Goal: Task Accomplishment & Management: Manage account settings

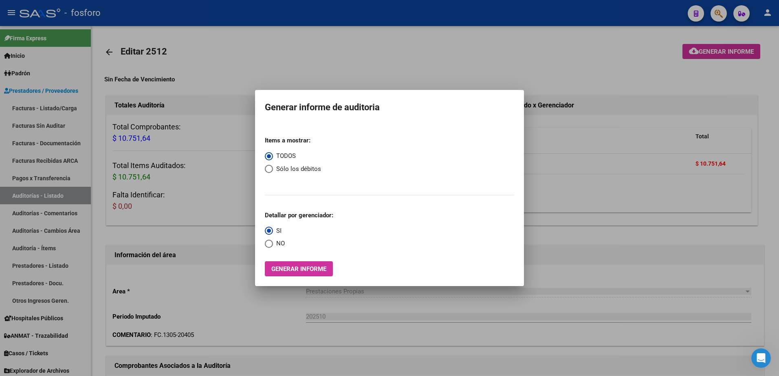
click at [217, 98] on div at bounding box center [389, 188] width 779 height 376
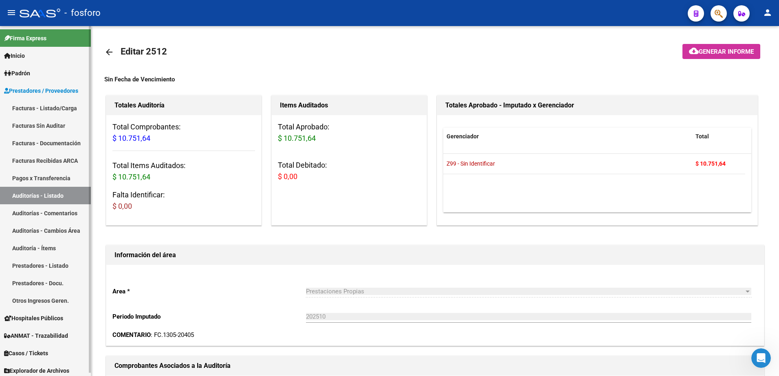
click at [54, 111] on link "Facturas - Listado/Carga" at bounding box center [45, 108] width 91 height 18
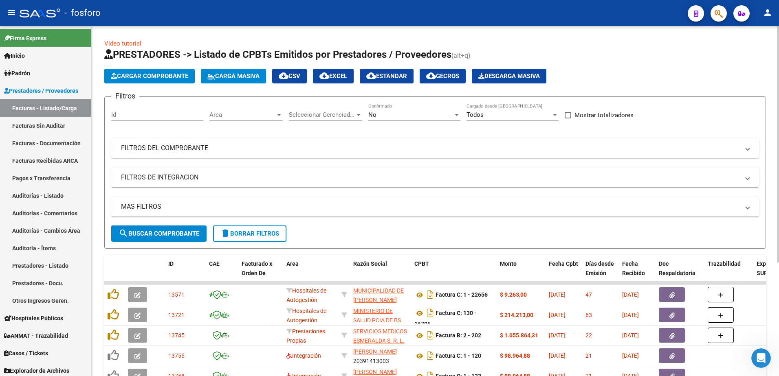
click at [280, 115] on div at bounding box center [279, 115] width 4 height 2
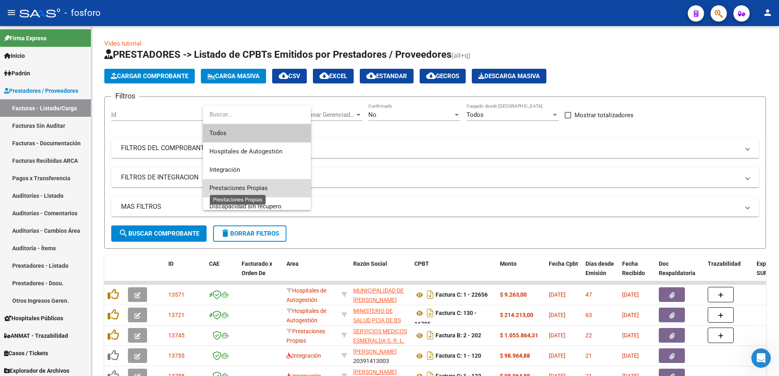
click at [245, 190] on span "Prestaciones Propias" at bounding box center [238, 188] width 58 height 7
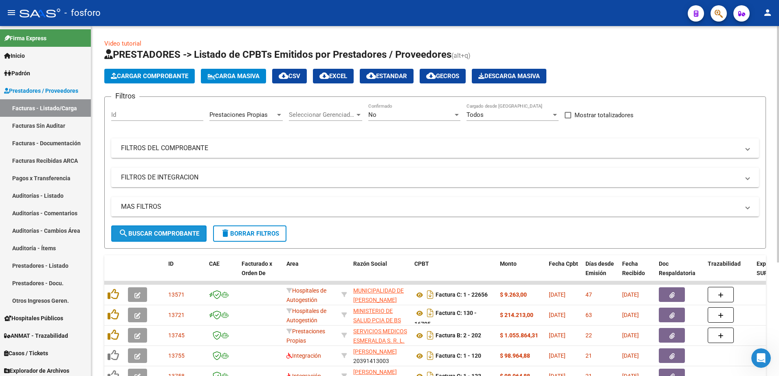
click at [157, 239] on button "search Buscar Comprobante" at bounding box center [158, 234] width 95 height 16
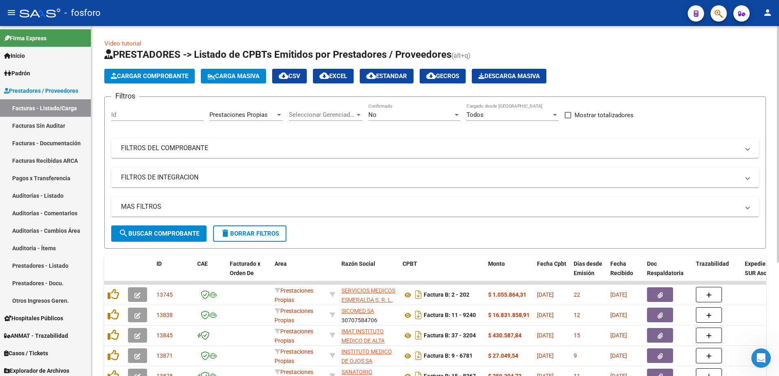
scroll to position [168, 0]
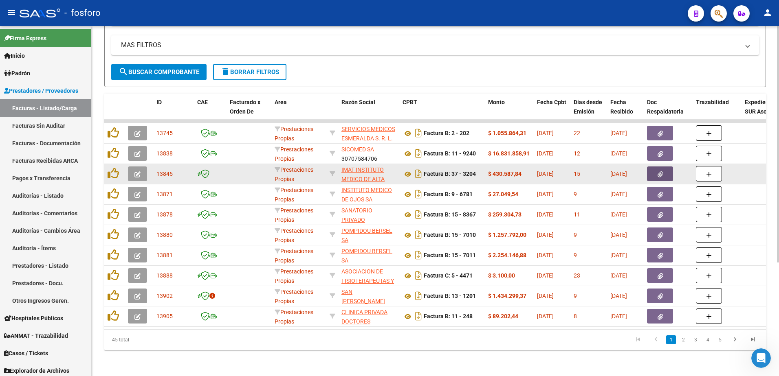
click at [657, 171] on icon "button" at bounding box center [659, 174] width 5 height 6
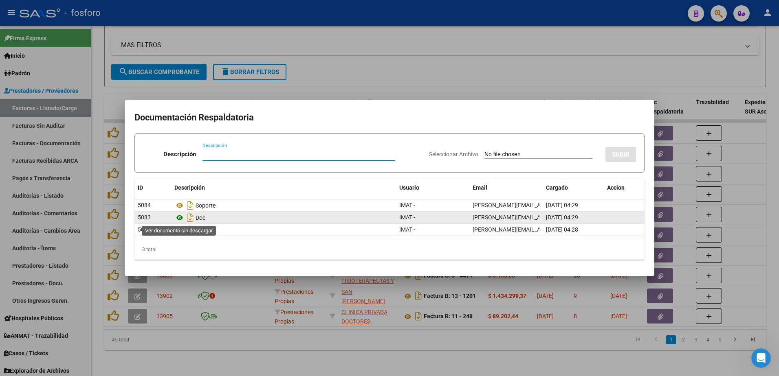
click at [178, 218] on icon at bounding box center [179, 218] width 11 height 10
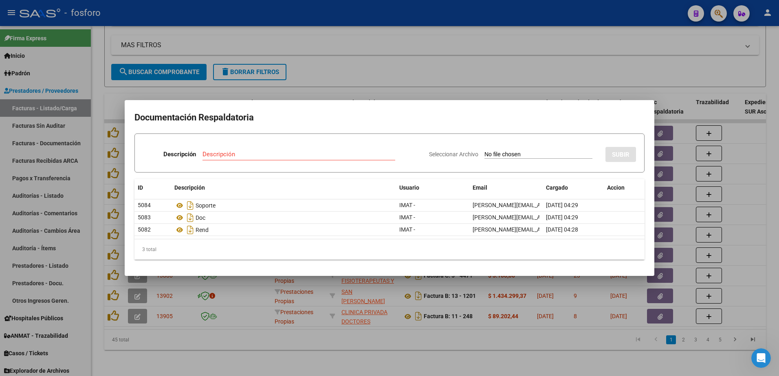
drag, startPoint x: 290, startPoint y: 308, endPoint x: 129, endPoint y: 272, distance: 165.0
click at [288, 305] on div at bounding box center [389, 188] width 779 height 376
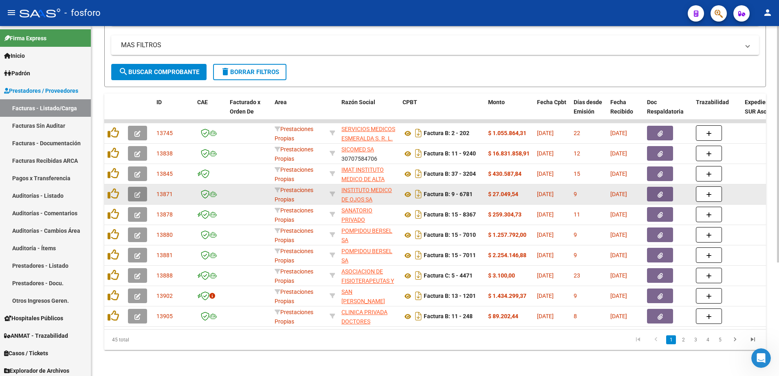
click at [136, 192] on icon "button" at bounding box center [137, 195] width 6 height 6
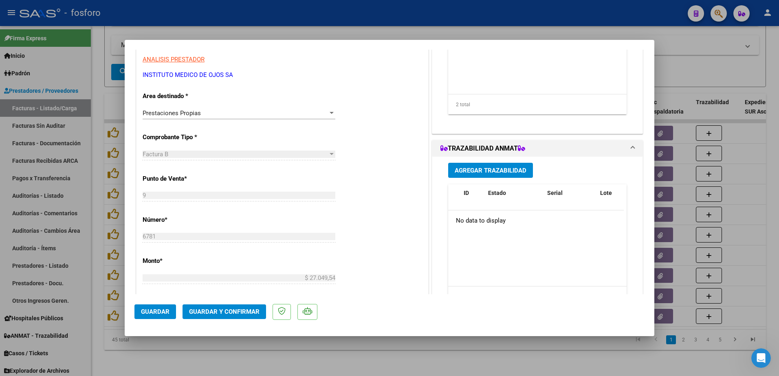
scroll to position [56, 0]
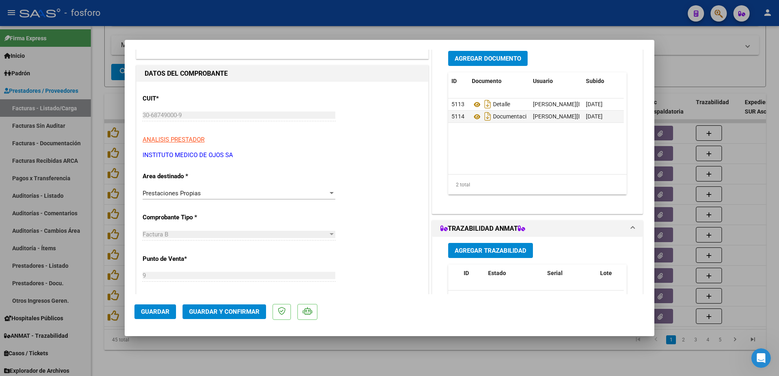
click at [116, 190] on div at bounding box center [389, 188] width 779 height 376
type input "$ 0,00"
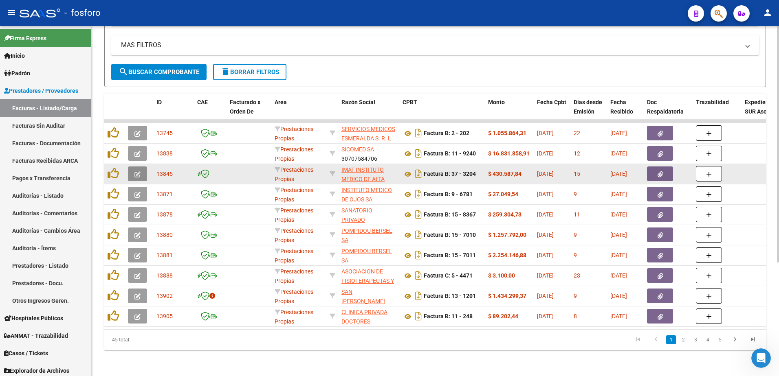
click at [139, 171] on icon "button" at bounding box center [137, 174] width 6 height 6
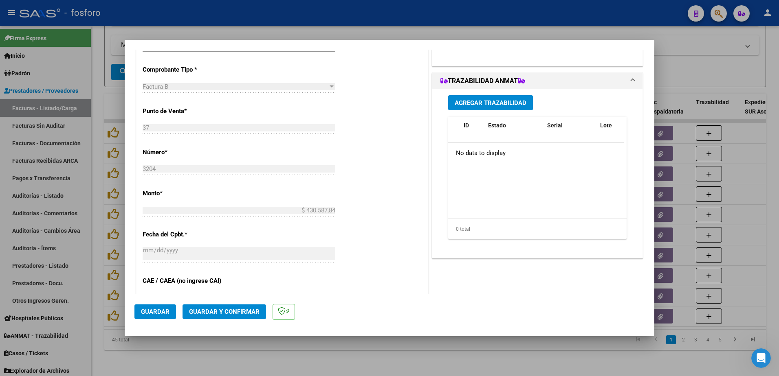
scroll to position [422, 0]
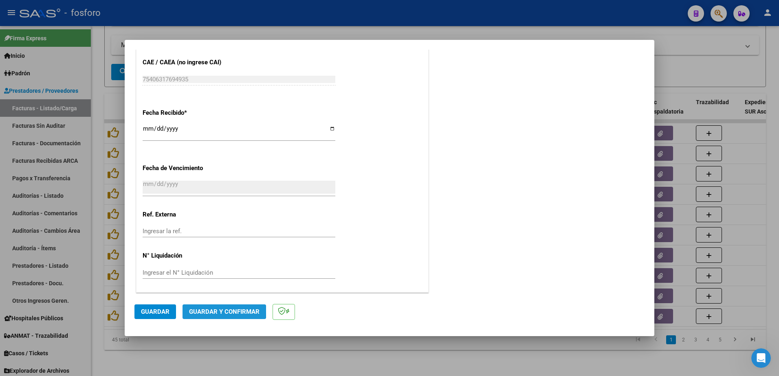
click at [200, 311] on span "Guardar y Confirmar" at bounding box center [224, 311] width 70 height 7
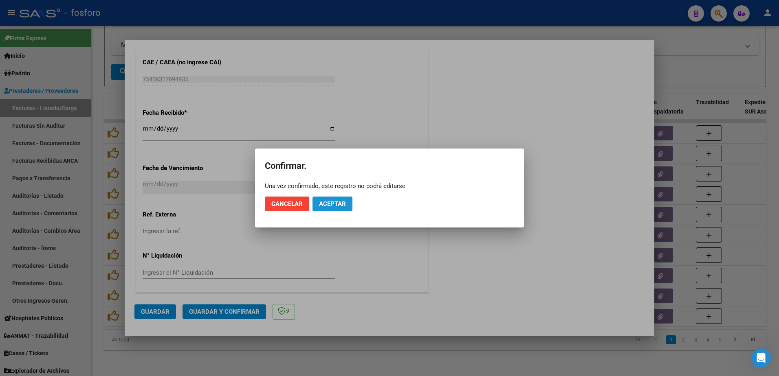
click at [333, 200] on button "Aceptar" at bounding box center [332, 204] width 40 height 15
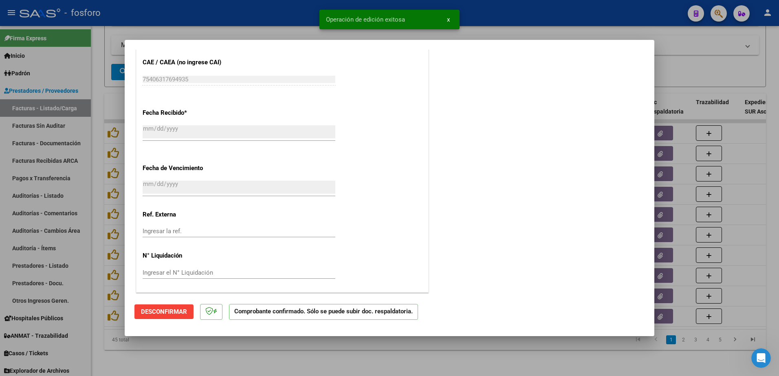
click at [89, 164] on div at bounding box center [389, 188] width 779 height 376
type input "$ 0,00"
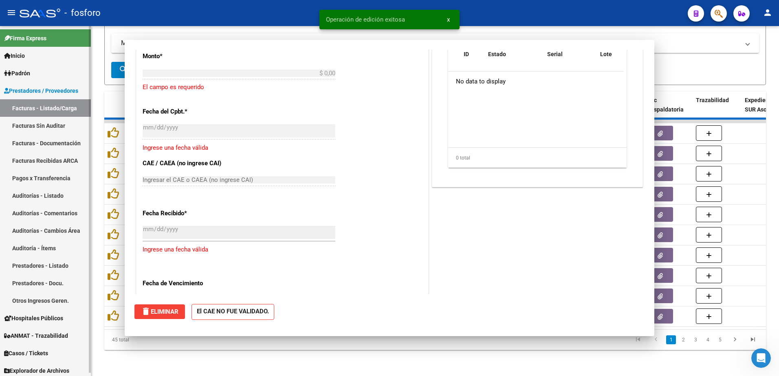
scroll to position [0, 0]
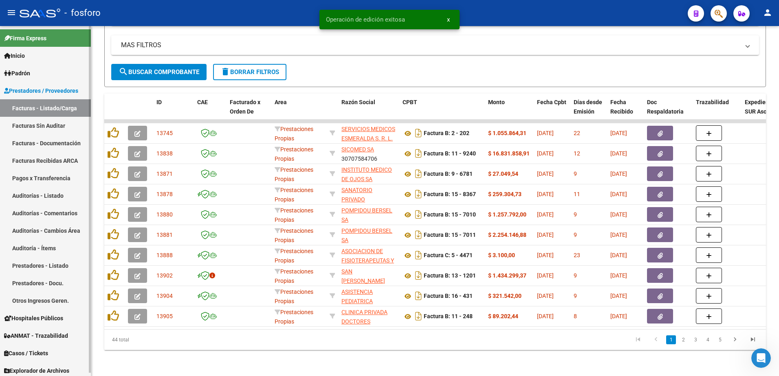
drag, startPoint x: 64, startPoint y: 129, endPoint x: 79, endPoint y: 123, distance: 16.1
click at [64, 129] on link "Facturas Sin Auditar" at bounding box center [45, 126] width 91 height 18
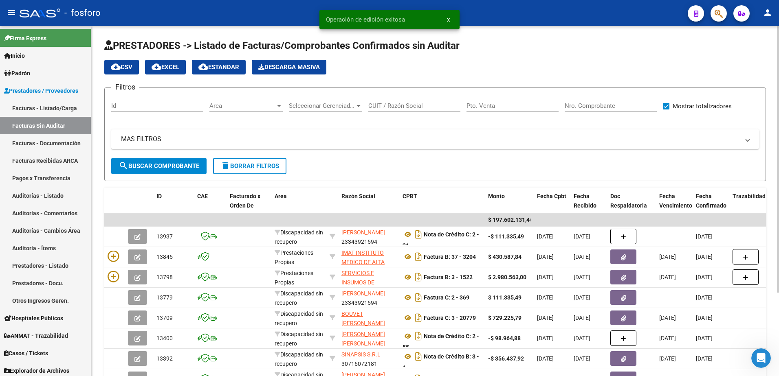
click at [279, 107] on div at bounding box center [278, 106] width 7 height 7
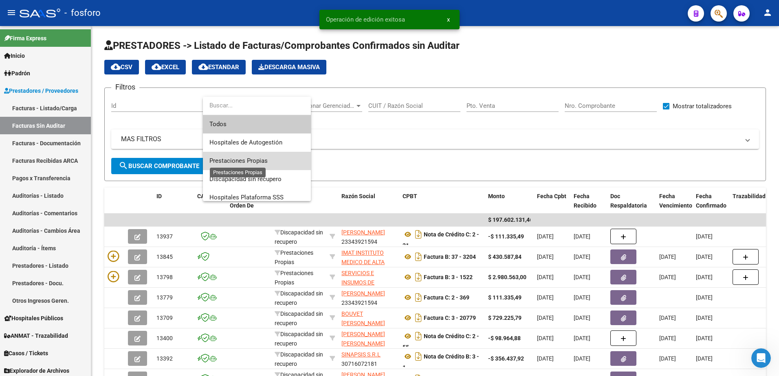
click at [256, 158] on span "Prestaciones Propias" at bounding box center [238, 160] width 58 height 7
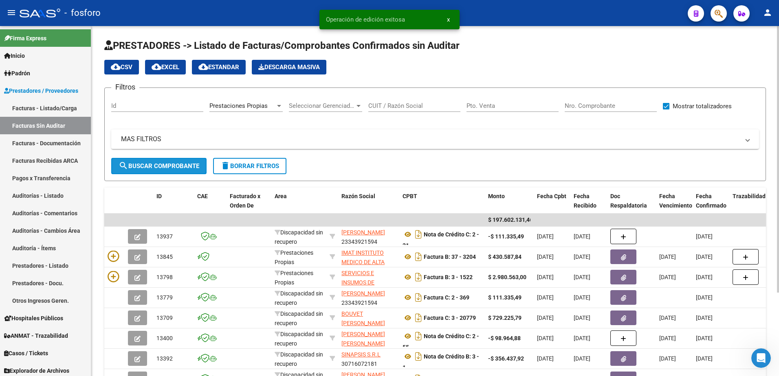
click at [170, 162] on button "search Buscar Comprobante" at bounding box center [158, 166] width 95 height 16
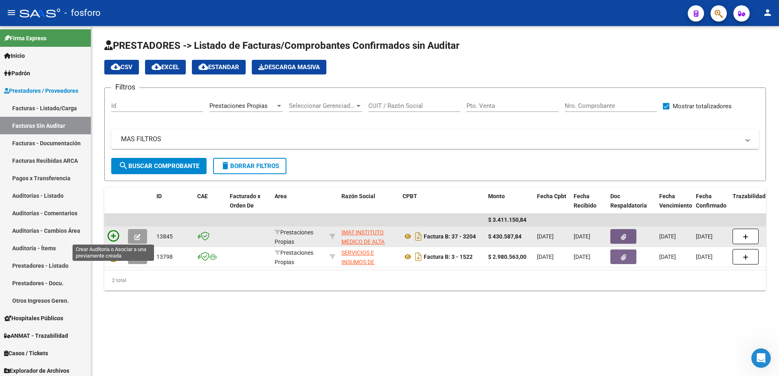
click at [112, 235] on icon at bounding box center [113, 236] width 11 height 11
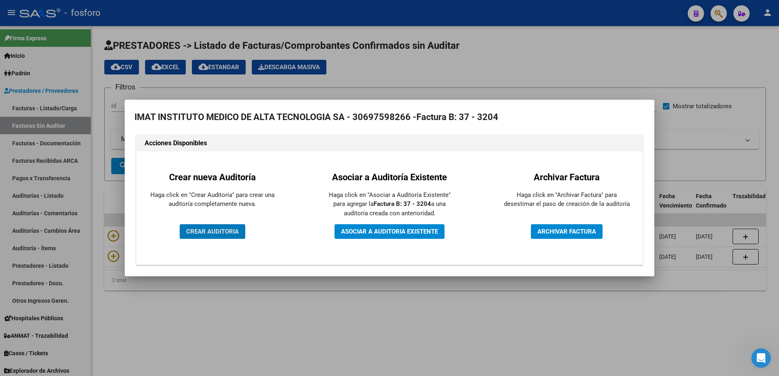
click at [196, 231] on span "CREAR AUDITORIA" at bounding box center [212, 231] width 53 height 7
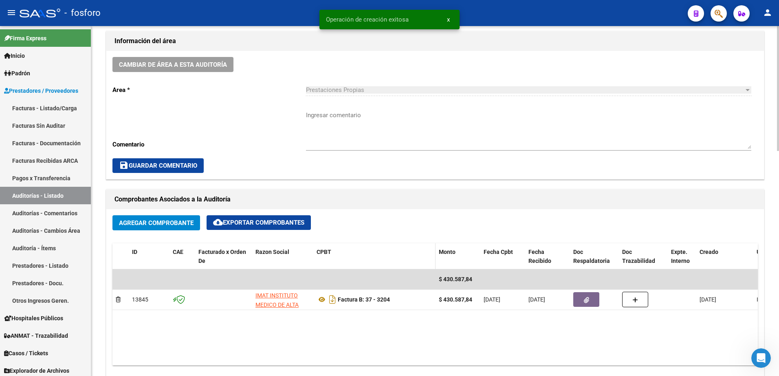
scroll to position [244, 0]
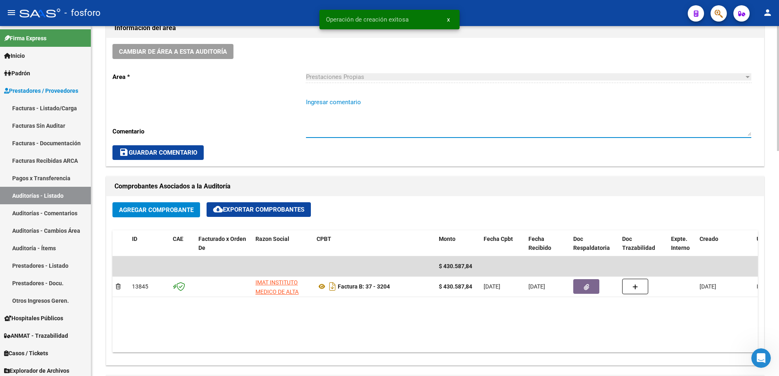
click at [346, 107] on textarea "Ingresar comentario" at bounding box center [528, 117] width 445 height 38
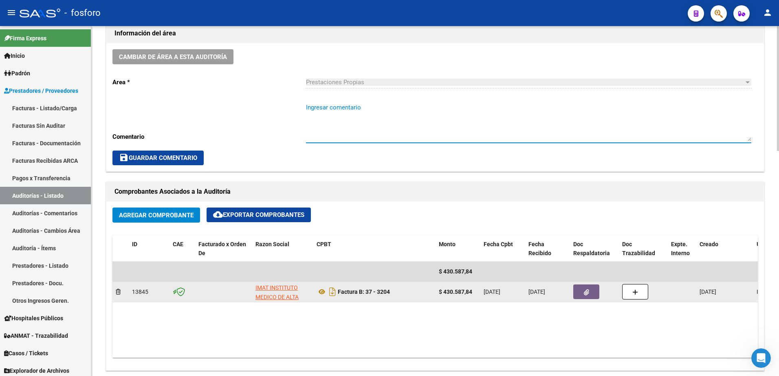
scroll to position [122, 0]
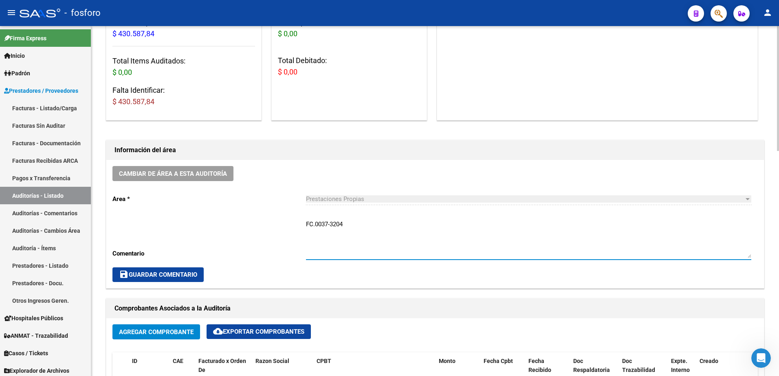
type textarea "FC.0037-3204"
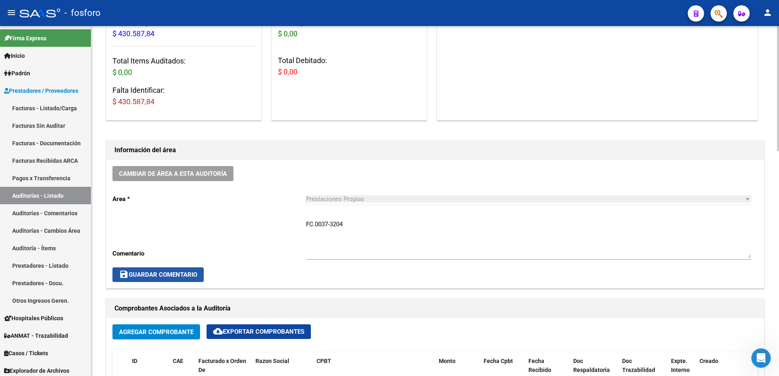
click at [145, 275] on span "save Guardar Comentario" at bounding box center [158, 274] width 78 height 7
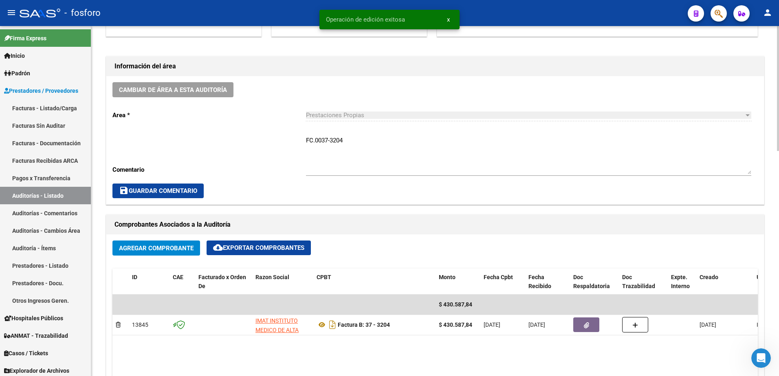
scroll to position [367, 0]
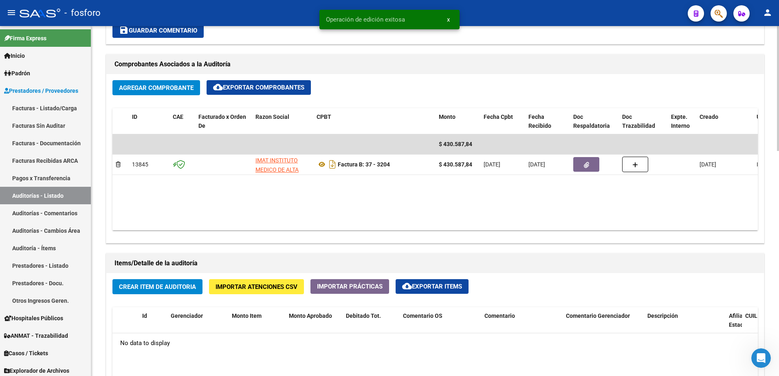
click at [164, 288] on span "Crear Item de Auditoria" at bounding box center [157, 286] width 77 height 7
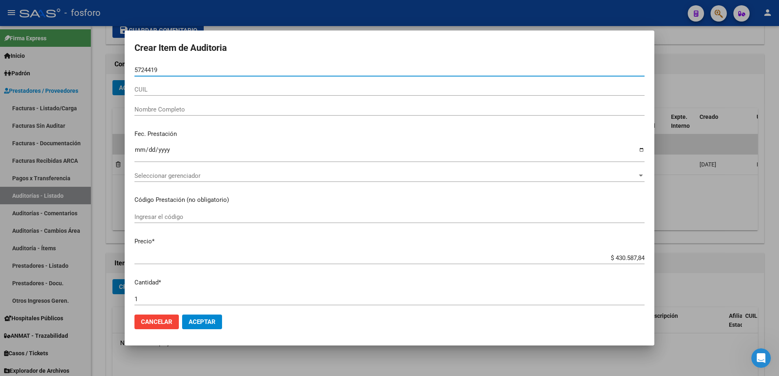
type input "57244196"
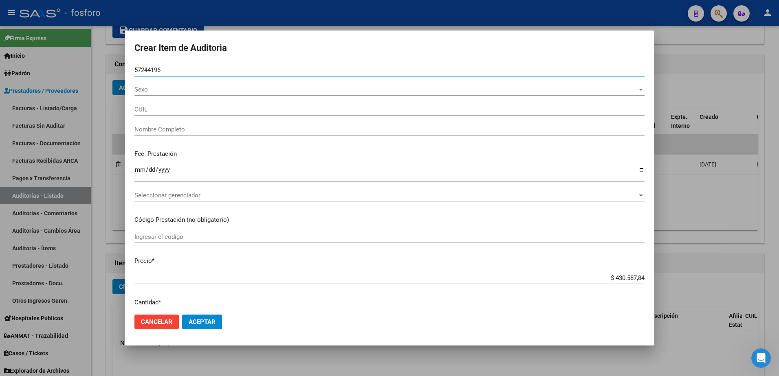
type input "20572441963"
type input "VIERA, [PERSON_NAME] -"
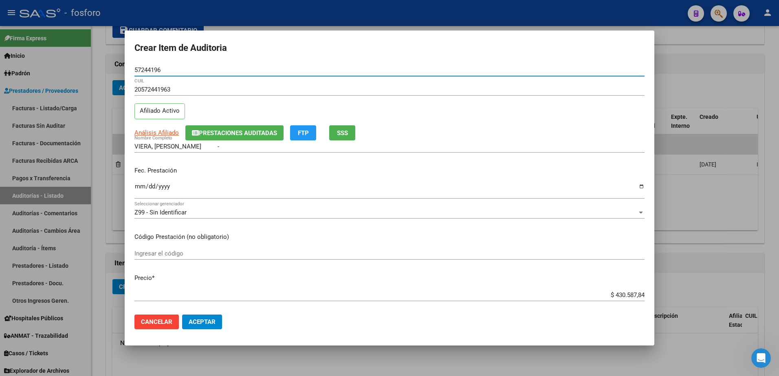
type input "57244196"
click at [135, 189] on input "Ingresar la fecha" at bounding box center [389, 189] width 510 height 13
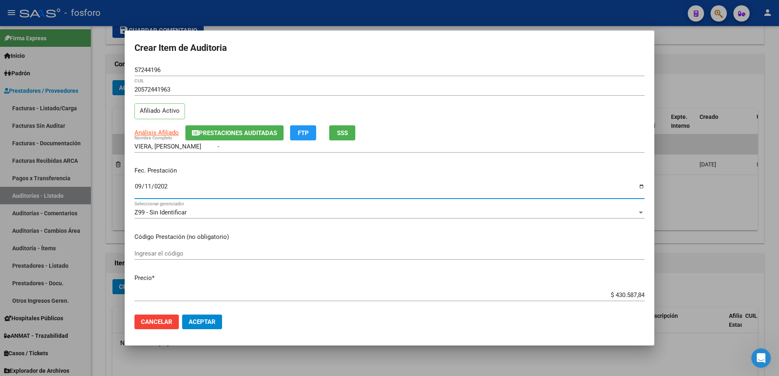
type input "[DATE]"
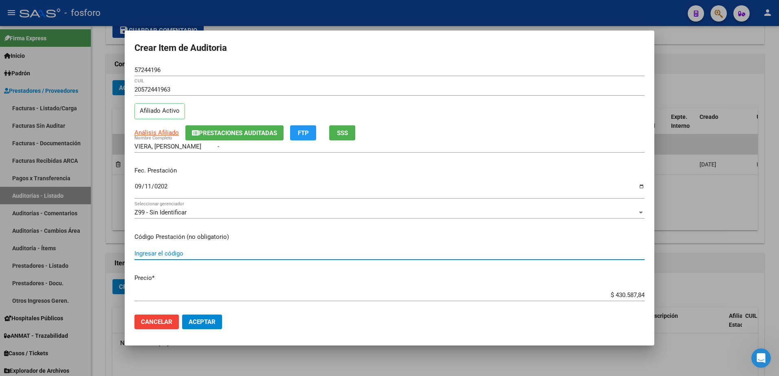
click at [150, 253] on input "Ingresar el código" at bounding box center [389, 253] width 510 height 7
type input "340211/340212"
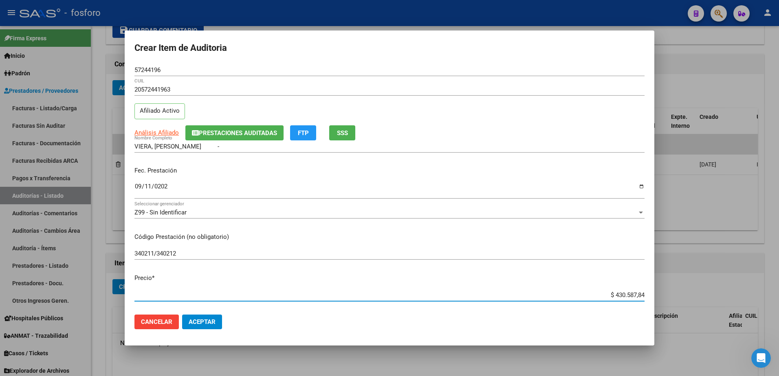
click at [637, 296] on input "$ 430.587,84" at bounding box center [389, 295] width 510 height 7
type input "$ 43.058,78"
type input "$ 4.305,87"
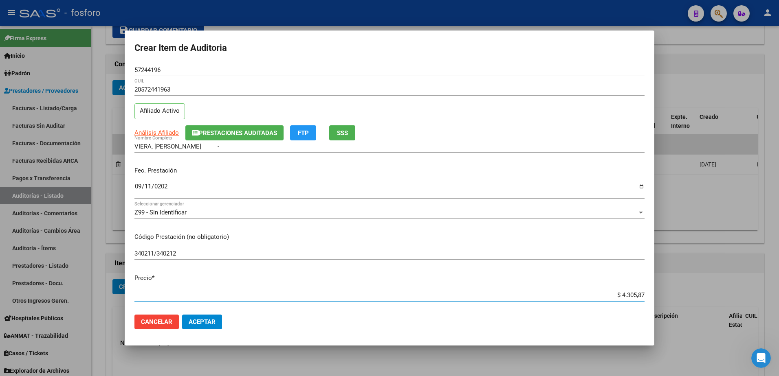
type input "$ 430,58"
type input "$ 43,05"
type input "$ 4,30"
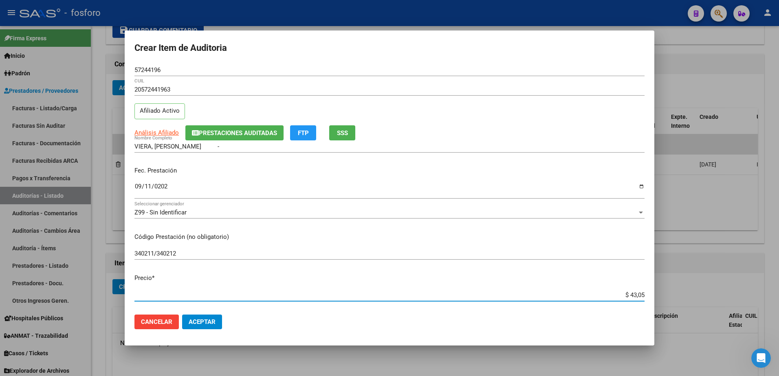
type input "$ 4,30"
type input "$ 0,43"
type input "$ 0,04"
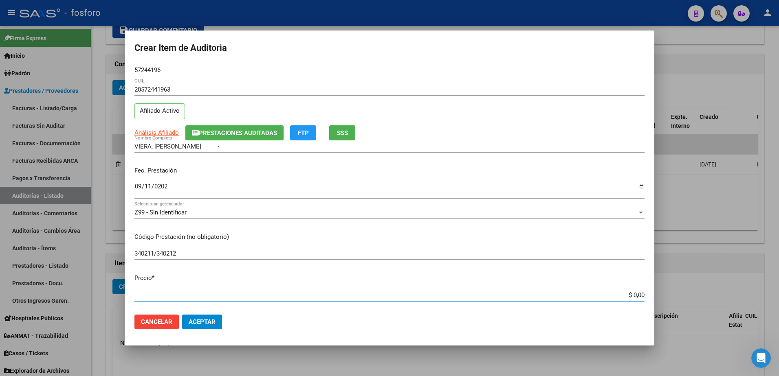
type input "$ 0,01"
type input "$ 0,11"
type input "$ 1,14"
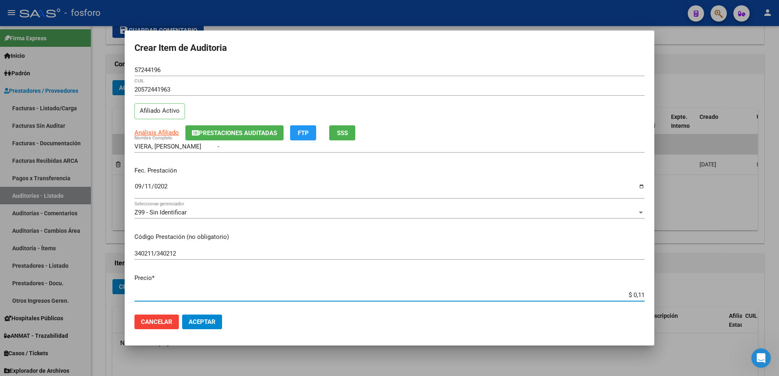
type input "$ 1,14"
type input "$ 11,45"
type input "$ 114,53"
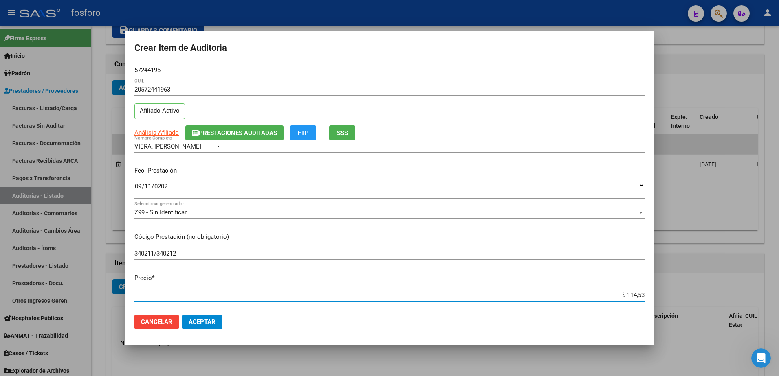
type input "$ 1.145,32"
type input "$ 11.453,20"
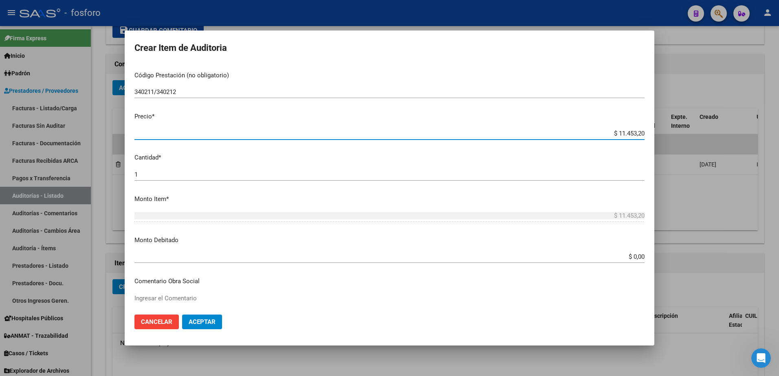
scroll to position [163, 0]
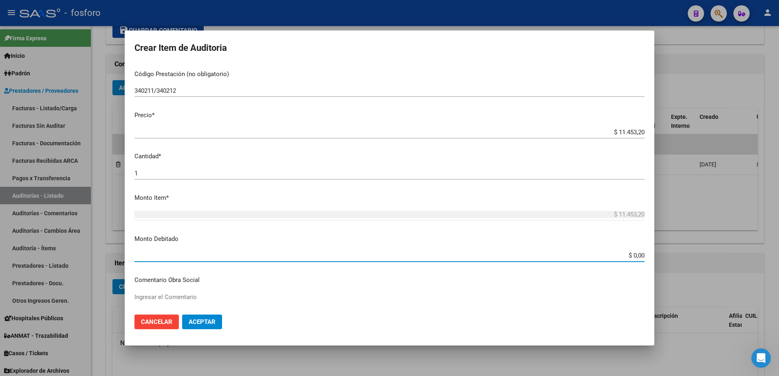
click at [154, 254] on input "$ 0,00" at bounding box center [389, 255] width 510 height 7
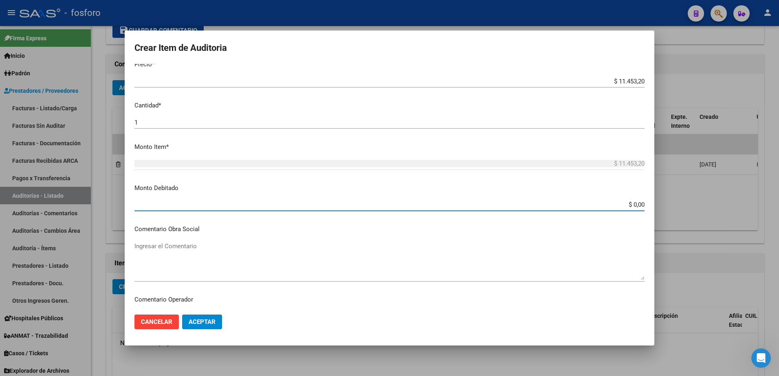
scroll to position [285, 0]
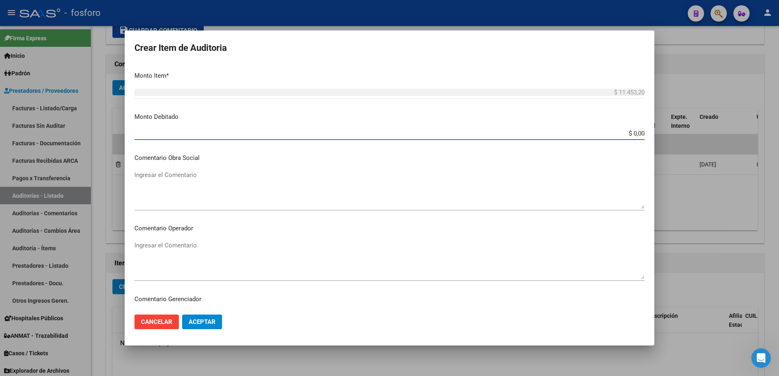
click at [146, 244] on textarea "Ingresar el Comentario" at bounding box center [389, 260] width 510 height 38
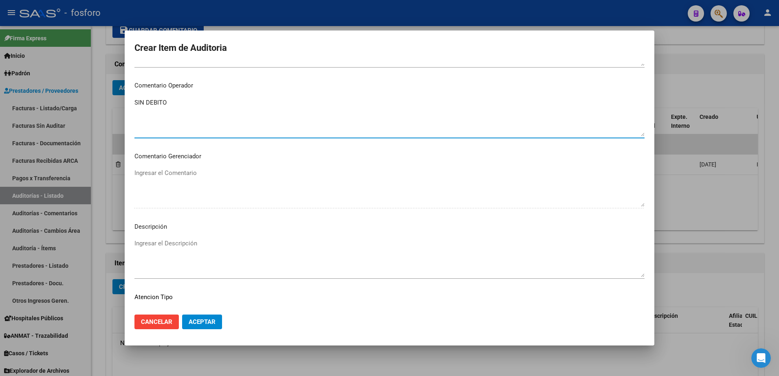
scroll to position [489, 0]
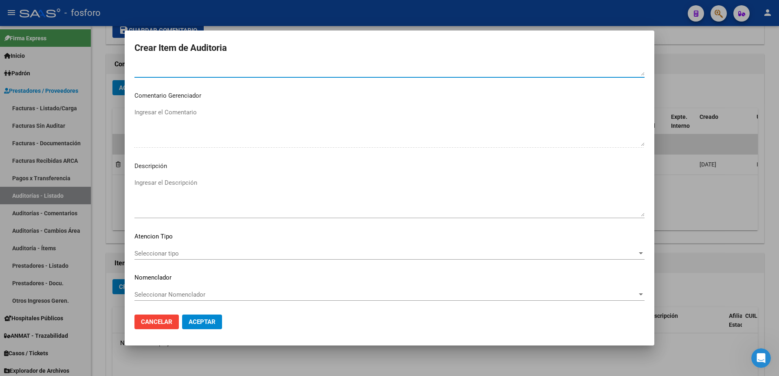
type textarea "SIN DEBITO"
click at [178, 257] on span "Seleccionar tipo" at bounding box center [385, 253] width 503 height 7
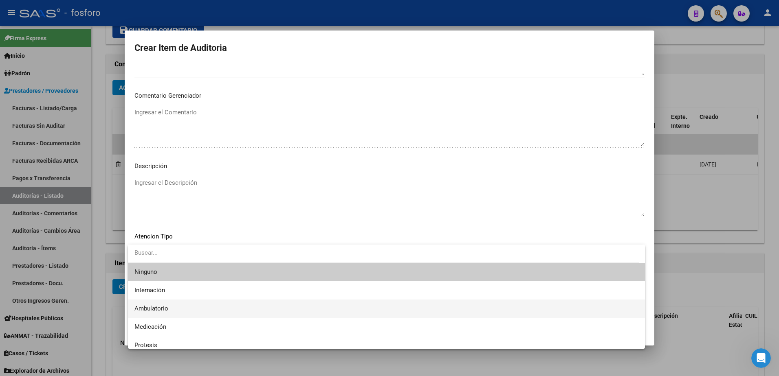
click at [176, 305] on span "Ambulatorio" at bounding box center [386, 309] width 504 height 18
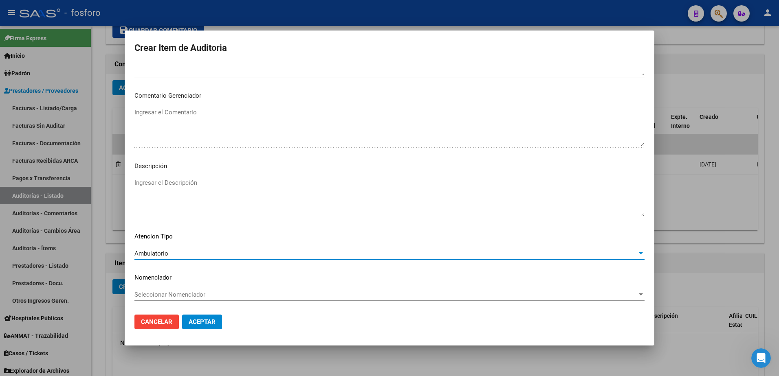
click at [198, 319] on span "Aceptar" at bounding box center [202, 322] width 27 height 7
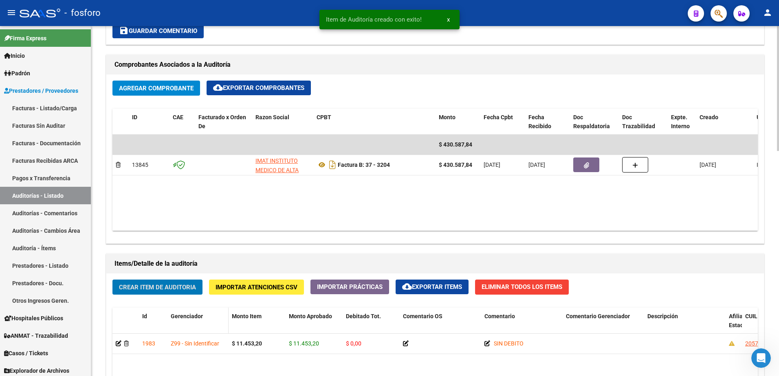
scroll to position [367, 0]
click at [168, 289] on span "Crear Item de Auditoria" at bounding box center [157, 286] width 77 height 7
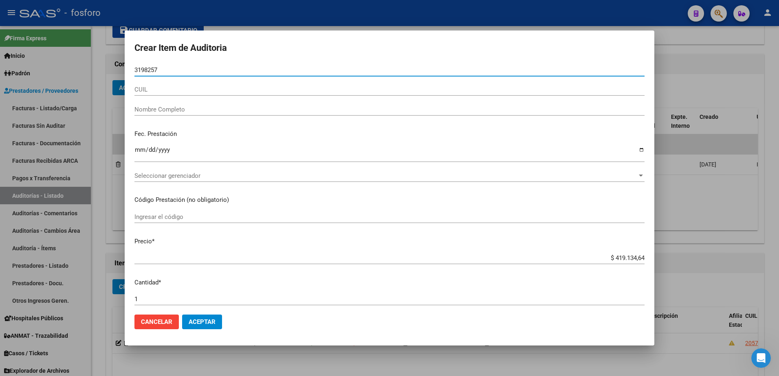
type input "31982579"
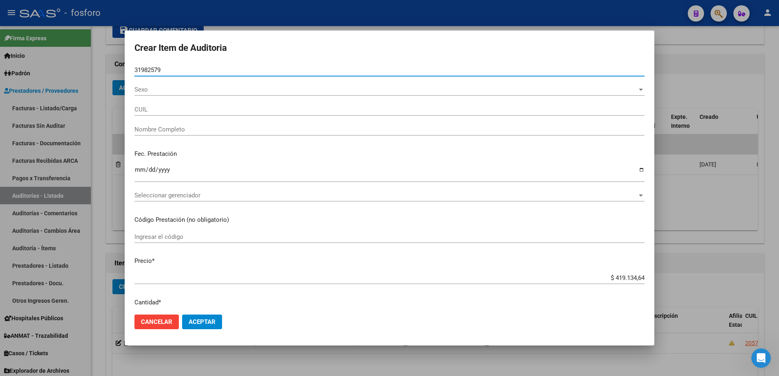
type input "27319825792"
type input "CORDOBA [PERSON_NAME] -"
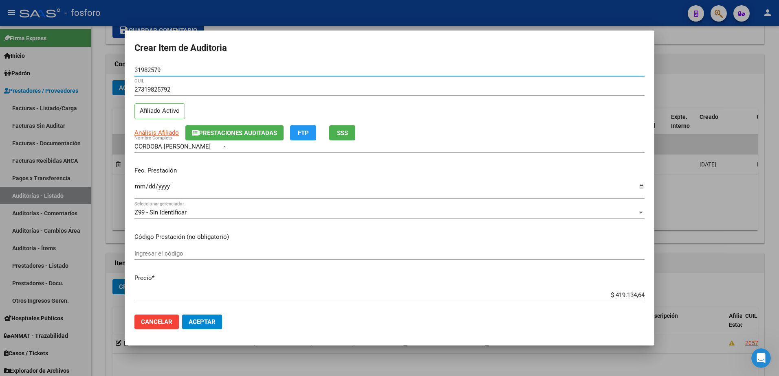
type input "31982579"
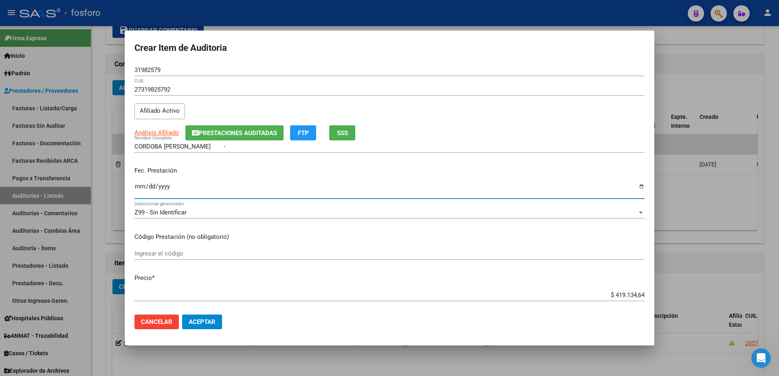
click at [142, 185] on input "Ingresar la fecha" at bounding box center [389, 189] width 510 height 13
type input "[DATE]"
click at [174, 250] on div "Ingresar el código" at bounding box center [389, 254] width 510 height 12
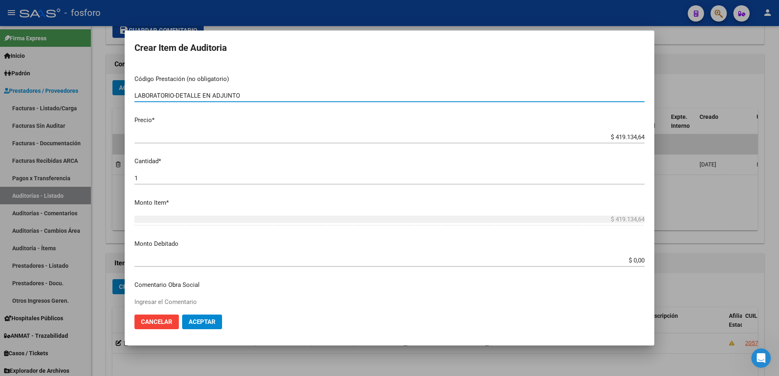
scroll to position [163, 0]
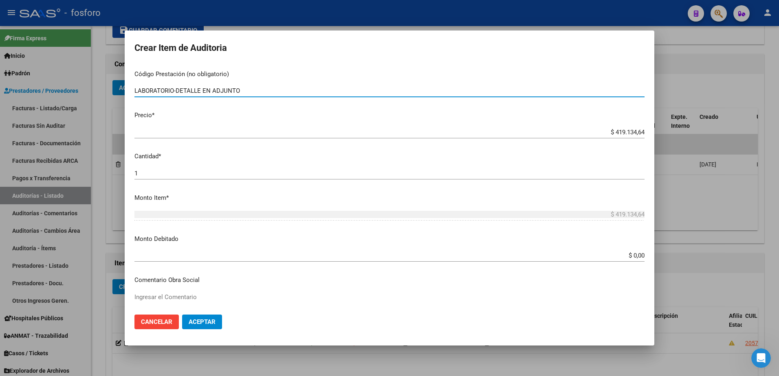
type input "LABORATORIO-DETALLE EN ADJUNTO"
click at [639, 133] on app-form-text-field "Precio * $ 419.134,64 Ingresar el precio" at bounding box center [392, 123] width 516 height 25
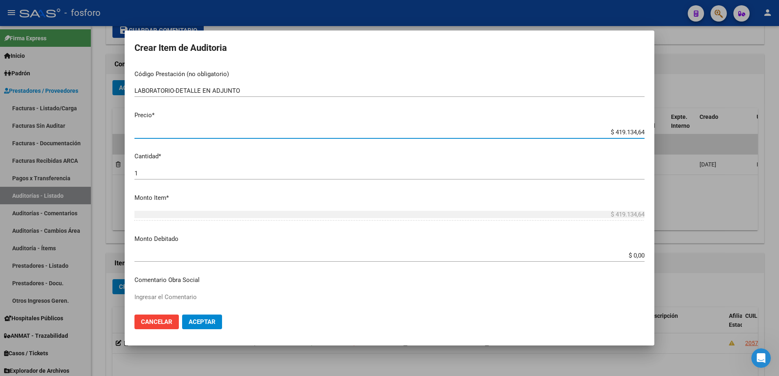
click at [637, 132] on input "$ 419.134,64" at bounding box center [389, 132] width 510 height 7
type input "$ 41.913,46"
type input "$ 4.191,34"
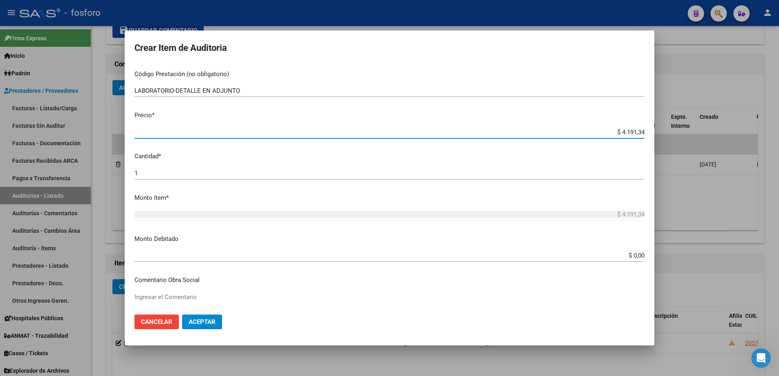
type input "$ 419,13"
type input "$ 41,91"
type input "$ 4,19"
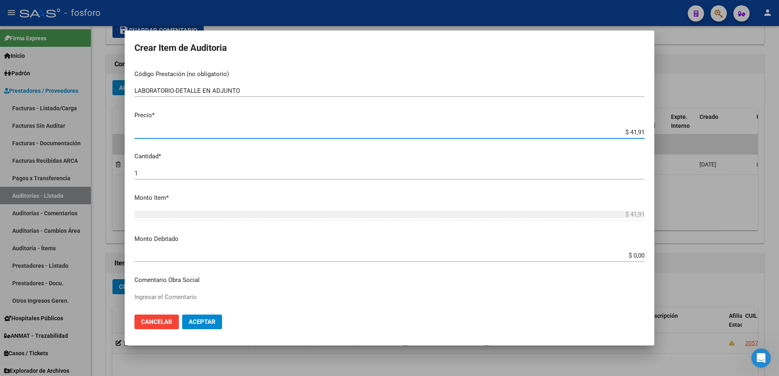
type input "$ 4,19"
type input "$ 0,41"
type input "$ 0,04"
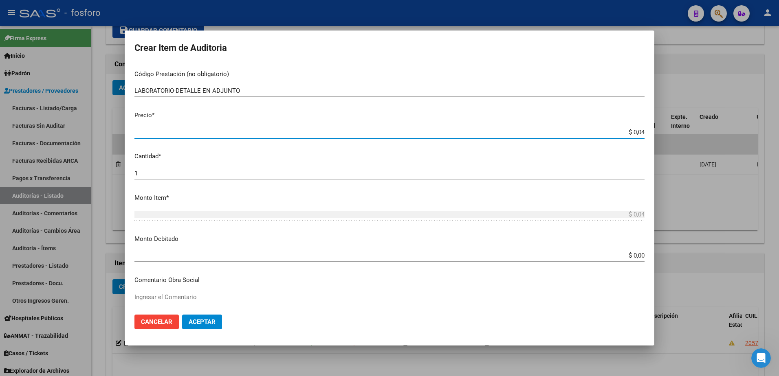
type input "$ 0,00"
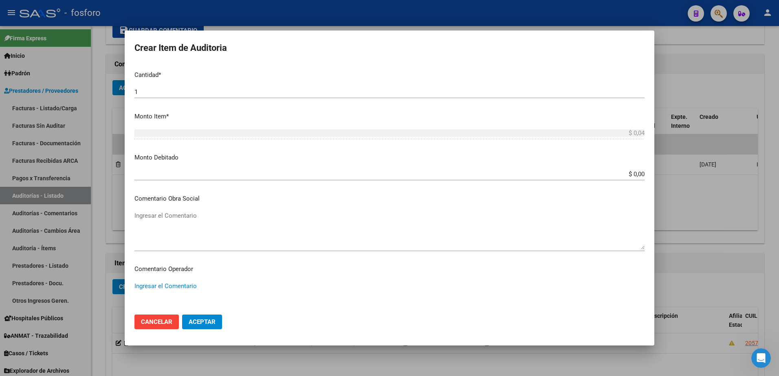
click at [168, 286] on textarea "Ingresar el Comentario" at bounding box center [389, 301] width 510 height 38
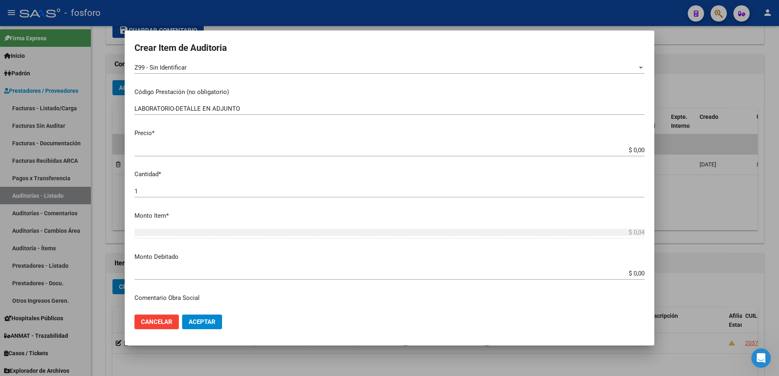
scroll to position [41, 0]
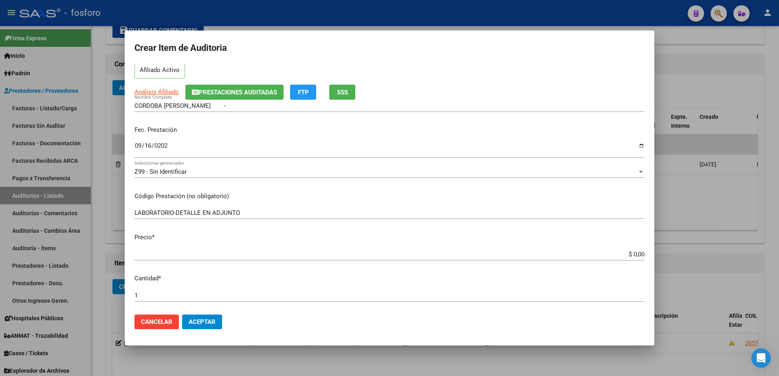
type textarea "SIN DEBITO"
click at [638, 255] on input "$ 0,00" at bounding box center [389, 254] width 510 height 7
type input "$ 0,09"
type input "$ 0,97"
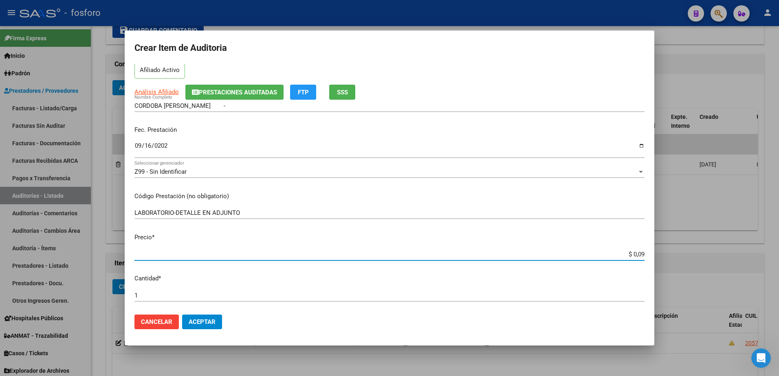
type input "$ 0,97"
type input "$ 9,78"
type input "$ 97,80"
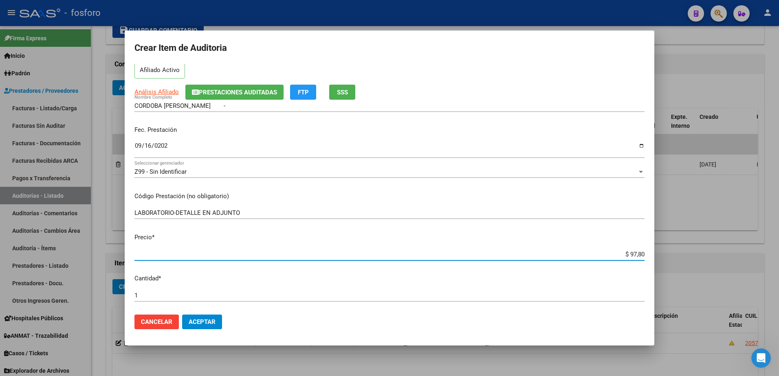
type input "$ 978,08"
type input "$ 9.780,87"
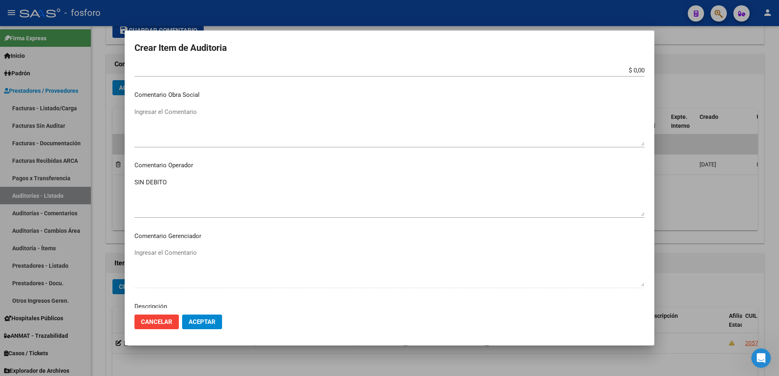
scroll to position [448, 0]
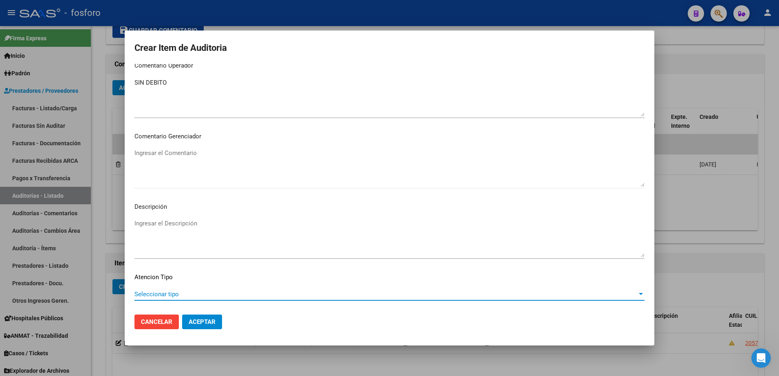
click at [155, 291] on span "Seleccionar tipo" at bounding box center [385, 294] width 503 height 7
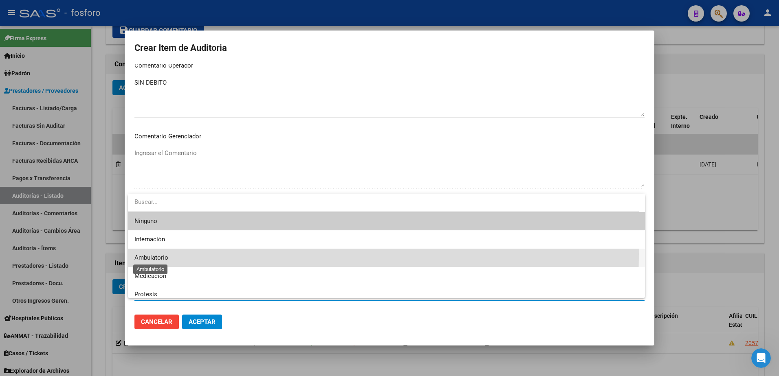
click at [159, 254] on span "Ambulatorio" at bounding box center [151, 257] width 34 height 7
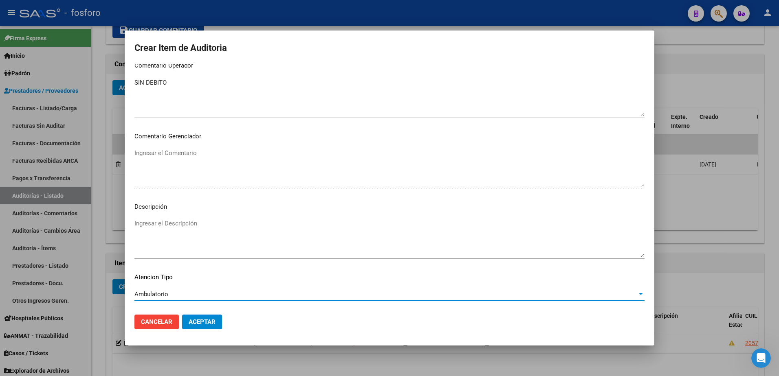
click at [206, 318] on button "Aceptar" at bounding box center [202, 322] width 40 height 15
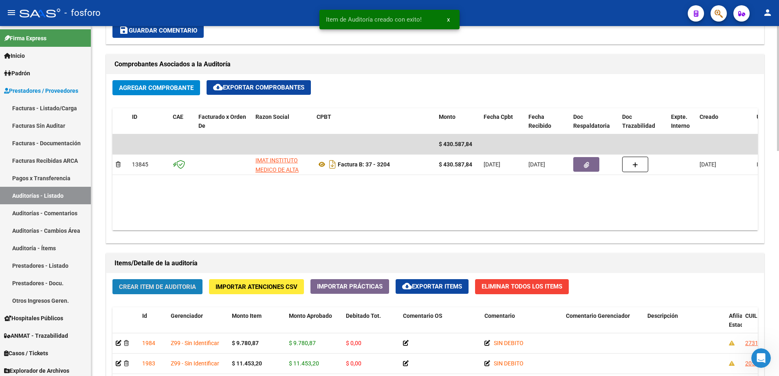
click at [171, 286] on span "Crear Item de Auditoria" at bounding box center [157, 286] width 77 height 7
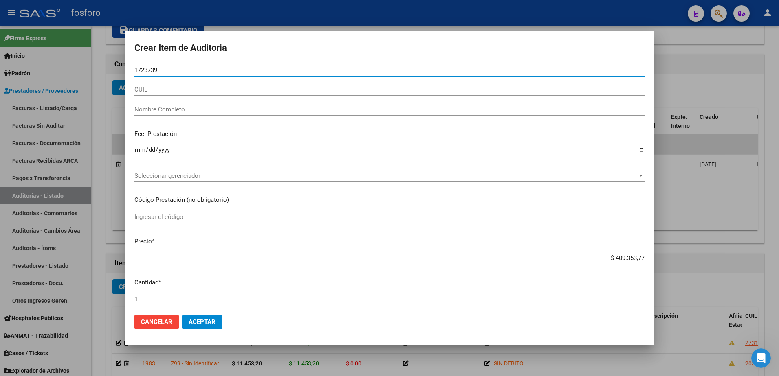
type input "17237393"
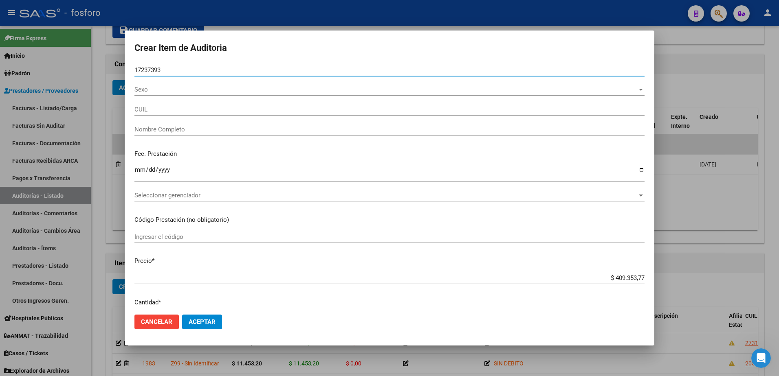
type input "20172373934"
type input "[PERSON_NAME] [PERSON_NAME] -"
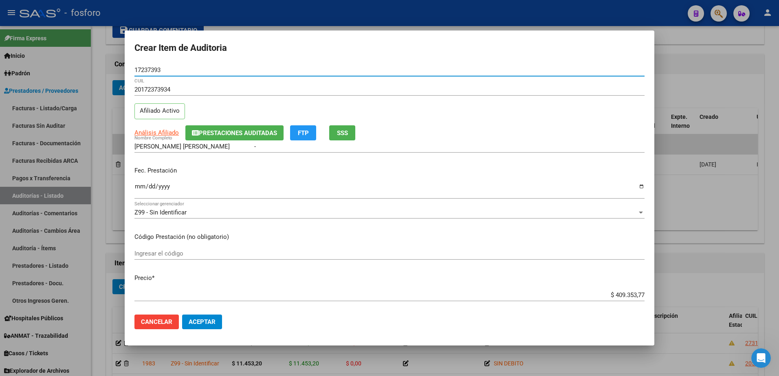
type input "17237393"
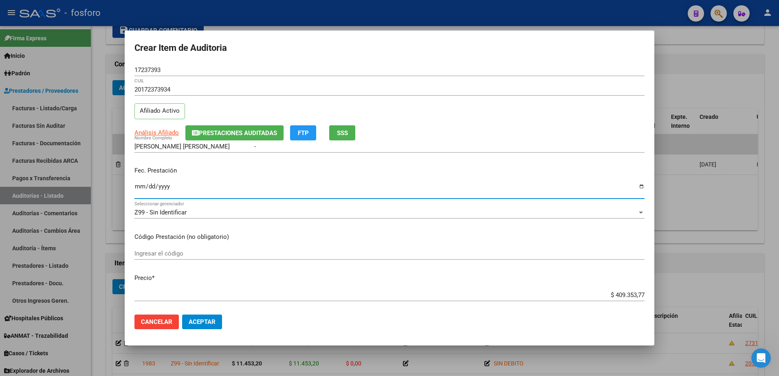
click at [139, 191] on input "Ingresar la fecha" at bounding box center [389, 189] width 510 height 13
type input "[DATE]"
click at [145, 253] on input "Ingresar el código" at bounding box center [389, 253] width 510 height 7
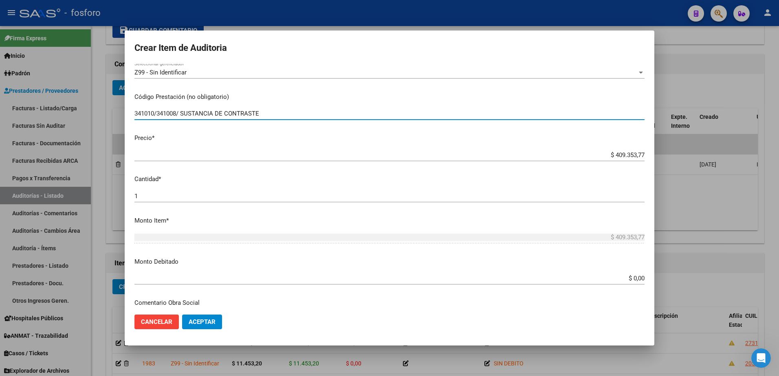
scroll to position [163, 0]
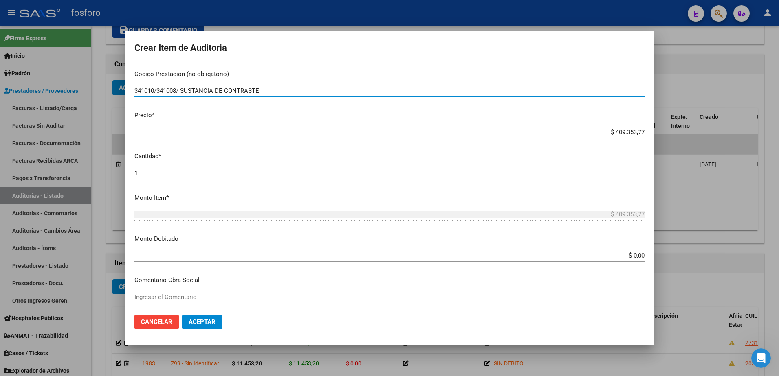
type input "341010/341008/ SUSTANCIA DE CONTRASTE"
click at [637, 255] on input "$ 0,00" at bounding box center [389, 255] width 510 height 7
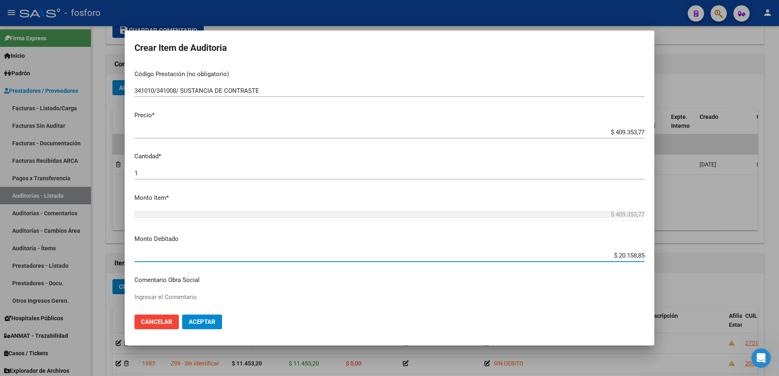
type input "$ 201.588,50"
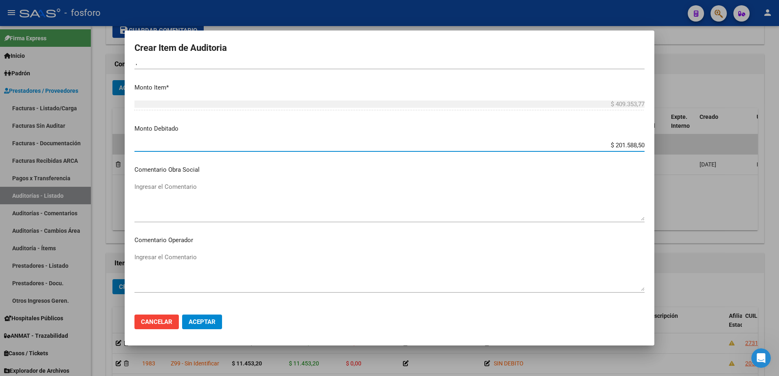
scroll to position [285, 0]
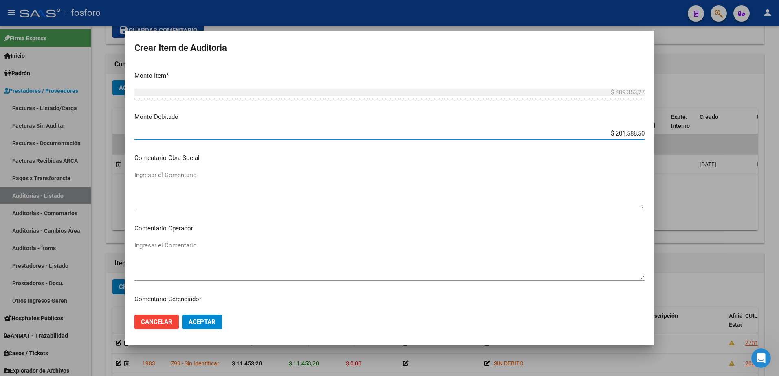
click at [183, 242] on textarea "Ingresar el Comentario" at bounding box center [389, 260] width 510 height 38
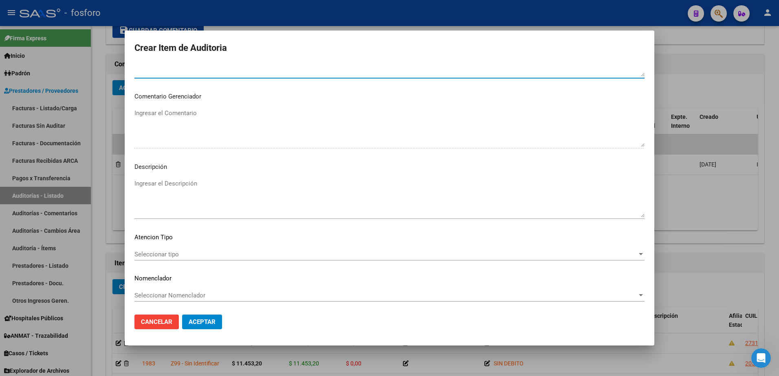
scroll to position [489, 0]
type textarea "SE DEBITA TEMISTAC, SUSTANCIA DE CONTRASTE NO SOLICITADA EN ORDEN MEDICA."
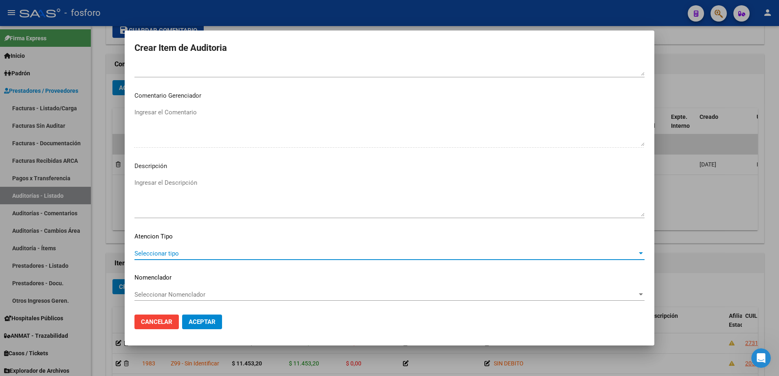
click at [173, 254] on span "Seleccionar tipo" at bounding box center [385, 253] width 503 height 7
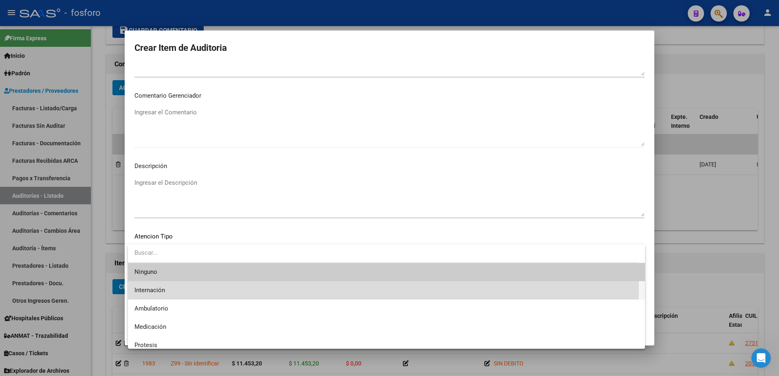
click at [178, 290] on span "Internación" at bounding box center [386, 290] width 504 height 18
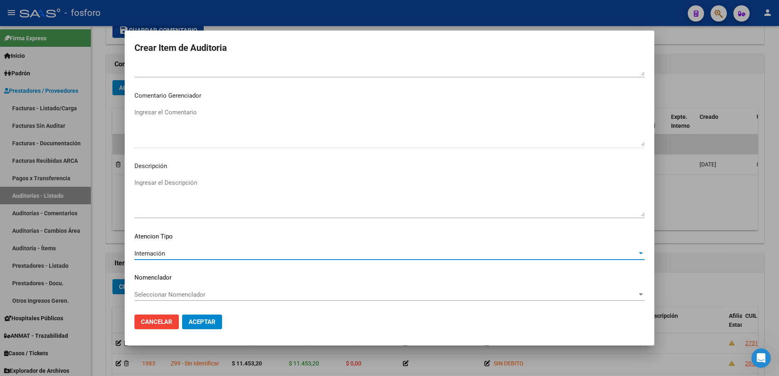
click at [212, 320] on span "Aceptar" at bounding box center [202, 322] width 27 height 7
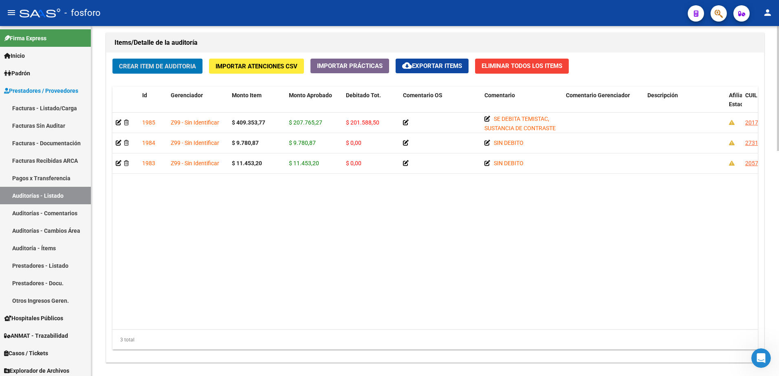
scroll to position [632, 0]
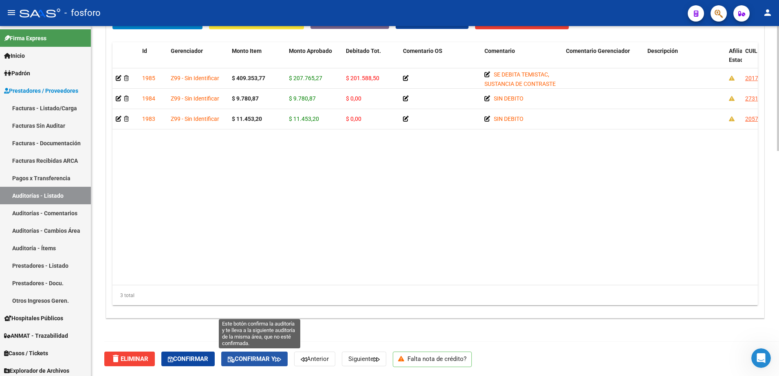
click at [261, 362] on span "Confirmar y" at bounding box center [254, 359] width 53 height 7
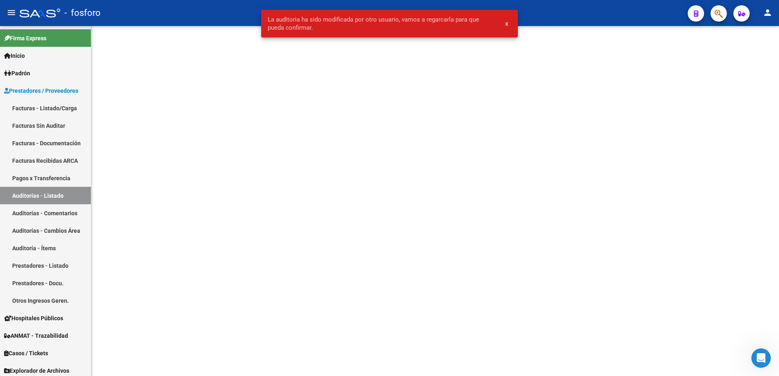
scroll to position [0, 0]
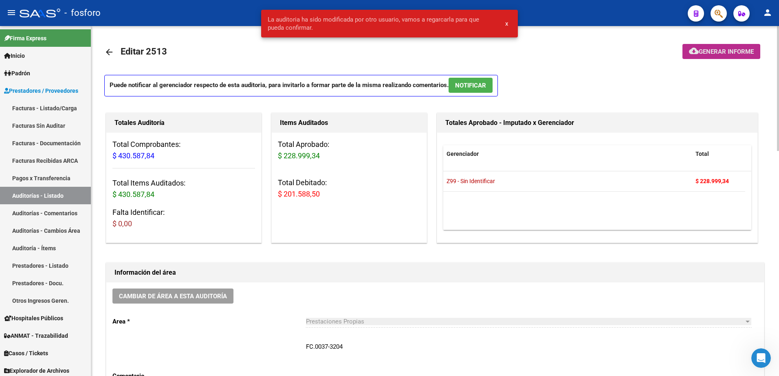
click at [693, 49] on mat-icon "cloud_download" at bounding box center [694, 51] width 10 height 10
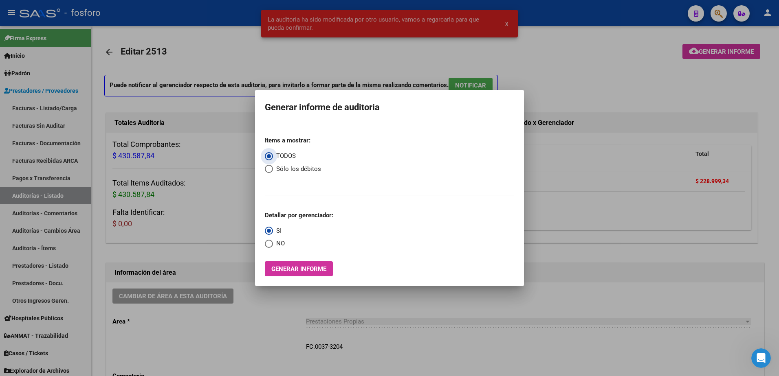
click at [302, 273] on button "Generar informe" at bounding box center [299, 268] width 68 height 15
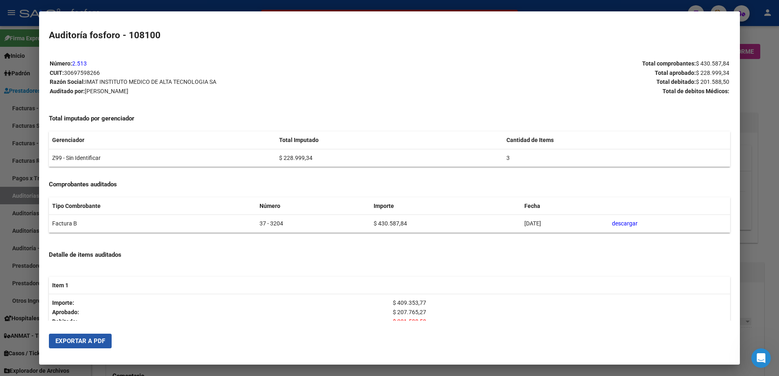
click at [98, 344] on span "Exportar a PDF" at bounding box center [80, 341] width 50 height 7
click at [24, 109] on div at bounding box center [389, 188] width 779 height 376
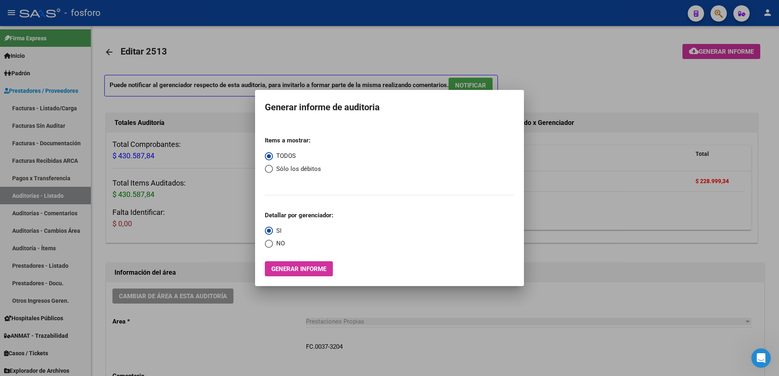
click at [46, 109] on div at bounding box center [389, 188] width 779 height 376
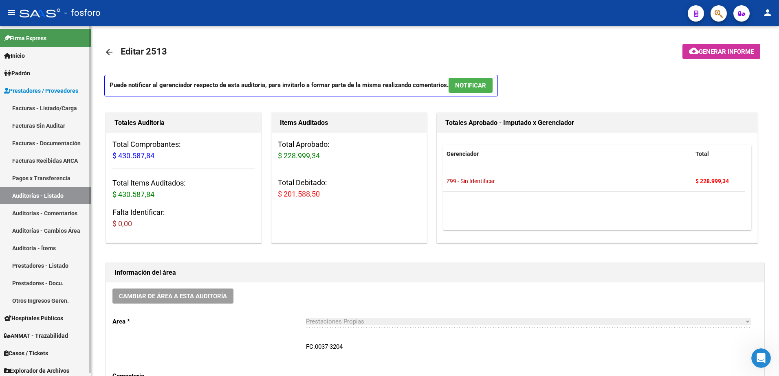
drag, startPoint x: 62, startPoint y: 108, endPoint x: 87, endPoint y: 110, distance: 25.4
click at [62, 108] on link "Facturas - Listado/Carga" at bounding box center [45, 108] width 91 height 18
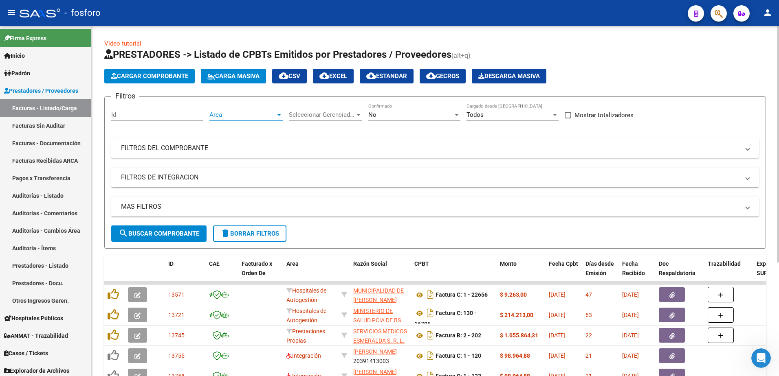
click at [279, 116] on div at bounding box center [278, 115] width 7 height 7
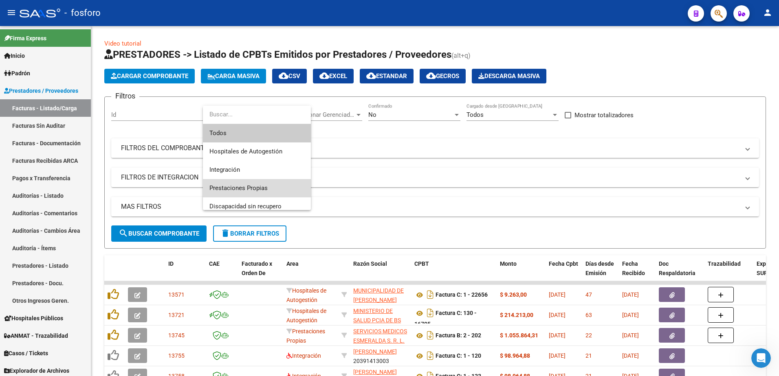
click at [268, 185] on span "Prestaciones Propias" at bounding box center [256, 188] width 95 height 18
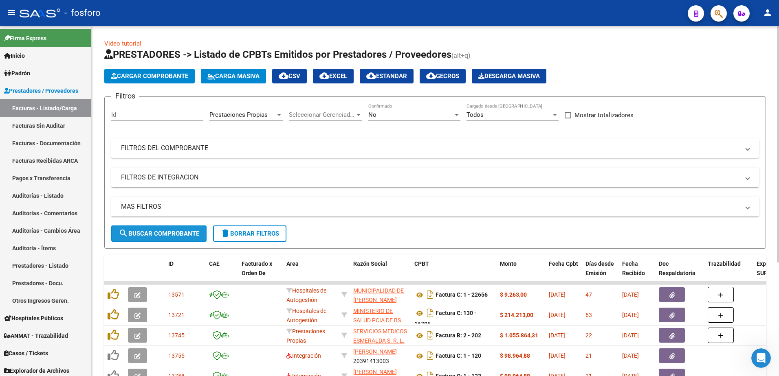
click at [175, 231] on span "search Buscar Comprobante" at bounding box center [159, 233] width 81 height 7
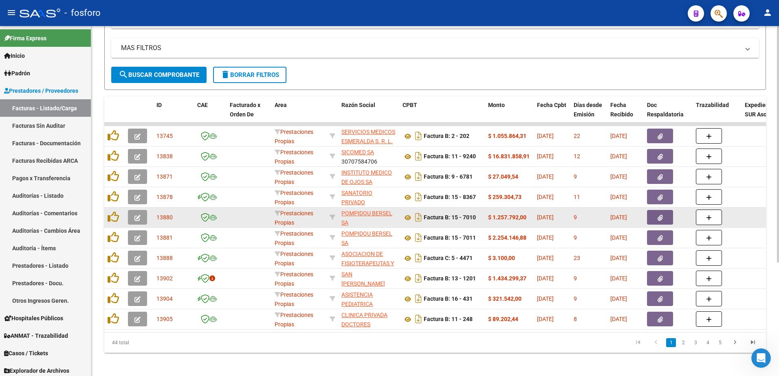
scroll to position [168, 0]
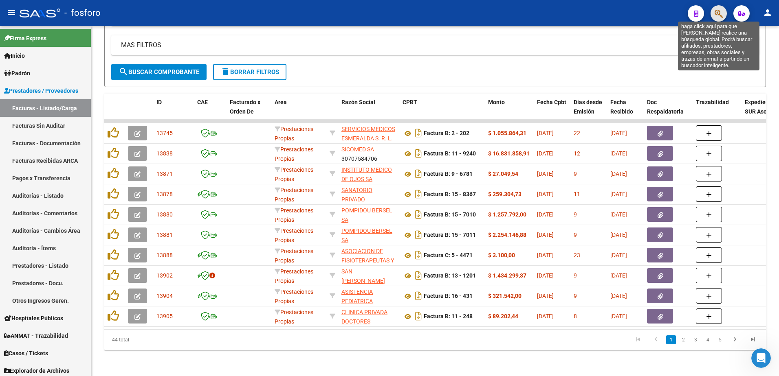
click at [719, 16] on icon "button" at bounding box center [718, 13] width 8 height 9
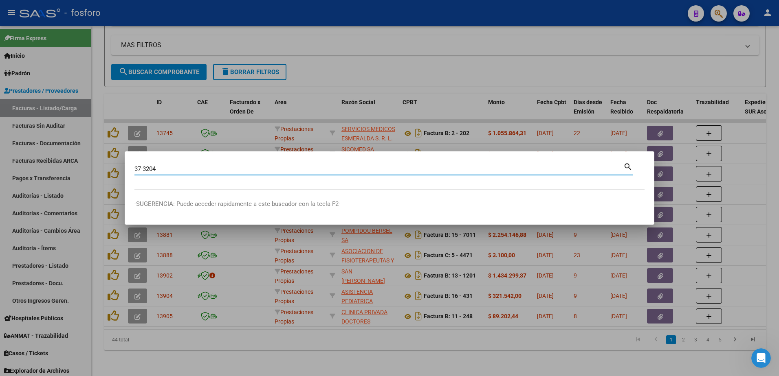
type input "37-3204"
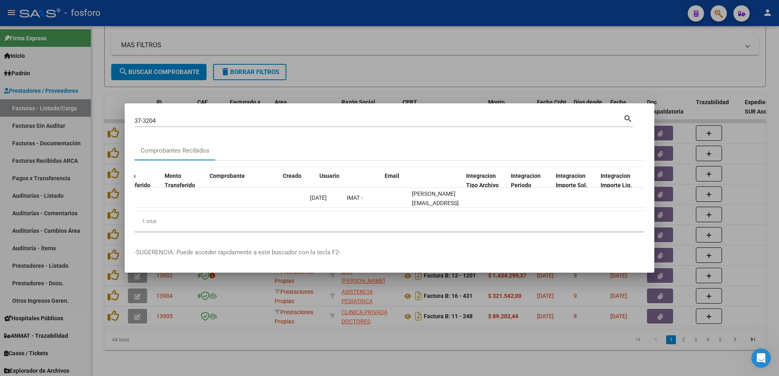
scroll to position [0, 793]
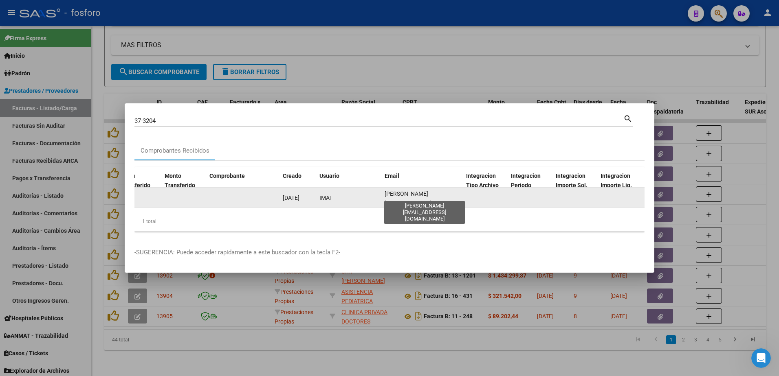
click at [406, 194] on span "[PERSON_NAME][EMAIL_ADDRESS][DOMAIN_NAME]" at bounding box center [407, 203] width 47 height 25
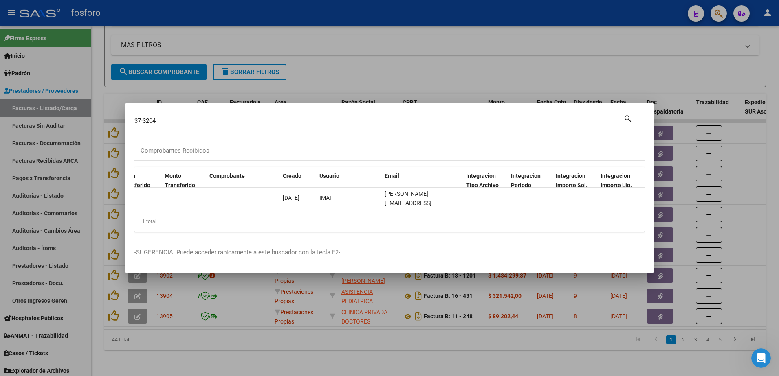
click at [430, 58] on div at bounding box center [389, 188] width 779 height 376
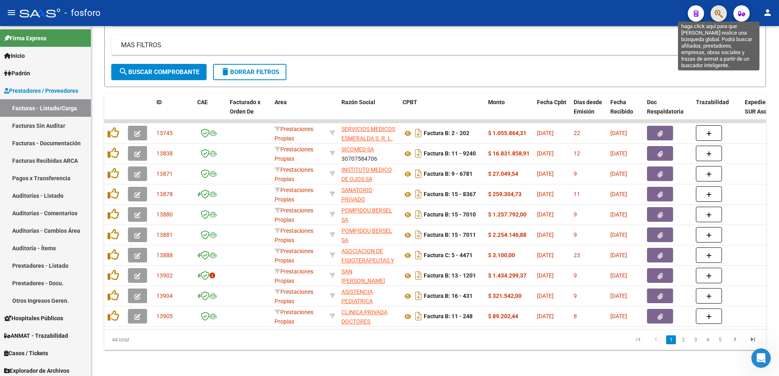
click at [716, 9] on icon "button" at bounding box center [718, 13] width 8 height 9
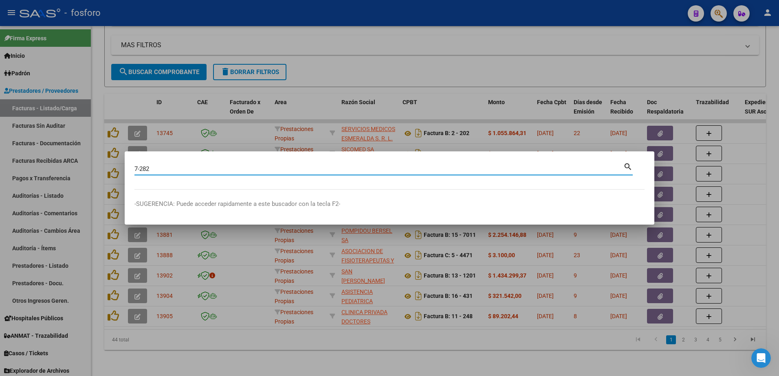
type input "7-282"
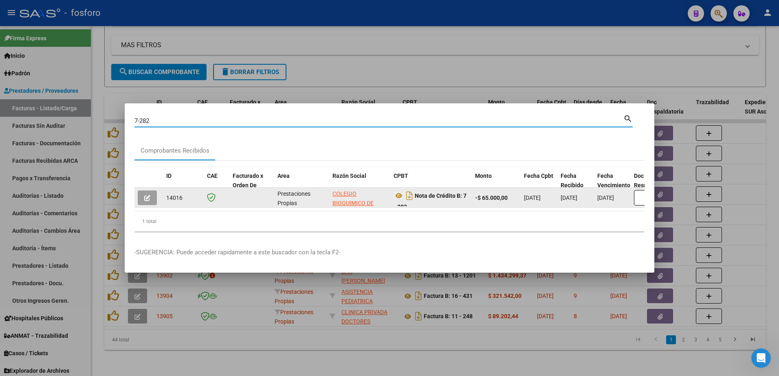
click at [147, 195] on icon "button" at bounding box center [147, 198] width 6 height 6
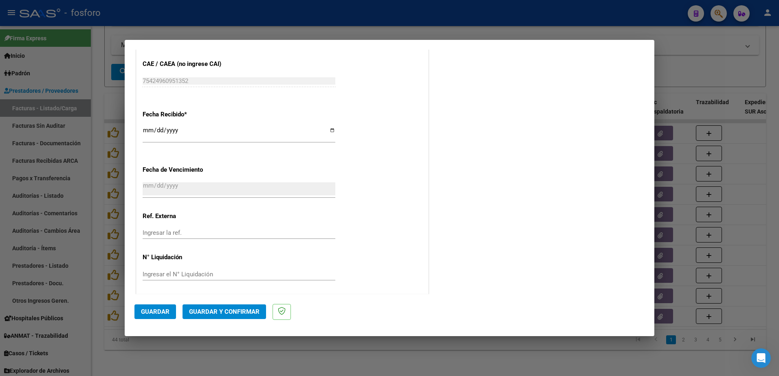
scroll to position [422, 0]
click at [208, 308] on button "Guardar y Confirmar" at bounding box center [223, 312] width 83 height 15
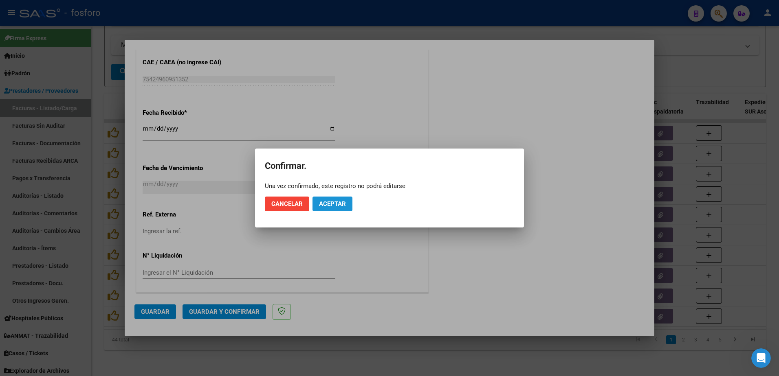
click at [332, 199] on button "Aceptar" at bounding box center [332, 204] width 40 height 15
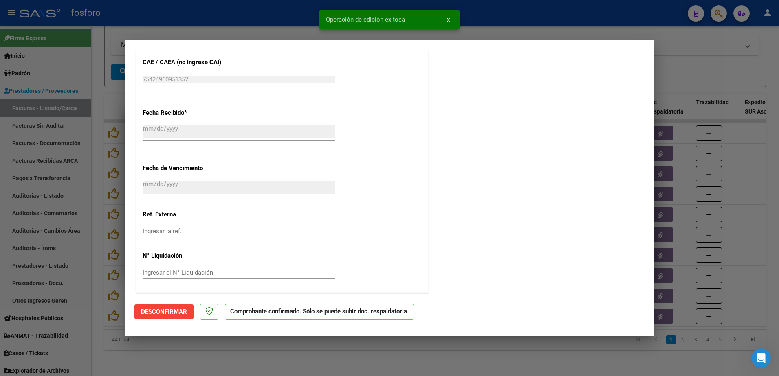
click at [79, 144] on div at bounding box center [389, 188] width 779 height 376
type input "$ 0,00"
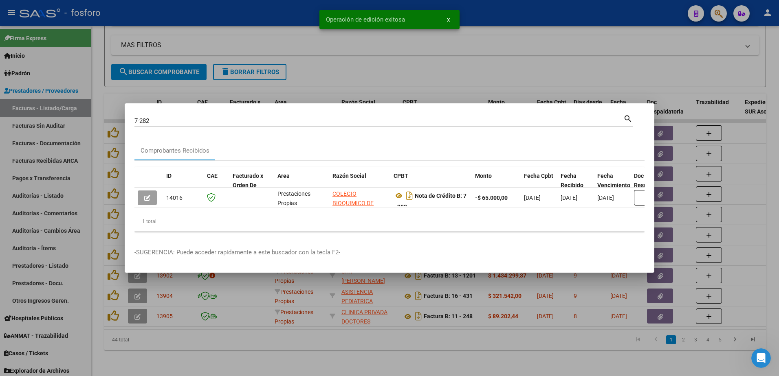
click at [59, 125] on div at bounding box center [389, 188] width 779 height 376
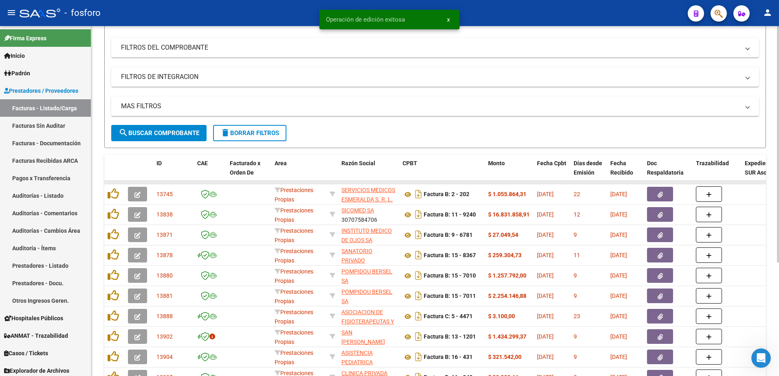
scroll to position [5, 0]
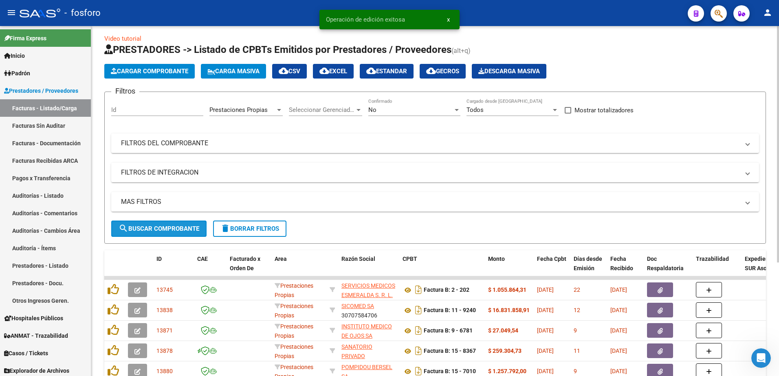
click at [173, 226] on span "search Buscar Comprobante" at bounding box center [159, 228] width 81 height 7
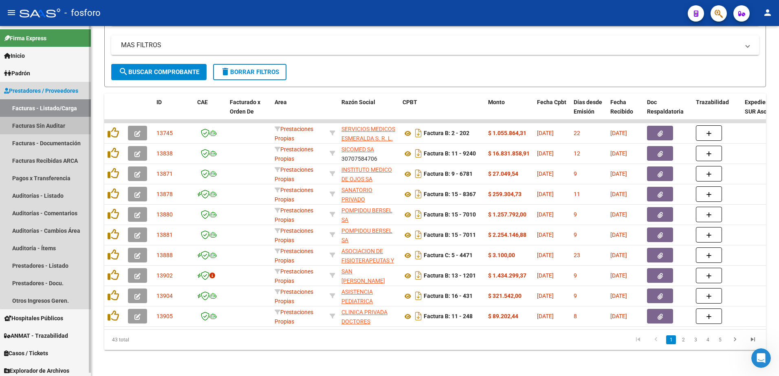
click at [61, 126] on link "Facturas Sin Auditar" at bounding box center [45, 126] width 91 height 18
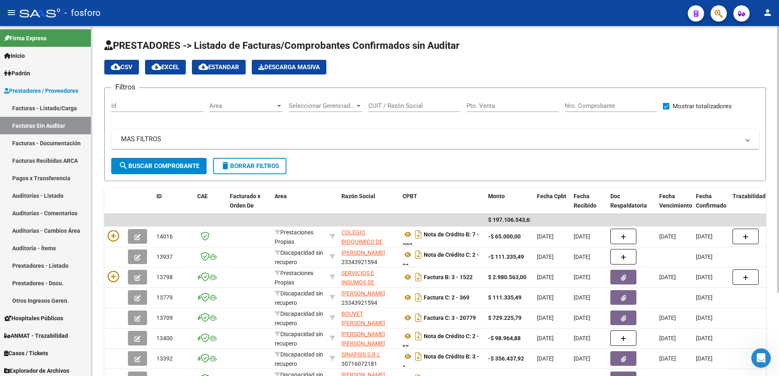
click at [280, 107] on div at bounding box center [278, 106] width 7 height 7
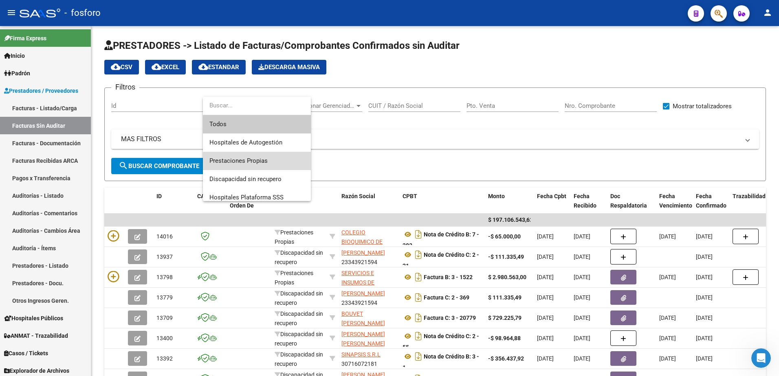
click at [249, 156] on span "Prestaciones Propias" at bounding box center [256, 161] width 95 height 18
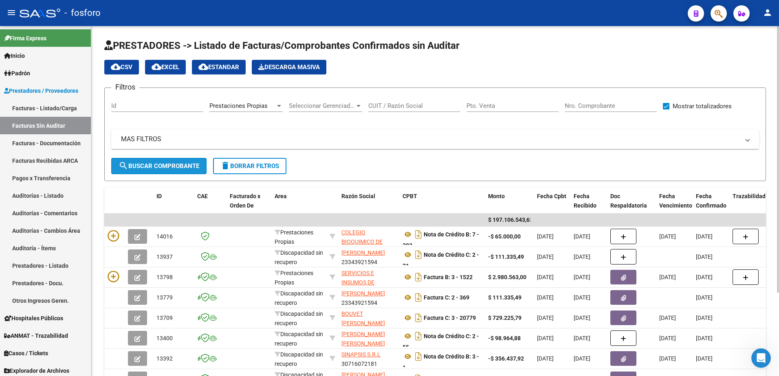
click at [172, 168] on span "search Buscar Comprobante" at bounding box center [159, 166] width 81 height 7
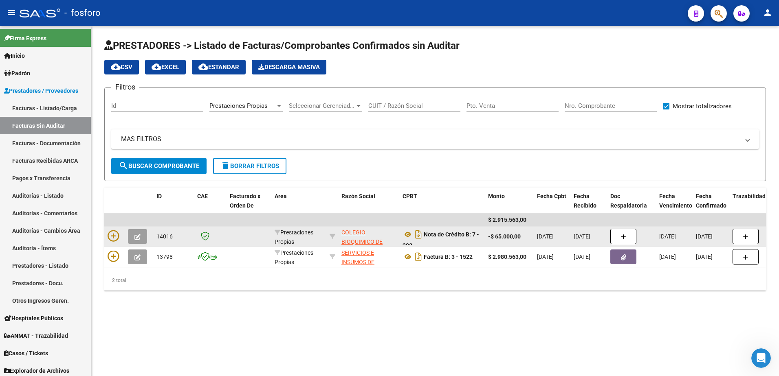
click at [114, 229] on datatable-body-cell at bounding box center [114, 237] width 20 height 20
click at [112, 233] on icon at bounding box center [113, 236] width 11 height 11
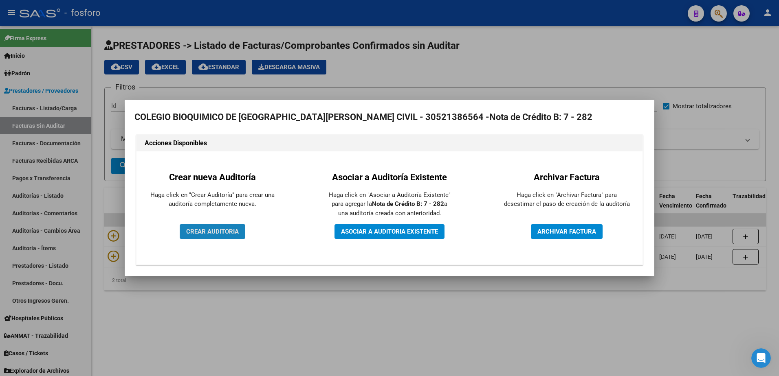
click at [225, 232] on span "CREAR AUDITORIA" at bounding box center [212, 231] width 53 height 7
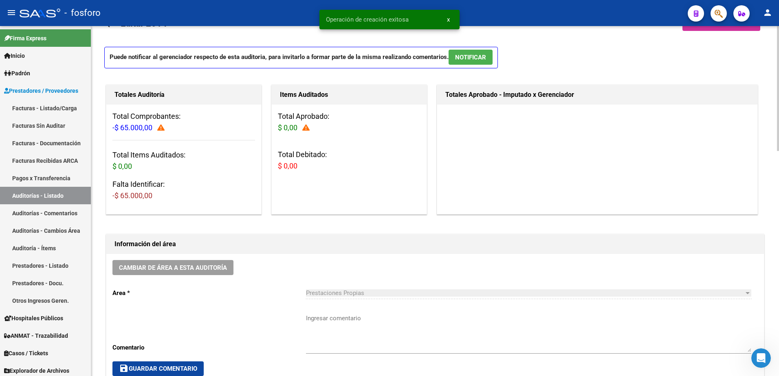
scroll to position [41, 0]
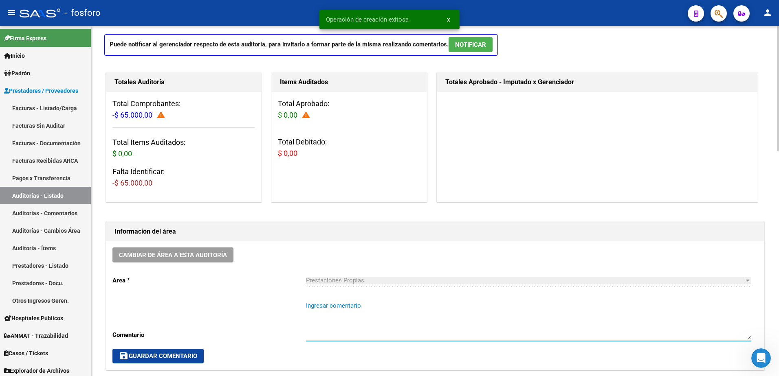
click at [314, 307] on textarea "Ingresar comentario" at bounding box center [528, 320] width 445 height 38
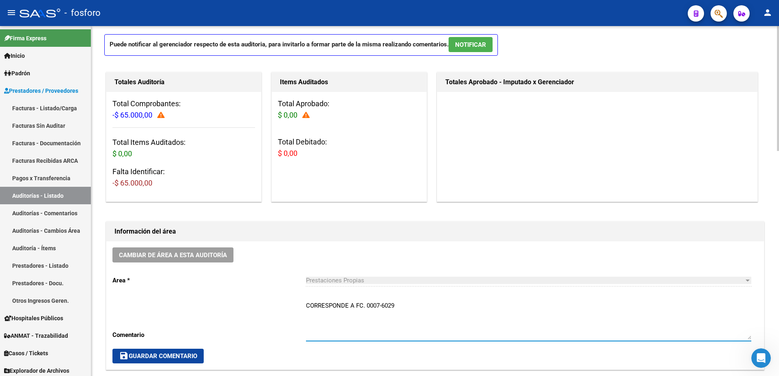
type textarea "CORRESPONDE A FC. 0007-6029"
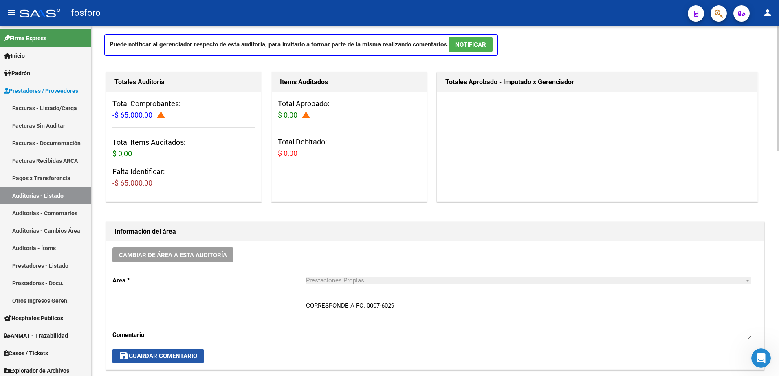
click at [179, 356] on span "save Guardar Comentario" at bounding box center [158, 356] width 78 height 7
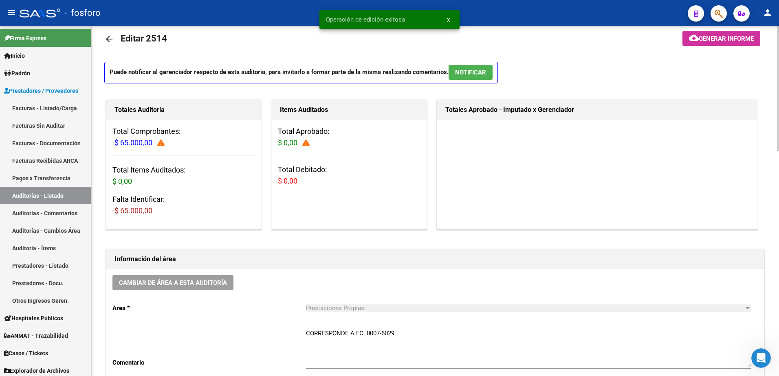
scroll to position [0, 0]
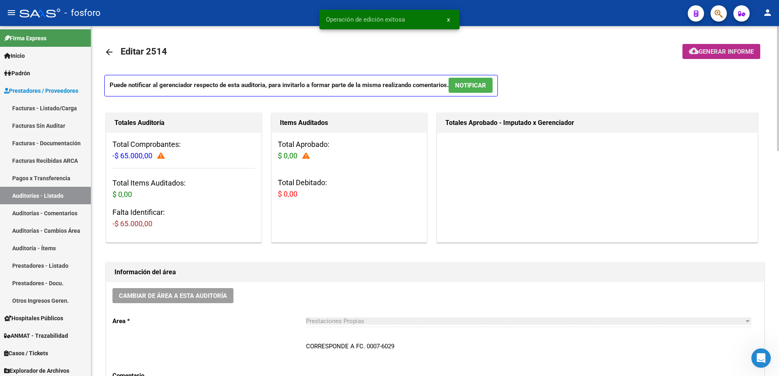
click at [715, 51] on span "Generar informe" at bounding box center [726, 51] width 55 height 7
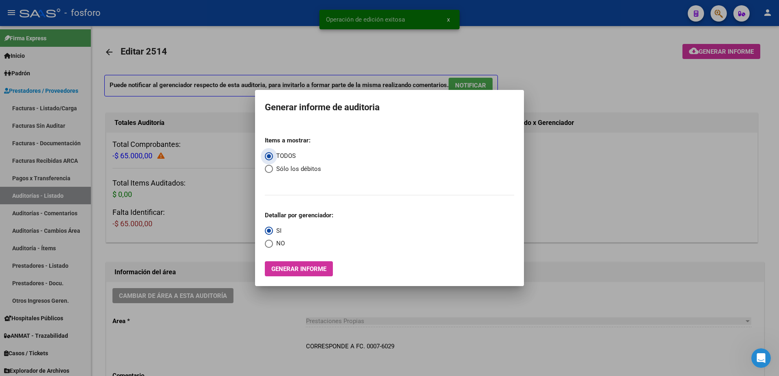
click at [277, 266] on span "Generar informe" at bounding box center [298, 269] width 55 height 7
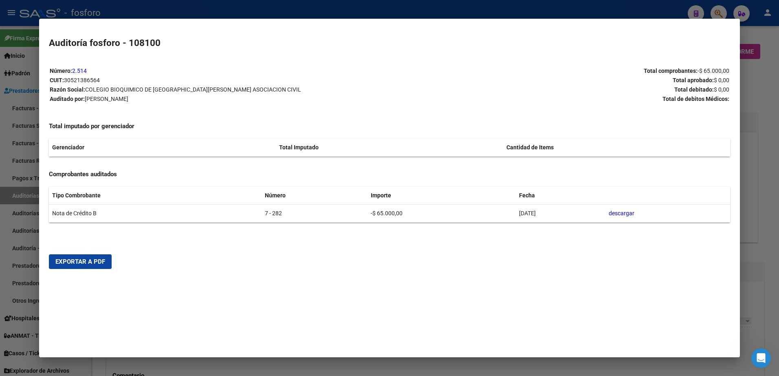
click at [101, 259] on span "Exportar a PDF" at bounding box center [80, 261] width 50 height 7
click at [611, 16] on div at bounding box center [389, 188] width 779 height 376
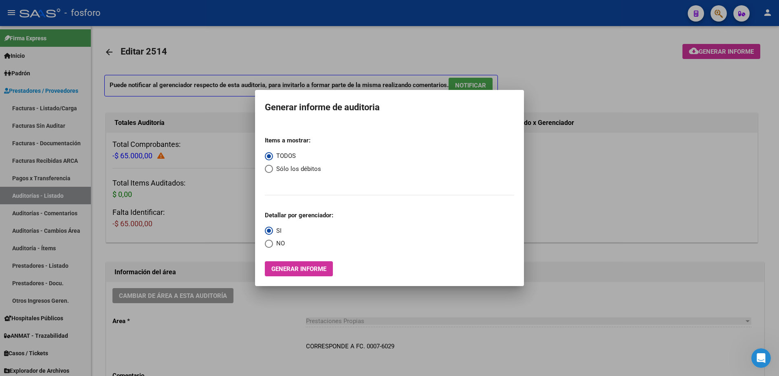
click at [716, 18] on div at bounding box center [389, 188] width 779 height 376
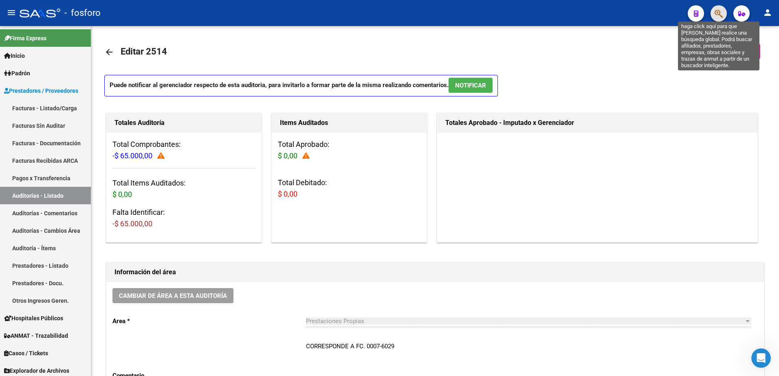
click at [716, 18] on icon "button" at bounding box center [718, 13] width 8 height 9
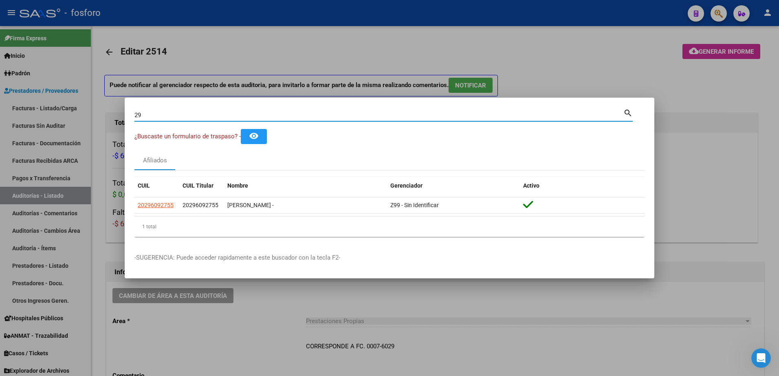
type input "2"
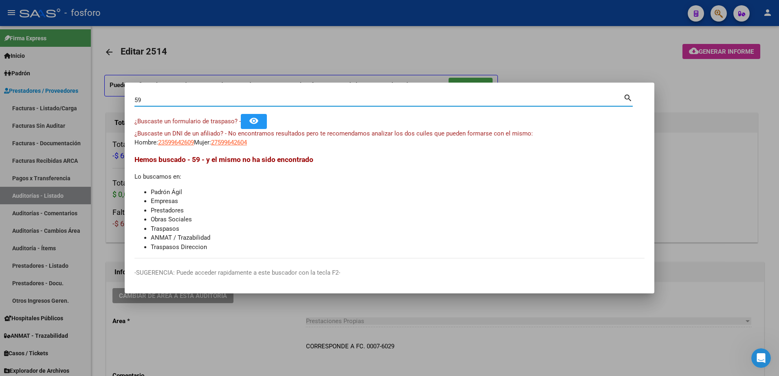
type input "5"
type input "3"
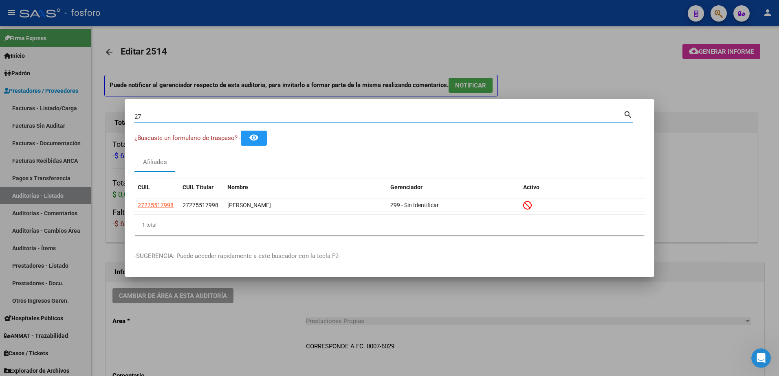
type input "2"
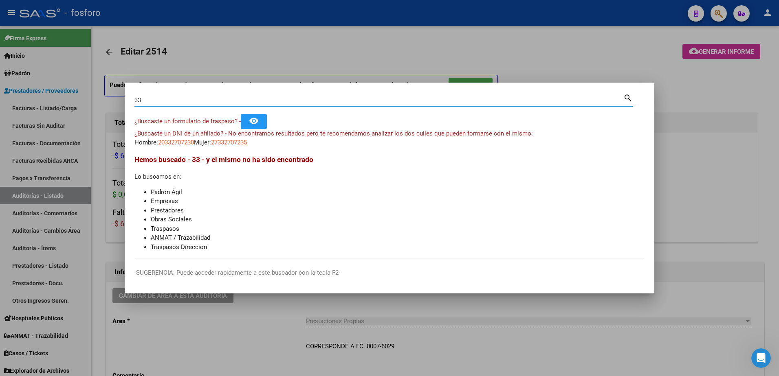
type input "3"
type input "7"
type input "4"
type input "59964260"
click at [165, 143] on span "23599642609" at bounding box center [176, 142] width 36 height 7
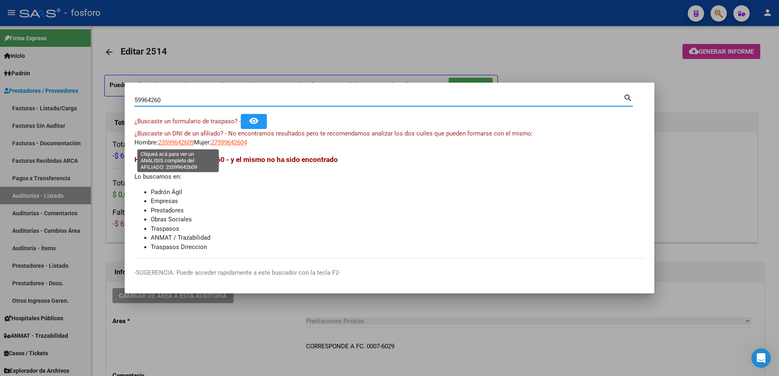
type textarea "23599642609"
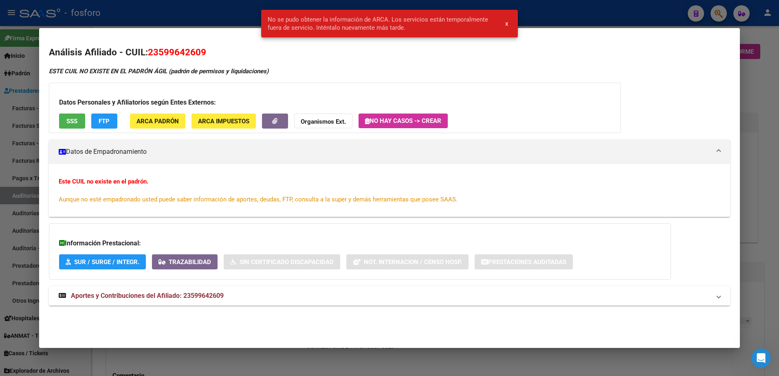
click at [130, 296] on span "Aportes y Contribuciones del Afiliado: 23599642609" at bounding box center [147, 296] width 153 height 8
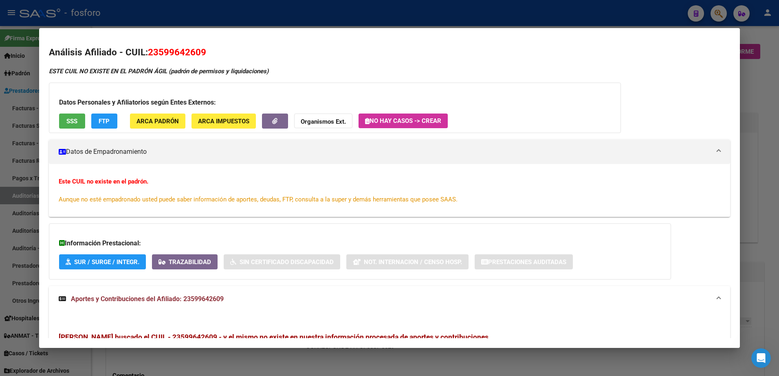
click at [750, 79] on div at bounding box center [389, 188] width 779 height 376
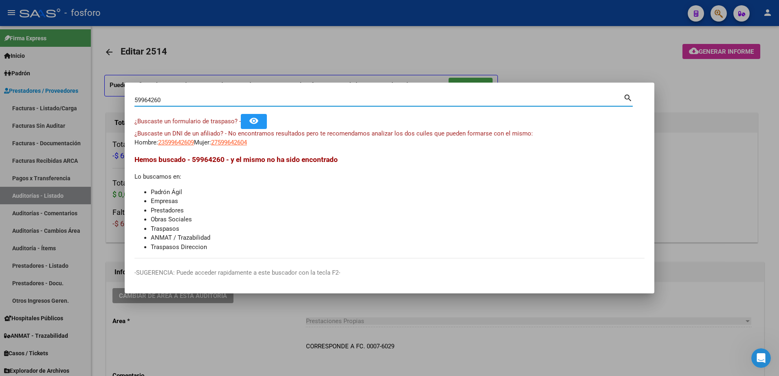
click at [175, 101] on input "59964260" at bounding box center [378, 100] width 489 height 7
type input "5"
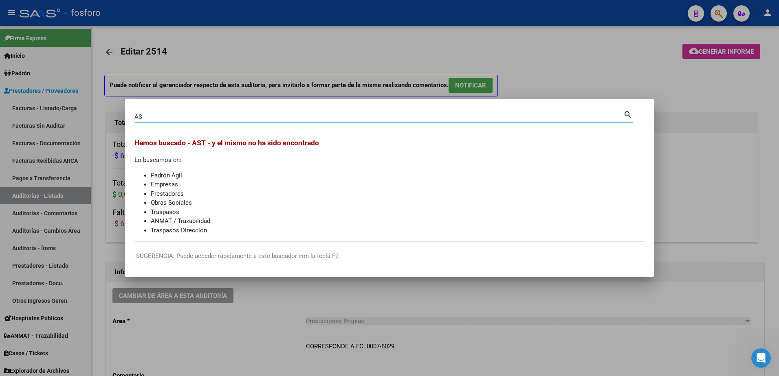
type input "A"
type input "59964260"
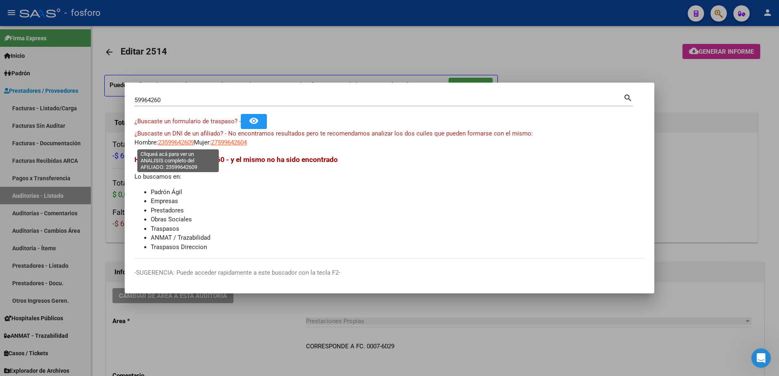
click at [172, 145] on span "23599642609" at bounding box center [176, 142] width 36 height 7
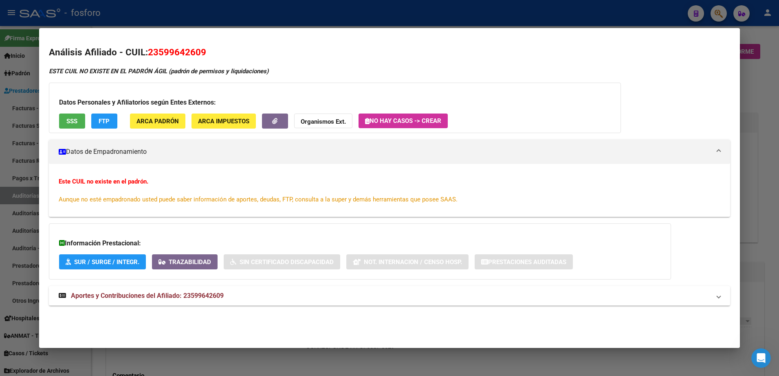
click at [29, 86] on div at bounding box center [389, 188] width 779 height 376
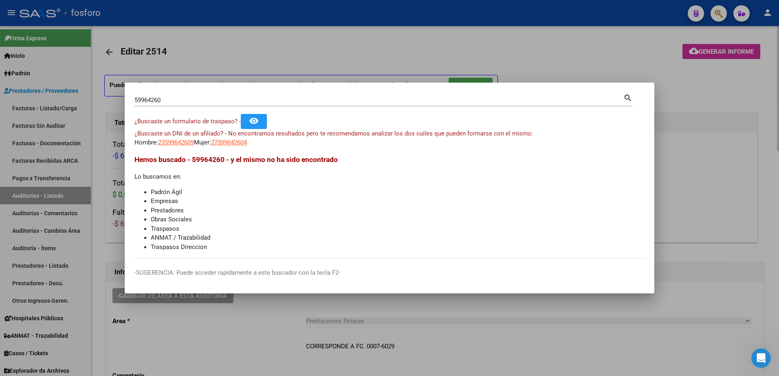
click at [118, 219] on div at bounding box center [389, 188] width 779 height 376
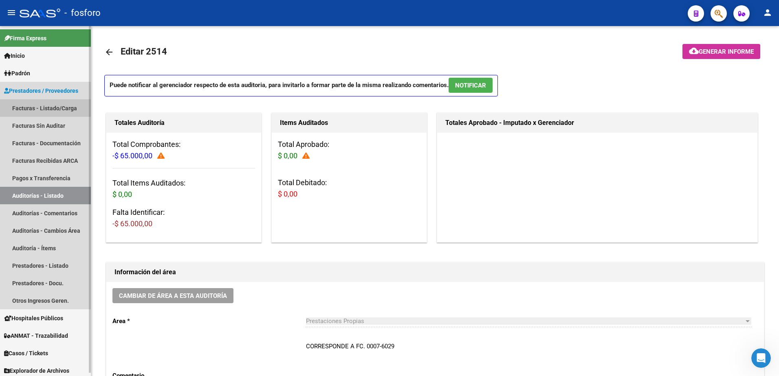
click at [44, 110] on link "Facturas - Listado/Carga" at bounding box center [45, 108] width 91 height 18
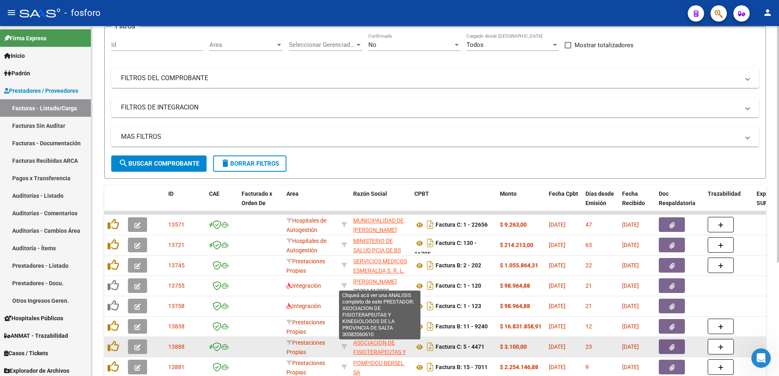
scroll to position [168, 0]
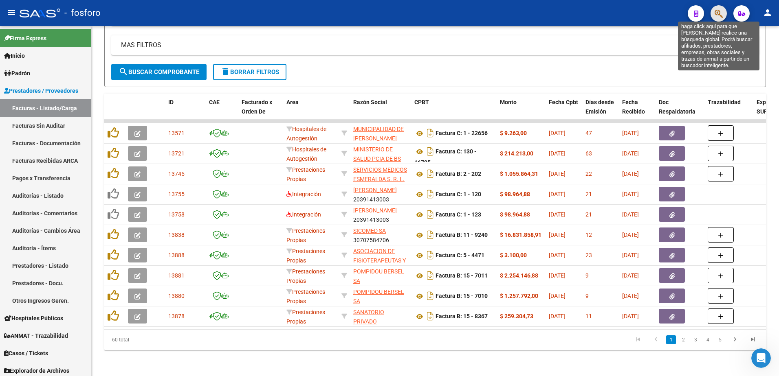
click at [716, 18] on icon "button" at bounding box center [718, 13] width 8 height 9
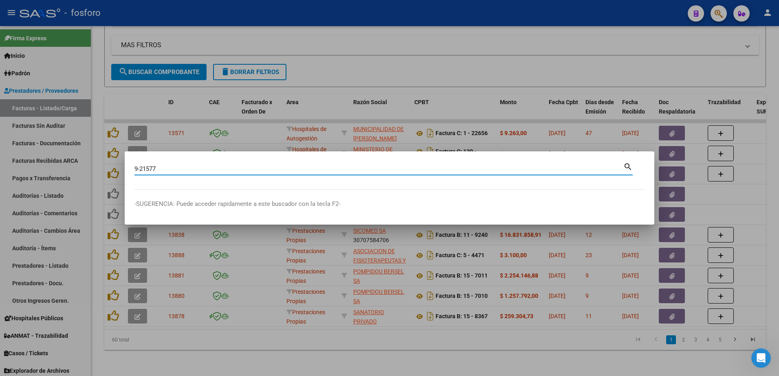
type input "9-21577"
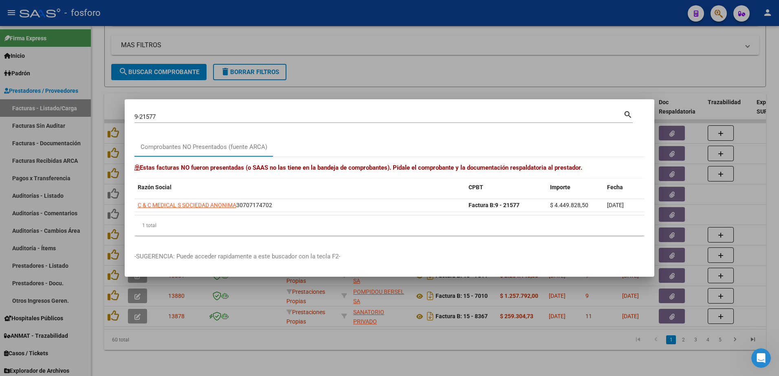
click at [299, 351] on div at bounding box center [389, 188] width 779 height 376
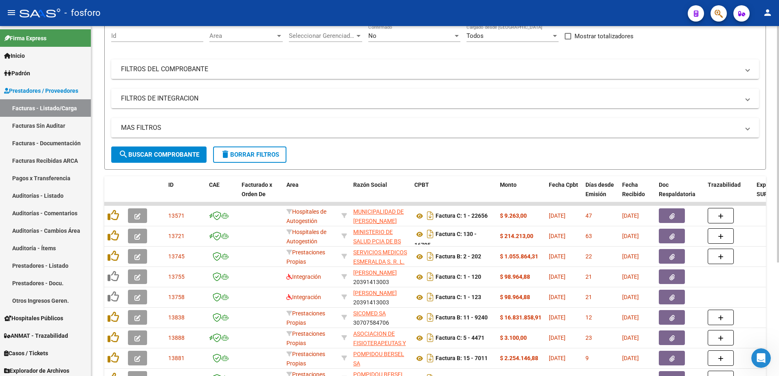
scroll to position [0, 0]
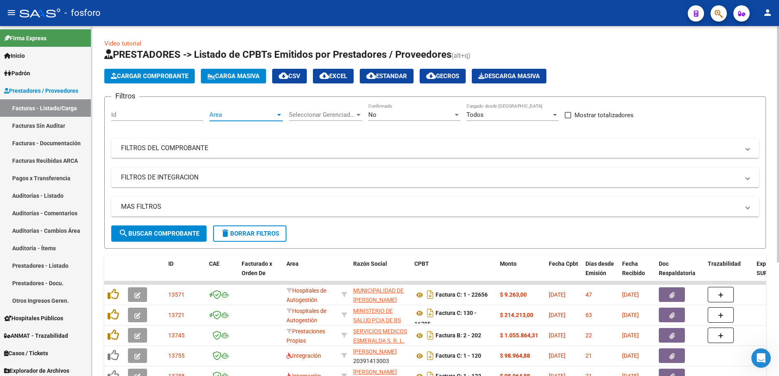
click at [279, 116] on div at bounding box center [278, 115] width 7 height 7
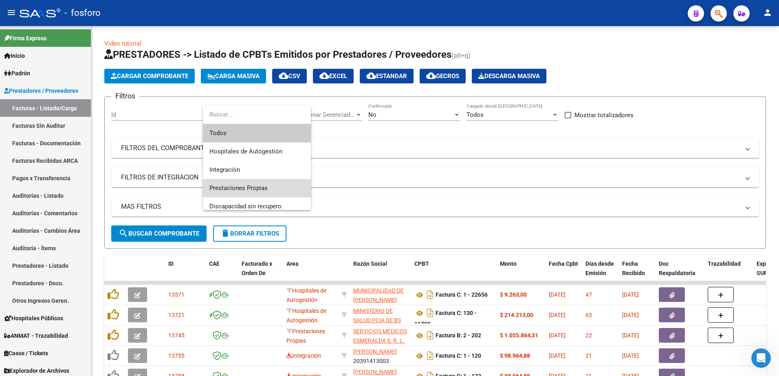
click at [261, 182] on span "Prestaciones Propias" at bounding box center [256, 188] width 95 height 18
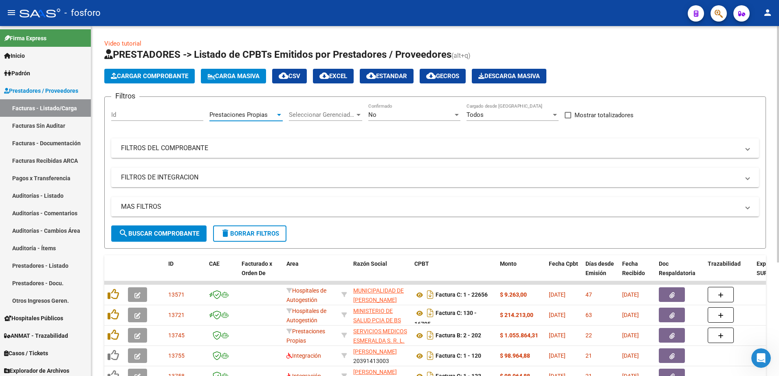
click at [182, 232] on span "search Buscar Comprobante" at bounding box center [159, 233] width 81 height 7
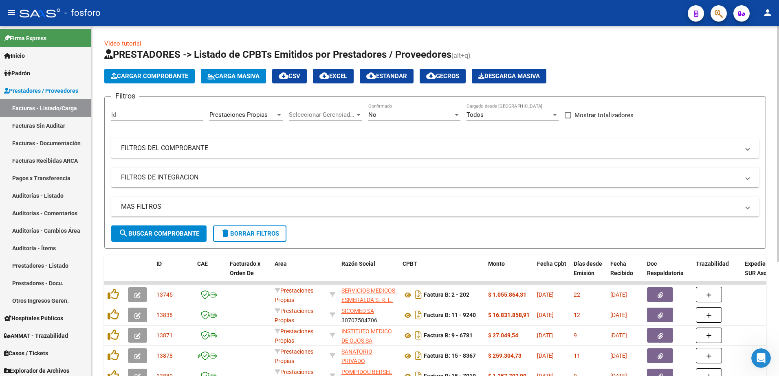
scroll to position [168, 0]
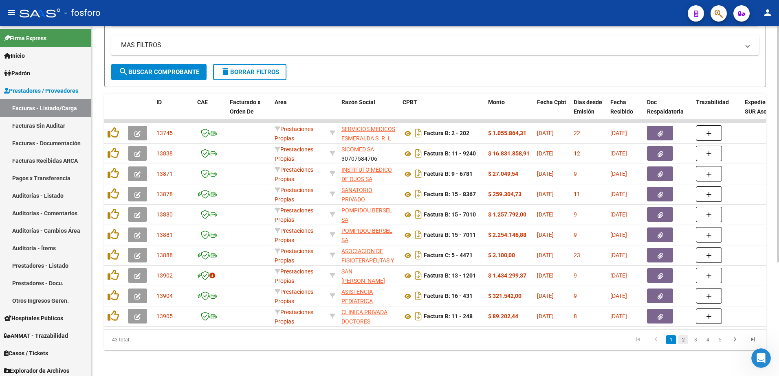
click at [683, 343] on link "2" at bounding box center [683, 340] width 10 height 9
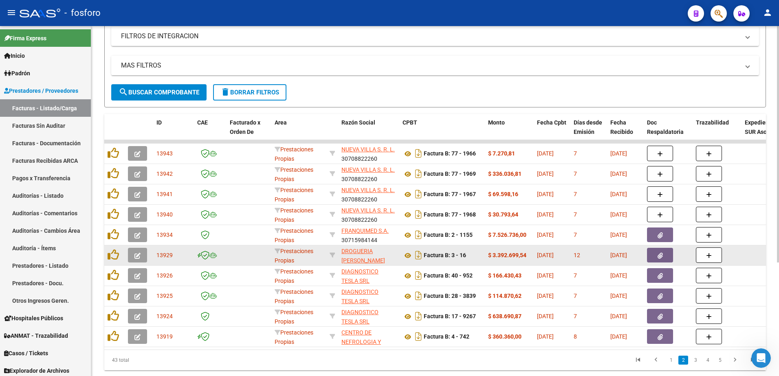
scroll to position [127, 0]
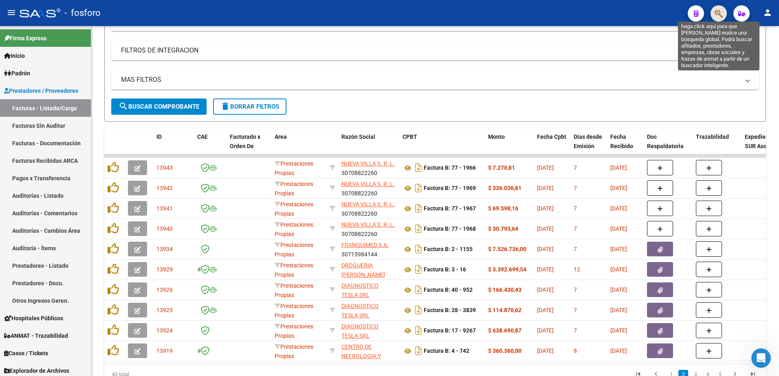
click at [716, 9] on icon "button" at bounding box center [718, 13] width 8 height 9
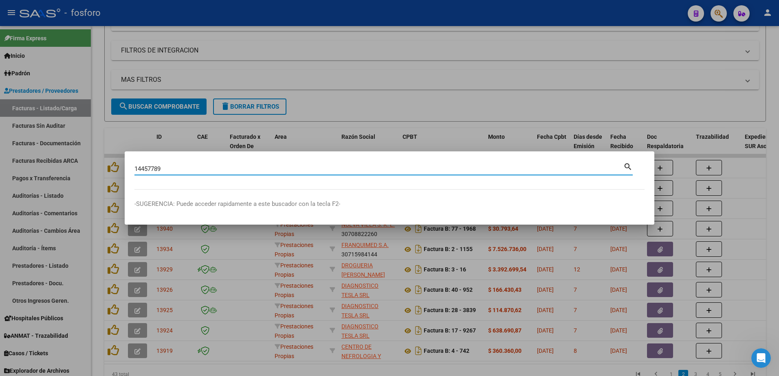
type input "14457789"
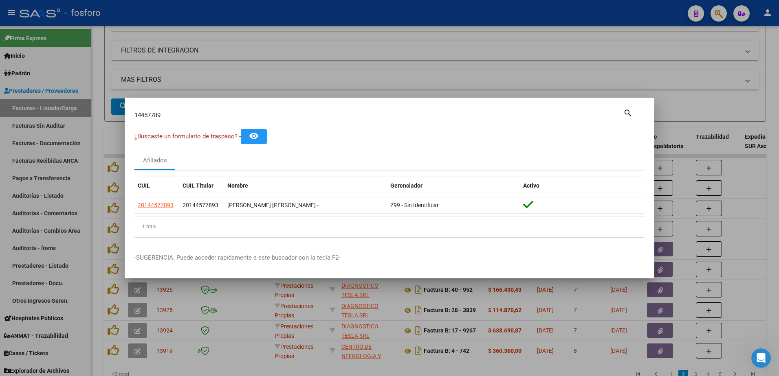
drag, startPoint x: 334, startPoint y: 48, endPoint x: 315, endPoint y: 99, distance: 53.3
click at [332, 51] on div at bounding box center [389, 188] width 779 height 376
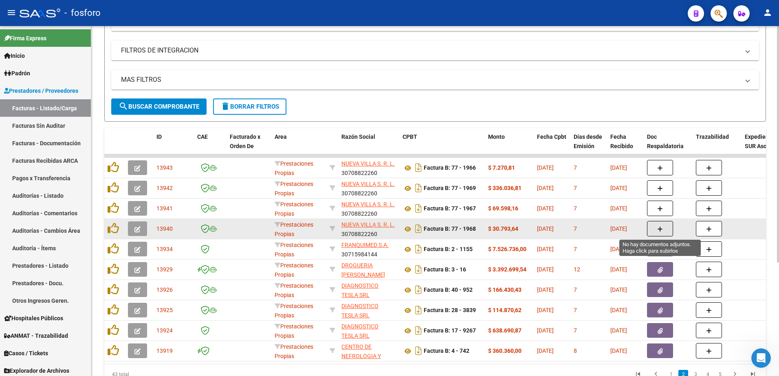
click at [652, 231] on button "button" at bounding box center [660, 228] width 26 height 15
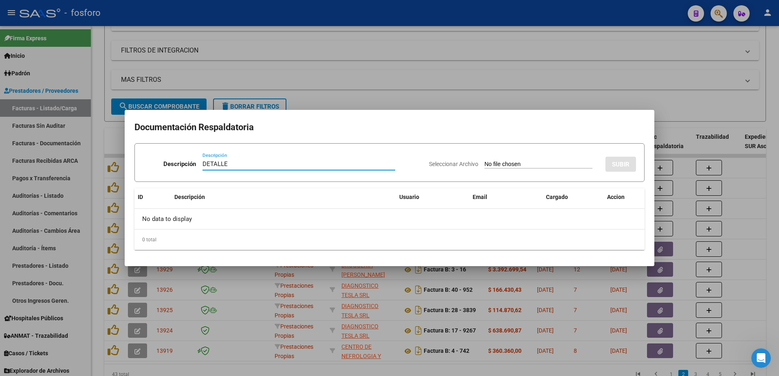
type input "DETALLE"
click at [510, 161] on input "Seleccionar Archivo" at bounding box center [538, 165] width 108 height 8
type input "C:\fakepath\BRN3C2AF40205FA_047237.pdf"
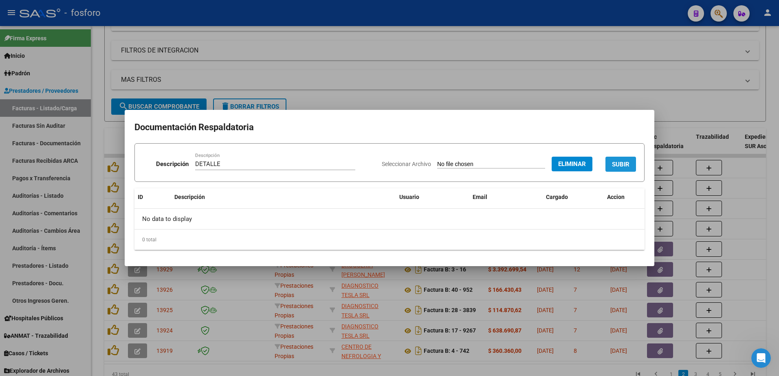
click at [622, 165] on span "SUBIR" at bounding box center [621, 164] width 18 height 7
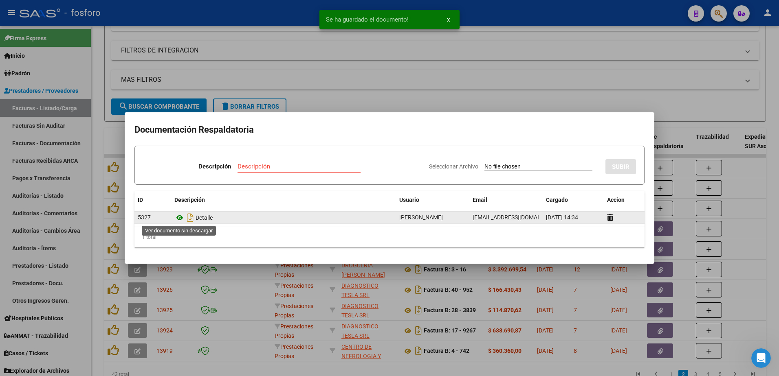
click at [180, 216] on icon at bounding box center [179, 218] width 11 height 10
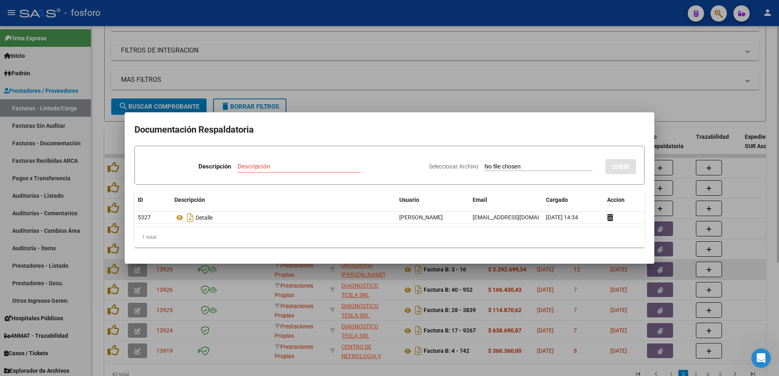
drag, startPoint x: 310, startPoint y: 289, endPoint x: 313, endPoint y: 276, distance: 12.9
click at [311, 288] on div at bounding box center [389, 188] width 779 height 376
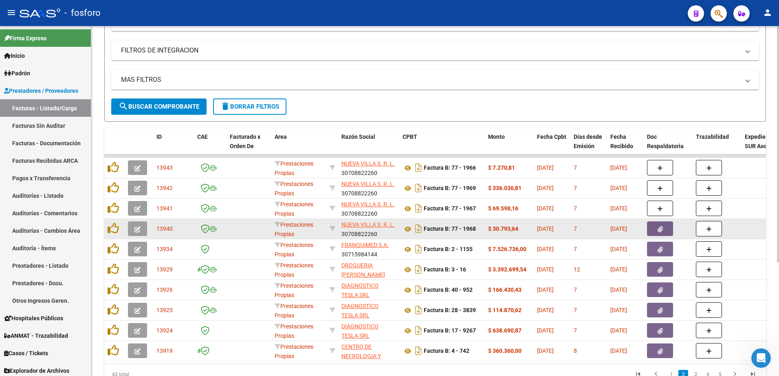
click at [136, 229] on icon "button" at bounding box center [137, 229] width 6 height 6
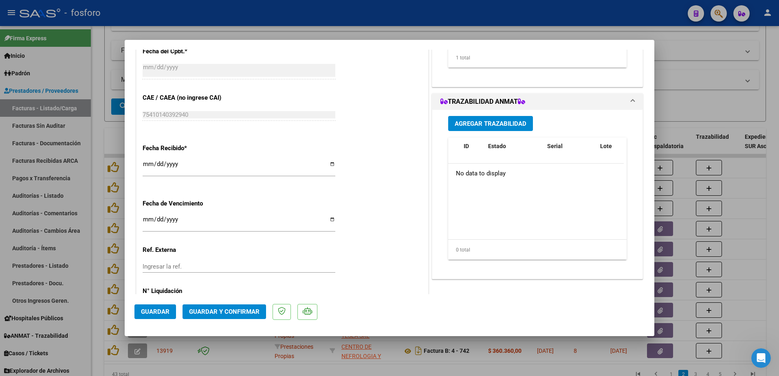
scroll to position [422, 0]
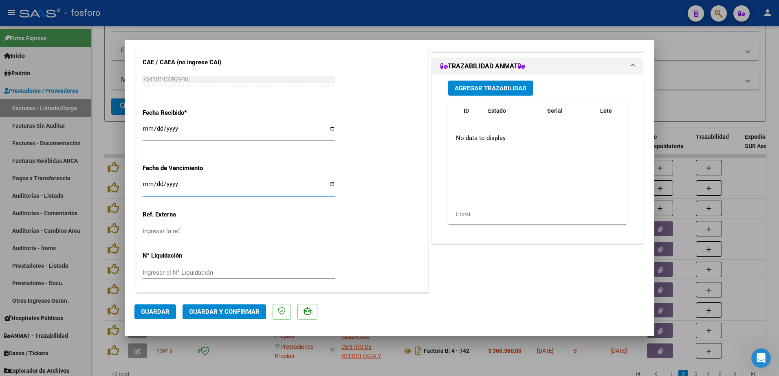
click at [147, 186] on input "Ingresar la fecha" at bounding box center [239, 187] width 193 height 13
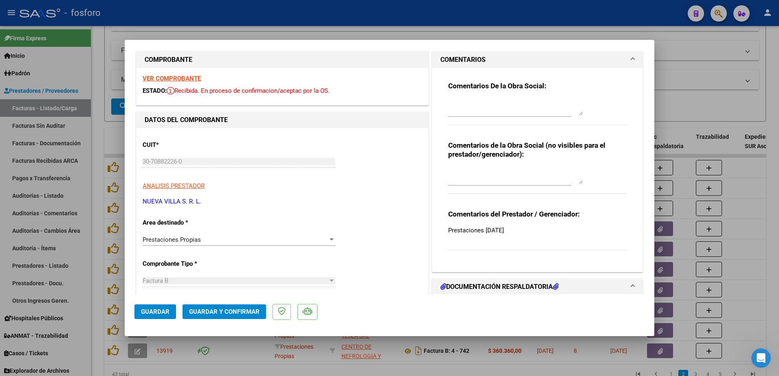
scroll to position [0, 0]
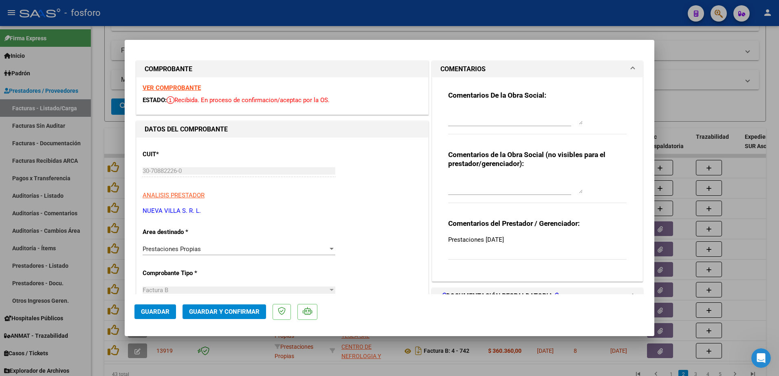
click at [180, 89] on strong "VER COMPROBANTE" at bounding box center [172, 87] width 58 height 7
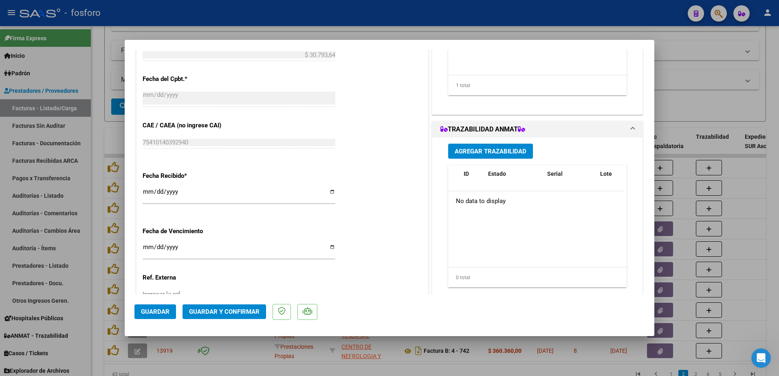
scroll to position [422, 0]
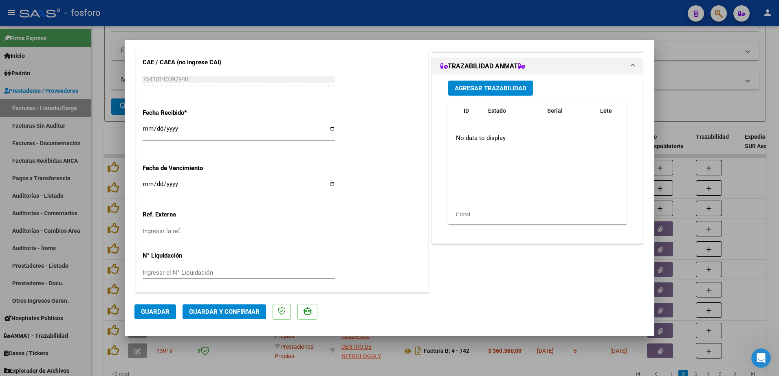
click at [143, 185] on input "Ingresar la fecha" at bounding box center [239, 187] width 193 height 13
type input "[DATE]"
click at [219, 312] on span "Guardar y Confirmar" at bounding box center [224, 311] width 70 height 7
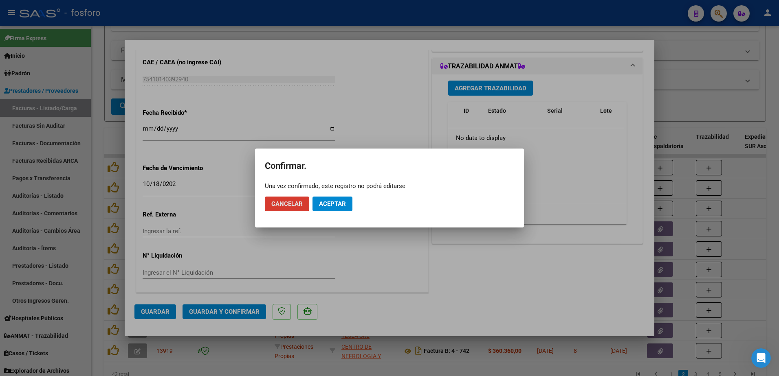
click at [329, 204] on span "Aceptar" at bounding box center [332, 203] width 27 height 7
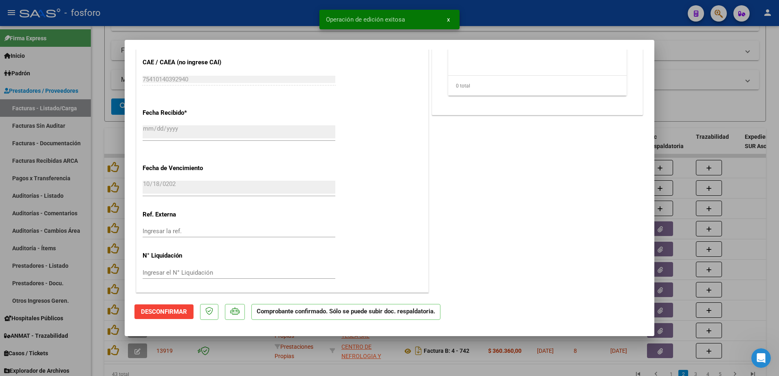
click at [107, 223] on div at bounding box center [389, 188] width 779 height 376
type input "$ 0,00"
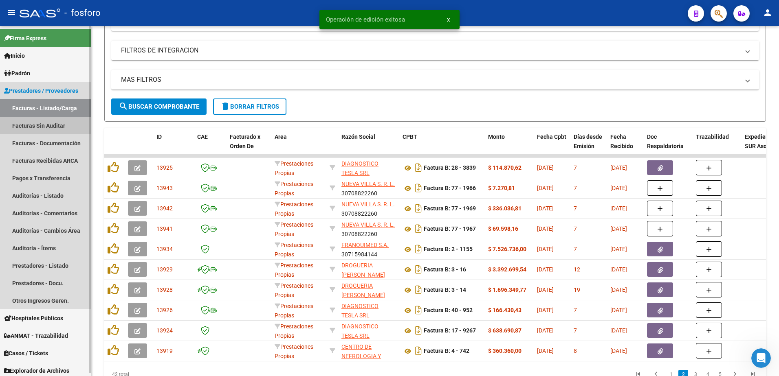
drag, startPoint x: 22, startPoint y: 122, endPoint x: 37, endPoint y: 123, distance: 15.1
click at [22, 123] on link "Facturas Sin Auditar" at bounding box center [45, 126] width 91 height 18
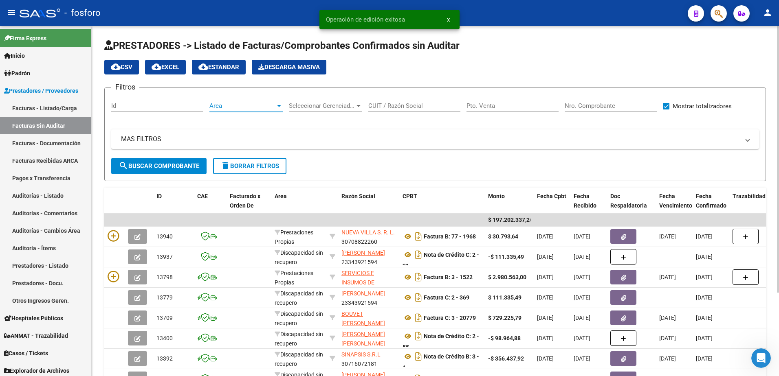
click at [279, 106] on div at bounding box center [279, 106] width 4 height 2
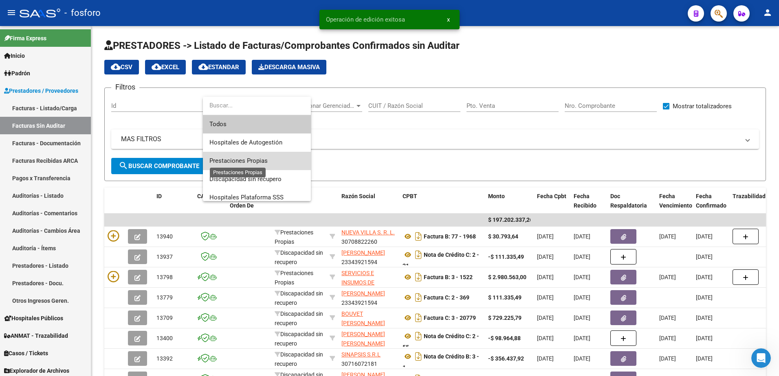
click at [262, 163] on span "Prestaciones Propias" at bounding box center [238, 160] width 58 height 7
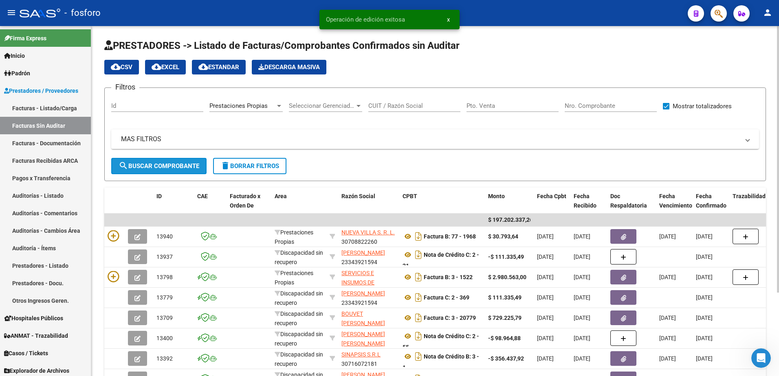
click at [187, 167] on span "search Buscar Comprobante" at bounding box center [159, 166] width 81 height 7
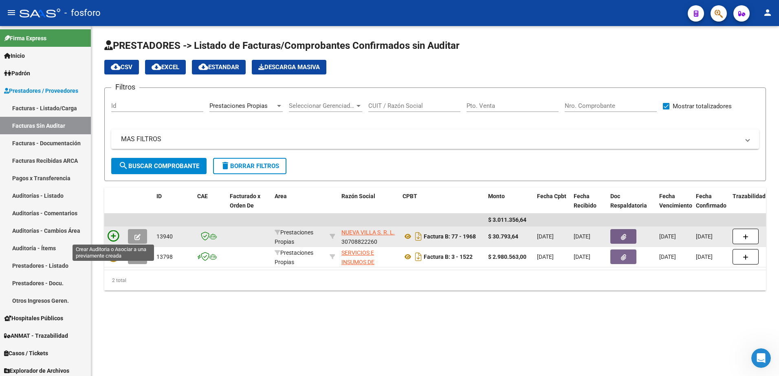
click at [111, 231] on icon at bounding box center [113, 236] width 11 height 11
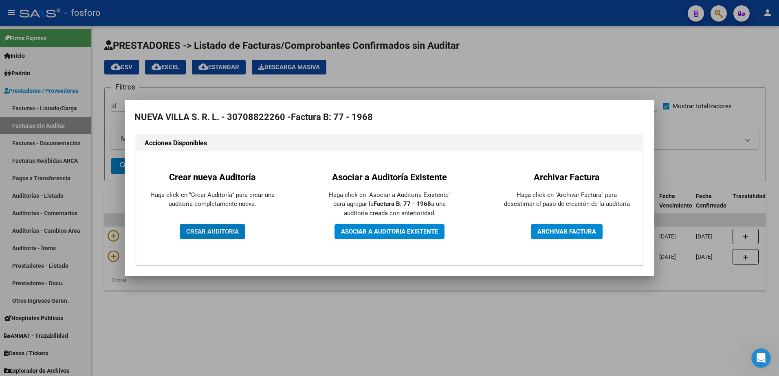
click at [230, 231] on span "CREAR AUDITORIA" at bounding box center [212, 231] width 53 height 7
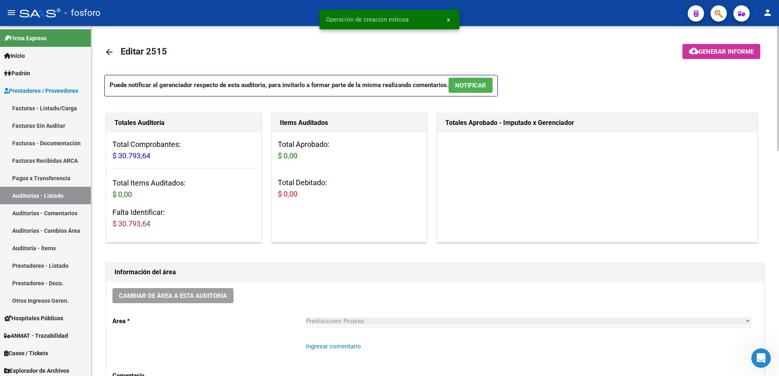
click at [323, 344] on textarea "Ingresar comentario" at bounding box center [528, 361] width 445 height 38
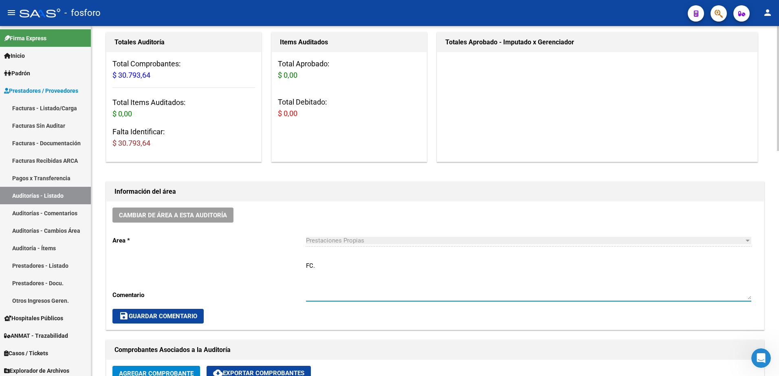
scroll to position [81, 0]
type textarea "FC.77-1968"
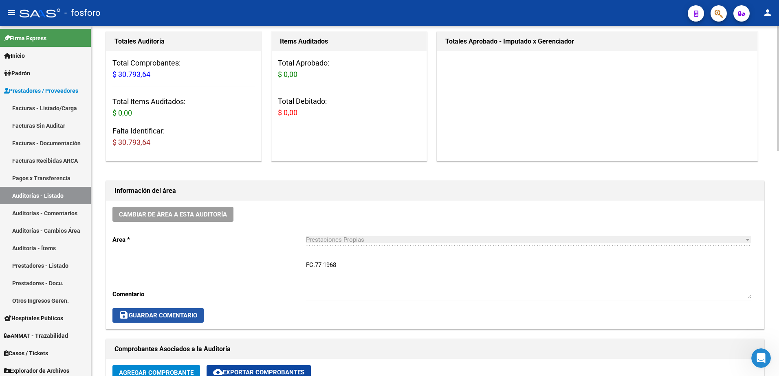
click at [140, 314] on span "save Guardar Comentario" at bounding box center [158, 315] width 78 height 7
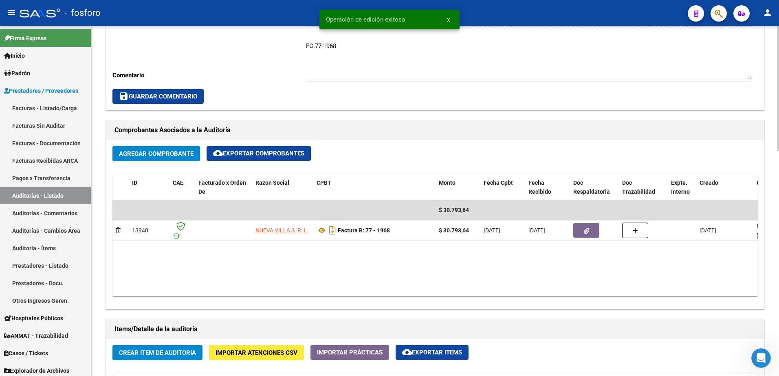
scroll to position [326, 0]
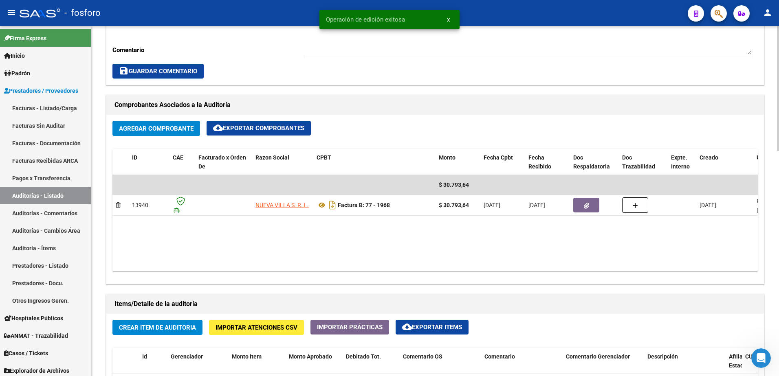
click at [127, 332] on button "Crear Item de Auditoria" at bounding box center [157, 327] width 90 height 15
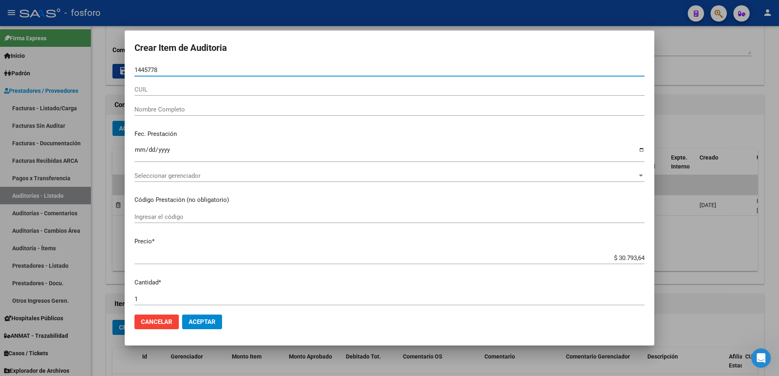
type input "14457789"
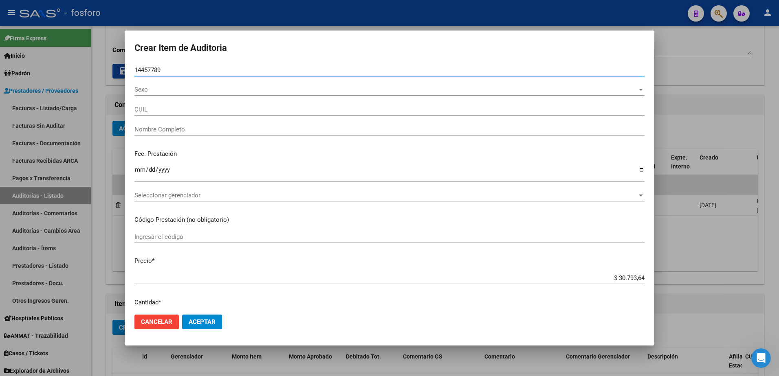
type input "20144577893"
type input "[PERSON_NAME] [PERSON_NAME] -"
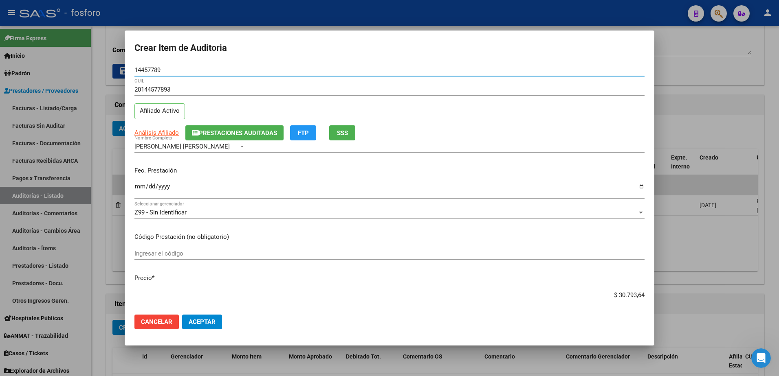
type input "14457789"
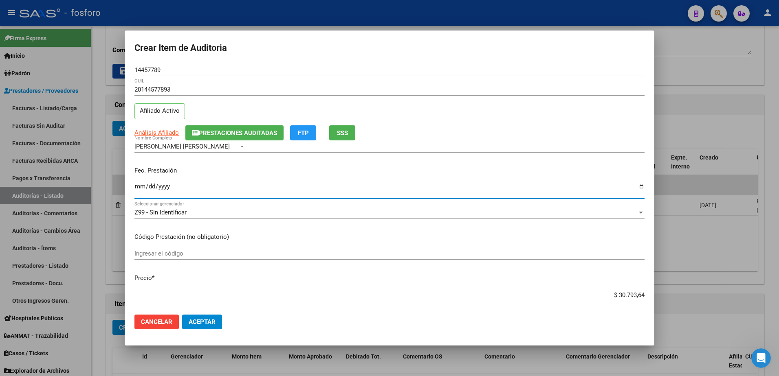
click at [135, 188] on input "Ingresar la fecha" at bounding box center [389, 189] width 510 height 13
type input "[DATE]"
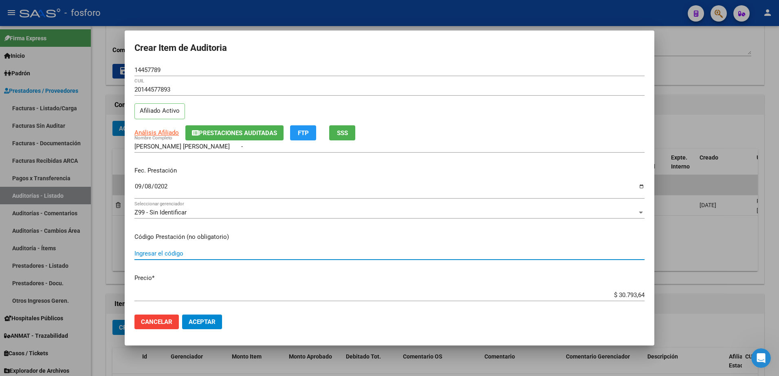
click at [202, 253] on input "Ingresar el código" at bounding box center [389, 253] width 510 height 7
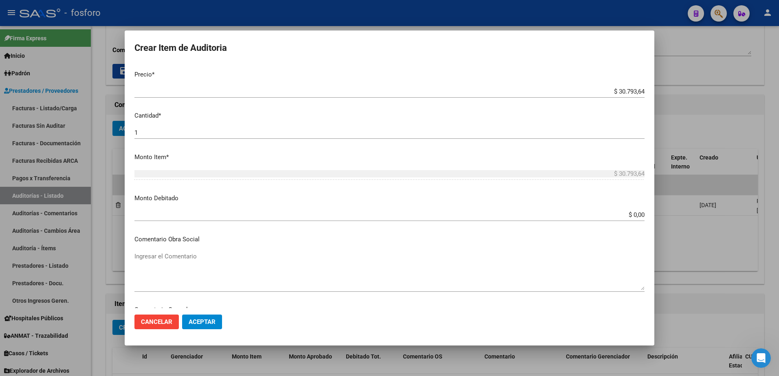
type input "MEDICACION 40% COBERTURA"
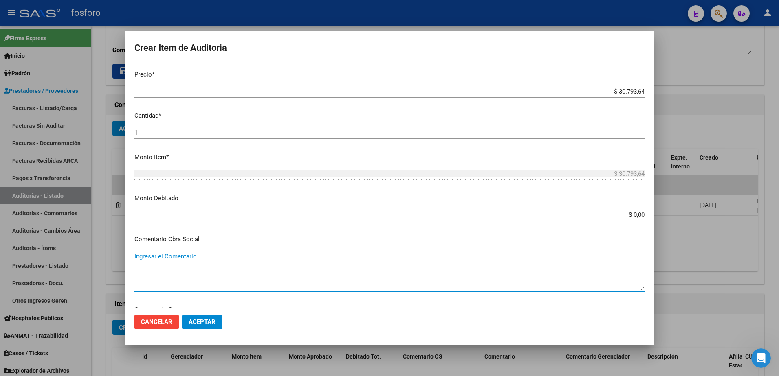
click at [157, 255] on textarea "Ingresar el Comentario" at bounding box center [389, 271] width 510 height 38
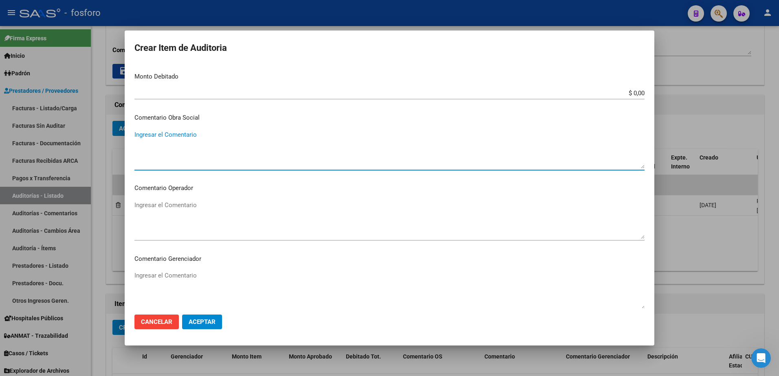
scroll to position [326, 0]
click at [170, 211] on textarea "Ingresar el Comentario" at bounding box center [389, 219] width 510 height 38
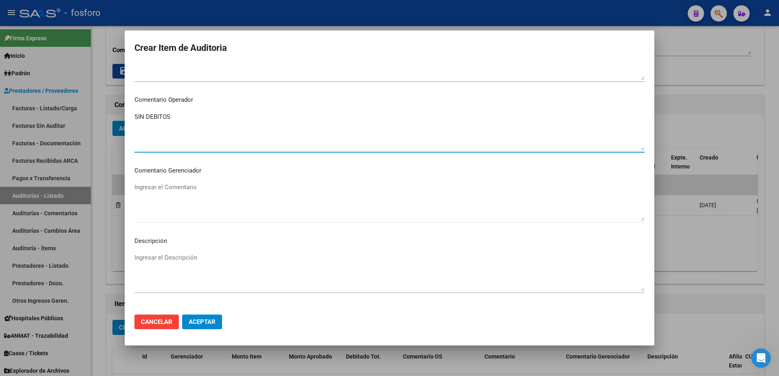
scroll to position [489, 0]
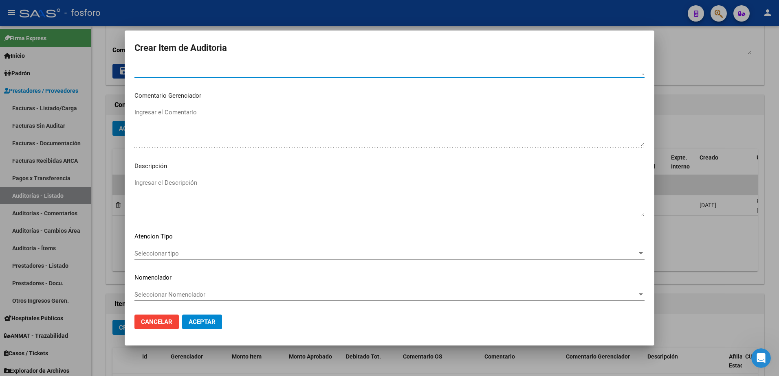
type textarea "SIN DEBITOS"
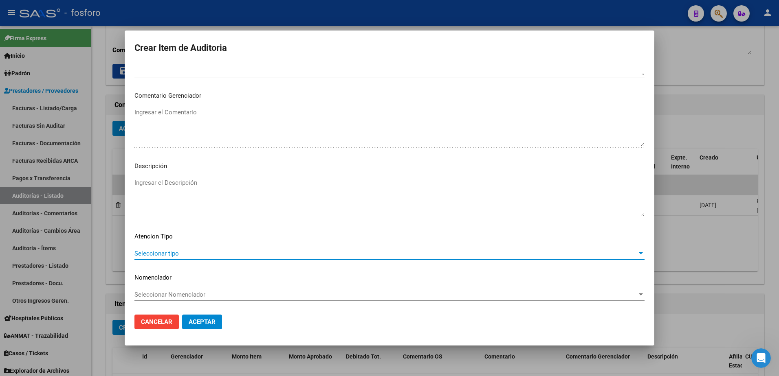
click at [172, 255] on span "Seleccionar tipo" at bounding box center [385, 253] width 503 height 7
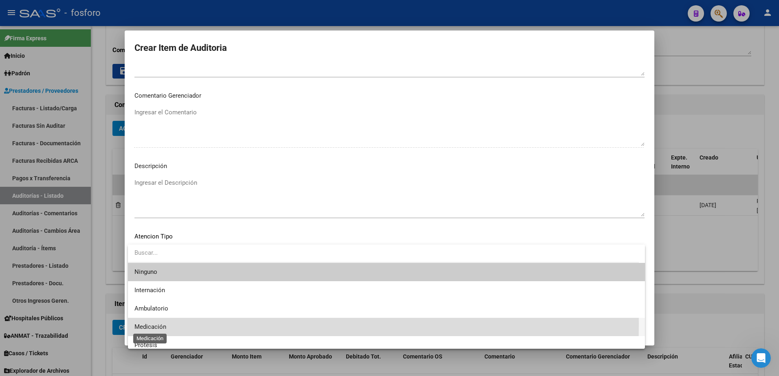
click at [158, 324] on span "Medicación" at bounding box center [150, 326] width 32 height 7
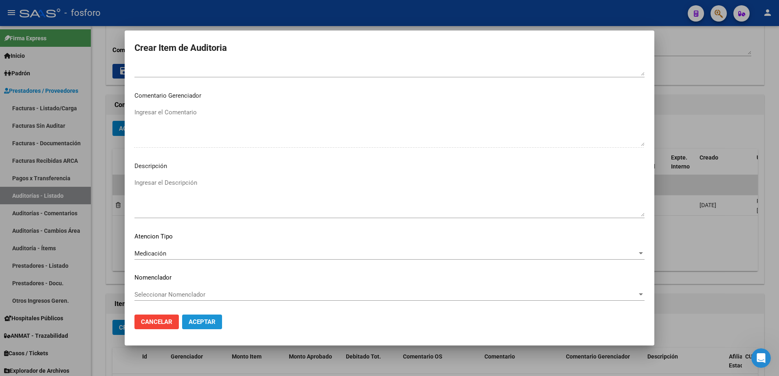
drag, startPoint x: 193, startPoint y: 322, endPoint x: 202, endPoint y: 324, distance: 9.7
click at [198, 324] on span "Aceptar" at bounding box center [202, 322] width 27 height 7
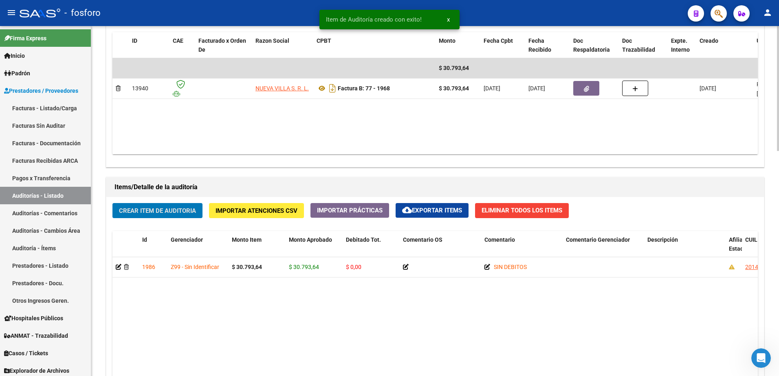
scroll to position [489, 0]
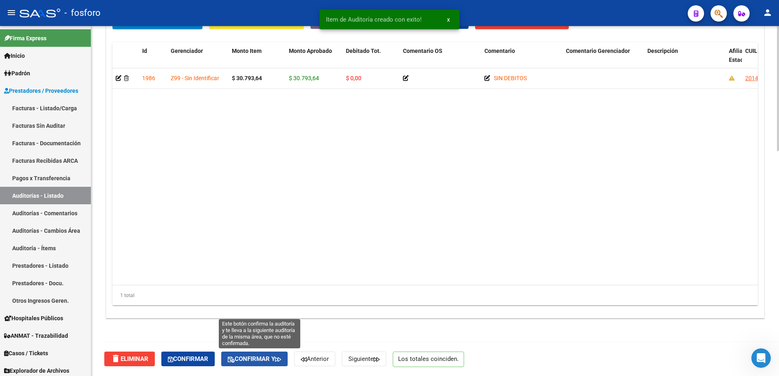
click at [281, 362] on icon "button" at bounding box center [278, 360] width 6 height 6
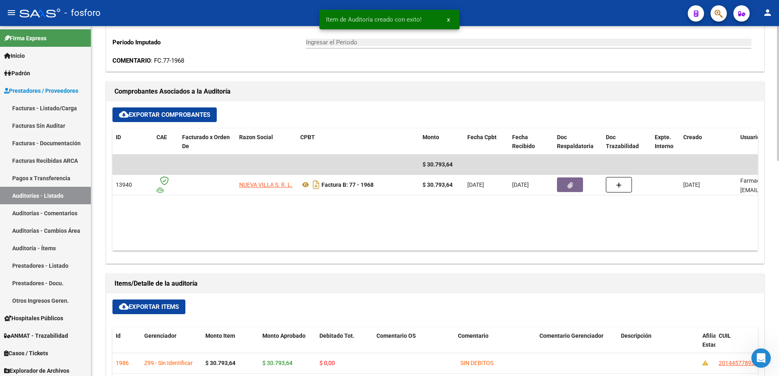
type input "202510"
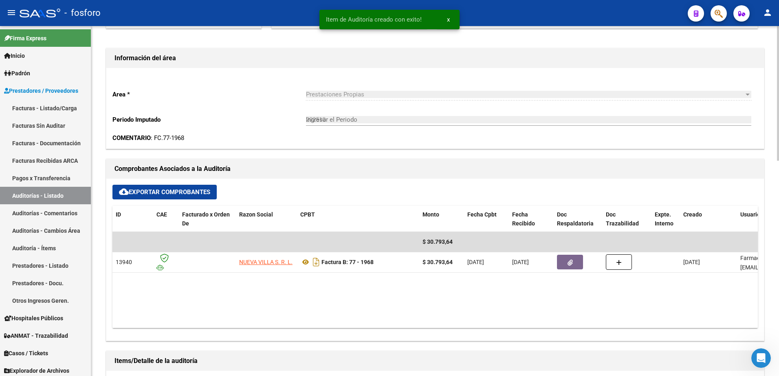
scroll to position [0, 0]
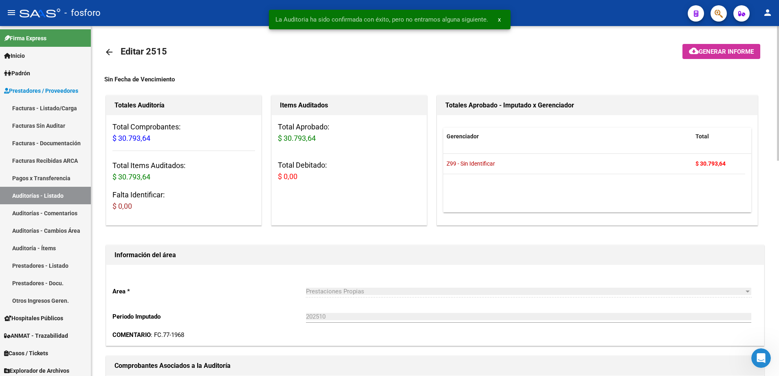
click at [730, 56] on button "cloud_download Generar informe" at bounding box center [721, 51] width 78 height 15
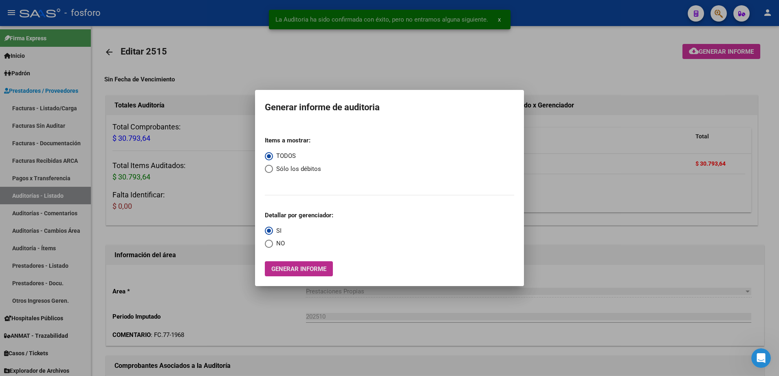
click at [299, 267] on span "Generar informe" at bounding box center [298, 269] width 55 height 7
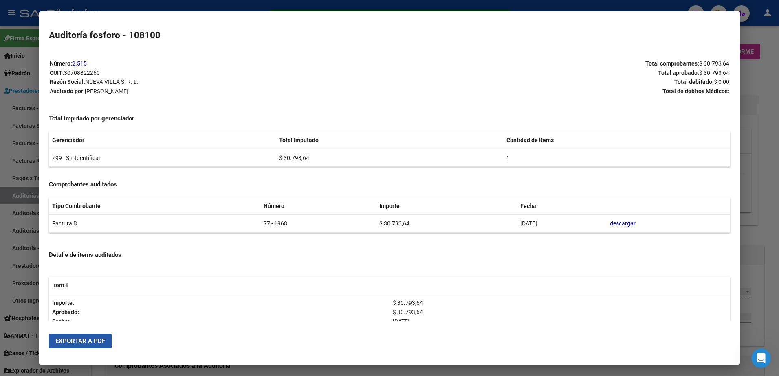
click at [78, 336] on button "Exportar a PDF" at bounding box center [80, 341] width 63 height 15
click at [11, 115] on div at bounding box center [389, 188] width 779 height 376
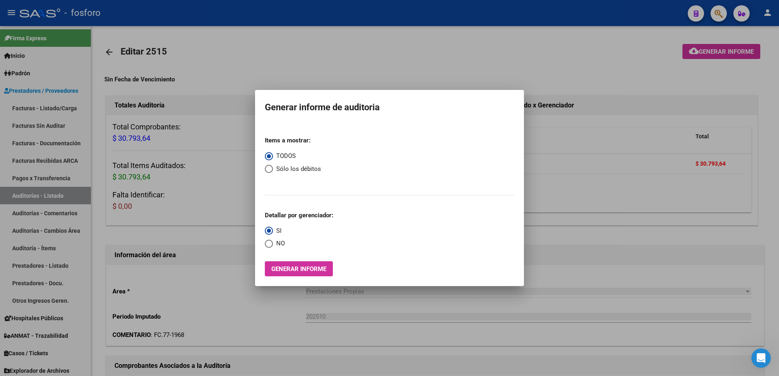
click at [69, 125] on div at bounding box center [389, 188] width 779 height 376
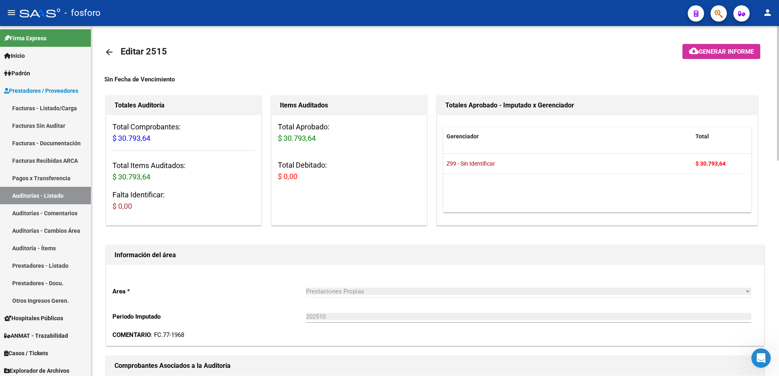
drag, startPoint x: 67, startPoint y: 108, endPoint x: 97, endPoint y: 117, distance: 30.7
click at [67, 108] on link "Facturas - Listado/Carga" at bounding box center [45, 108] width 91 height 18
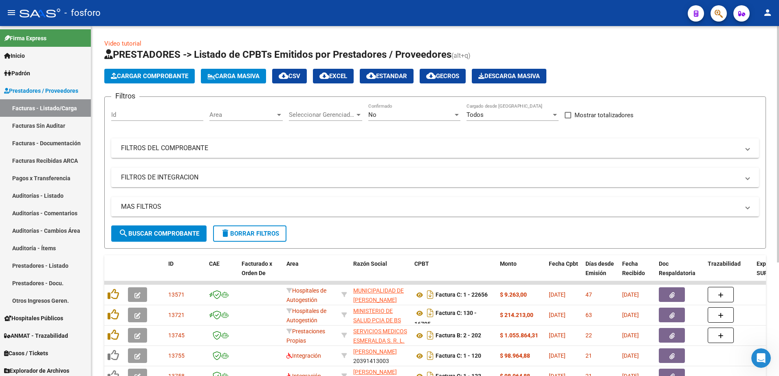
click at [277, 116] on div at bounding box center [278, 115] width 7 height 7
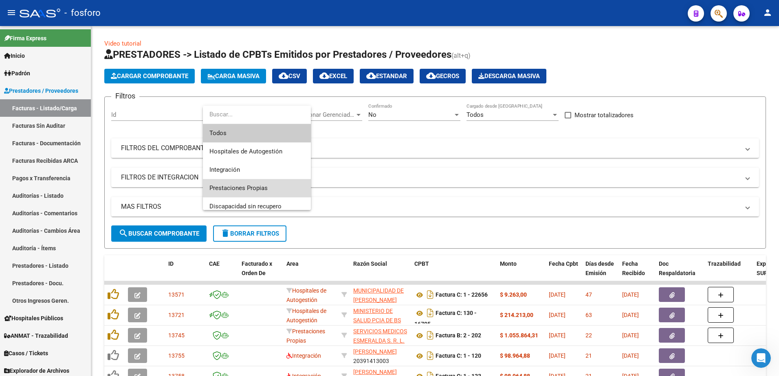
click at [244, 184] on span "Prestaciones Propias" at bounding box center [256, 188] width 95 height 18
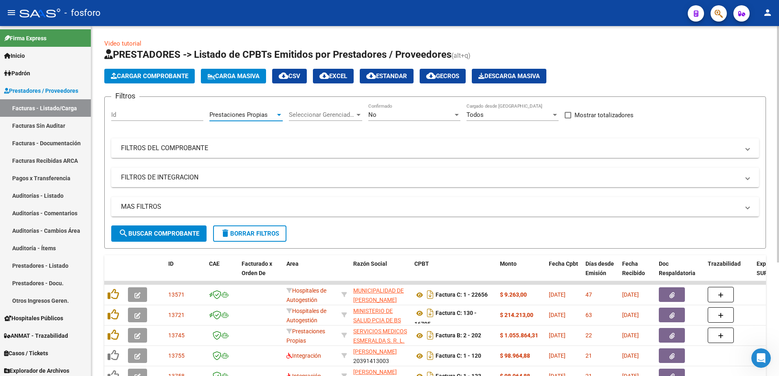
click at [193, 231] on span "search Buscar Comprobante" at bounding box center [159, 233] width 81 height 7
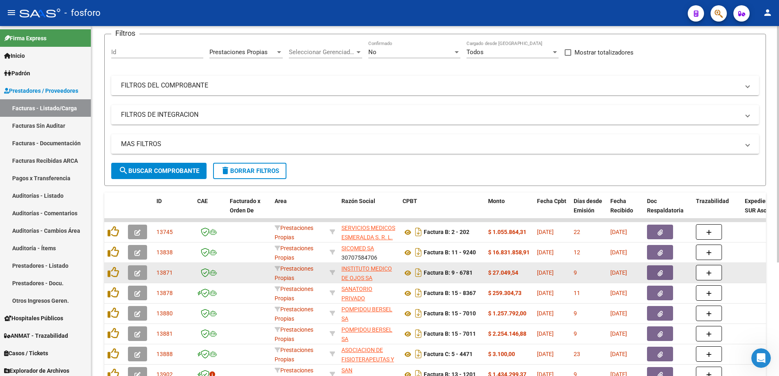
scroll to position [168, 0]
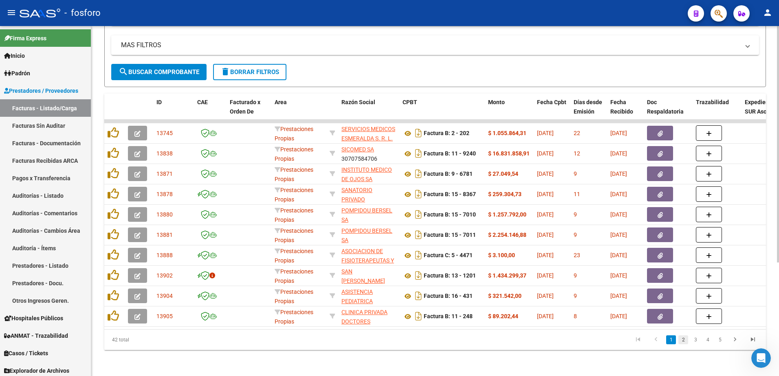
click at [680, 341] on link "2" at bounding box center [683, 340] width 10 height 9
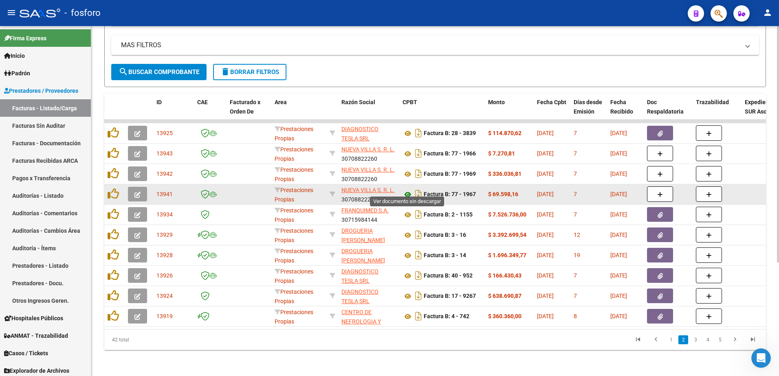
click at [406, 190] on icon at bounding box center [407, 195] width 11 height 10
click at [141, 190] on button "button" at bounding box center [137, 194] width 19 height 15
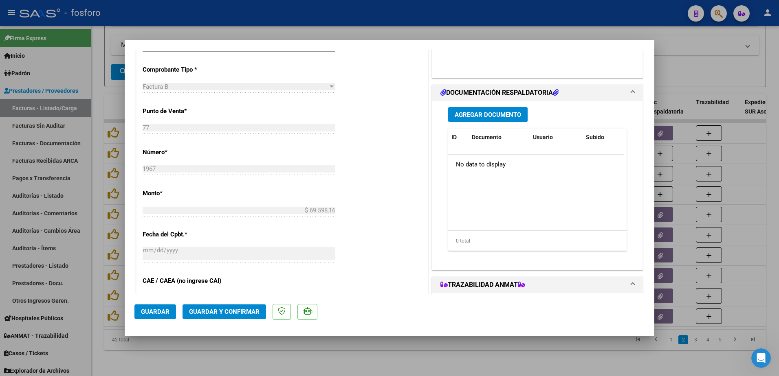
scroll to position [367, 0]
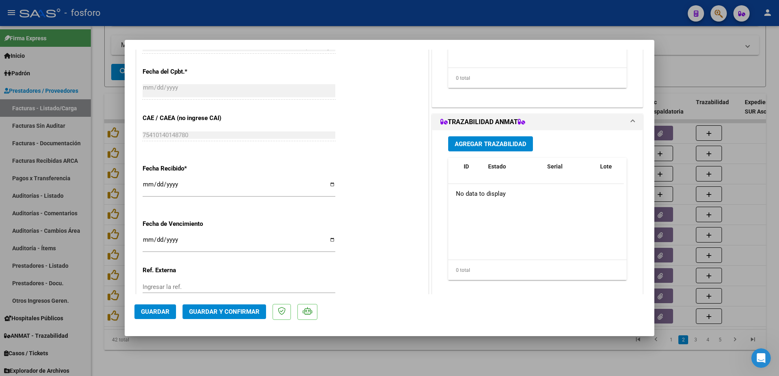
click at [142, 239] on div "CUIT * 30-70882226-0 Ingresar CUIT ANALISIS PRESTADOR NUEVA VILLA S. R. L. ARCA…" at bounding box center [282, 60] width 292 height 578
click at [147, 240] on input "Ingresar la fecha" at bounding box center [239, 243] width 193 height 13
type input "[DATE]"
click at [246, 312] on span "Guardar y Confirmar" at bounding box center [224, 311] width 70 height 7
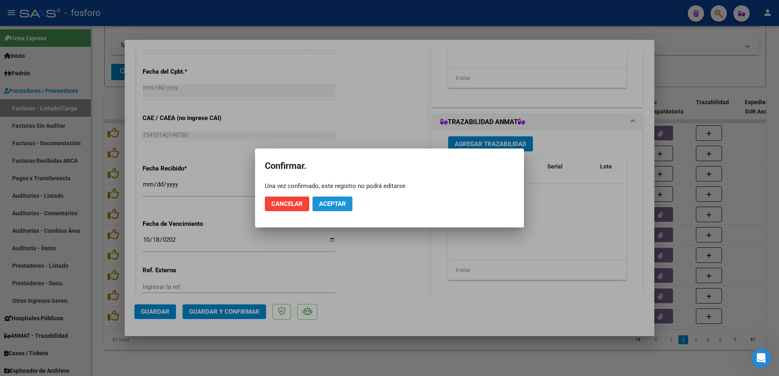
click at [323, 210] on button "Aceptar" at bounding box center [332, 204] width 40 height 15
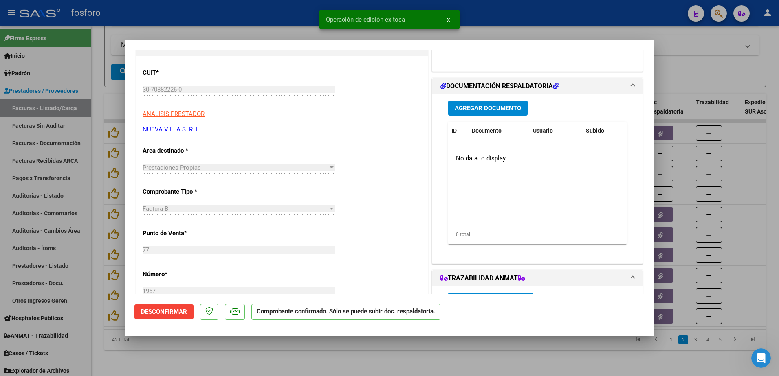
scroll to position [0, 0]
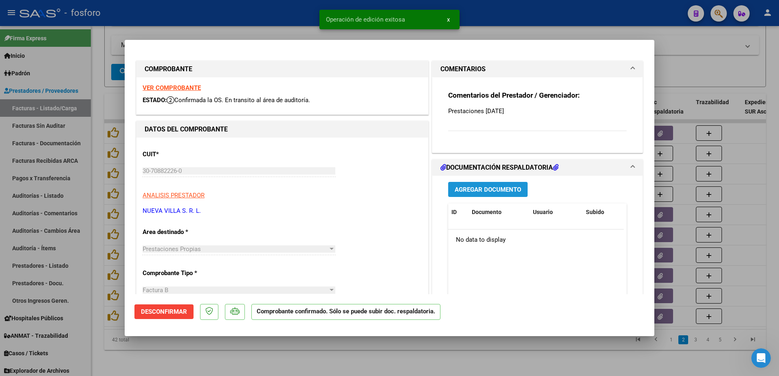
click at [477, 188] on span "Agregar Documento" at bounding box center [488, 189] width 66 height 7
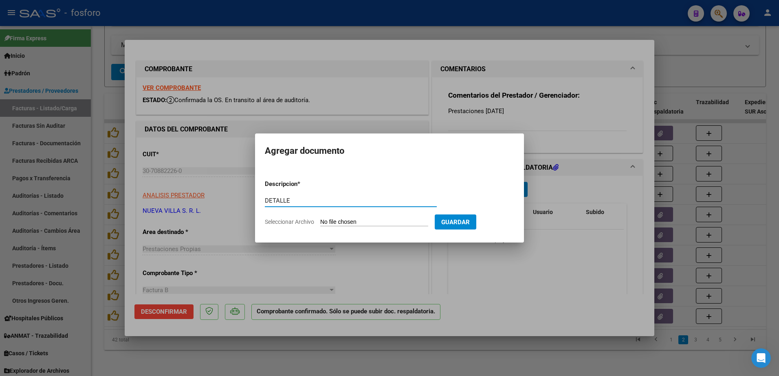
type input "DETALLE"
click at [356, 222] on input "Seleccionar Archivo" at bounding box center [374, 223] width 108 height 8
type input "C:\fakepath\BRN3C2AF40205FA_047238.pdf"
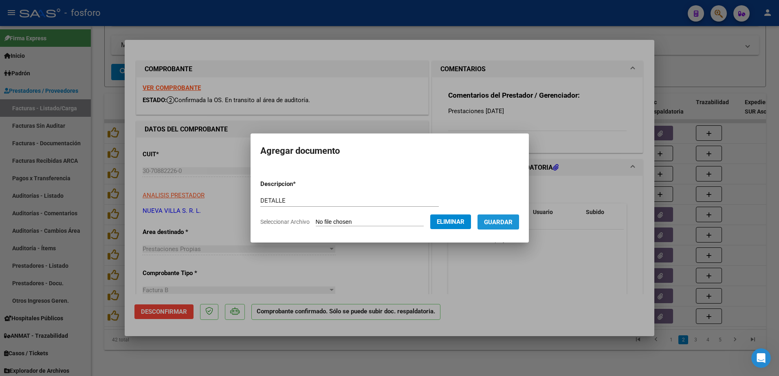
click at [495, 220] on span "Guardar" at bounding box center [498, 222] width 29 height 7
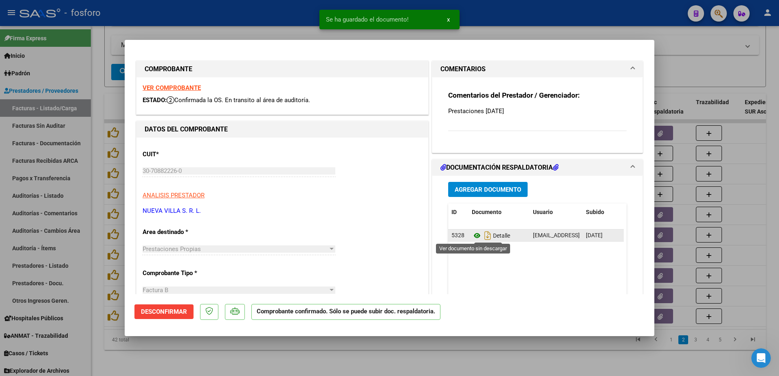
click at [474, 237] on icon at bounding box center [477, 236] width 11 height 10
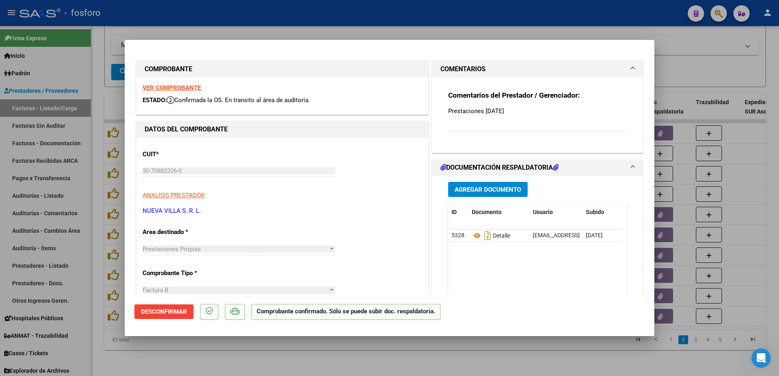
click at [101, 165] on div at bounding box center [389, 188] width 779 height 376
type input "$ 0,00"
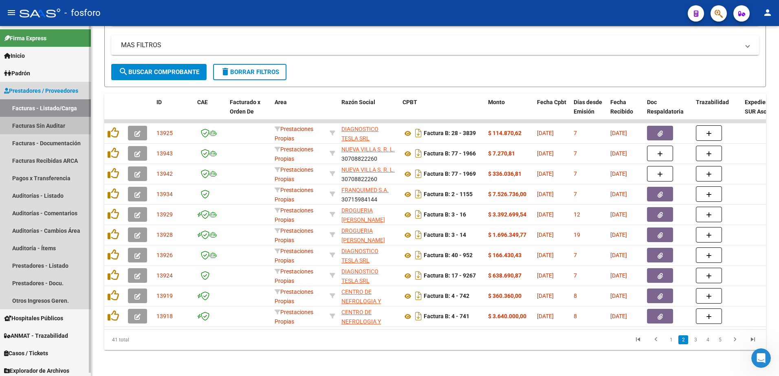
click at [44, 127] on link "Facturas Sin Auditar" at bounding box center [45, 126] width 91 height 18
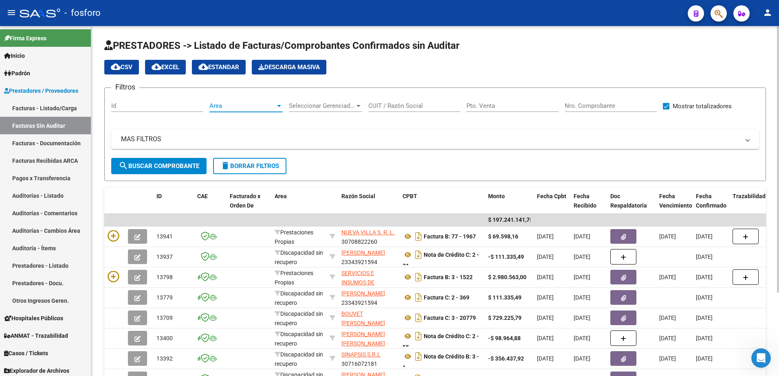
click at [280, 105] on div at bounding box center [279, 106] width 4 height 2
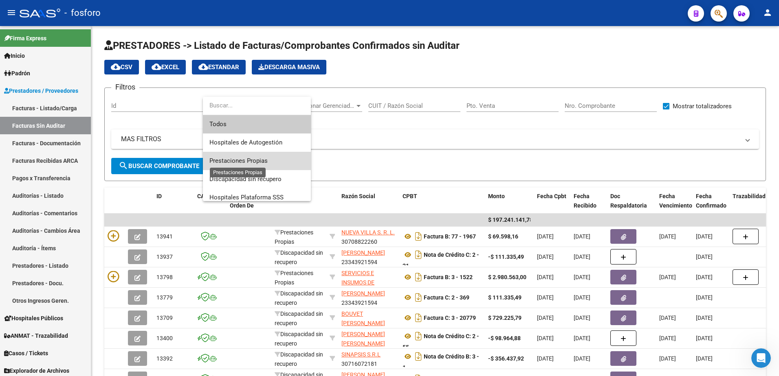
click at [260, 160] on span "Prestaciones Propias" at bounding box center [238, 160] width 58 height 7
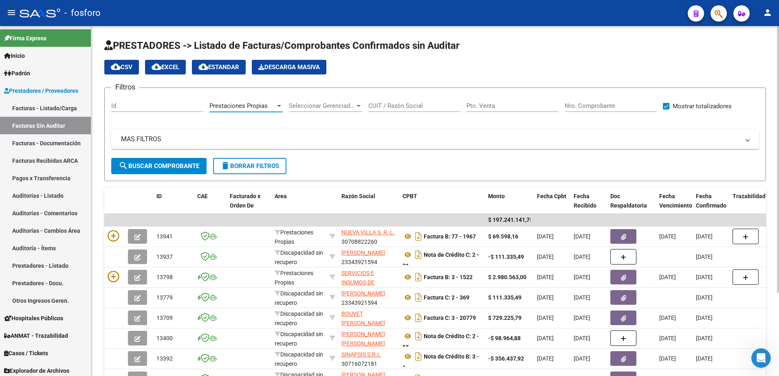
click at [183, 168] on span "search Buscar Comprobante" at bounding box center [159, 166] width 81 height 7
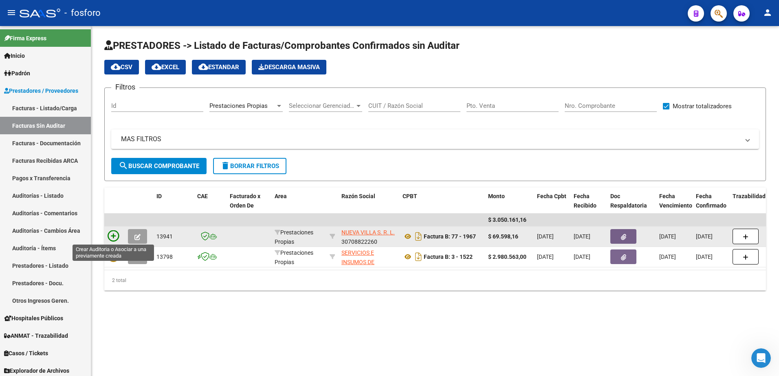
click at [116, 235] on icon at bounding box center [113, 236] width 11 height 11
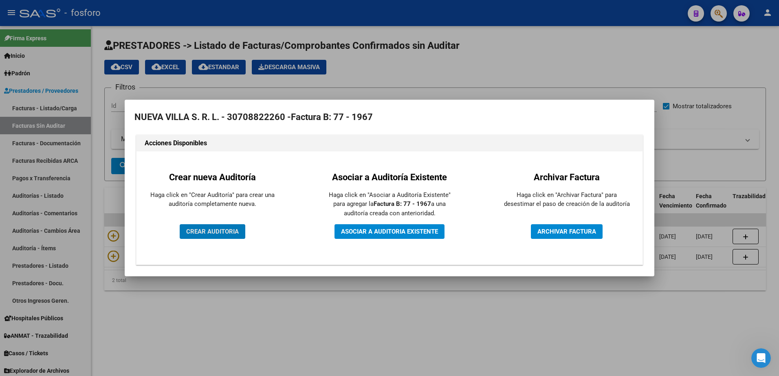
click at [210, 231] on span "CREAR AUDITORIA" at bounding box center [212, 231] width 53 height 7
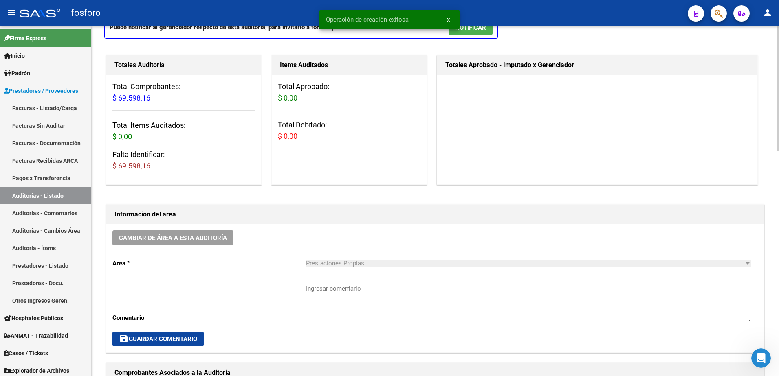
scroll to position [81, 0]
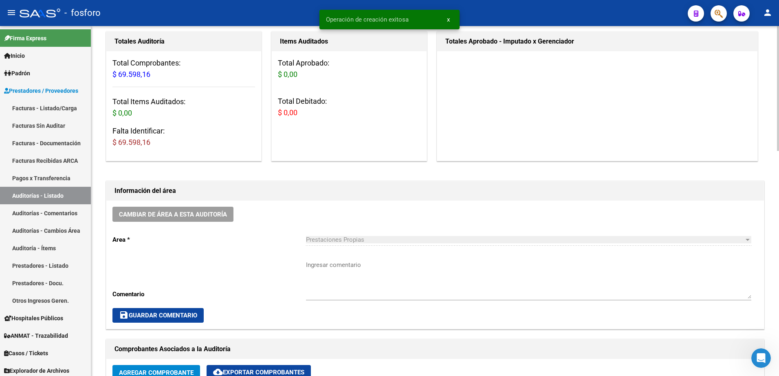
click at [323, 269] on textarea "Ingresar comentario" at bounding box center [528, 280] width 445 height 38
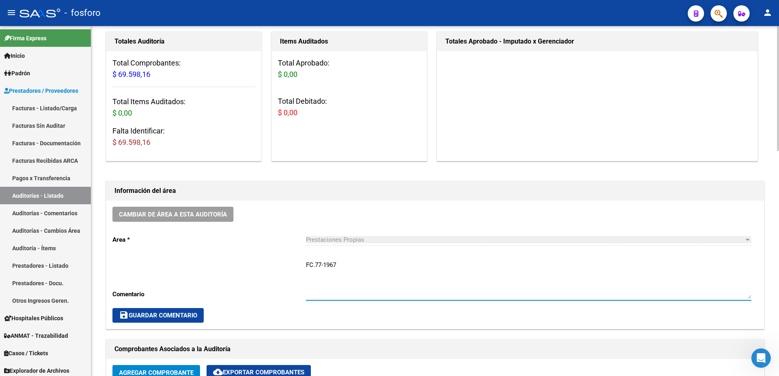
type textarea "FC.77-1967"
click at [180, 314] on span "save Guardar Comentario" at bounding box center [158, 315] width 78 height 7
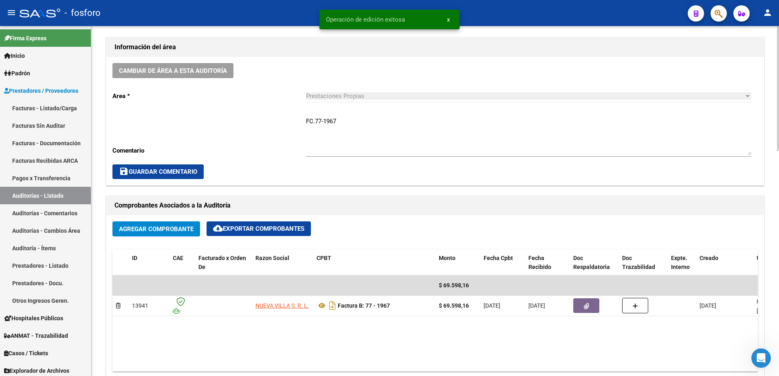
scroll to position [244, 0]
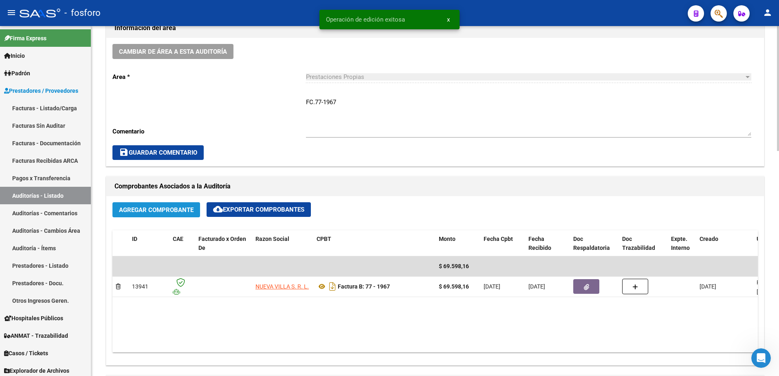
click at [156, 213] on span "Agregar Comprobante" at bounding box center [156, 209] width 75 height 7
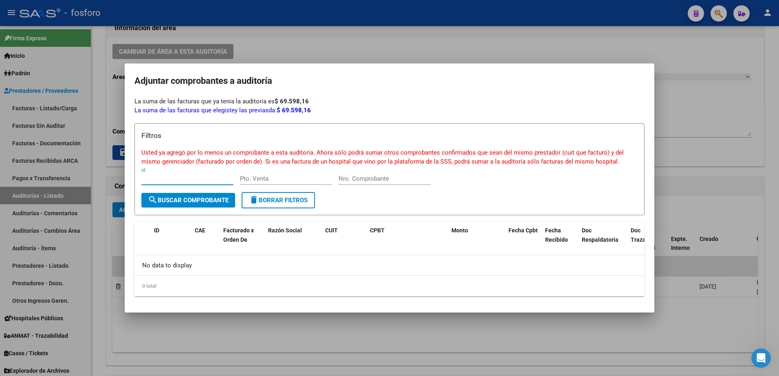
click at [224, 324] on div at bounding box center [389, 188] width 779 height 376
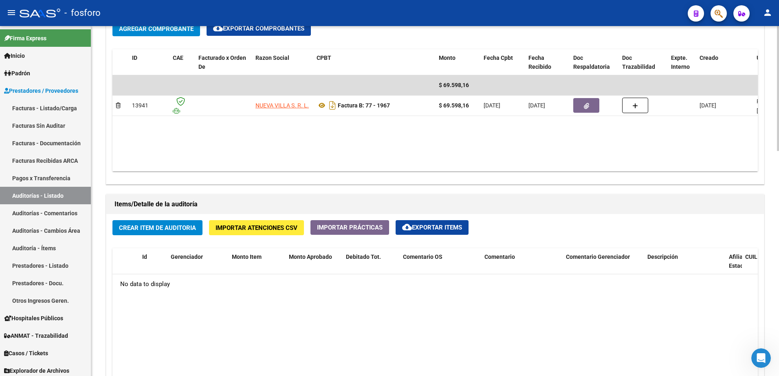
scroll to position [448, 0]
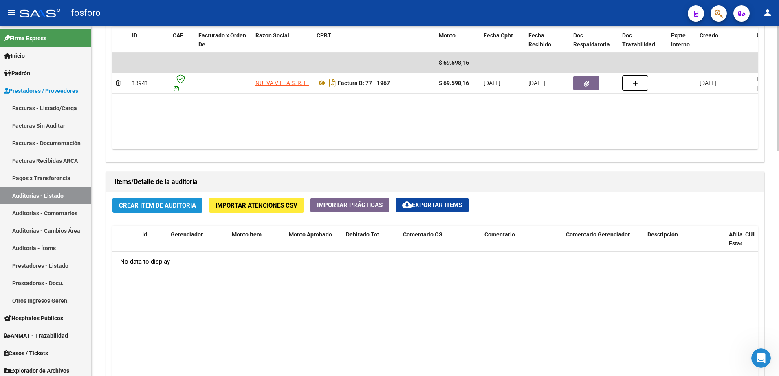
click at [152, 203] on span "Crear Item de Auditoria" at bounding box center [157, 205] width 77 height 7
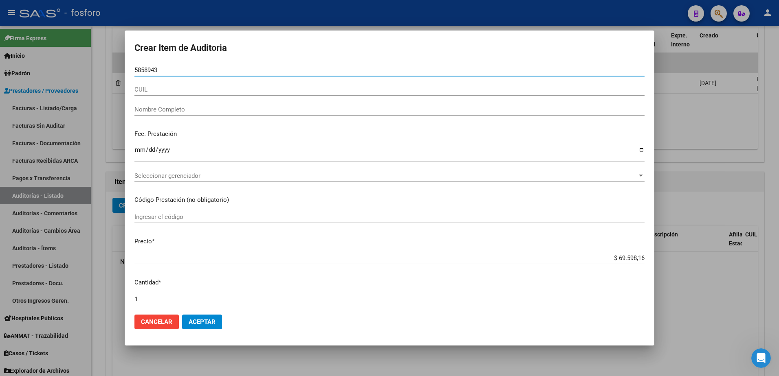
type input "58589433"
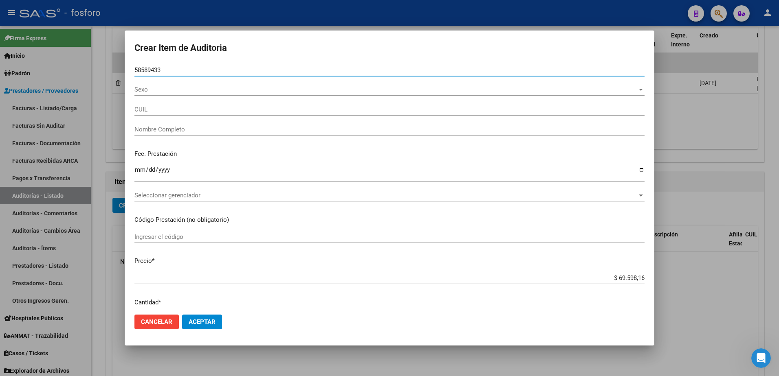
type input "27585894333"
type input "[PERSON_NAME] -"
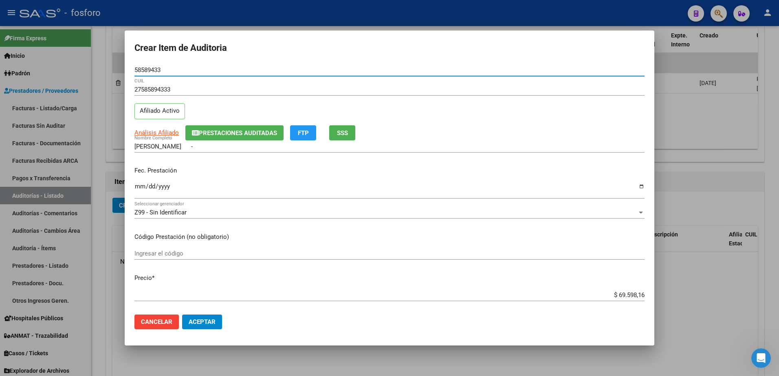
type input "58589433"
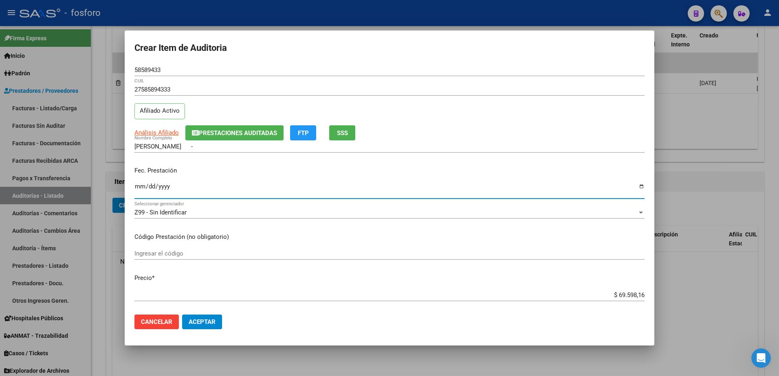
click at [139, 184] on input "Ingresar la fecha" at bounding box center [389, 189] width 510 height 13
type input "[DATE]"
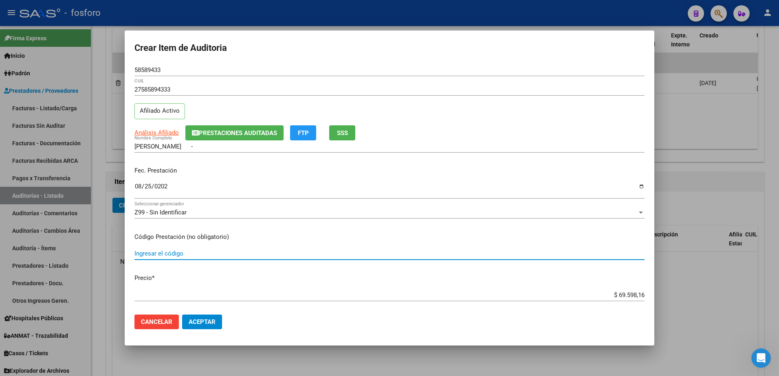
click at [200, 252] on input "Ingresar el código" at bounding box center [389, 253] width 510 height 7
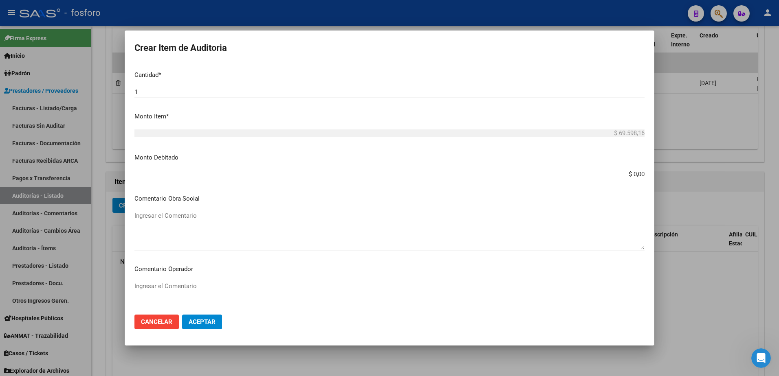
scroll to position [367, 0]
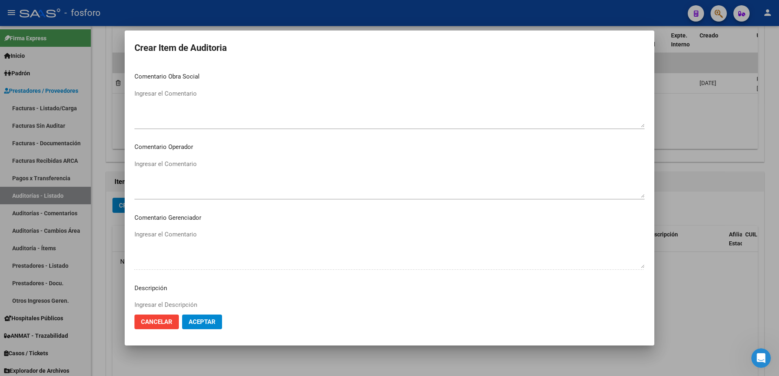
type input "MEDICACION 100% COBERTURA"
click at [182, 169] on textarea "Ingresar el Comentario" at bounding box center [389, 179] width 510 height 38
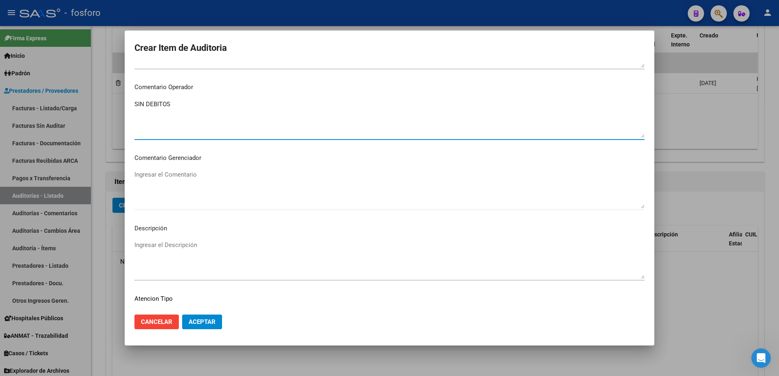
scroll to position [489, 0]
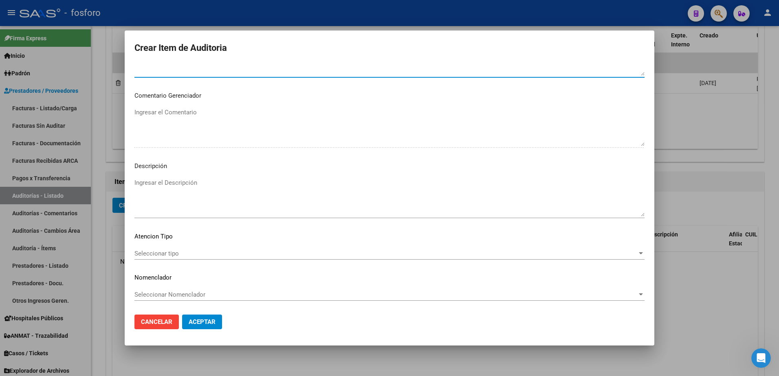
type textarea "SIN DEBITOS"
click at [161, 255] on span "Seleccionar tipo" at bounding box center [385, 253] width 503 height 7
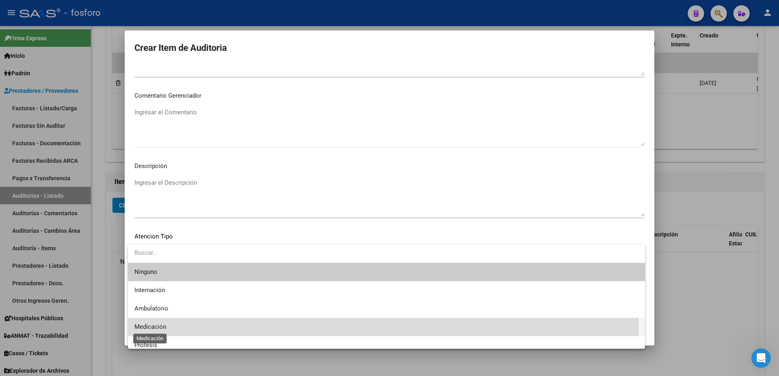
click at [156, 325] on span "Medicación" at bounding box center [150, 326] width 32 height 7
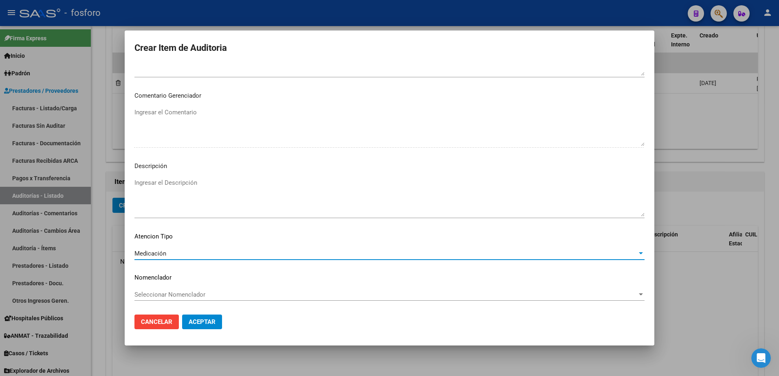
click at [198, 323] on span "Aceptar" at bounding box center [202, 322] width 27 height 7
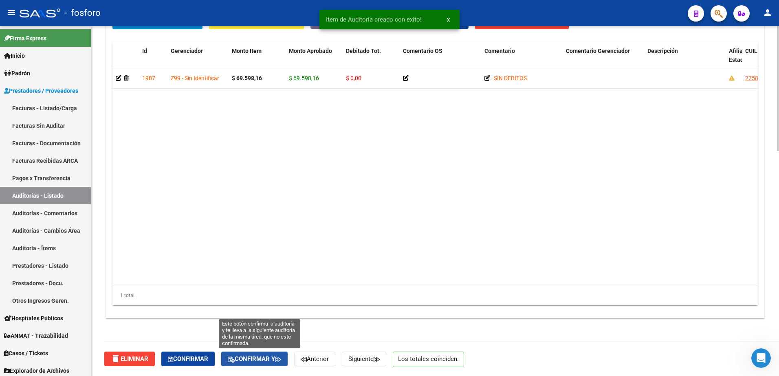
click at [277, 356] on span "Confirmar y" at bounding box center [254, 359] width 53 height 7
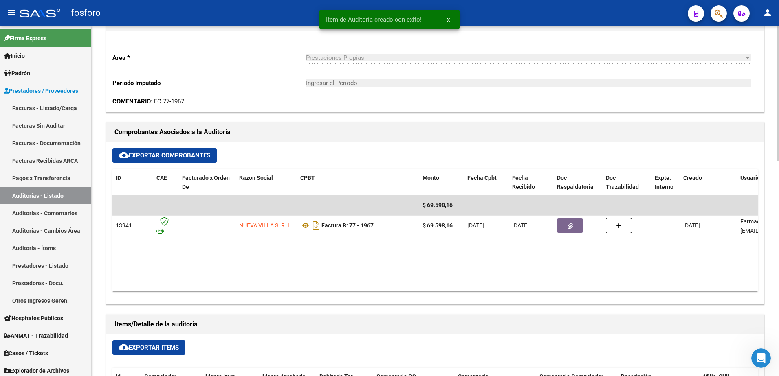
type input "202510"
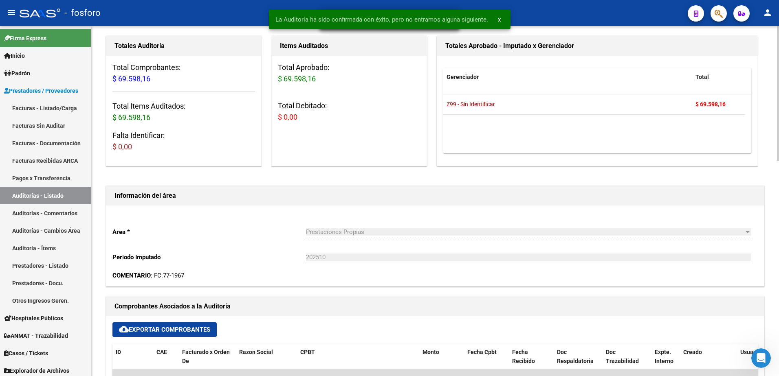
scroll to position [0, 0]
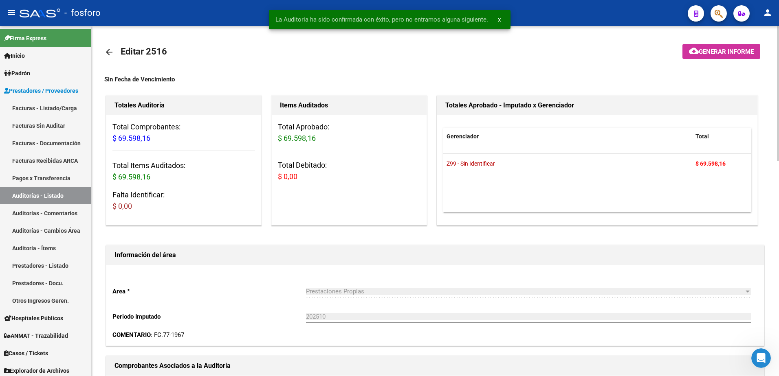
click at [720, 53] on span "Generar informe" at bounding box center [726, 51] width 55 height 7
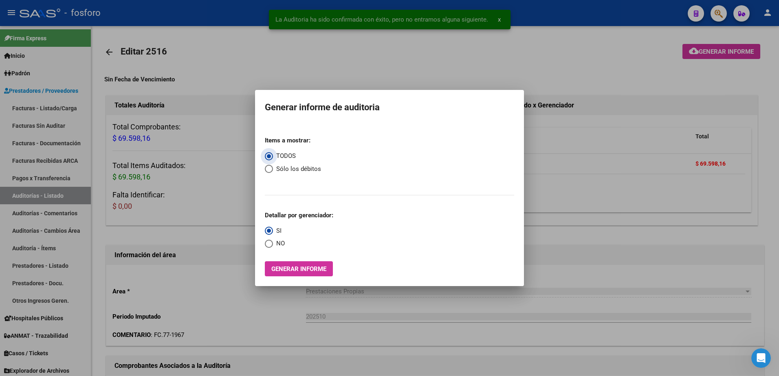
click at [305, 266] on span "Generar informe" at bounding box center [298, 269] width 55 height 7
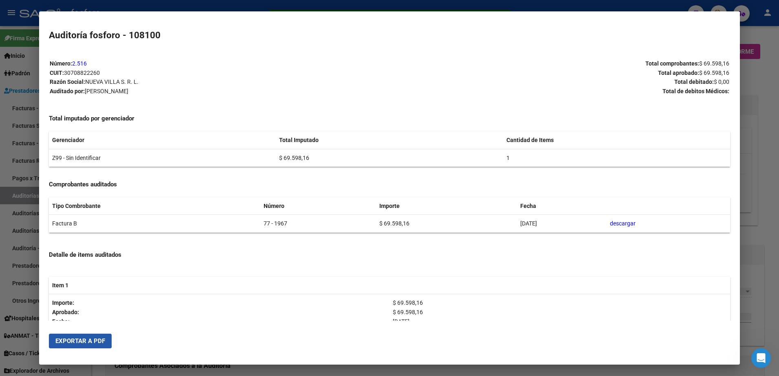
click at [79, 336] on button "Exportar a PDF" at bounding box center [80, 341] width 63 height 15
click at [41, 176] on mat-dialog-content "Número: 2.516 CUIT: 30708822260 Razón Social: [GEOGRAPHIC_DATA] Auditado por: […" at bounding box center [389, 185] width 701 height 271
click at [20, 162] on div at bounding box center [389, 188] width 779 height 376
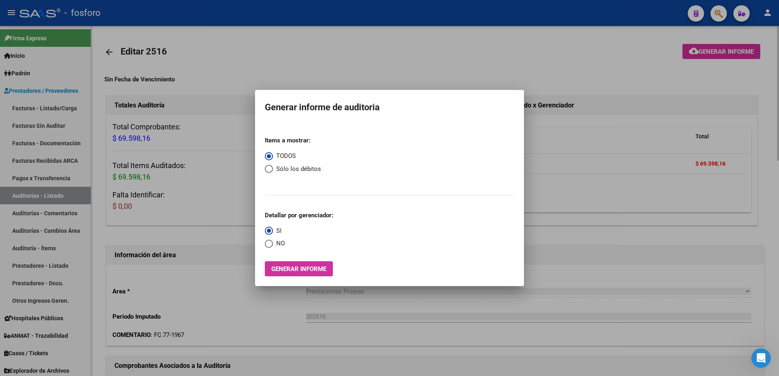
click at [190, 86] on div at bounding box center [389, 188] width 779 height 376
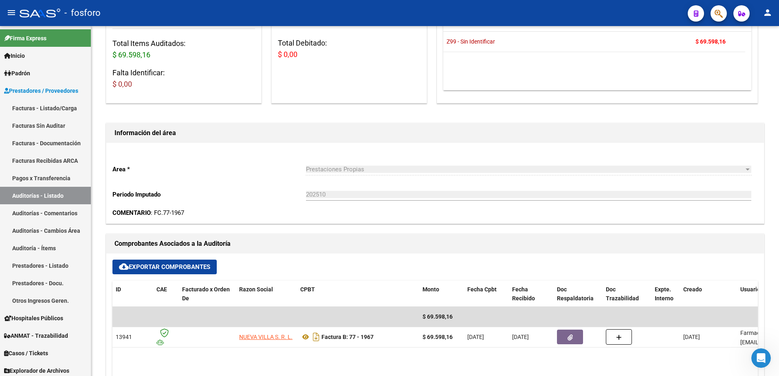
scroll to position [204, 0]
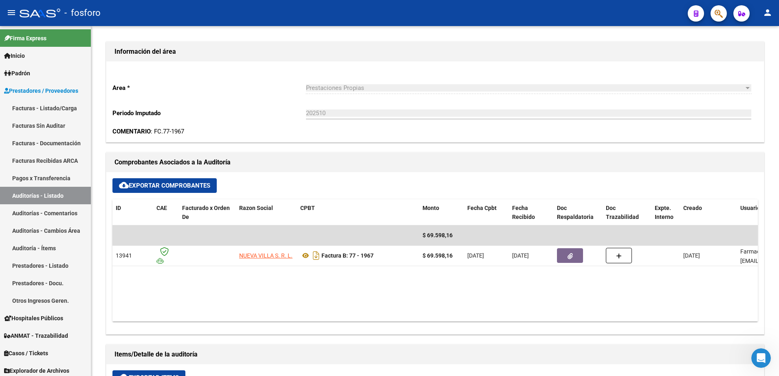
drag, startPoint x: 617, startPoint y: 68, endPoint x: 674, endPoint y: 24, distance: 72.0
click at [623, 66] on div "Area * Prestaciones Propias Seleccionar area Periodo Imputado 202510 Ingresar e…" at bounding box center [434, 102] width 657 height 81
click at [718, 7] on span "button" at bounding box center [718, 13] width 8 height 17
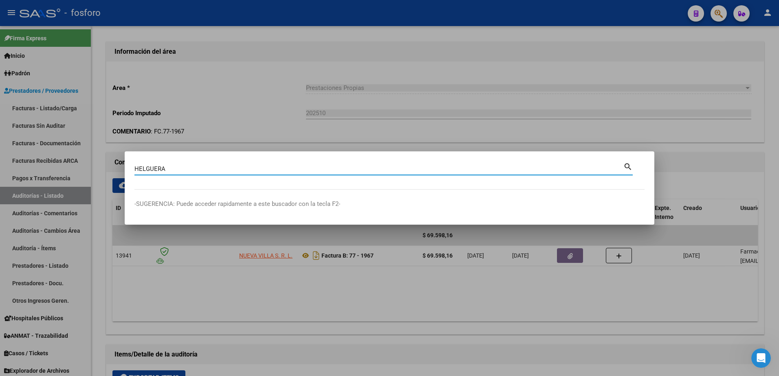
type input "HELGUERA"
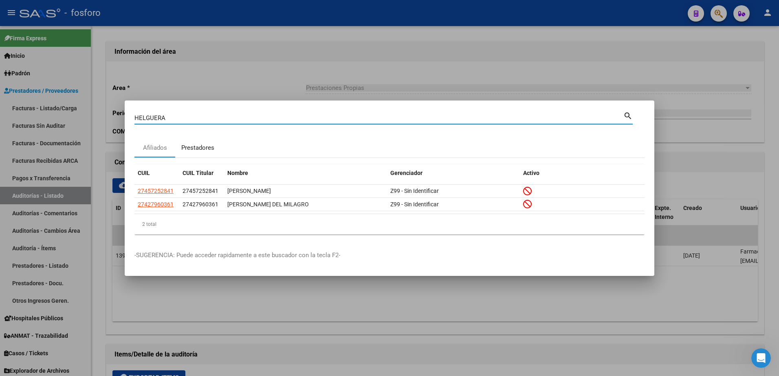
click at [199, 145] on div "Prestadores" at bounding box center [197, 147] width 33 height 9
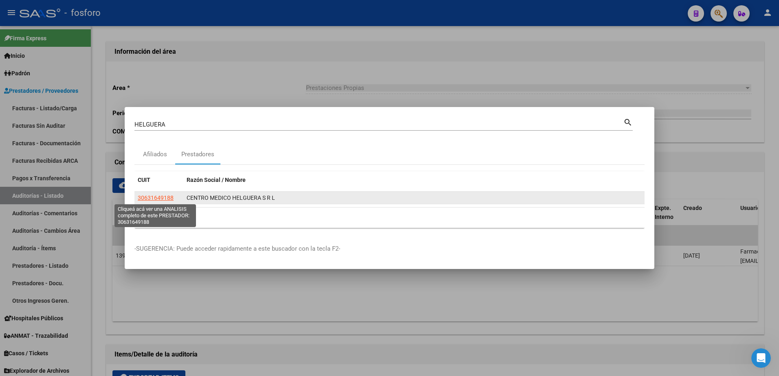
click at [155, 198] on span "30631649188" at bounding box center [156, 198] width 36 height 7
type textarea "30631649188"
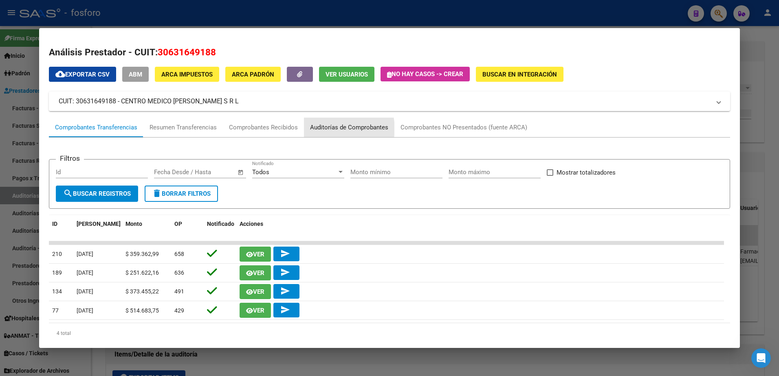
click at [334, 129] on div "Auditorías de Comprobantes" at bounding box center [349, 127] width 78 height 9
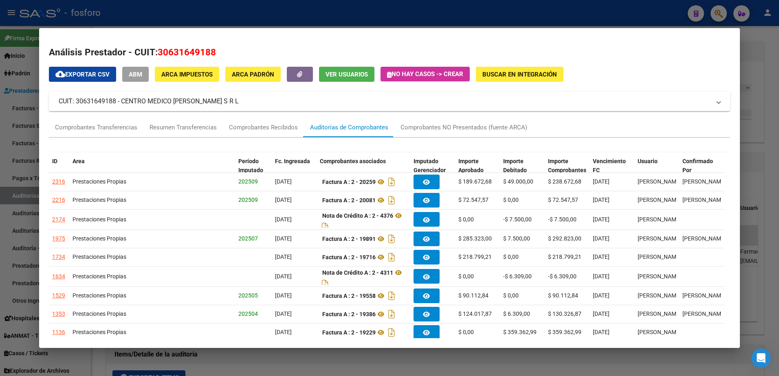
click at [770, 55] on div at bounding box center [389, 188] width 779 height 376
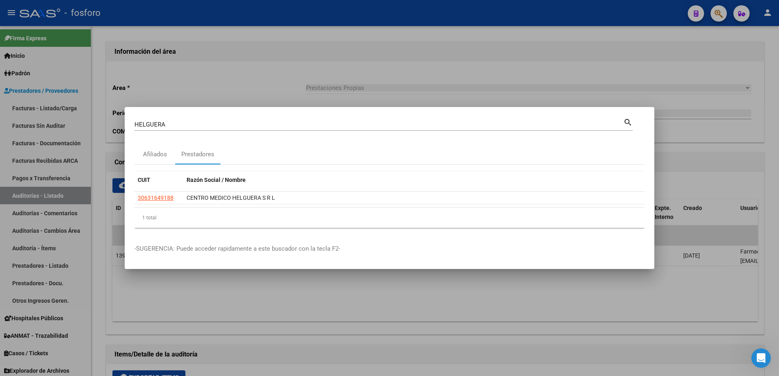
click at [723, 18] on div at bounding box center [389, 188] width 779 height 376
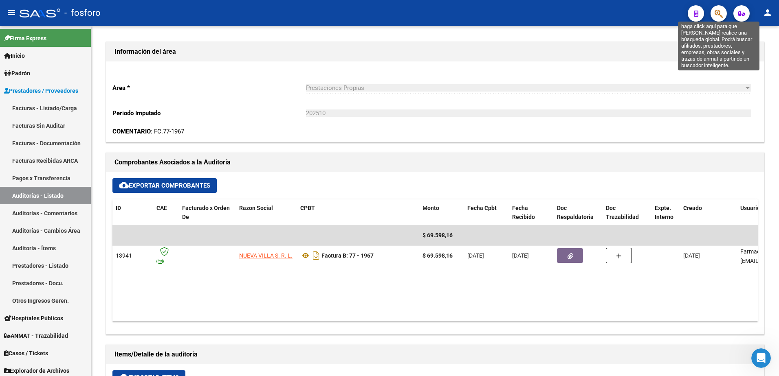
click at [723, 18] on icon "button" at bounding box center [718, 13] width 8 height 9
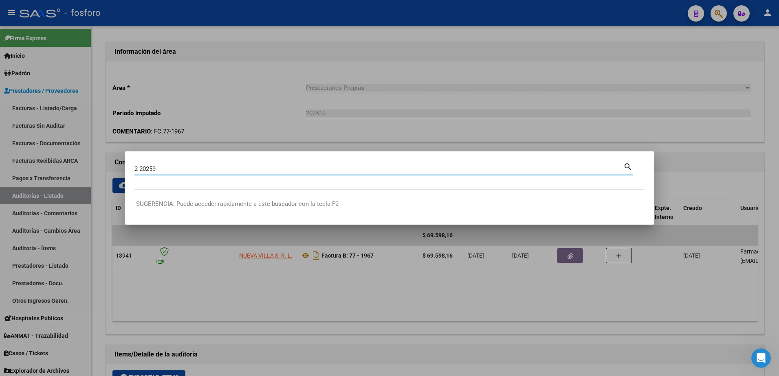
type input "2-20259"
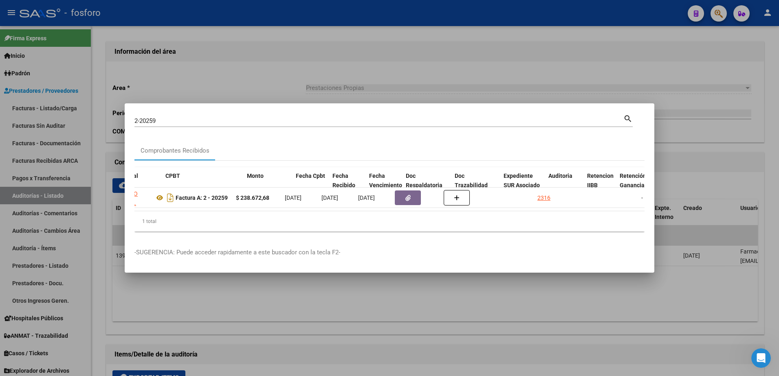
scroll to position [0, 250]
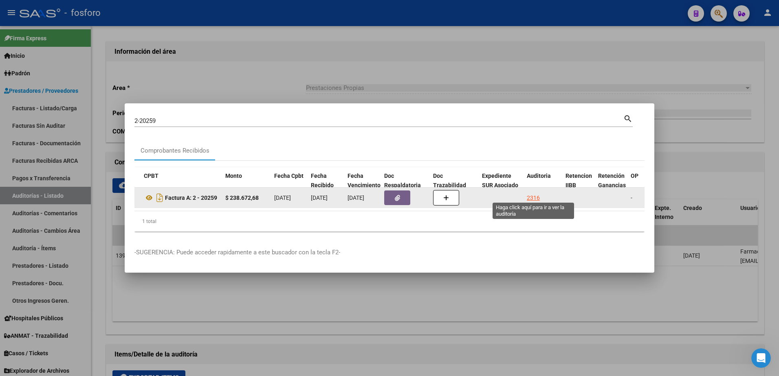
click at [533, 197] on div "2316" at bounding box center [533, 197] width 13 height 9
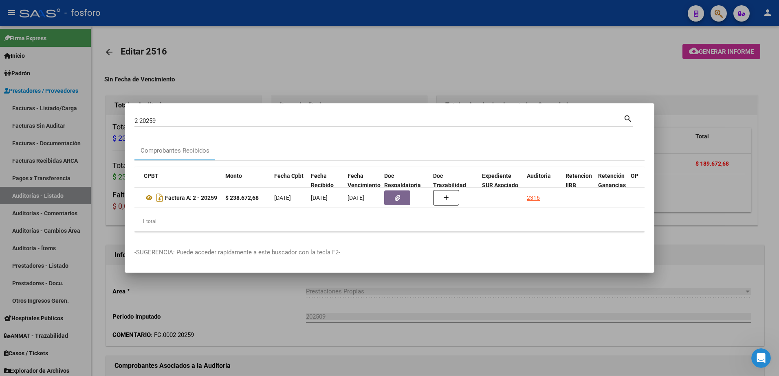
click at [515, 71] on div at bounding box center [389, 188] width 779 height 376
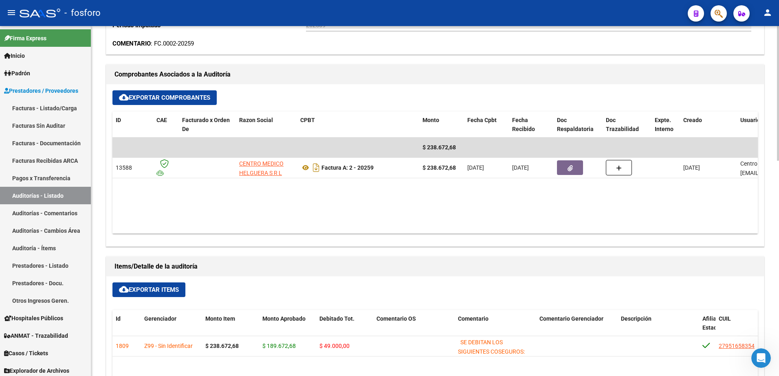
scroll to position [285, 0]
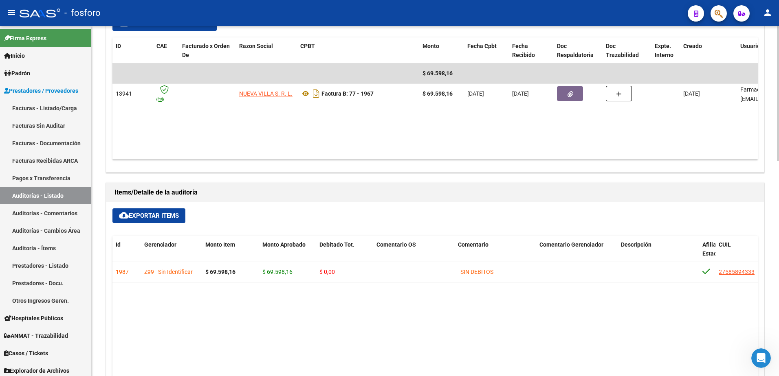
scroll to position [367, 0]
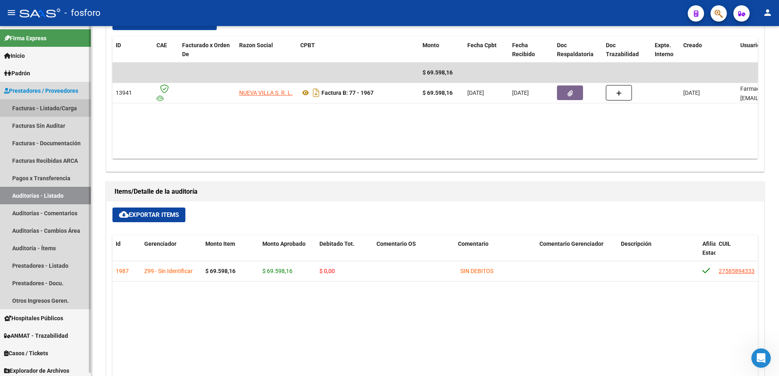
click at [32, 106] on link "Facturas - Listado/Carga" at bounding box center [45, 108] width 91 height 18
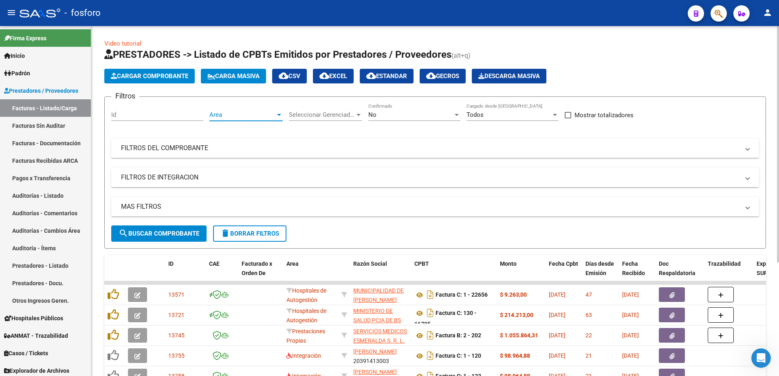
click at [275, 115] on span "Area" at bounding box center [242, 114] width 66 height 7
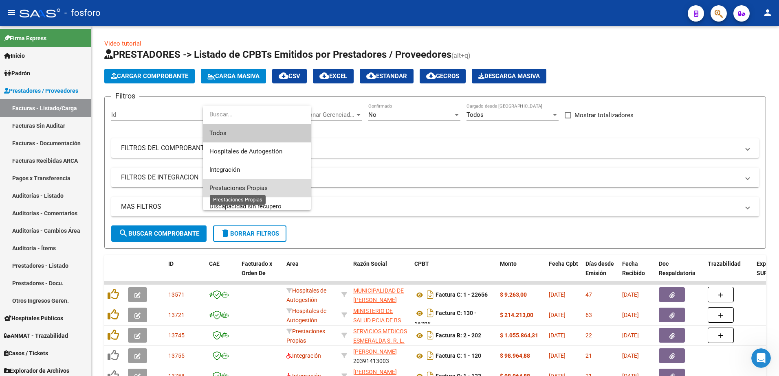
click at [251, 185] on span "Prestaciones Propias" at bounding box center [238, 188] width 58 height 7
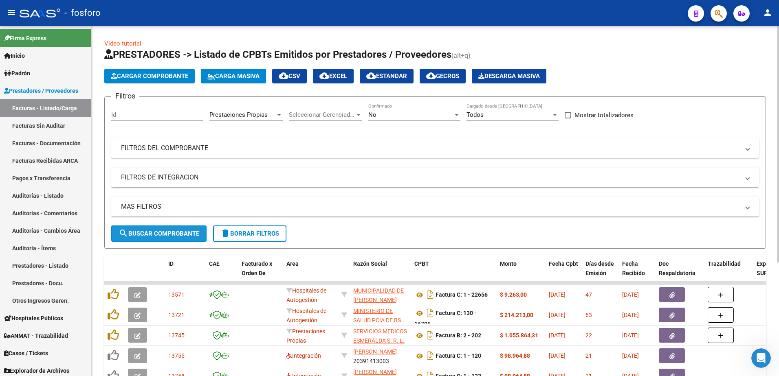
click at [180, 235] on span "search Buscar Comprobante" at bounding box center [159, 233] width 81 height 7
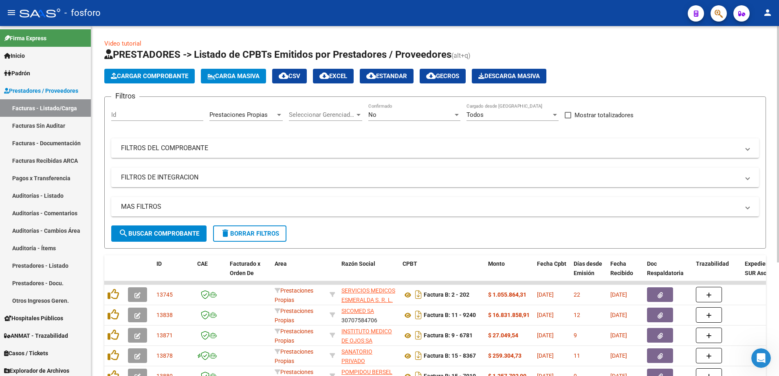
scroll to position [168, 0]
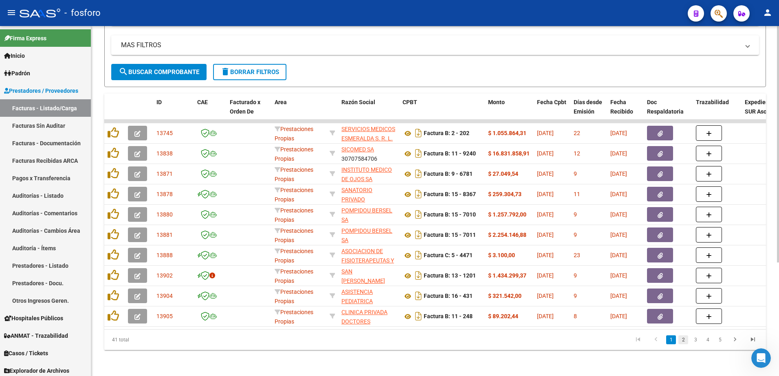
click at [683, 340] on link "2" at bounding box center [683, 340] width 10 height 9
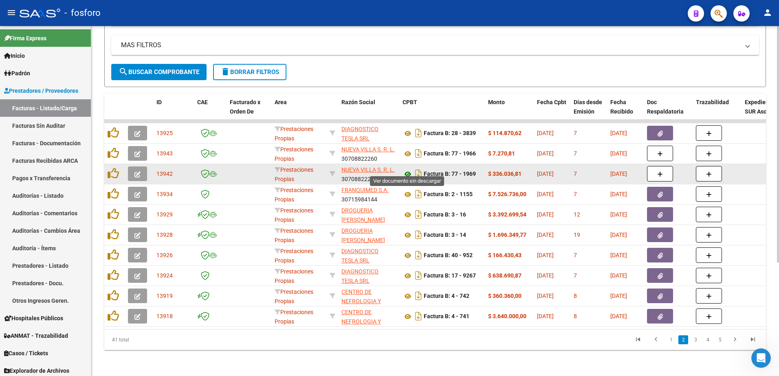
click at [406, 169] on icon at bounding box center [407, 174] width 11 height 10
click at [663, 167] on button "button" at bounding box center [660, 173] width 26 height 15
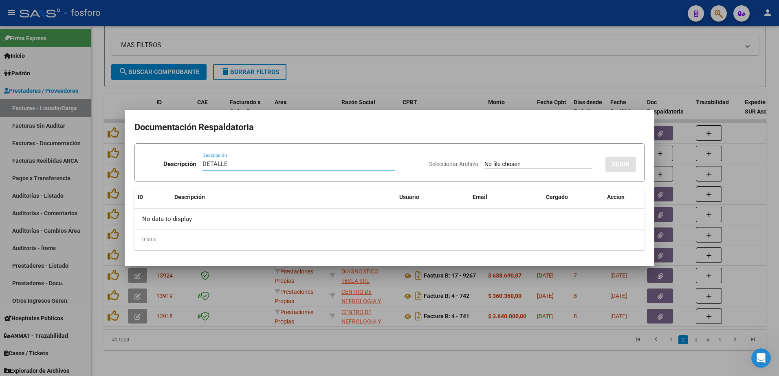
type input "DETALLE"
click at [498, 167] on input "Seleccionar Archivo" at bounding box center [538, 165] width 108 height 8
type input "C:\fakepath\BRN3C2AF40205FA_047240.pdf"
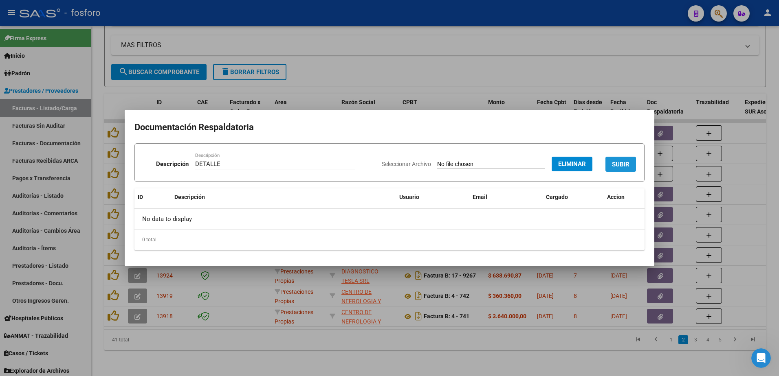
click at [623, 165] on span "SUBIR" at bounding box center [621, 164] width 18 height 7
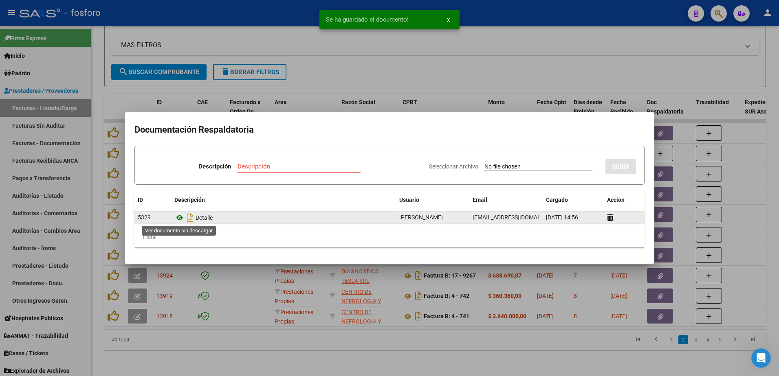
click at [179, 220] on icon at bounding box center [179, 218] width 11 height 10
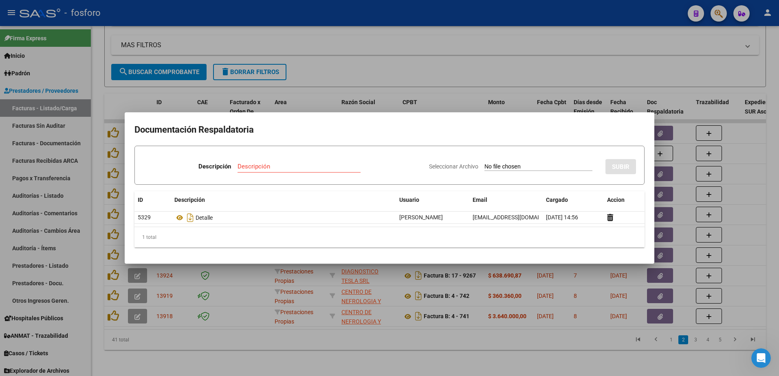
click at [409, 348] on div at bounding box center [389, 188] width 779 height 376
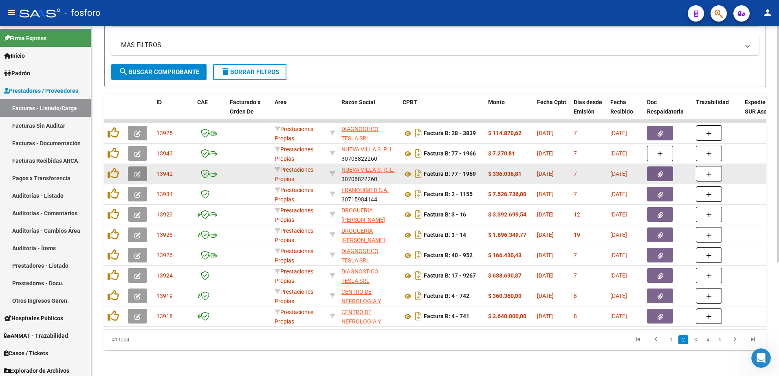
click at [136, 171] on icon "button" at bounding box center [137, 174] width 6 height 6
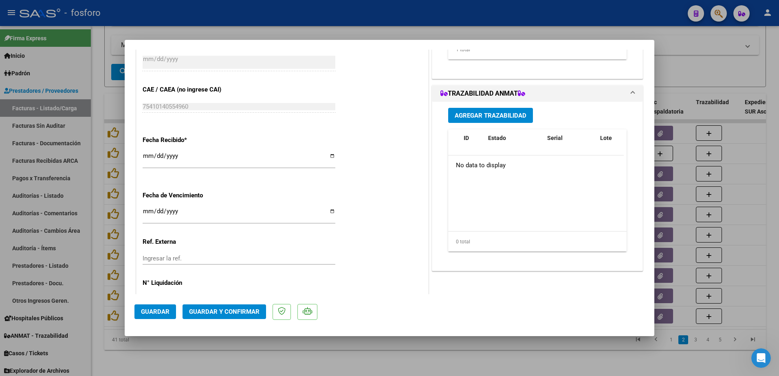
scroll to position [422, 0]
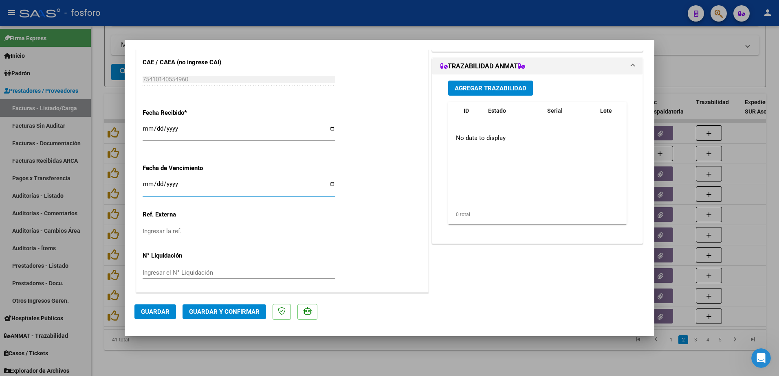
click at [145, 184] on input "Ingresar la fecha" at bounding box center [239, 187] width 193 height 13
type input "[DATE]"
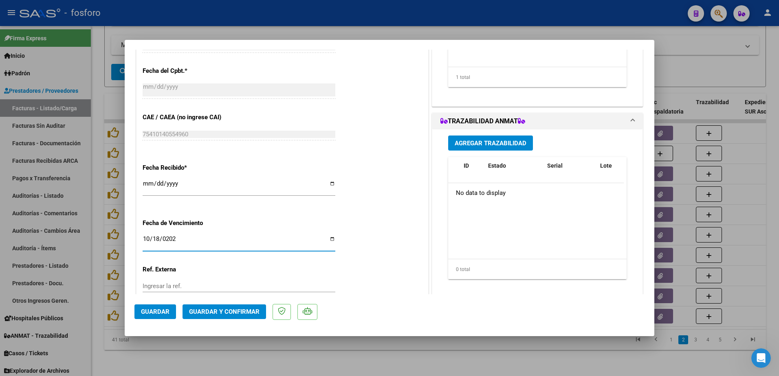
drag, startPoint x: 507, startPoint y: 95, endPoint x: 509, endPoint y: 101, distance: 6.2
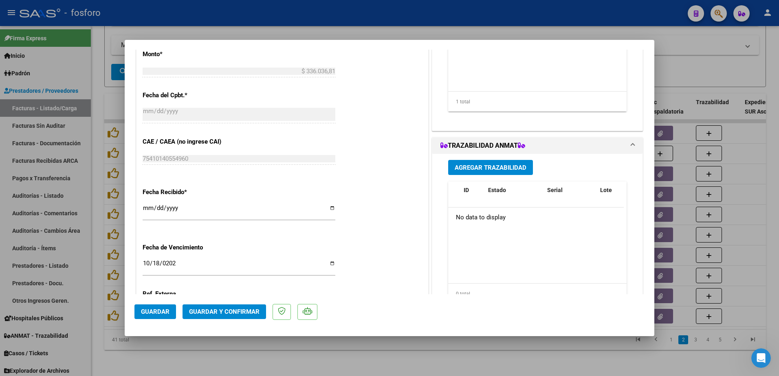
scroll to position [99, 0]
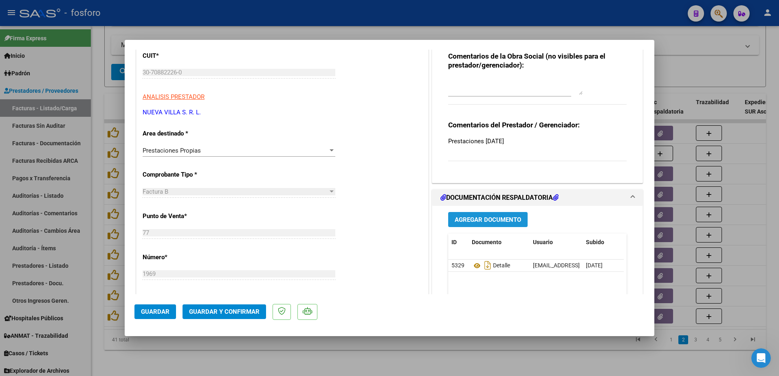
click at [485, 221] on span "Agregar Documento" at bounding box center [488, 219] width 66 height 7
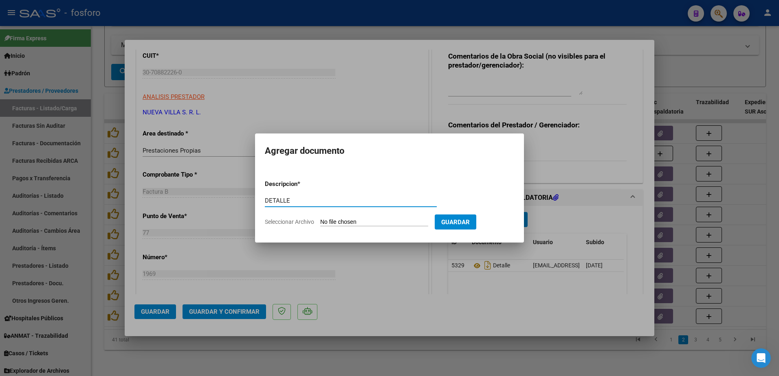
type input "DETALLE"
click at [352, 223] on input "Seleccionar Archivo" at bounding box center [374, 223] width 108 height 8
type input "C:\fakepath\BRN3C2AF40205FA_047240.pdf"
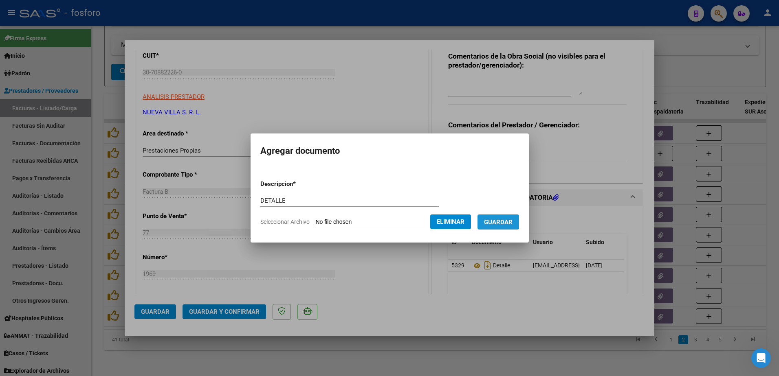
click at [503, 227] on button "Guardar" at bounding box center [498, 222] width 42 height 15
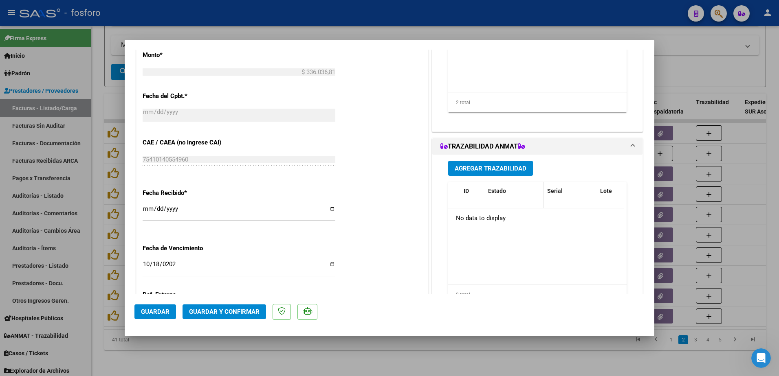
scroll to position [422, 0]
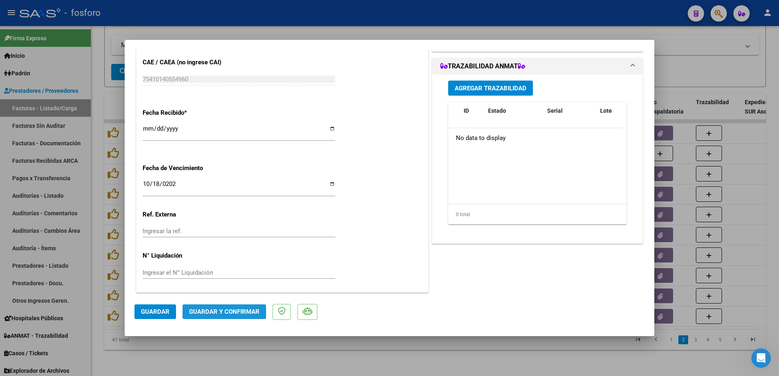
click at [217, 311] on span "Guardar y Confirmar" at bounding box center [224, 311] width 70 height 7
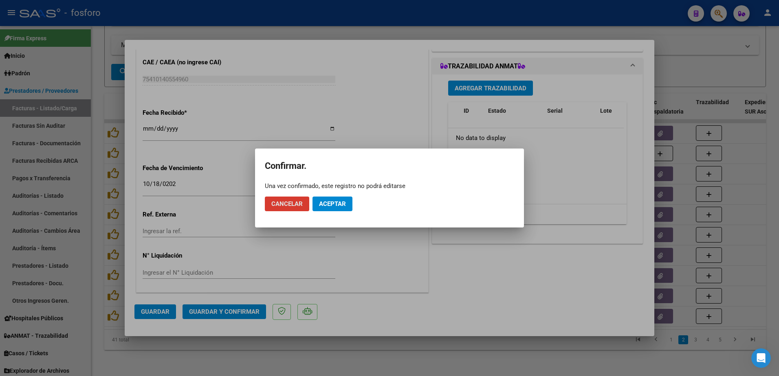
click at [339, 200] on span "Aceptar" at bounding box center [332, 203] width 27 height 7
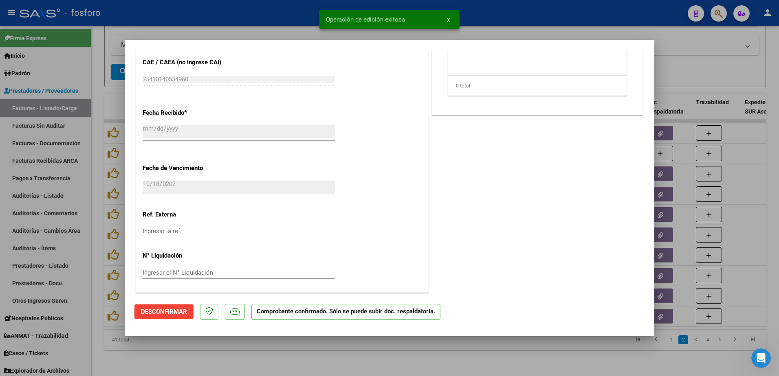
click at [46, 156] on div at bounding box center [389, 188] width 779 height 376
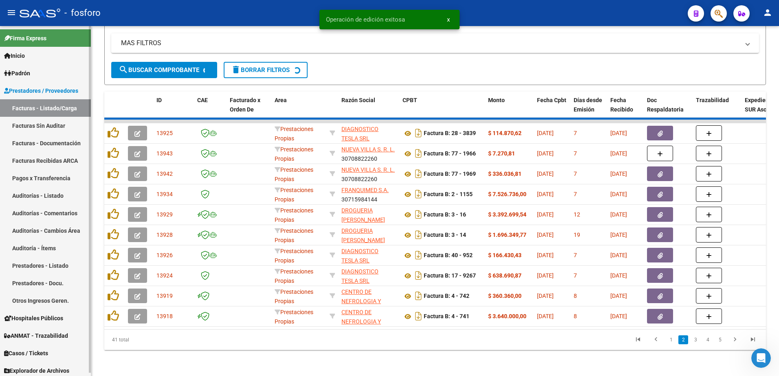
click at [48, 132] on link "Facturas Sin Auditar" at bounding box center [45, 126] width 91 height 18
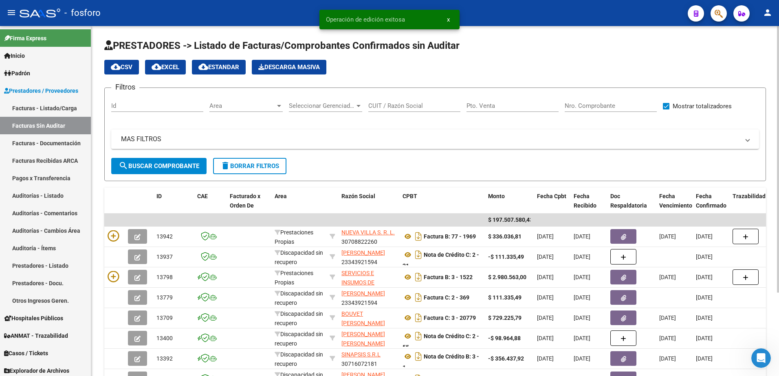
click at [276, 105] on div at bounding box center [278, 106] width 7 height 7
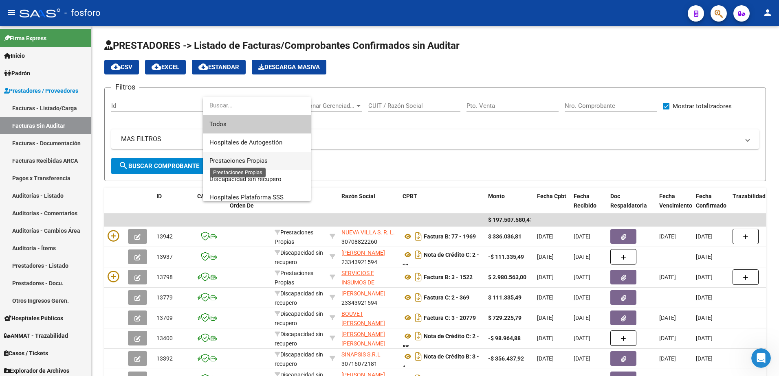
click at [253, 158] on span "Prestaciones Propias" at bounding box center [238, 160] width 58 height 7
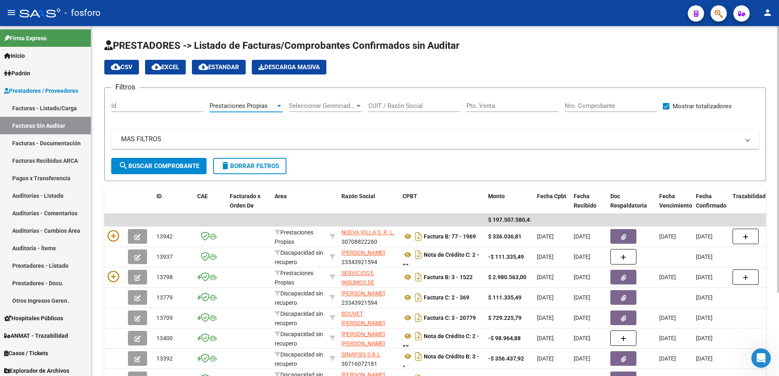
click at [158, 161] on button "search Buscar Comprobante" at bounding box center [158, 166] width 95 height 16
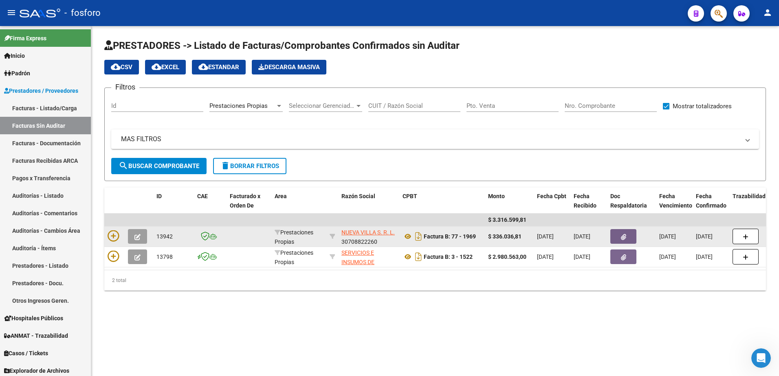
click at [625, 239] on icon "button" at bounding box center [623, 237] width 5 height 6
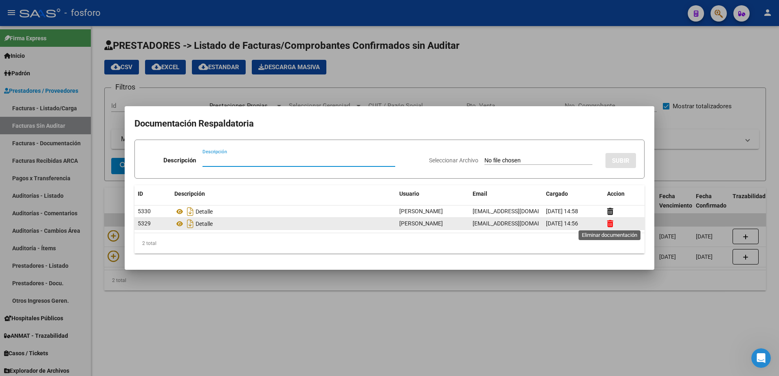
click at [608, 224] on icon at bounding box center [610, 224] width 6 height 8
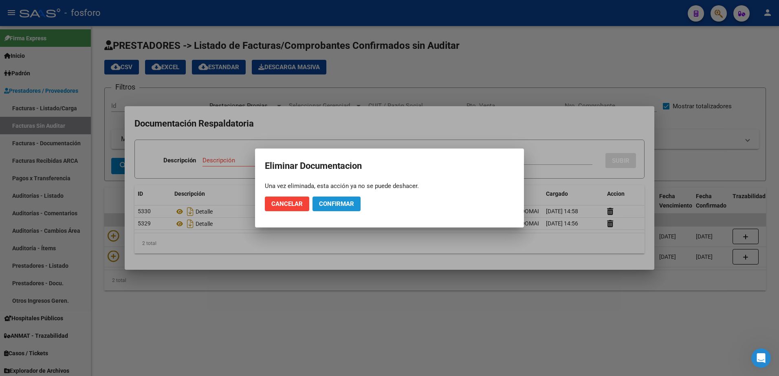
click at [339, 201] on span "Confirmar" at bounding box center [336, 203] width 35 height 7
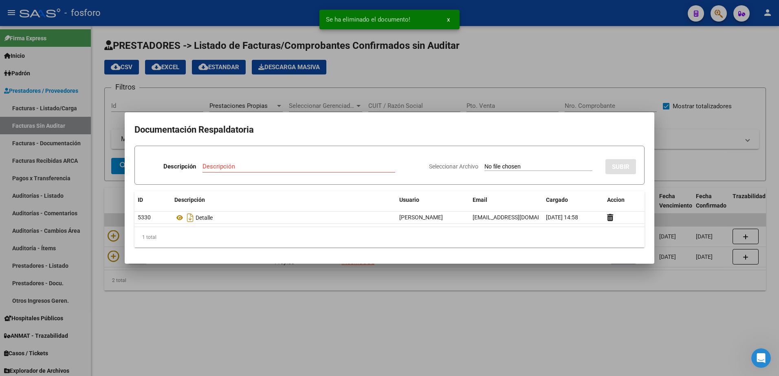
click at [401, 316] on div at bounding box center [389, 188] width 779 height 376
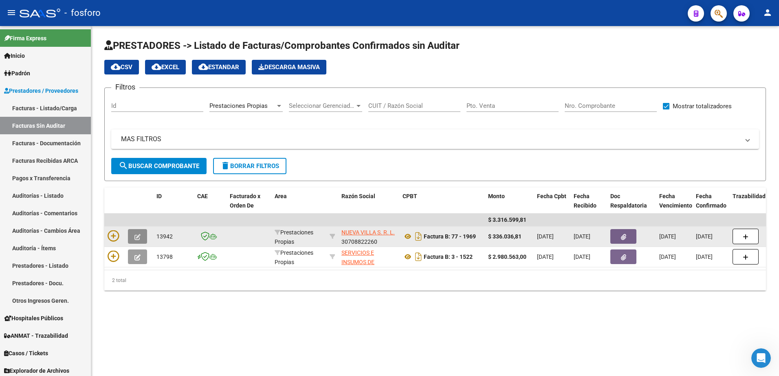
click at [136, 236] on button "button" at bounding box center [137, 236] width 19 height 15
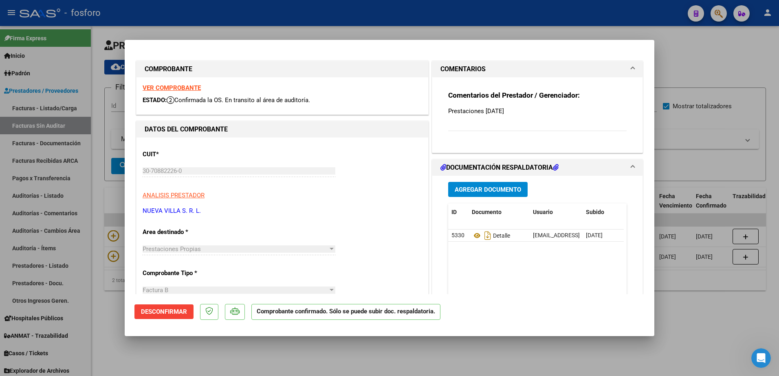
scroll to position [204, 0]
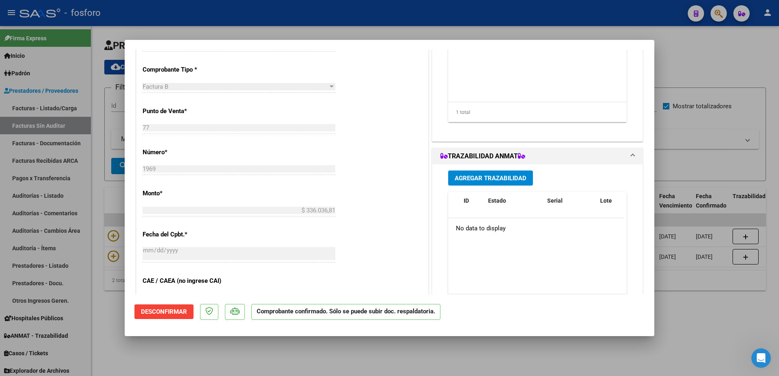
click at [114, 207] on div at bounding box center [389, 188] width 779 height 376
type input "$ 0,00"
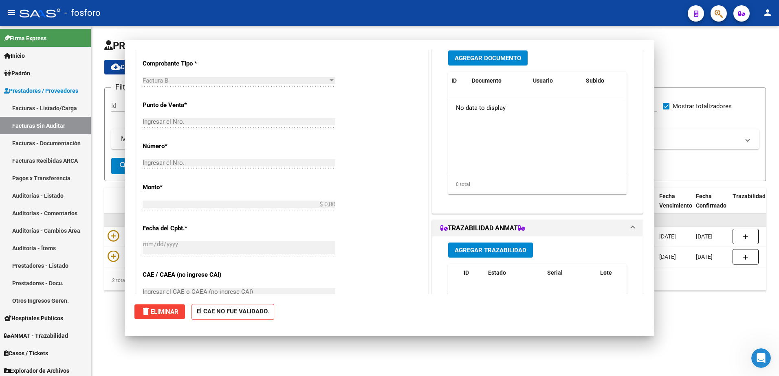
scroll to position [0, 0]
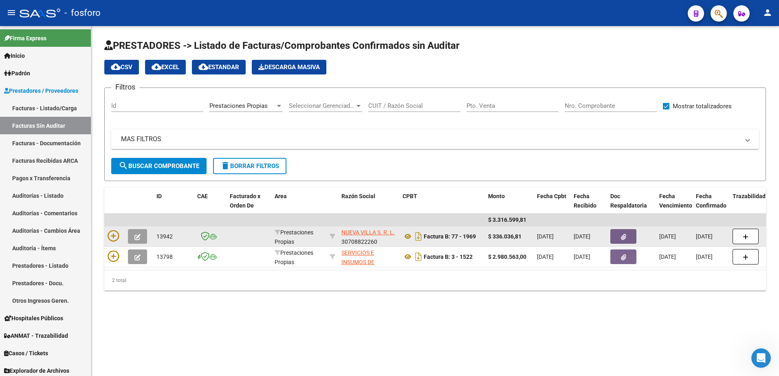
click at [105, 233] on datatable-body-cell at bounding box center [114, 237] width 20 height 20
click at [111, 235] on icon at bounding box center [113, 236] width 11 height 11
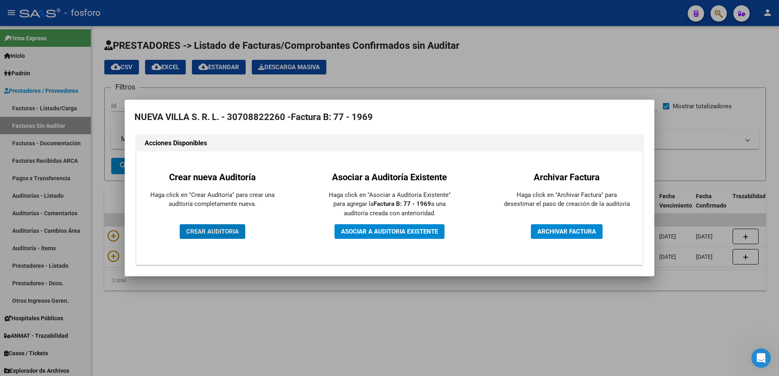
click at [200, 233] on span "CREAR AUDITORIA" at bounding box center [212, 231] width 53 height 7
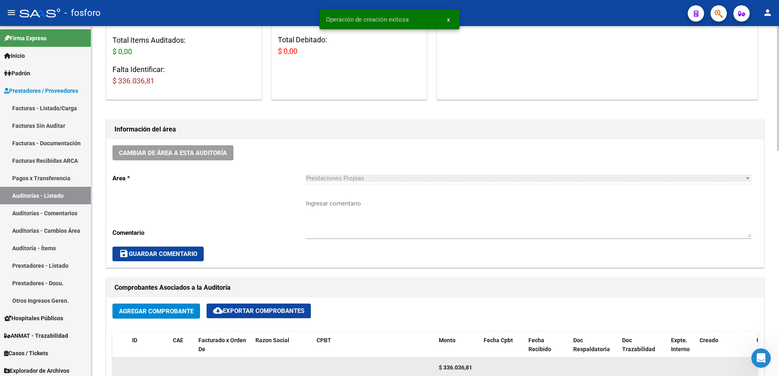
scroll to position [244, 0]
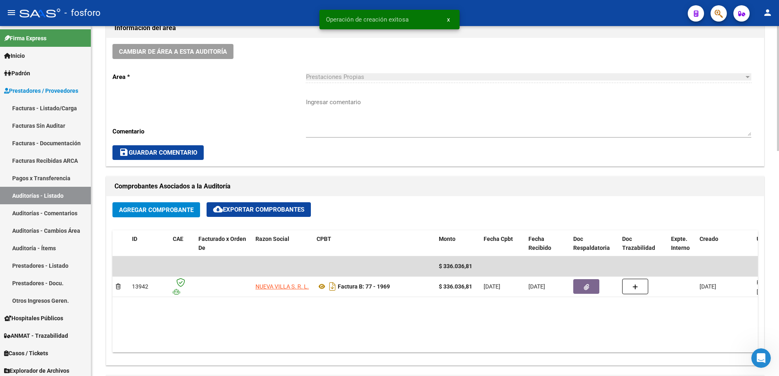
click at [340, 106] on textarea "Ingresar comentario" at bounding box center [528, 117] width 445 height 38
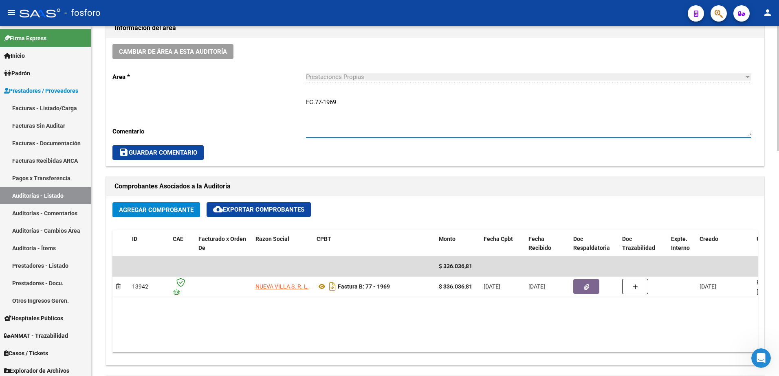
type textarea "FC.77-1969"
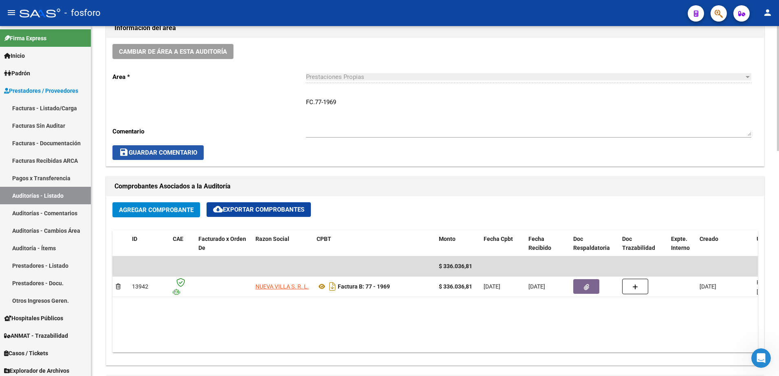
click at [160, 156] on button "save Guardar Comentario" at bounding box center [157, 152] width 91 height 15
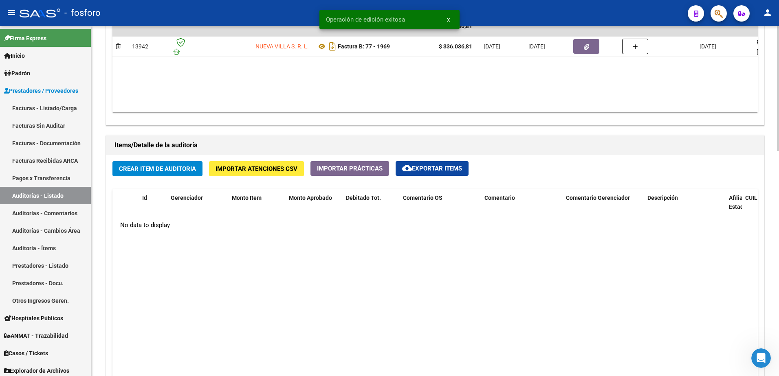
scroll to position [489, 0]
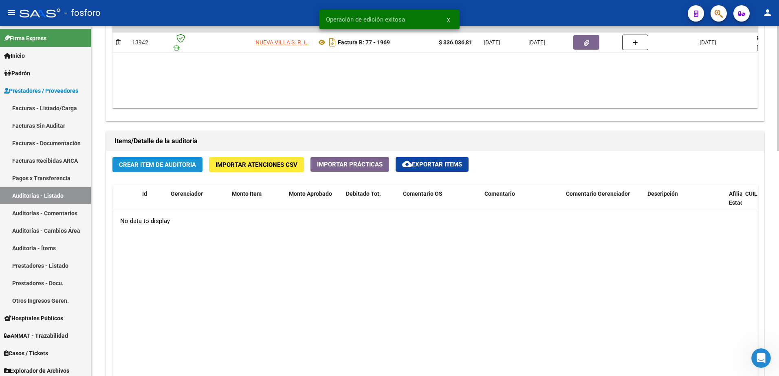
click at [161, 167] on span "Crear Item de Auditoria" at bounding box center [157, 164] width 77 height 7
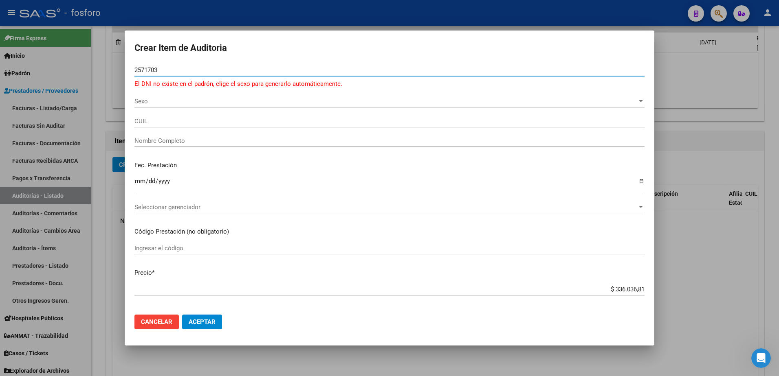
type input "25717033"
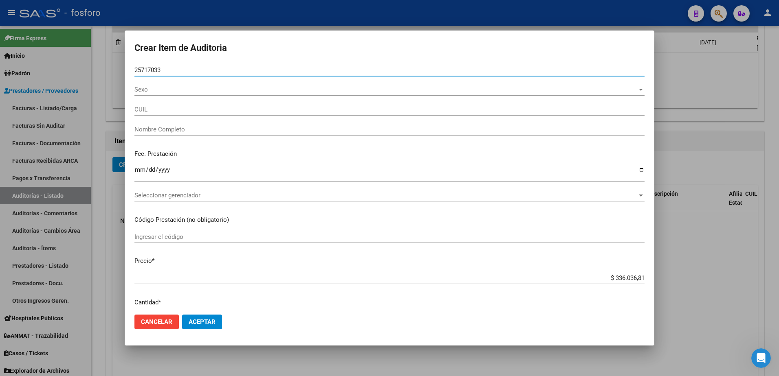
type input "20257170331"
type input "[PERSON_NAME] [PERSON_NAME] -"
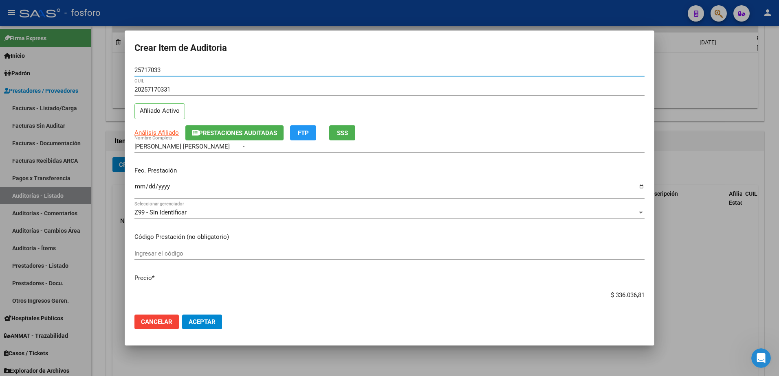
type input "25717033"
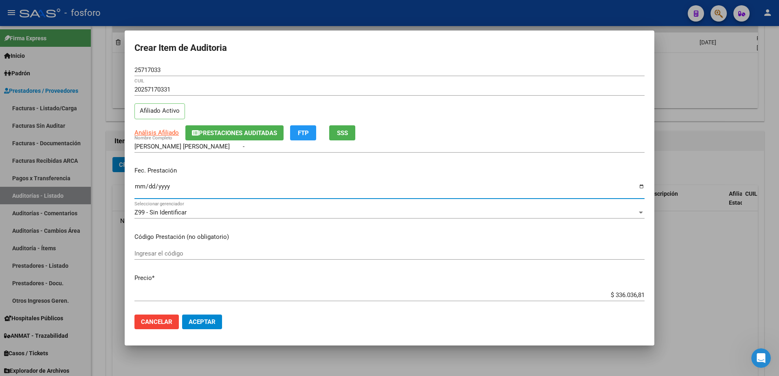
click at [138, 190] on input "Ingresar la fecha" at bounding box center [389, 189] width 510 height 13
type input "[DATE]"
click at [163, 257] on input "Ingresar el código" at bounding box center [389, 253] width 510 height 7
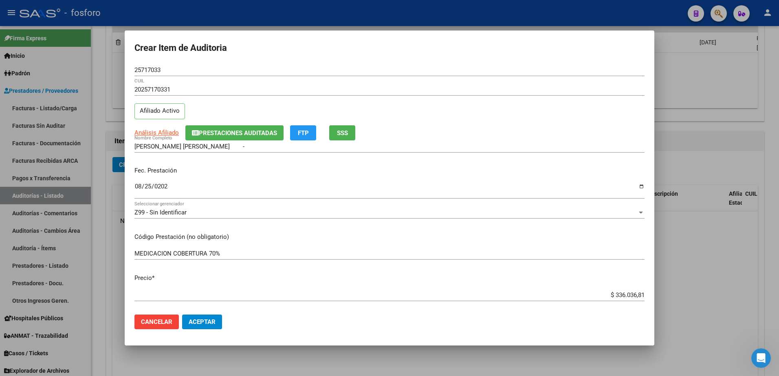
click at [639, 296] on app-form-text-field "Precio * $ 336.036,81 Ingresar el precio" at bounding box center [392, 286] width 516 height 25
click at [240, 254] on input "MEDICACION COBERTURA 70%" at bounding box center [389, 253] width 510 height 7
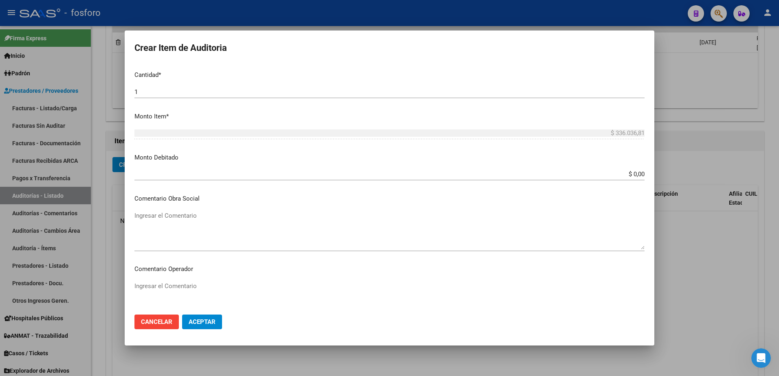
scroll to position [285, 0]
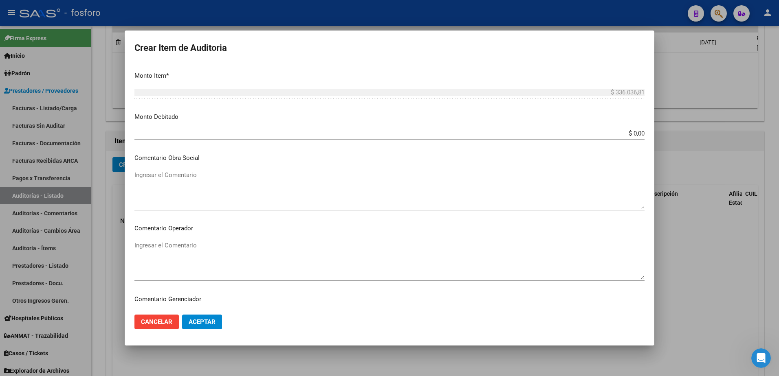
type input "MEDICACION COBERTURA 70%- DEMAS AFILIADOS Y CODIGOS EN DETALLE ADJUNTO."
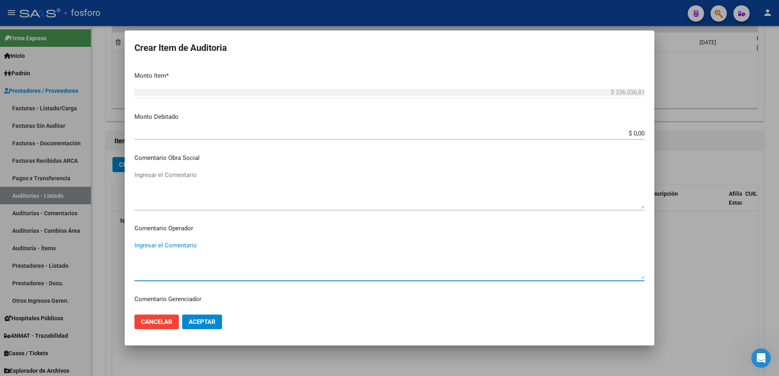
click at [204, 246] on textarea "Ingresar el Comentario" at bounding box center [389, 260] width 510 height 38
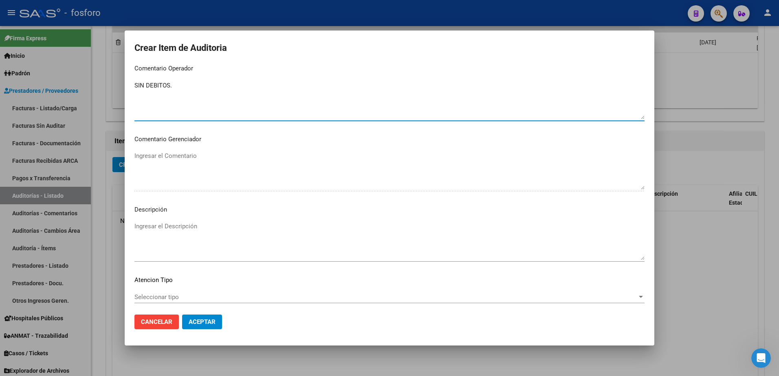
scroll to position [448, 0]
type textarea "SIN DEBITOS."
click at [160, 294] on span "Seleccionar tipo" at bounding box center [385, 294] width 503 height 7
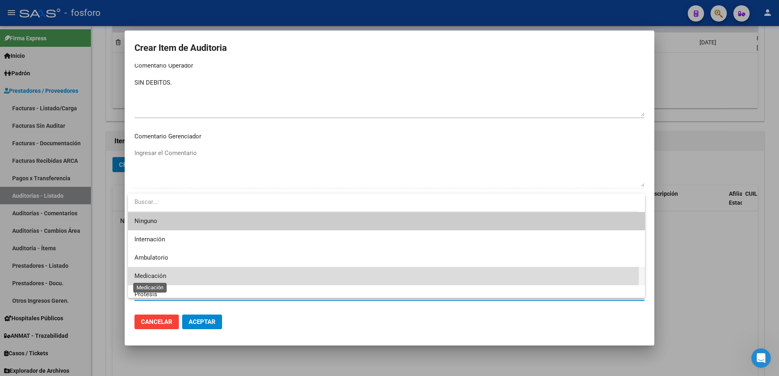
click at [152, 277] on span "Medicación" at bounding box center [150, 275] width 32 height 7
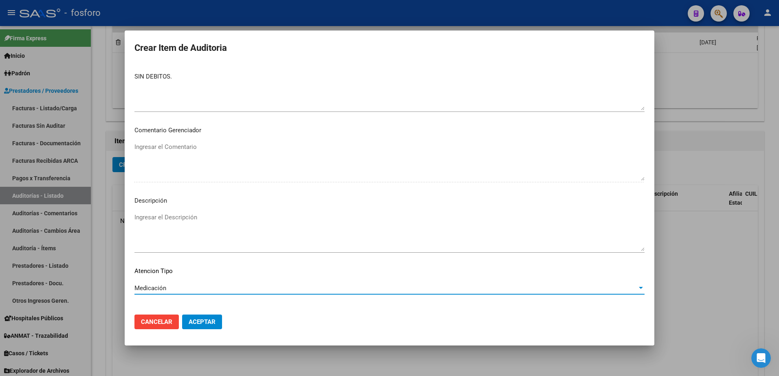
scroll to position [489, 0]
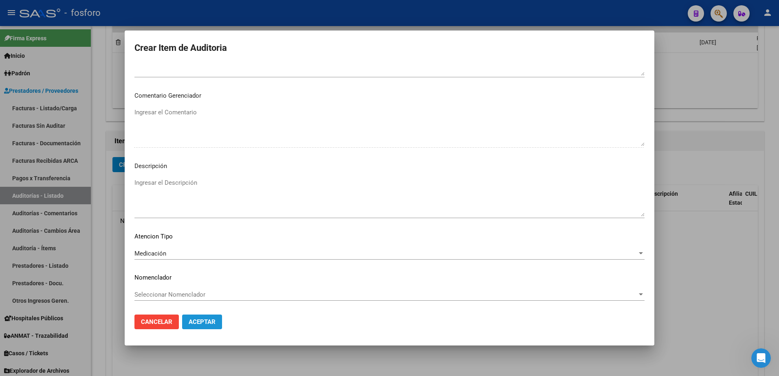
click at [192, 321] on span "Aceptar" at bounding box center [202, 322] width 27 height 7
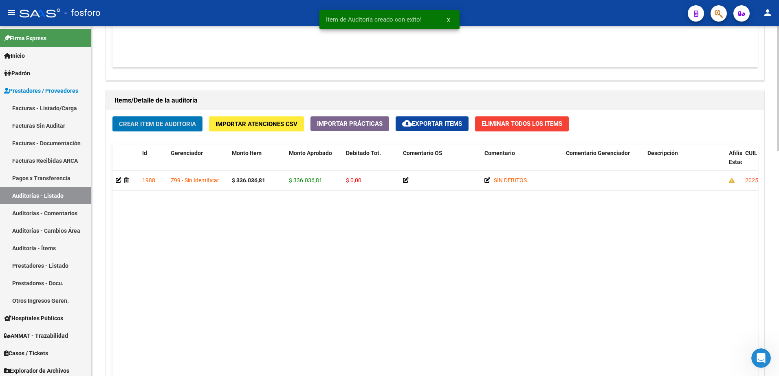
scroll to position [632, 0]
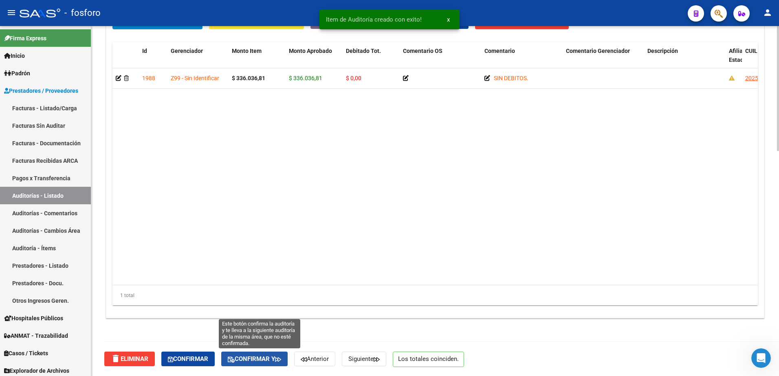
click at [238, 356] on span "Confirmar y" at bounding box center [254, 359] width 53 height 7
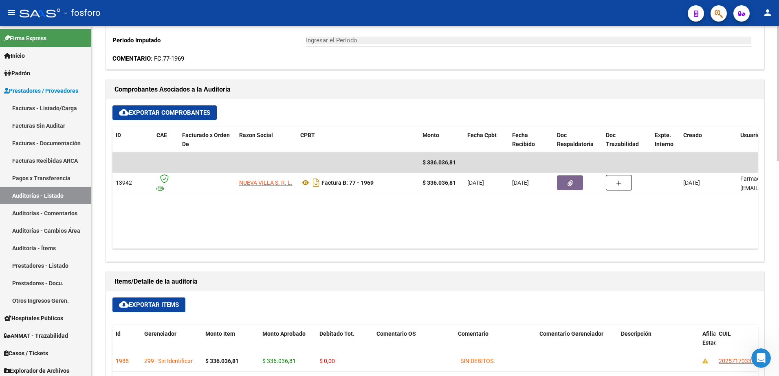
type input "202510"
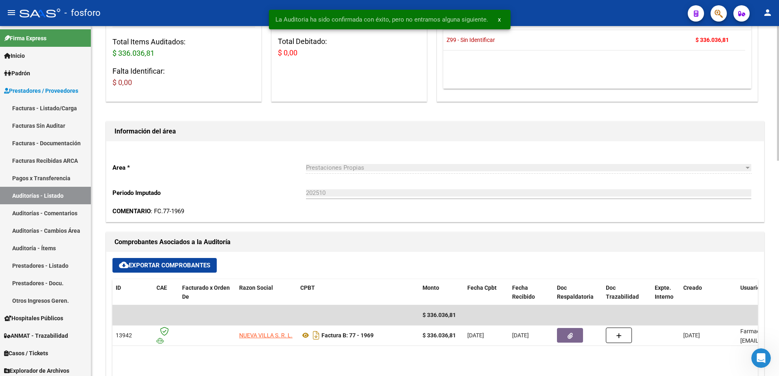
scroll to position [0, 0]
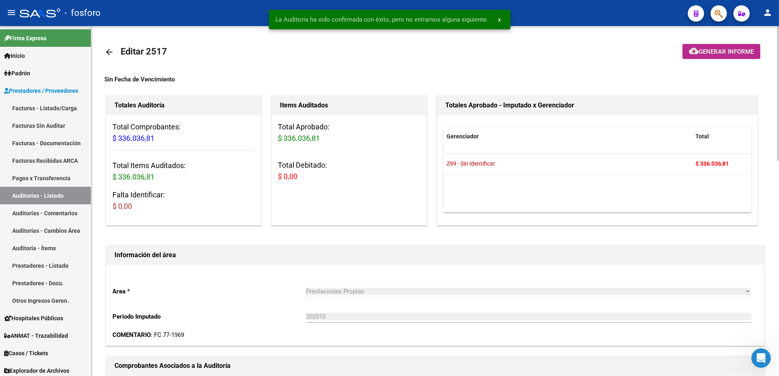
click at [689, 51] on mat-icon "cloud_download" at bounding box center [694, 51] width 10 height 10
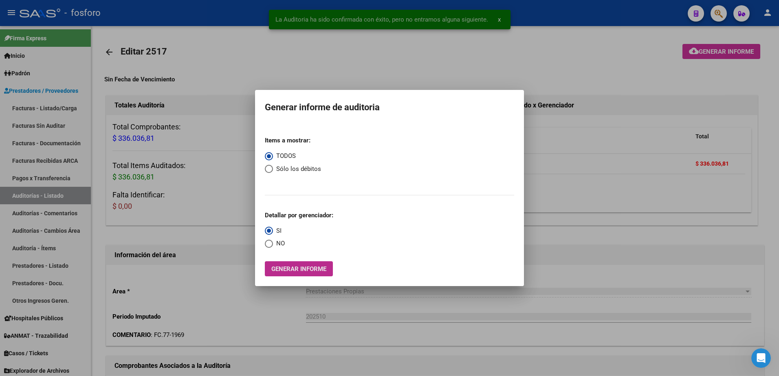
click at [291, 266] on span "Generar informe" at bounding box center [298, 269] width 55 height 7
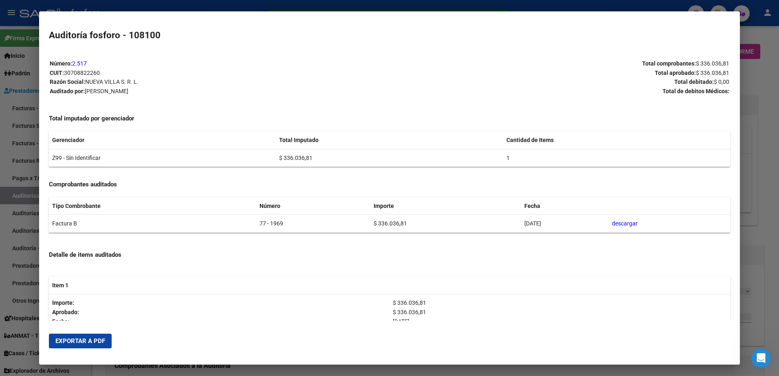
drag, startPoint x: 65, startPoint y: 342, endPoint x: 91, endPoint y: 324, distance: 31.3
click at [66, 341] on span "Exportar a PDF" at bounding box center [80, 341] width 50 height 7
click at [19, 66] on div at bounding box center [389, 188] width 779 height 376
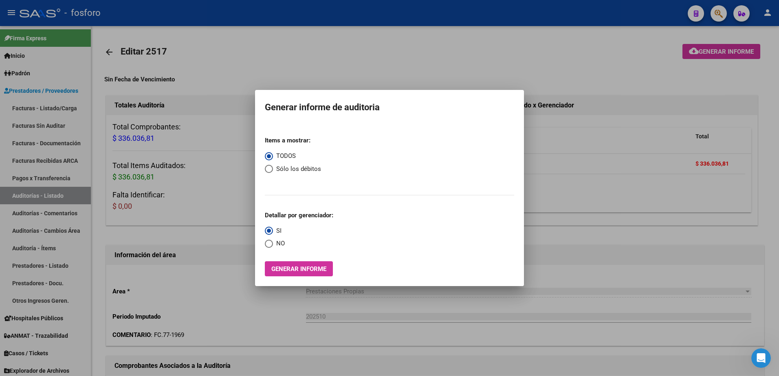
click at [121, 241] on div at bounding box center [389, 188] width 779 height 376
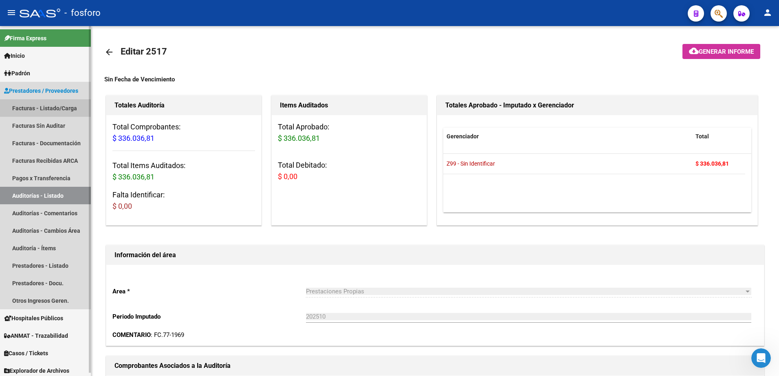
click at [60, 107] on link "Facturas - Listado/Carga" at bounding box center [45, 108] width 91 height 18
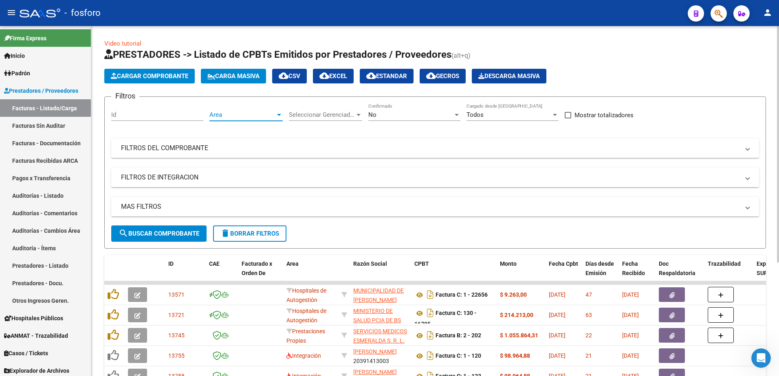
click at [277, 114] on div at bounding box center [279, 115] width 4 height 2
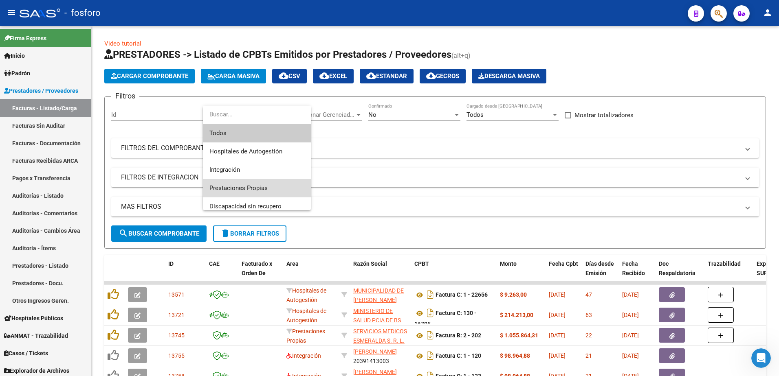
click at [239, 184] on span "Prestaciones Propias" at bounding box center [256, 188] width 95 height 18
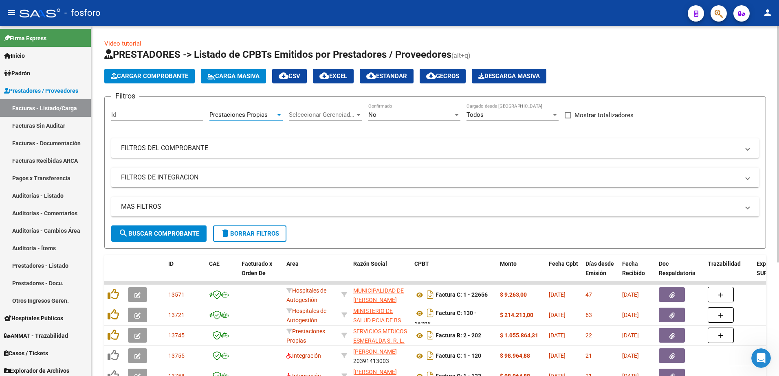
click at [173, 227] on button "search Buscar Comprobante" at bounding box center [158, 234] width 95 height 16
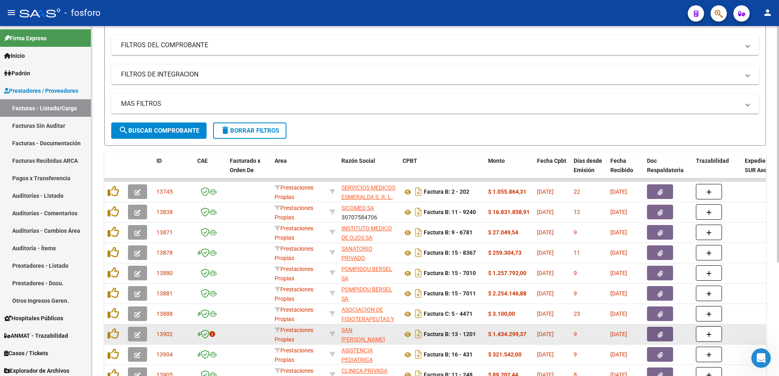
scroll to position [163, 0]
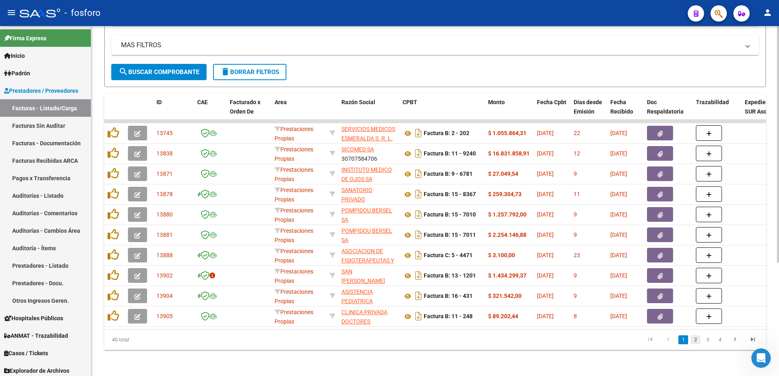
click at [695, 345] on link "2" at bounding box center [695, 340] width 10 height 9
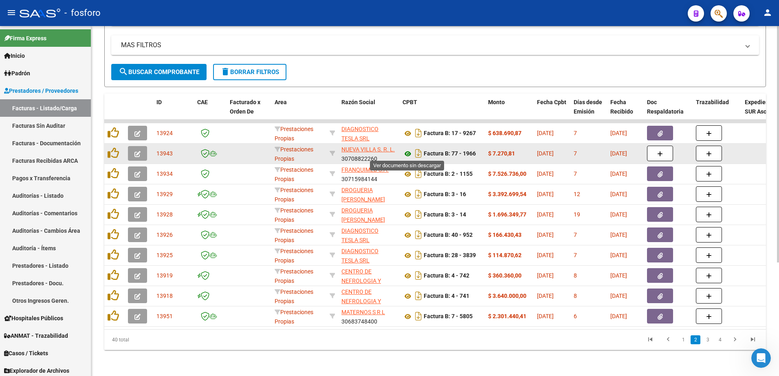
click at [407, 154] on icon at bounding box center [407, 154] width 11 height 10
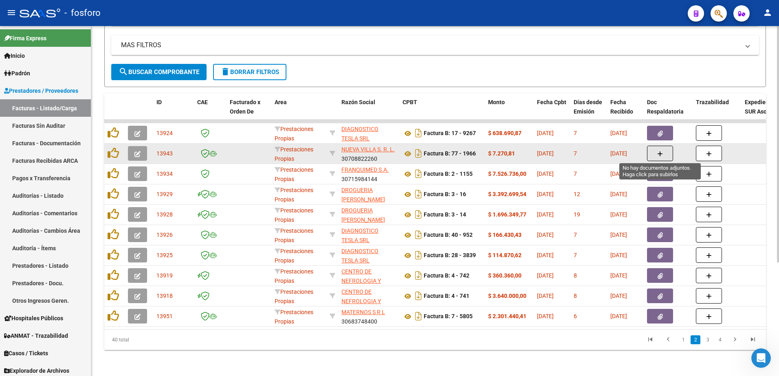
click at [655, 152] on button "button" at bounding box center [660, 153] width 26 height 15
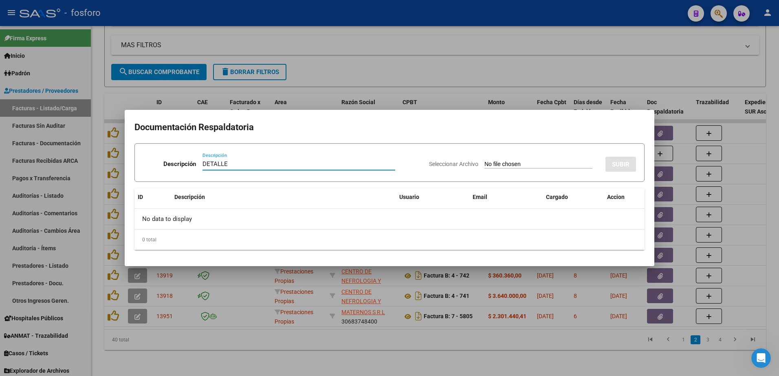
type input "DETALLE"
click at [511, 161] on input "Seleccionar Archivo" at bounding box center [538, 165] width 108 height 8
type input "C:\fakepath\BRN3C2AF40205FA_047242.pdf"
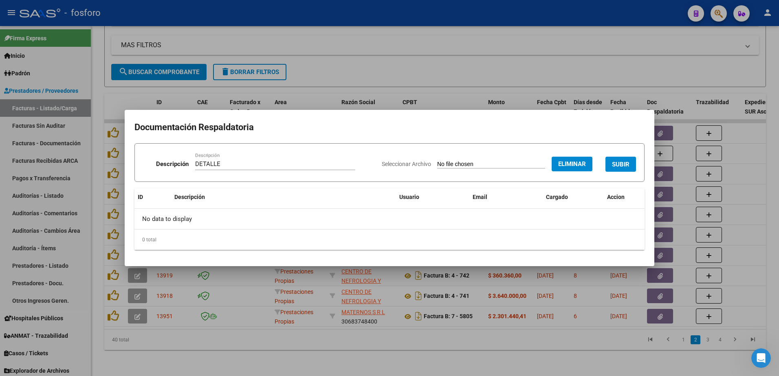
click at [613, 166] on span "SUBIR" at bounding box center [621, 164] width 18 height 7
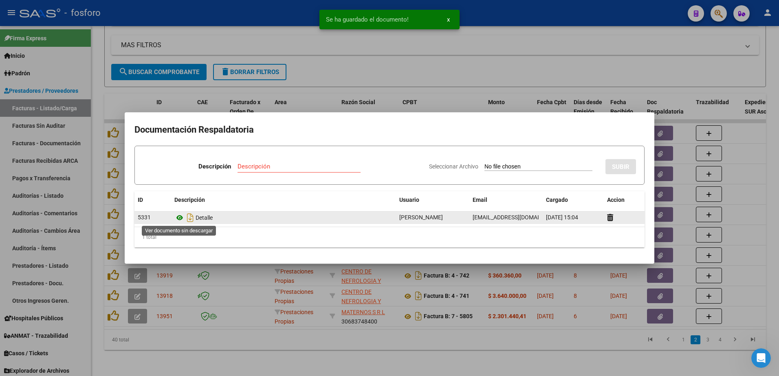
click at [178, 218] on icon at bounding box center [179, 218] width 11 height 10
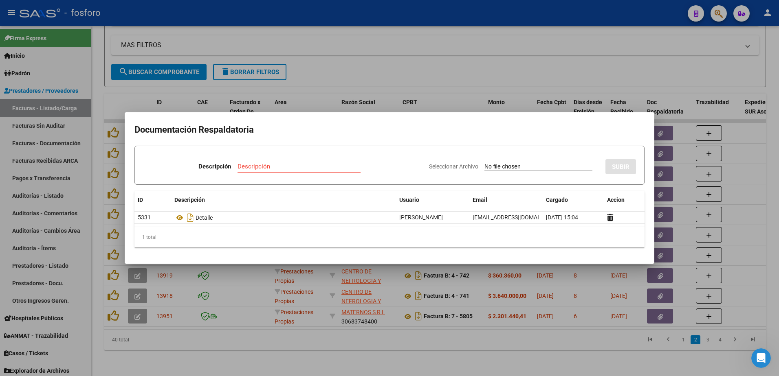
click at [469, 327] on div at bounding box center [389, 188] width 779 height 376
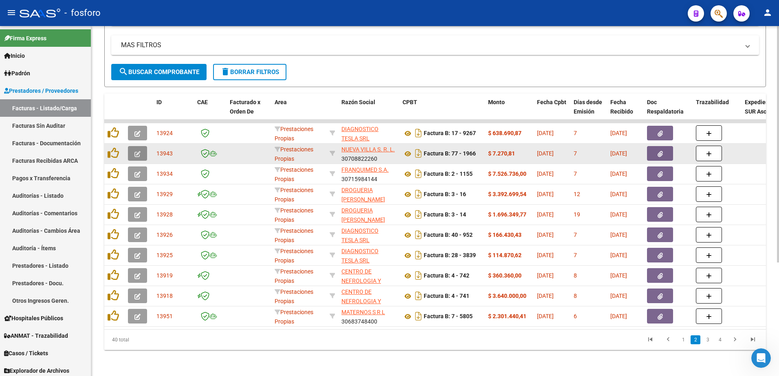
click at [139, 156] on icon "button" at bounding box center [137, 154] width 6 height 6
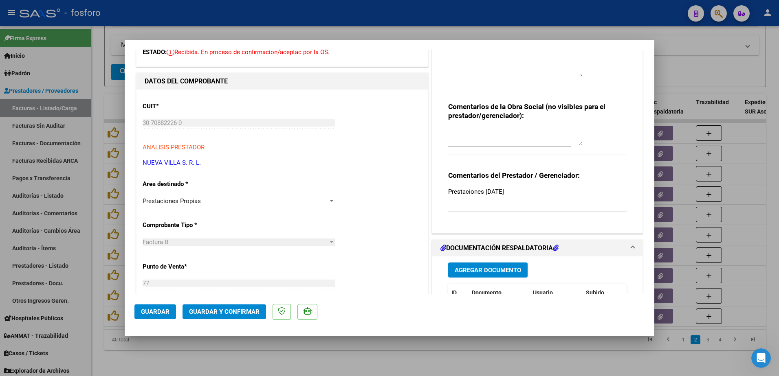
scroll to position [0, 0]
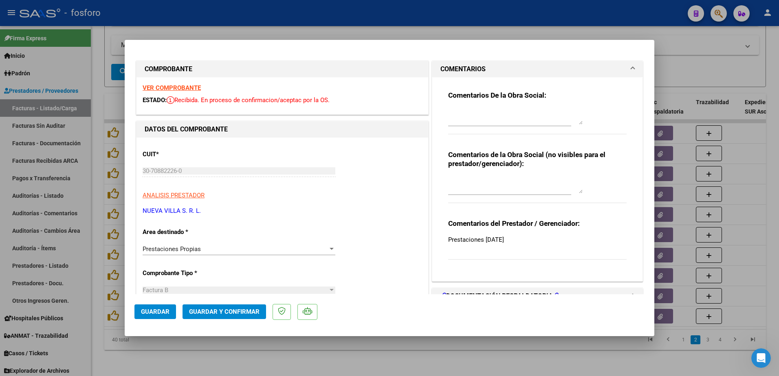
click at [160, 90] on strong "VER COMPROBANTE" at bounding box center [172, 87] width 58 height 7
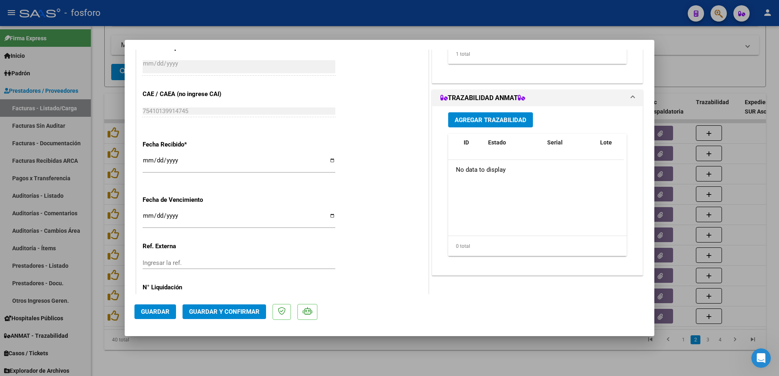
scroll to position [422, 0]
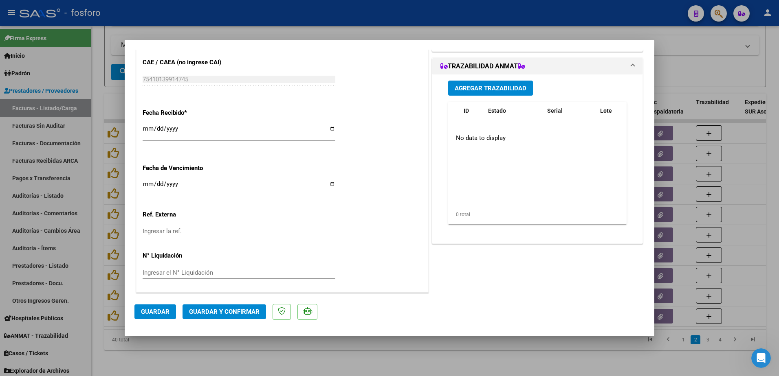
click at [145, 187] on input "Ingresar la fecha" at bounding box center [239, 187] width 193 height 13
type input "[DATE]"
click at [211, 310] on span "Guardar y Confirmar" at bounding box center [224, 311] width 70 height 7
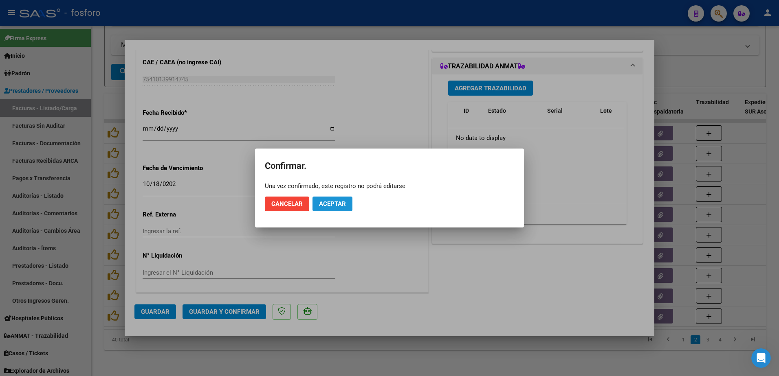
click at [334, 207] on span "Aceptar" at bounding box center [332, 203] width 27 height 7
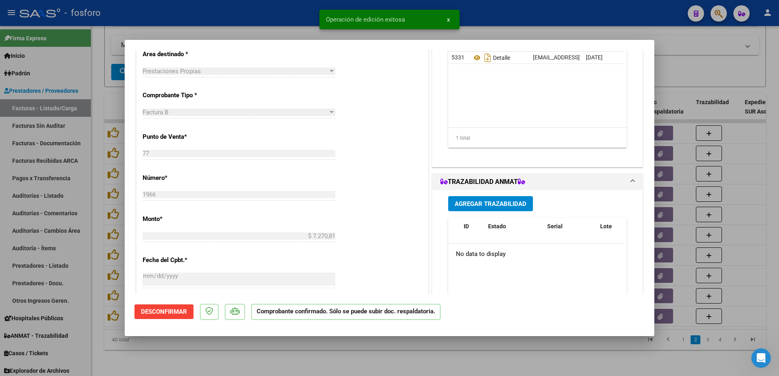
scroll to position [0, 0]
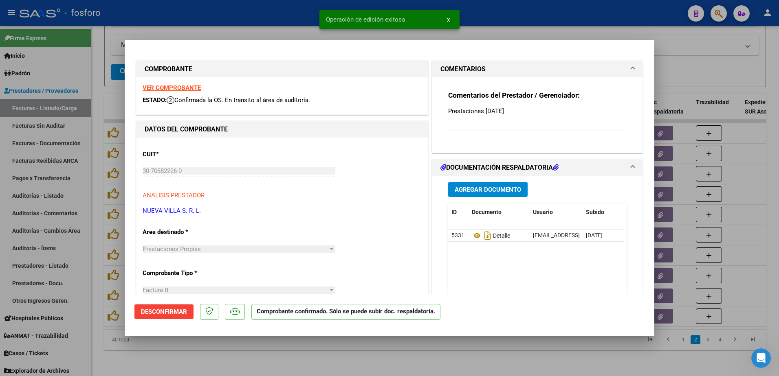
click at [65, 230] on div at bounding box center [389, 188] width 779 height 376
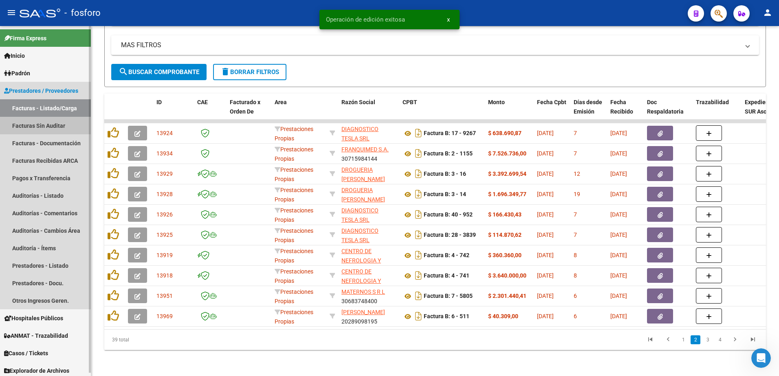
click at [64, 127] on link "Facturas Sin Auditar" at bounding box center [45, 126] width 91 height 18
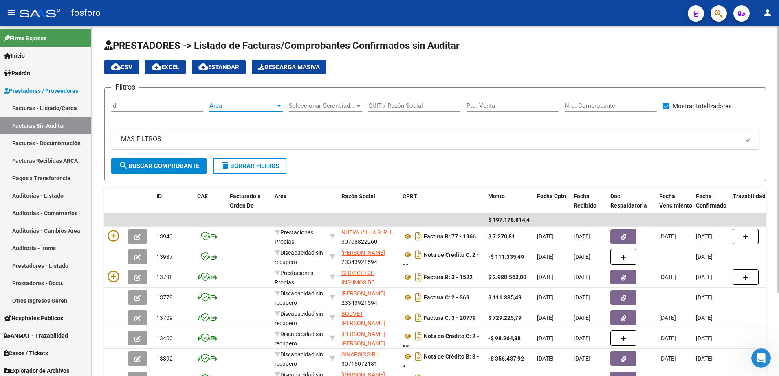
click at [279, 109] on div at bounding box center [278, 106] width 7 height 7
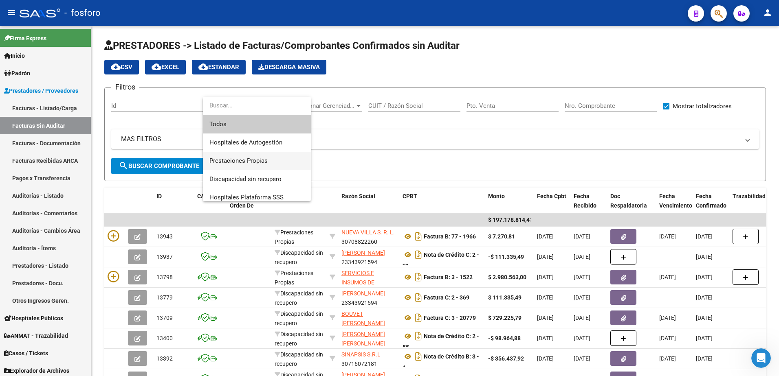
click at [251, 154] on span "Prestaciones Propias" at bounding box center [256, 161] width 95 height 18
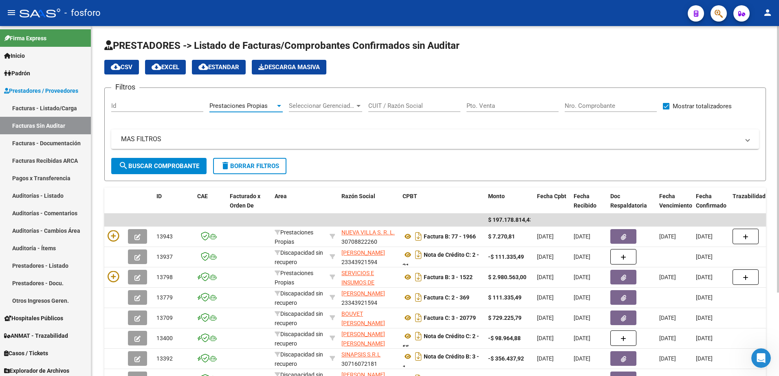
click at [165, 170] on button "search Buscar Comprobante" at bounding box center [158, 166] width 95 height 16
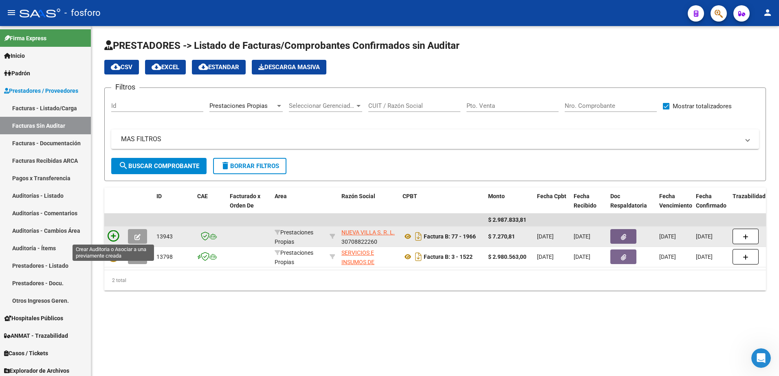
click at [114, 237] on icon at bounding box center [113, 236] width 11 height 11
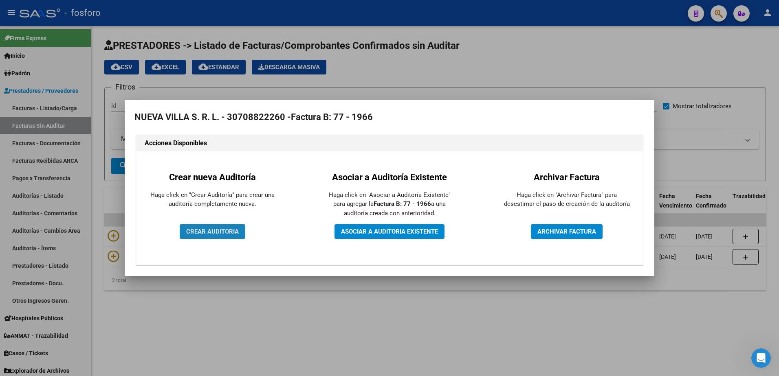
click at [215, 228] on button "CREAR AUDITORIA" at bounding box center [213, 231] width 66 height 15
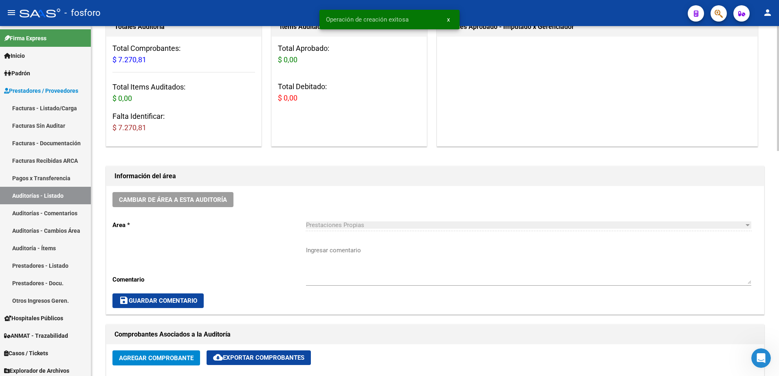
scroll to position [204, 0]
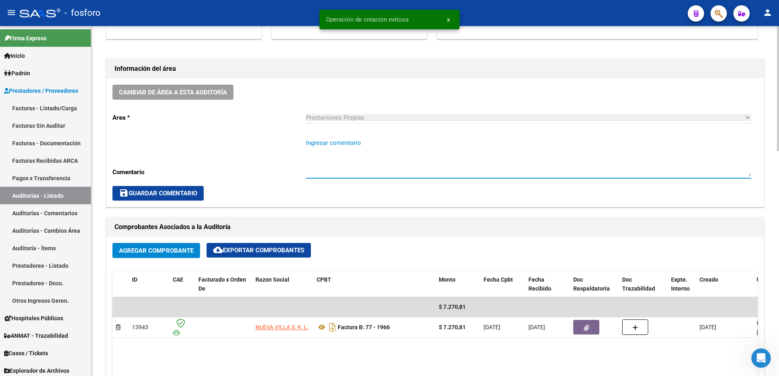
click at [314, 145] on textarea "Ingresar comentario" at bounding box center [528, 157] width 445 height 38
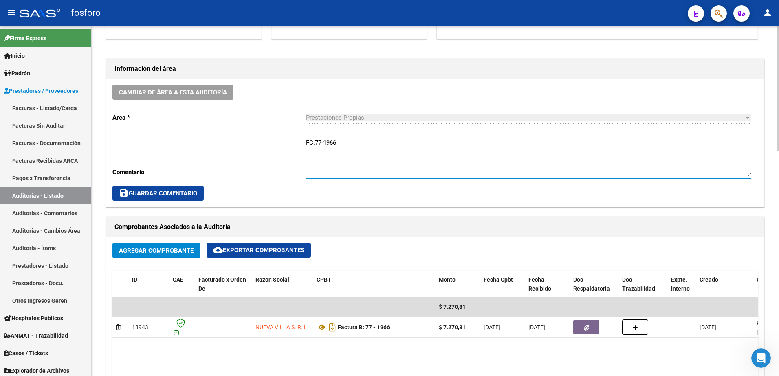
type textarea "FC.77-1966"
click at [149, 197] on button "save Guardar Comentario" at bounding box center [157, 193] width 91 height 15
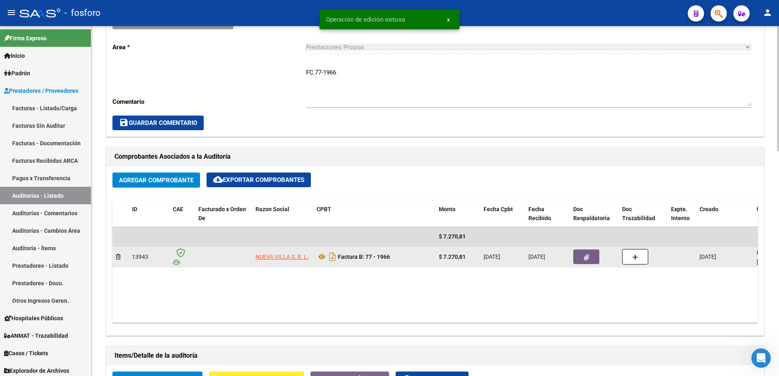
scroll to position [407, 0]
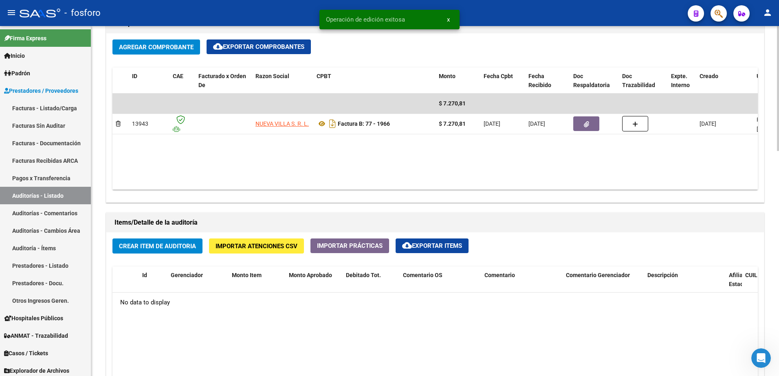
click at [166, 247] on span "Crear Item de Auditoria" at bounding box center [157, 246] width 77 height 7
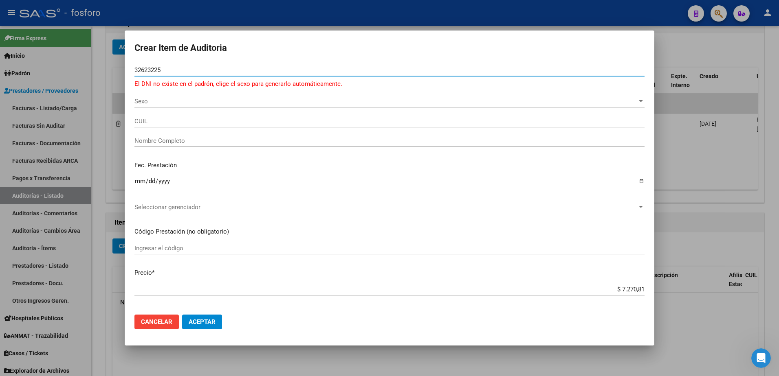
type input "32623225"
click at [182, 315] on button "Aceptar" at bounding box center [202, 322] width 40 height 15
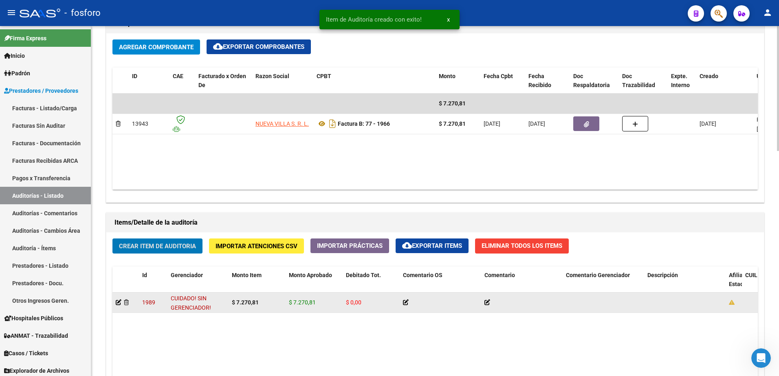
scroll to position [2, 0]
click at [117, 304] on icon at bounding box center [119, 303] width 6 height 6
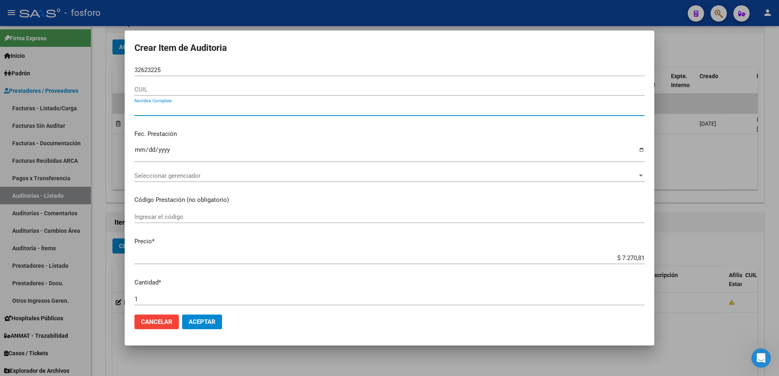
click at [159, 112] on input "Nombre Completo" at bounding box center [389, 109] width 510 height 7
click at [165, 320] on span "Cancelar" at bounding box center [156, 322] width 31 height 7
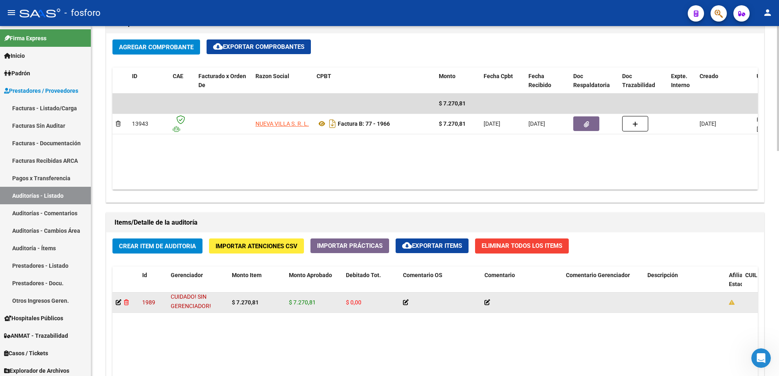
click at [127, 302] on icon at bounding box center [126, 303] width 5 height 6
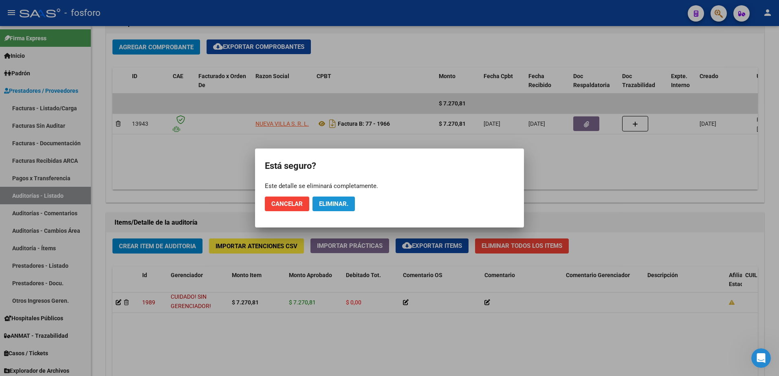
click at [343, 206] on span "Eliminar." at bounding box center [333, 203] width 29 height 7
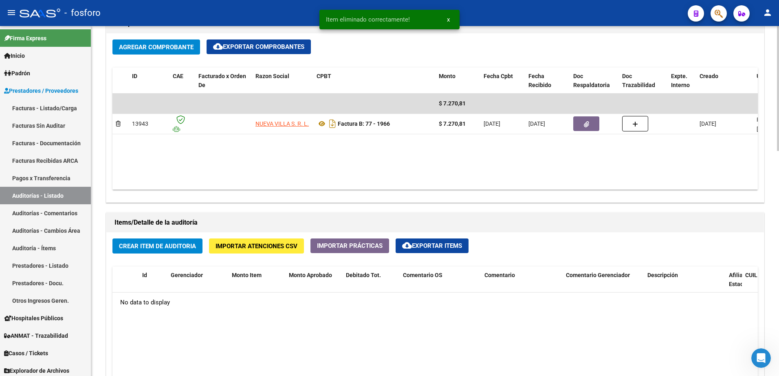
scroll to position [407, 0]
click at [174, 247] on span "Crear Item de Auditoria" at bounding box center [157, 246] width 77 height 7
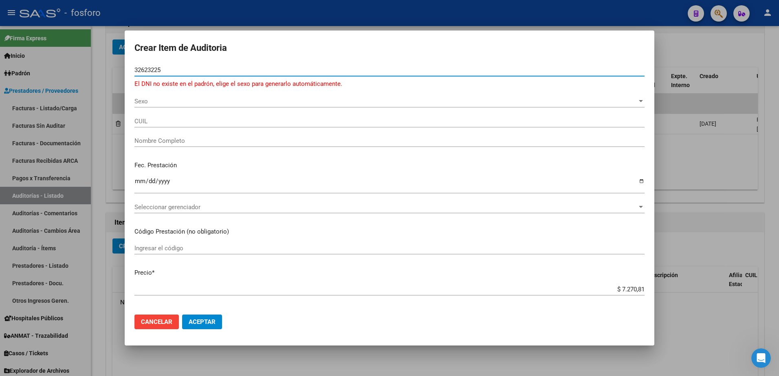
click at [182, 315] on button "Aceptar" at bounding box center [202, 322] width 40 height 15
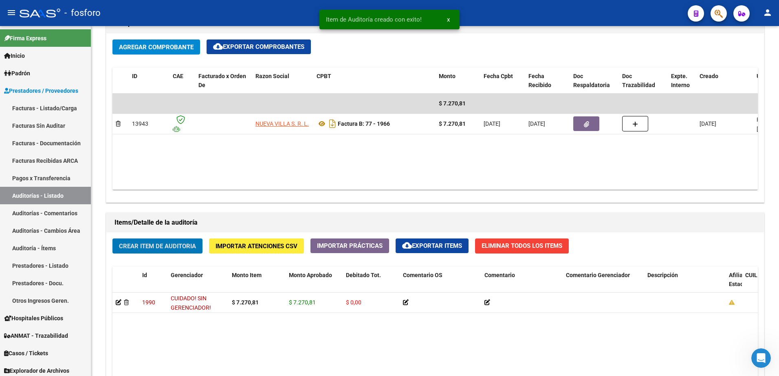
scroll to position [408, 0]
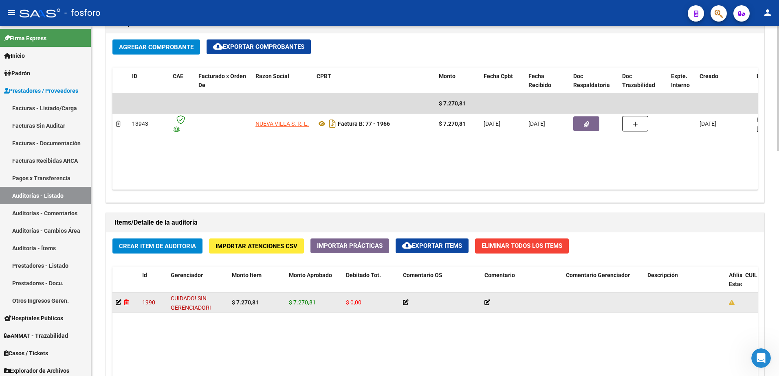
click at [126, 301] on icon at bounding box center [126, 303] width 5 height 6
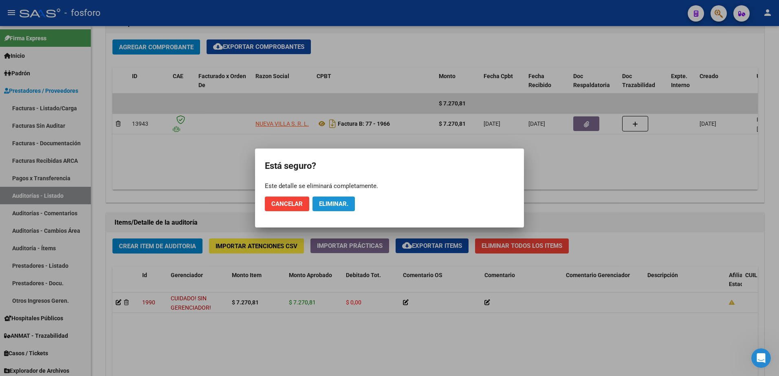
click at [327, 201] on span "Eliminar." at bounding box center [333, 203] width 29 height 7
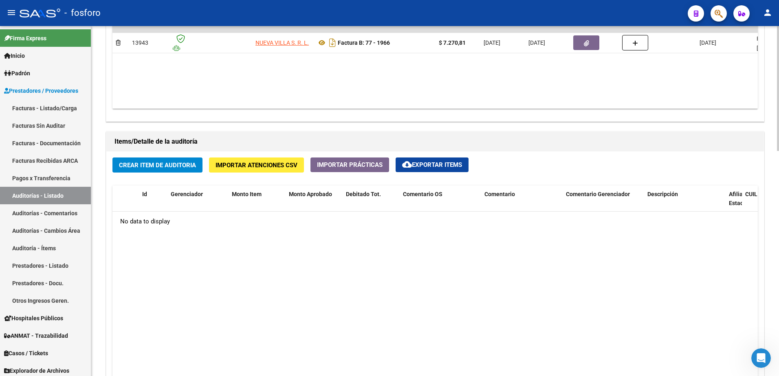
scroll to position [489, 0]
click at [163, 173] on div "Crear Item de Auditoria Importar Atenciones CSV Importar Prácticas cloud_downlo…" at bounding box center [434, 306] width 657 height 310
click at [163, 170] on button "Crear Item de Auditoria" at bounding box center [157, 164] width 90 height 15
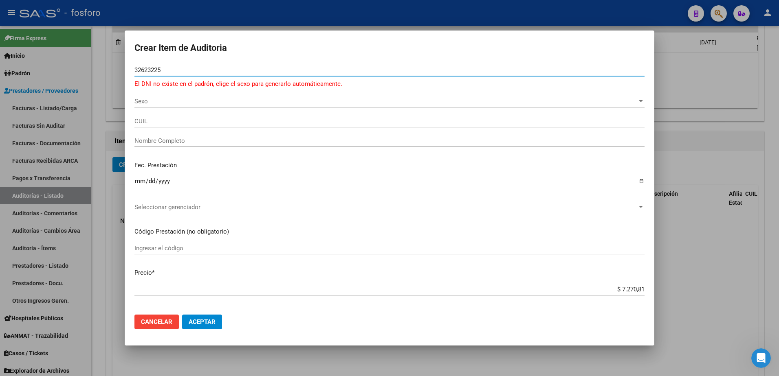
click at [147, 106] on div "Sexo Sexo" at bounding box center [389, 101] width 510 height 12
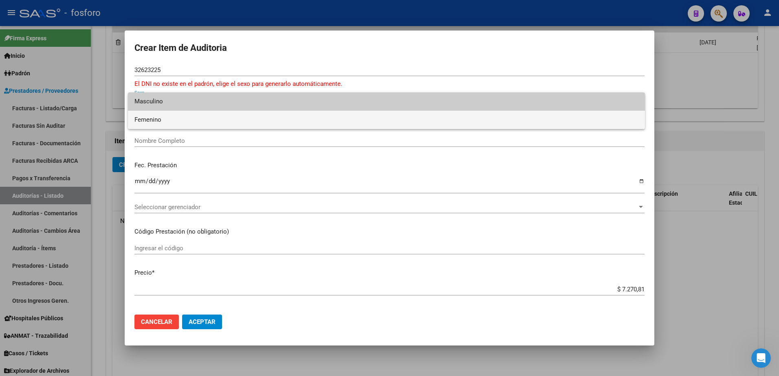
click at [149, 119] on span "Femenino" at bounding box center [386, 120] width 504 height 18
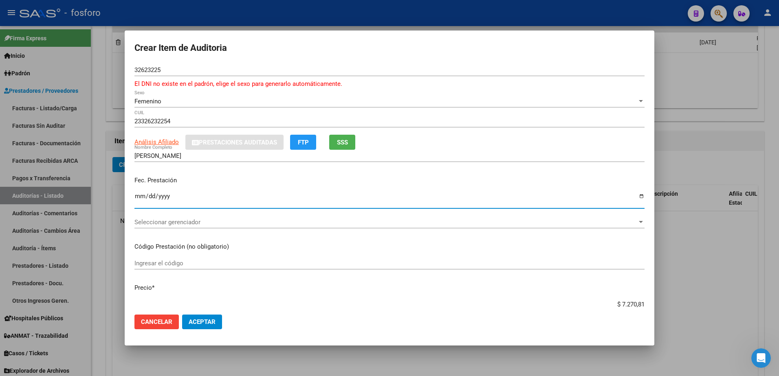
click at [137, 198] on input "Ingresar la fecha" at bounding box center [389, 199] width 510 height 13
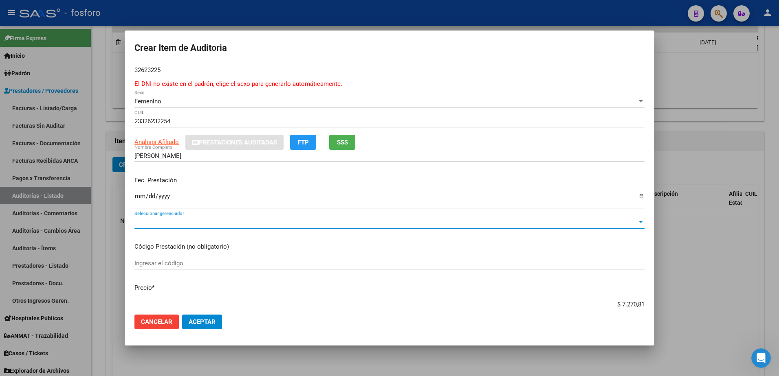
click at [160, 224] on span "Seleccionar gerenciador" at bounding box center [385, 222] width 503 height 7
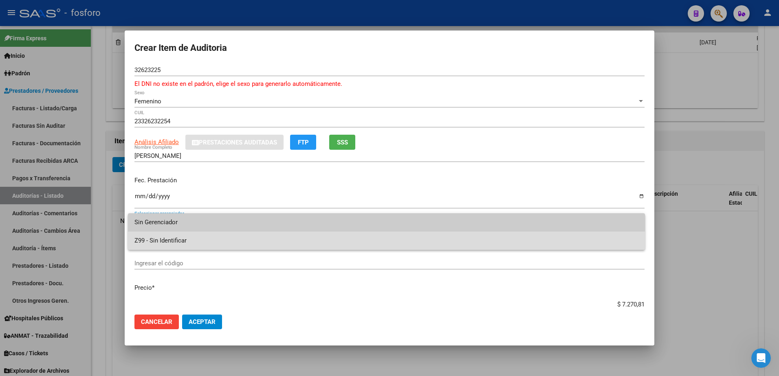
click at [163, 235] on span "Z99 - Sin Identificar" at bounding box center [386, 241] width 504 height 18
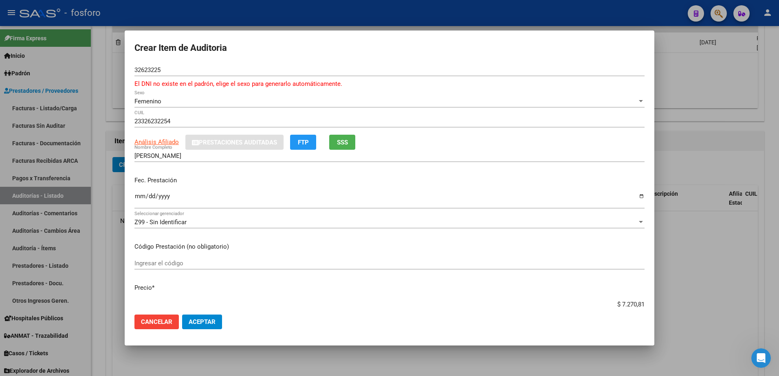
click at [154, 268] on div "Ingresar el código" at bounding box center [389, 263] width 510 height 12
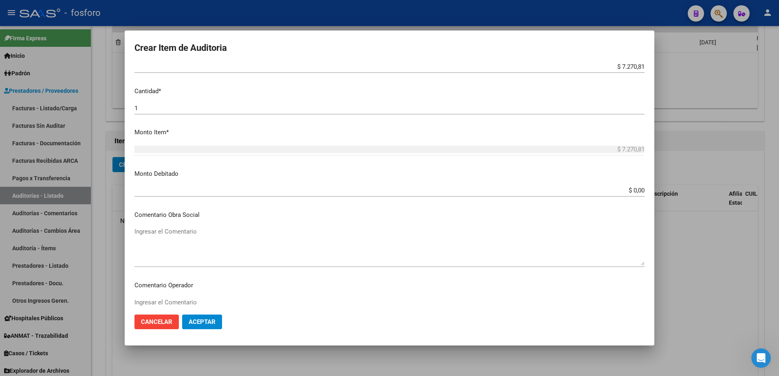
scroll to position [285, 0]
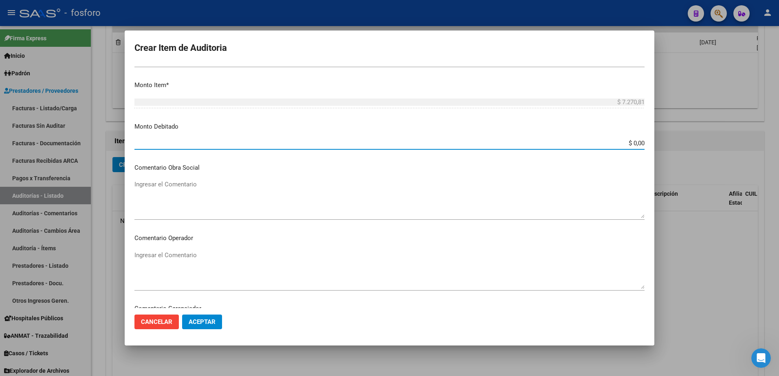
click at [637, 142] on input "$ 0,00" at bounding box center [389, 143] width 510 height 7
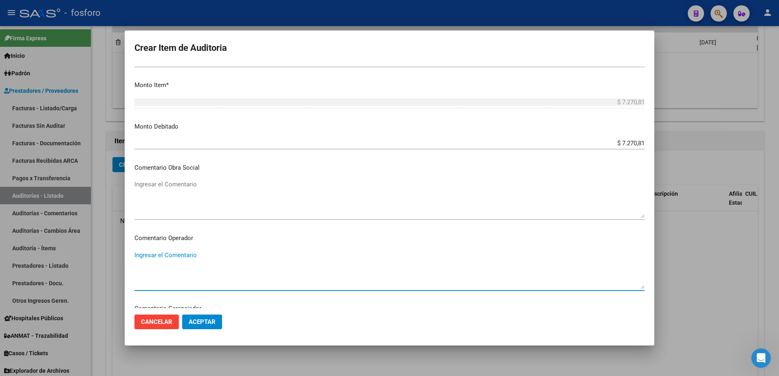
click at [143, 253] on textarea "Ingresar el Comentario" at bounding box center [389, 270] width 510 height 38
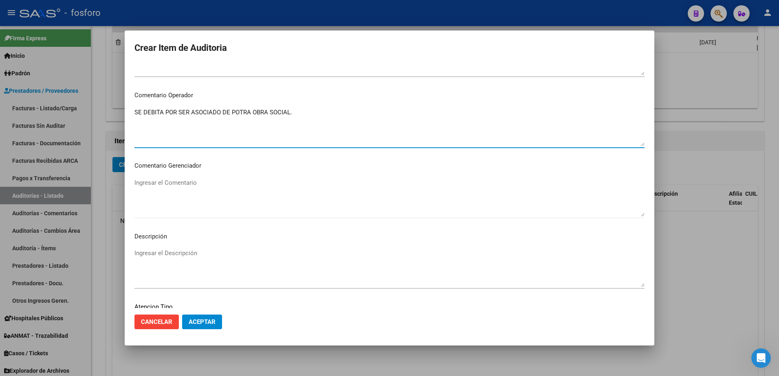
scroll to position [448, 0]
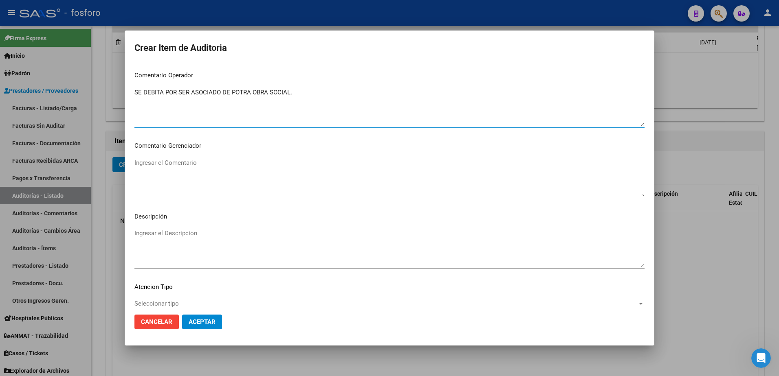
click at [160, 301] on span "Seleccionar tipo" at bounding box center [385, 303] width 503 height 7
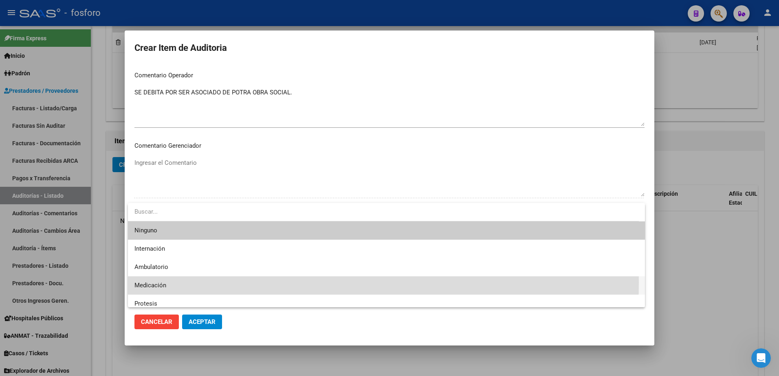
click at [167, 282] on span "Medicación" at bounding box center [386, 286] width 504 height 18
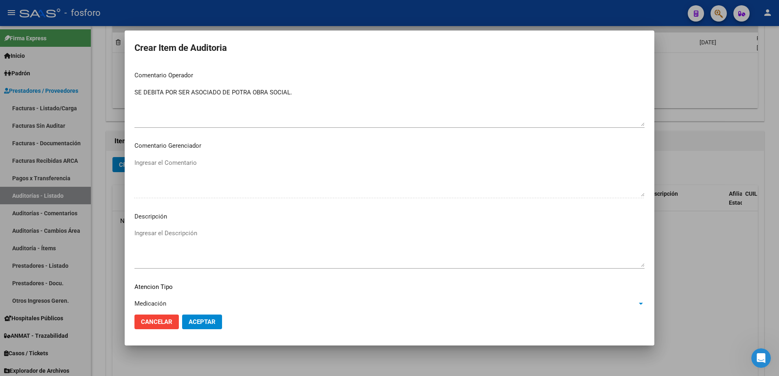
click at [193, 317] on button "Aceptar" at bounding box center [202, 322] width 40 height 15
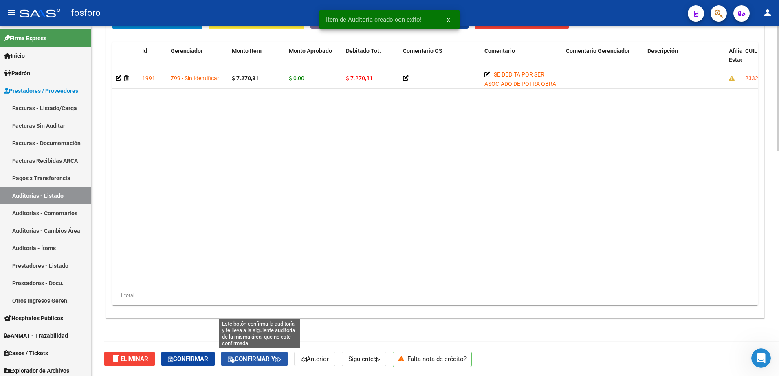
click at [274, 361] on span "Confirmar y" at bounding box center [254, 359] width 53 height 7
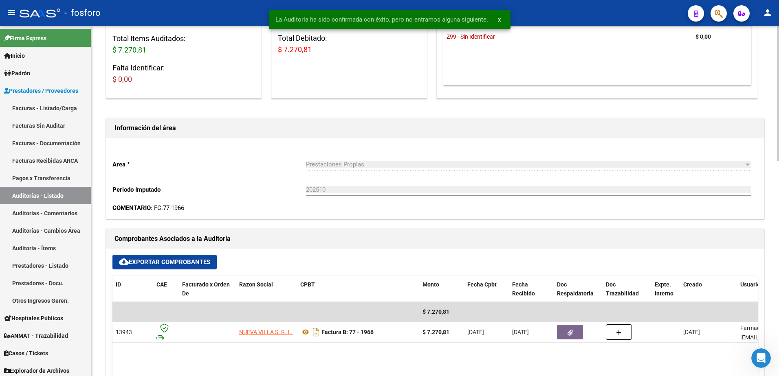
scroll to position [0, 0]
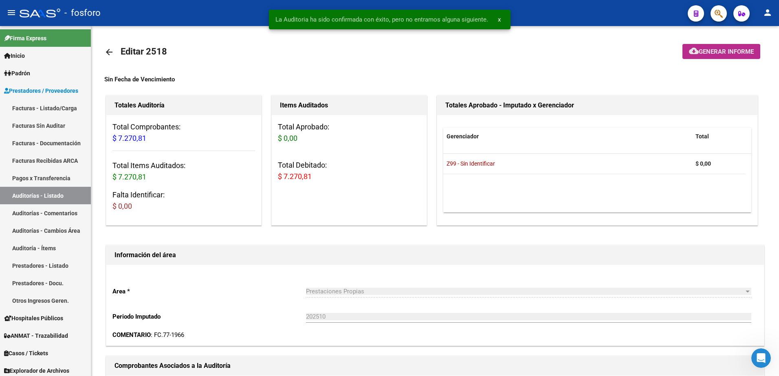
click at [723, 49] on span "Generar informe" at bounding box center [726, 51] width 55 height 7
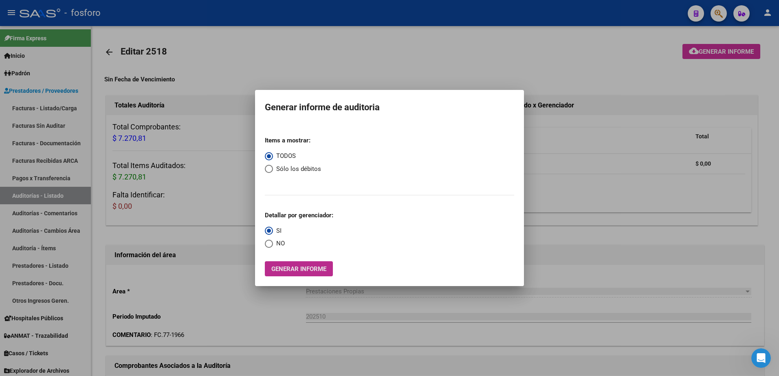
click at [294, 270] on span "Generar informe" at bounding box center [298, 269] width 55 height 7
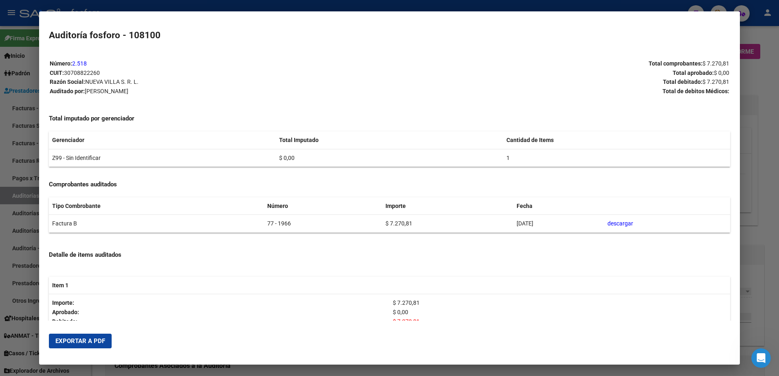
click at [72, 350] on mat-dialog-actions "Exportar a PDF" at bounding box center [389, 341] width 681 height 28
click at [75, 346] on button "Exportar a PDF" at bounding box center [80, 341] width 63 height 15
click at [12, 112] on div at bounding box center [389, 188] width 779 height 376
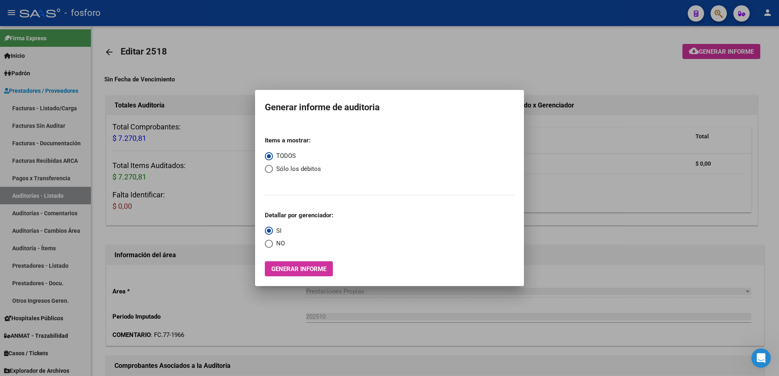
click at [666, 195] on div at bounding box center [389, 188] width 779 height 376
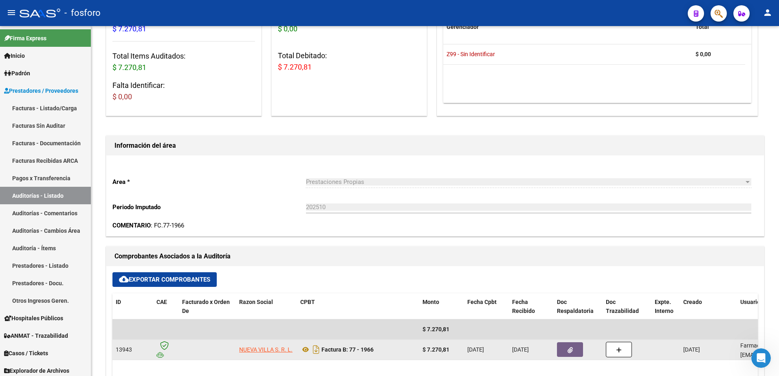
scroll to position [204, 0]
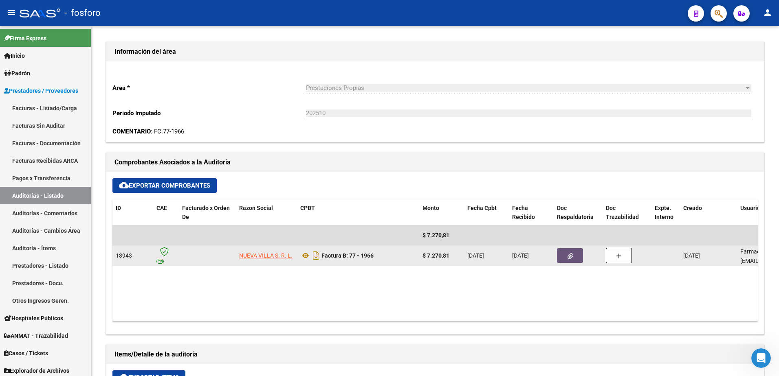
click at [573, 257] on button "button" at bounding box center [570, 255] width 26 height 15
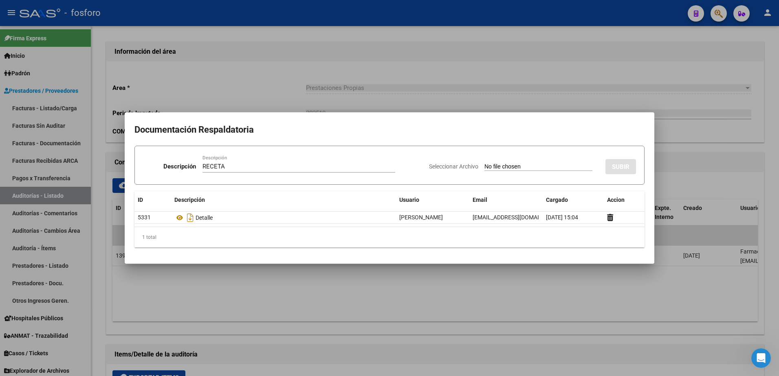
click at [510, 166] on input "Seleccionar Archivo" at bounding box center [538, 167] width 108 height 8
click at [615, 169] on span "SUBIR" at bounding box center [621, 166] width 18 height 7
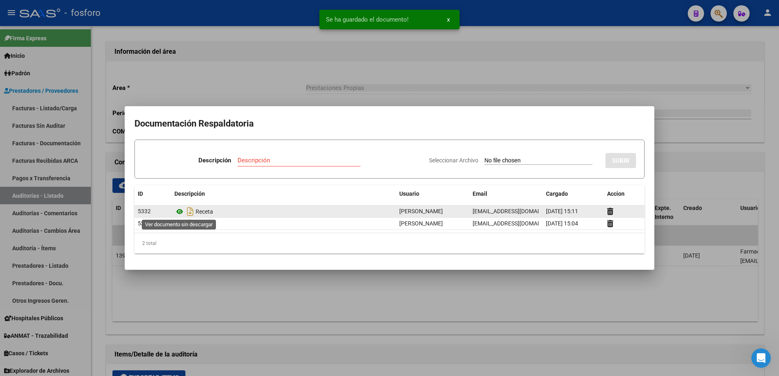
click at [179, 211] on icon at bounding box center [179, 212] width 11 height 10
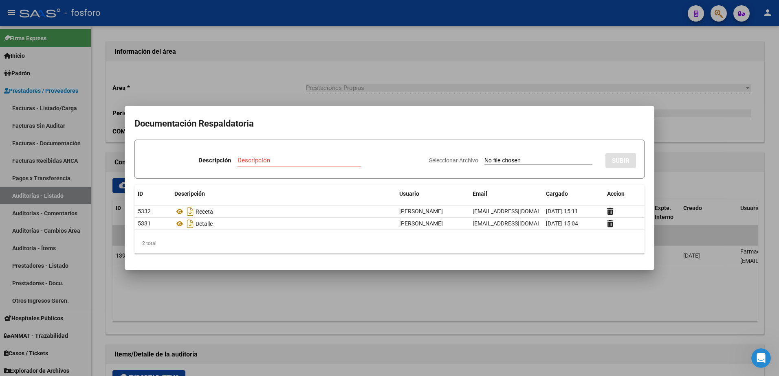
click at [334, 285] on div at bounding box center [389, 188] width 779 height 376
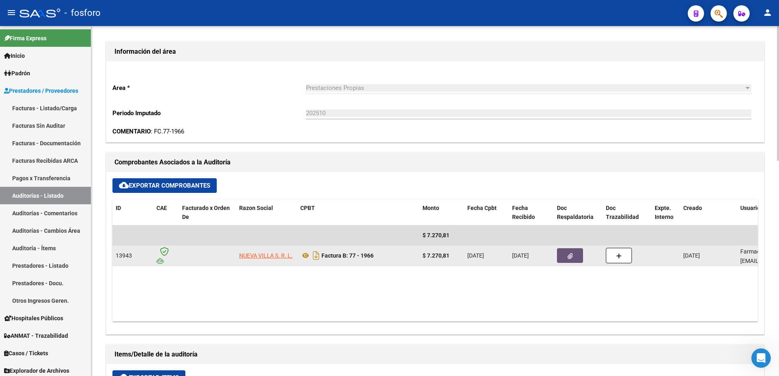
click at [567, 255] on icon "button" at bounding box center [569, 256] width 5 height 6
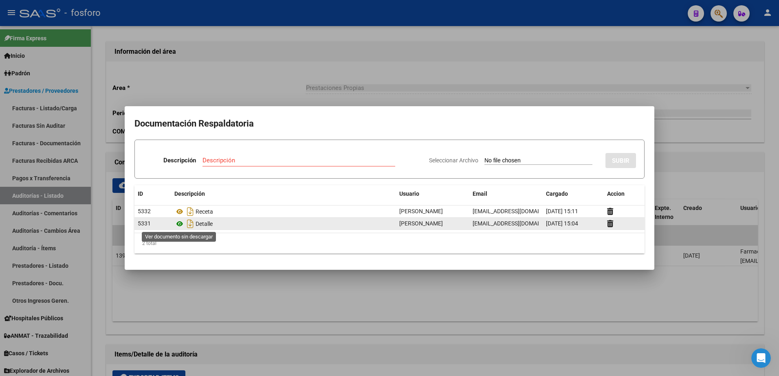
click at [179, 224] on icon at bounding box center [179, 224] width 11 height 10
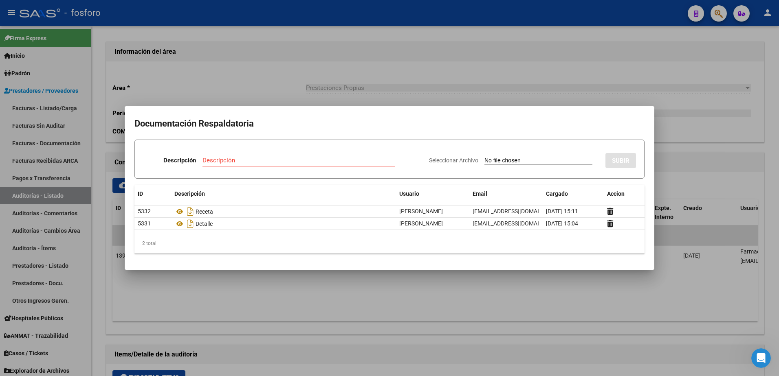
click at [325, 84] on div at bounding box center [389, 188] width 779 height 376
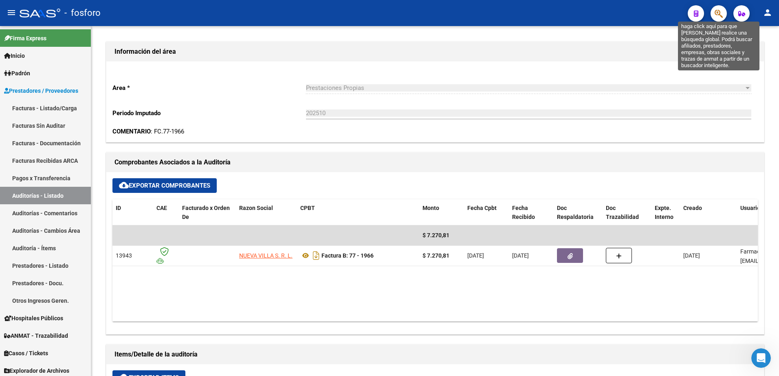
click at [719, 13] on icon "button" at bounding box center [718, 13] width 8 height 9
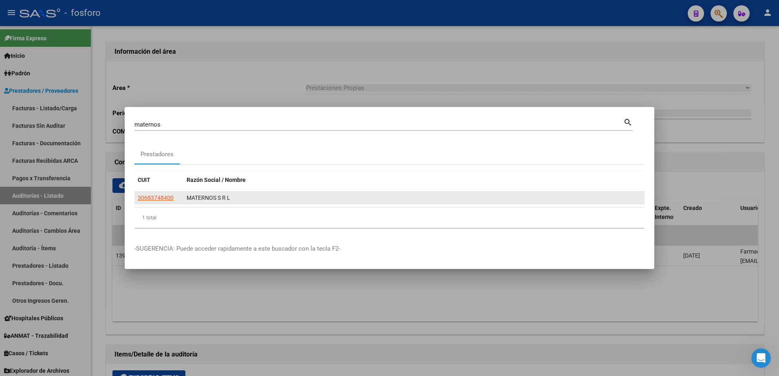
click at [201, 198] on div "MATERNOS S R L" at bounding box center [414, 197] width 455 height 9
click at [159, 198] on span "30683748400" at bounding box center [156, 198] width 36 height 7
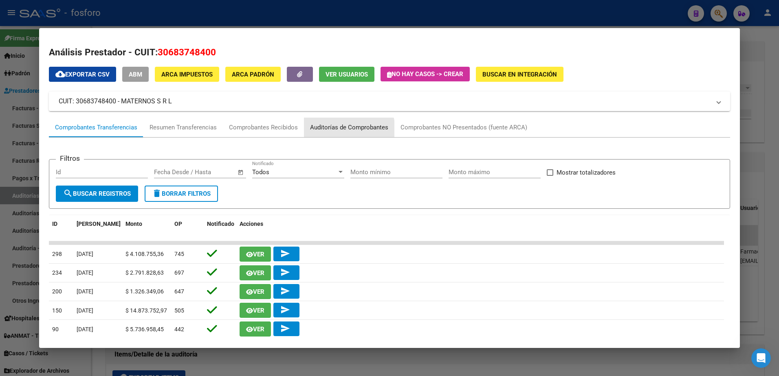
click at [344, 130] on div "Auditorías de Comprobantes" at bounding box center [349, 127] width 78 height 9
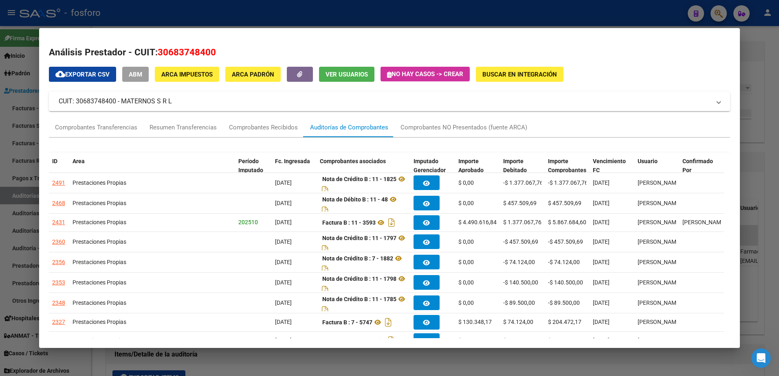
click at [389, 17] on div at bounding box center [389, 188] width 779 height 376
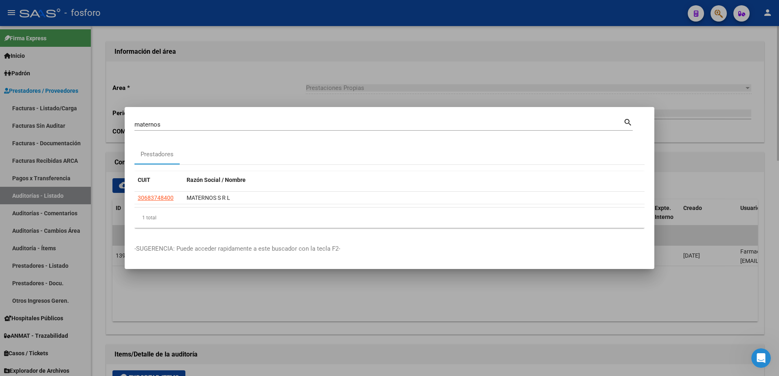
drag, startPoint x: 643, startPoint y: 64, endPoint x: 659, endPoint y: 59, distance: 16.8
click at [646, 63] on div at bounding box center [389, 188] width 779 height 376
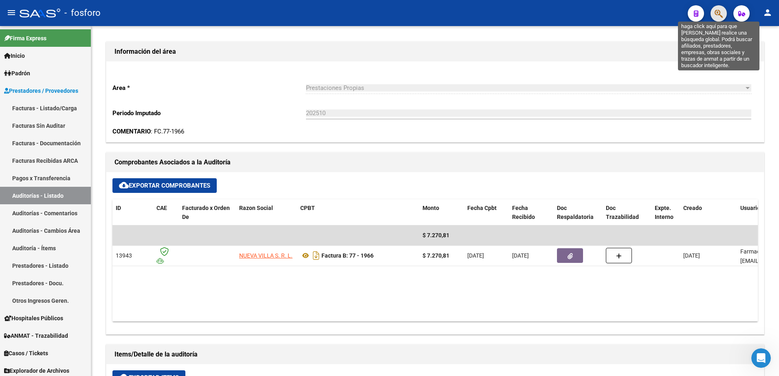
click at [715, 13] on icon "button" at bounding box center [718, 13] width 8 height 9
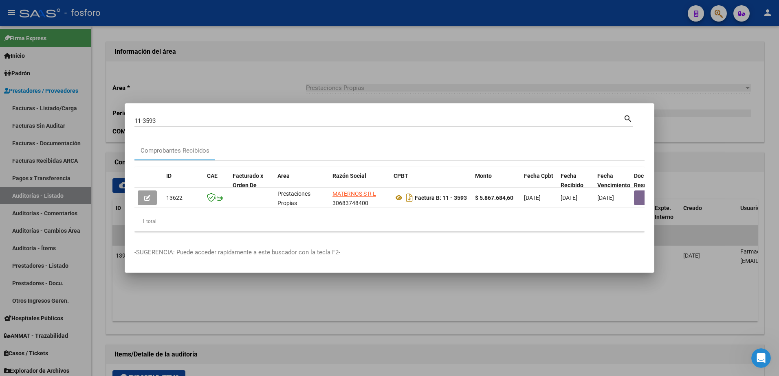
click at [268, 82] on div at bounding box center [389, 188] width 779 height 376
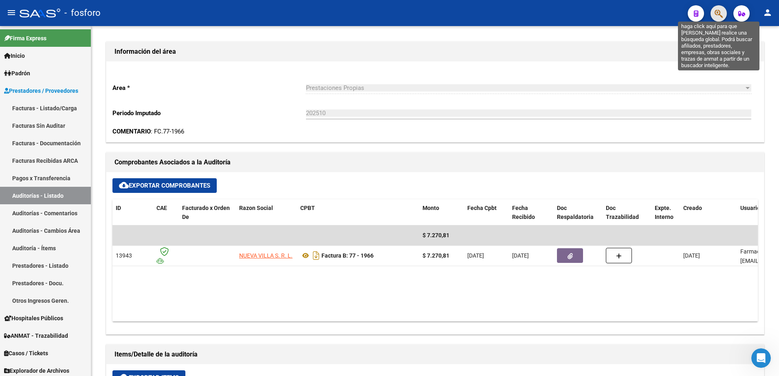
click at [715, 11] on icon "button" at bounding box center [718, 13] width 8 height 9
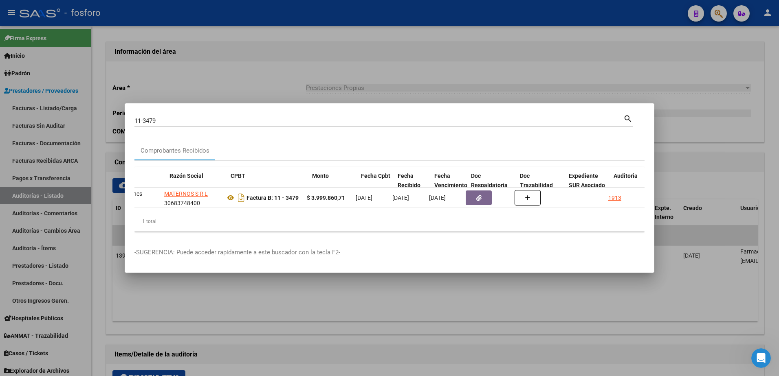
scroll to position [0, 223]
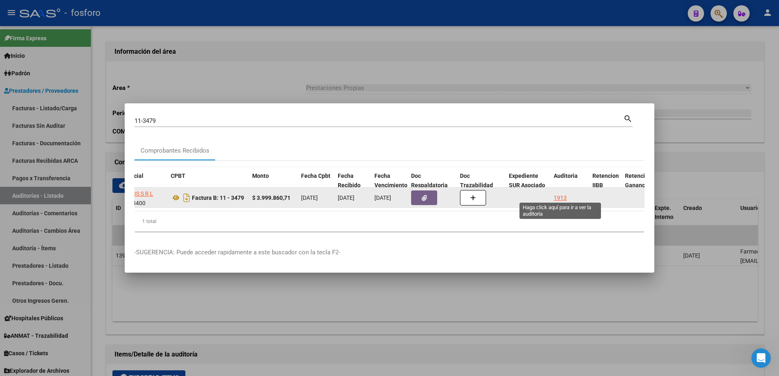
click at [563, 196] on div "1913" at bounding box center [560, 197] width 13 height 9
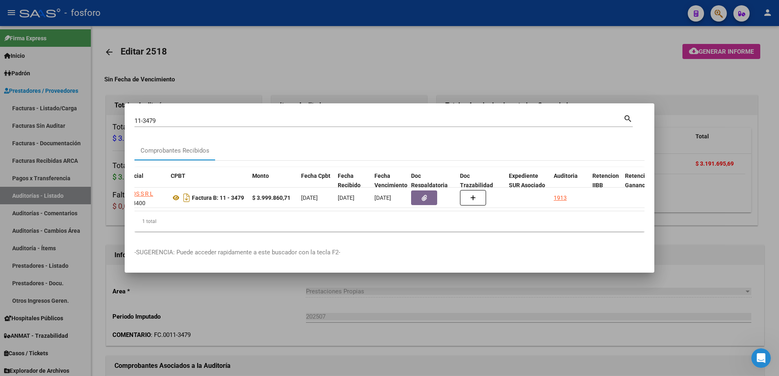
click at [430, 296] on div at bounding box center [389, 188] width 779 height 376
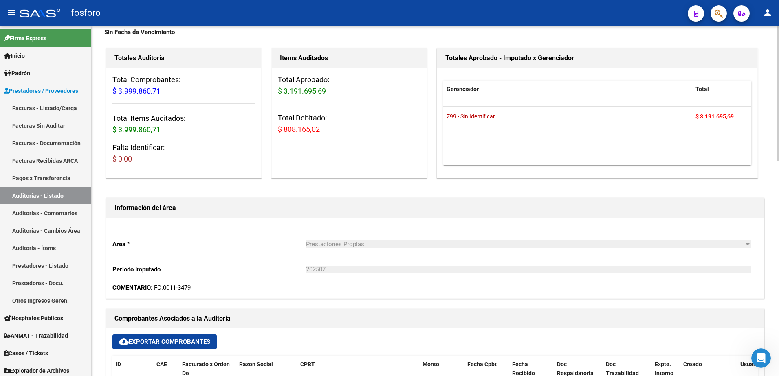
scroll to position [204, 0]
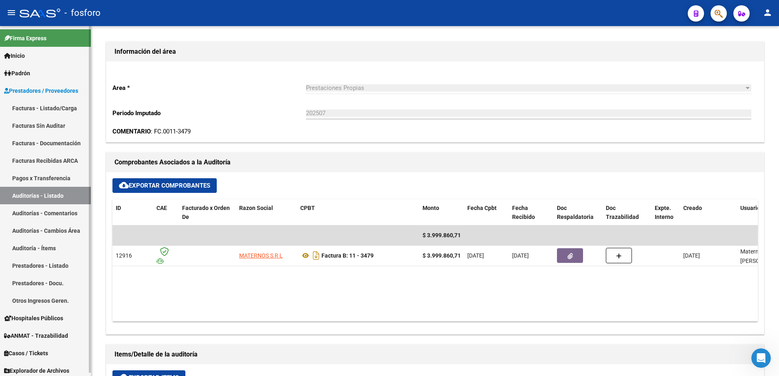
click at [51, 107] on link "Facturas - Listado/Carga" at bounding box center [45, 108] width 91 height 18
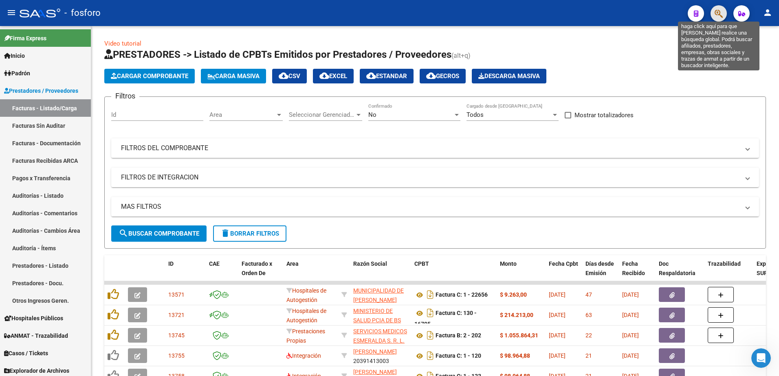
click at [714, 13] on icon "button" at bounding box center [718, 13] width 8 height 9
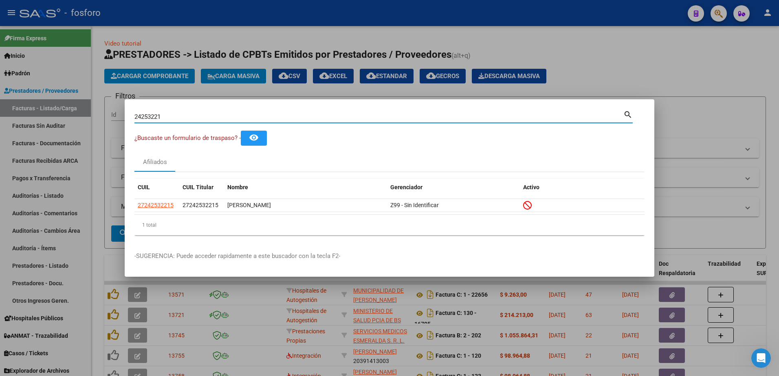
click at [39, 142] on div at bounding box center [389, 188] width 779 height 376
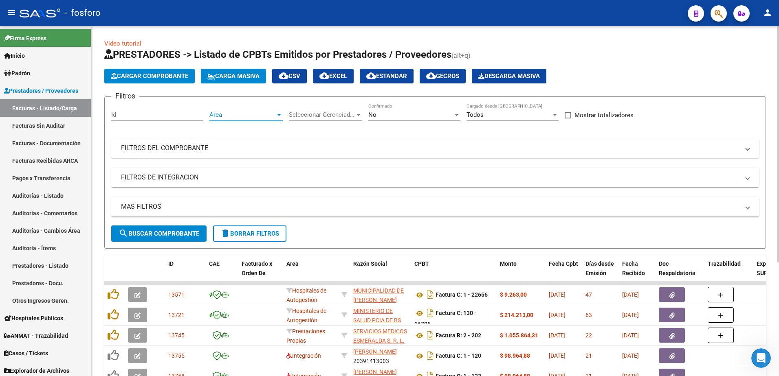
click at [277, 114] on div at bounding box center [279, 115] width 4 height 2
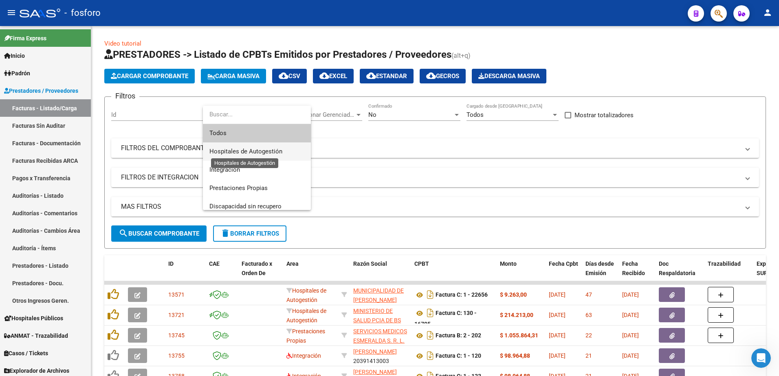
click at [246, 151] on span "Hospitales de Autogestión" at bounding box center [245, 151] width 73 height 7
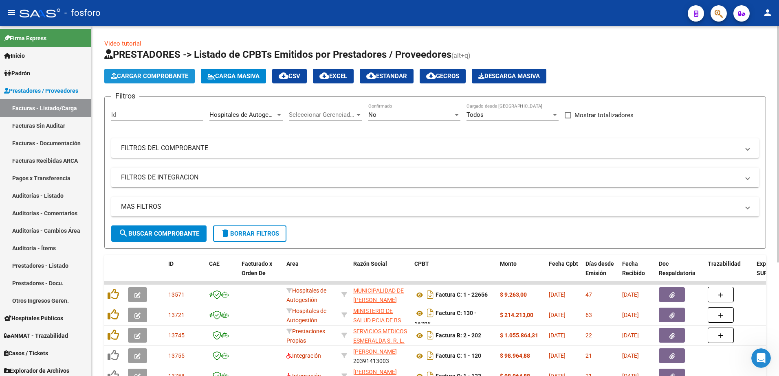
click at [161, 77] on span "Cargar Comprobante" at bounding box center [149, 75] width 77 height 7
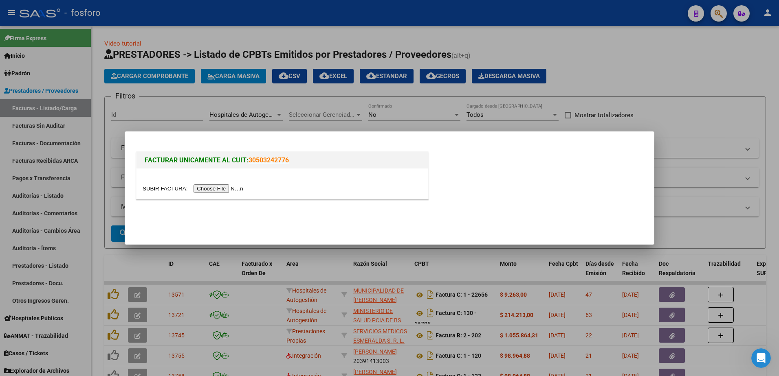
click at [213, 191] on input "file" at bounding box center [194, 189] width 103 height 9
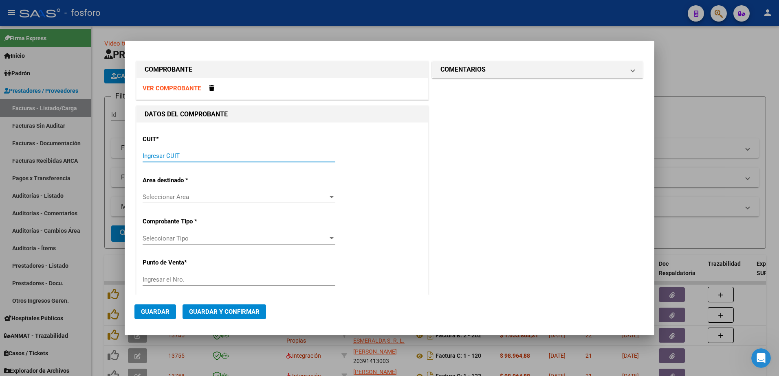
click at [161, 154] on input "Ingresar CUIT" at bounding box center [239, 155] width 193 height 7
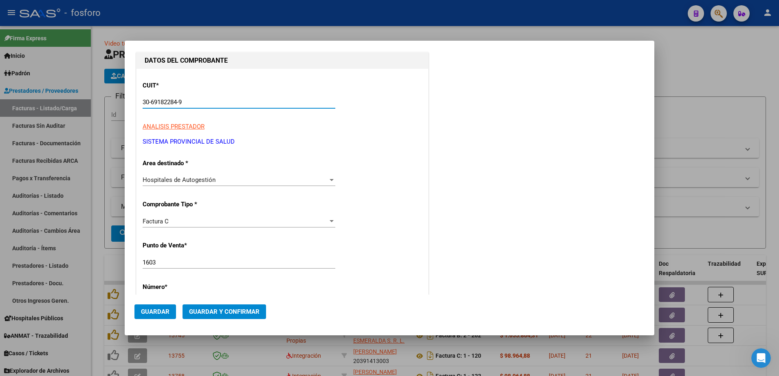
scroll to position [122, 0]
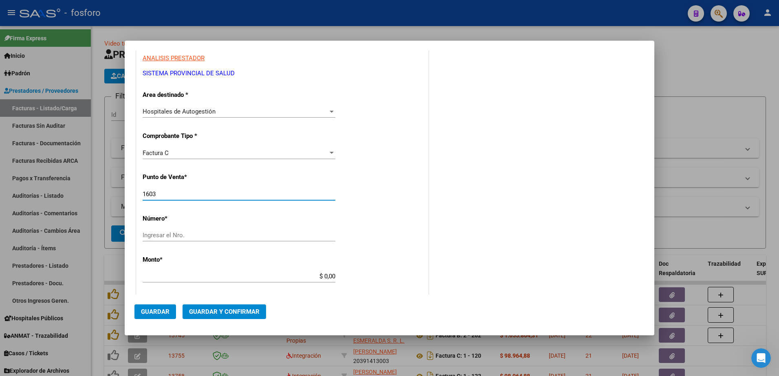
click at [171, 198] on input "1603" at bounding box center [239, 194] width 193 height 7
click at [159, 240] on div "Ingresar el Nro." at bounding box center [239, 235] width 193 height 12
click at [333, 280] on app-form-text-field "Monto * $ 0,00 Ingresar el monto" at bounding box center [242, 268] width 199 height 24
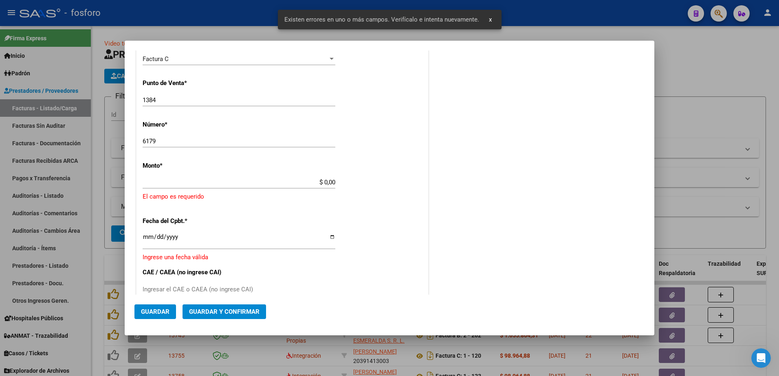
scroll to position [222, 0]
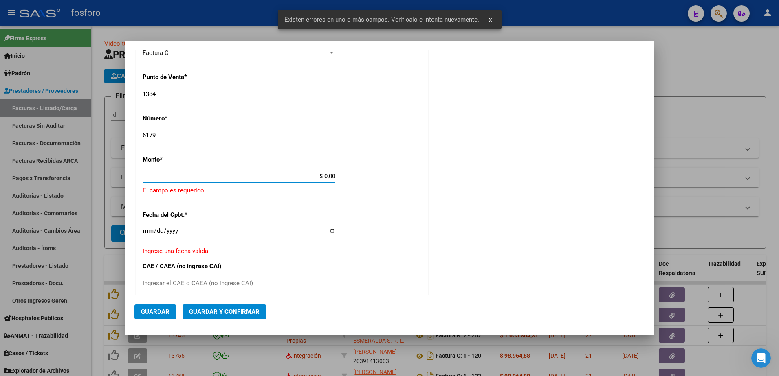
click at [332, 178] on input "$ 0,00" at bounding box center [239, 176] width 193 height 7
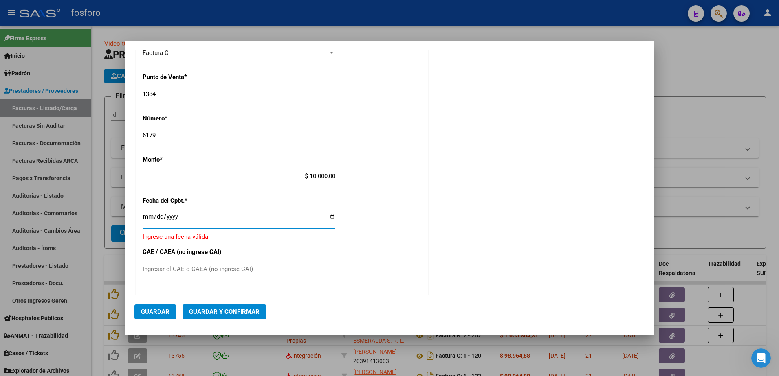
click at [146, 219] on input "Ingresar la fecha" at bounding box center [239, 219] width 193 height 13
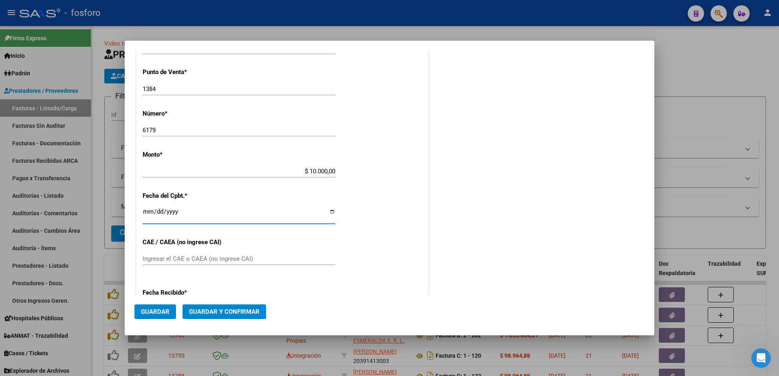
scroll to position [217, 0]
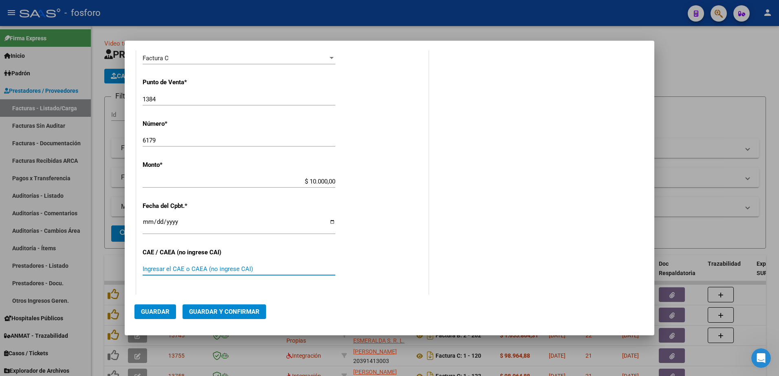
click at [166, 268] on input "Ingresar el CAE o CAEA (no ingrese CAI)" at bounding box center [239, 269] width 193 height 7
click at [206, 310] on span "Guardar y Confirmar" at bounding box center [224, 311] width 70 height 7
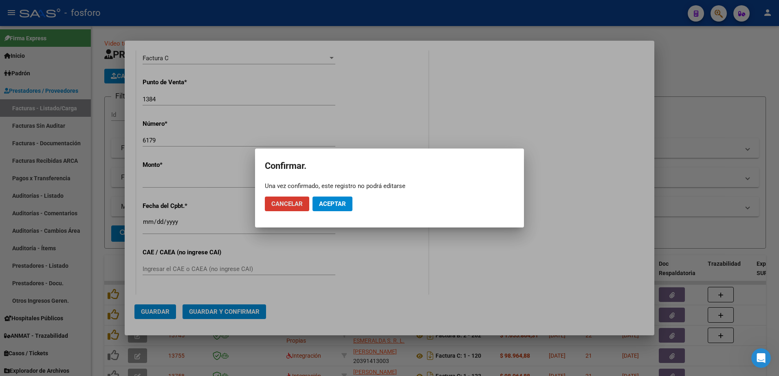
click at [336, 206] on span "Aceptar" at bounding box center [332, 203] width 27 height 7
click at [336, 206] on span "Guardar igualmente." at bounding box center [353, 203] width 69 height 7
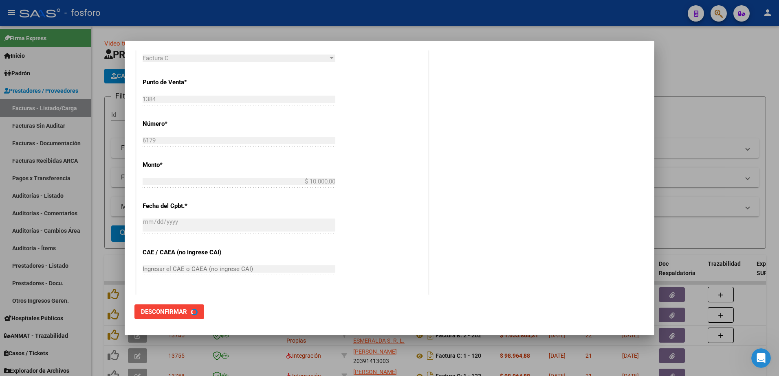
scroll to position [0, 0]
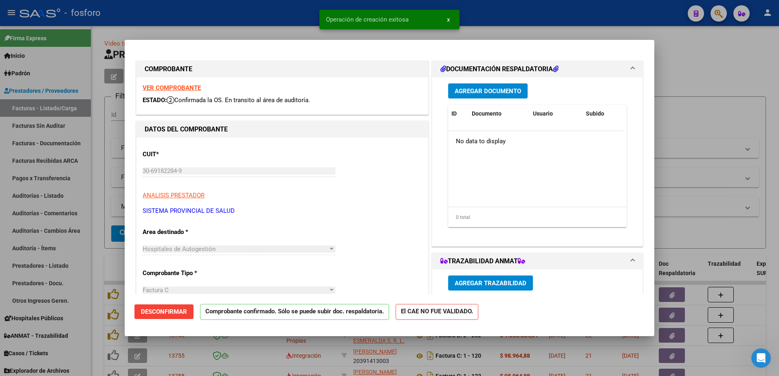
click at [80, 175] on div at bounding box center [389, 188] width 779 height 376
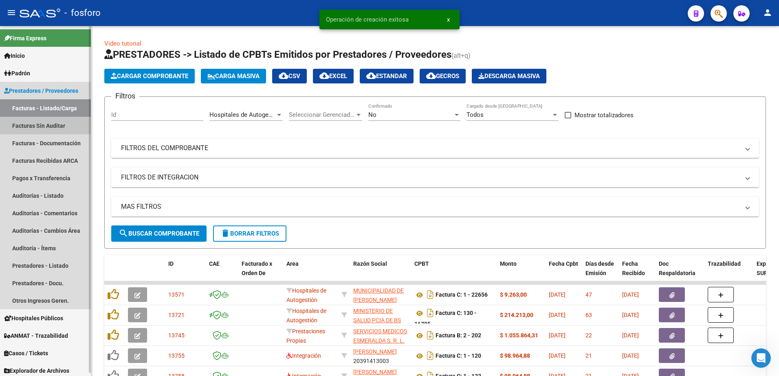
click at [53, 123] on link "Facturas Sin Auditar" at bounding box center [45, 126] width 91 height 18
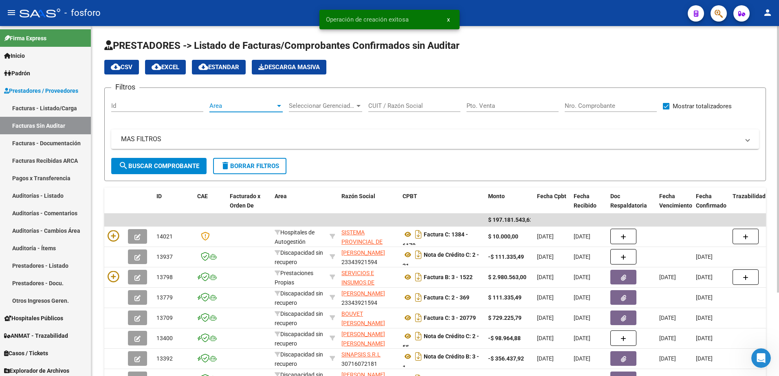
click at [278, 105] on div at bounding box center [279, 106] width 4 height 2
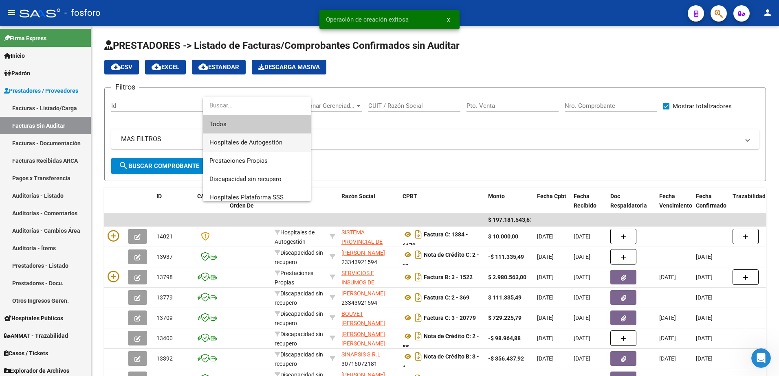
click at [259, 138] on span "Hospitales de Autogestión" at bounding box center [256, 143] width 95 height 18
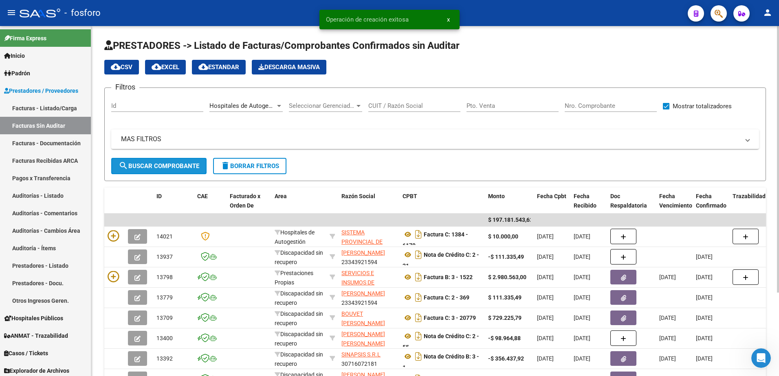
click at [164, 160] on button "search Buscar Comprobante" at bounding box center [158, 166] width 95 height 16
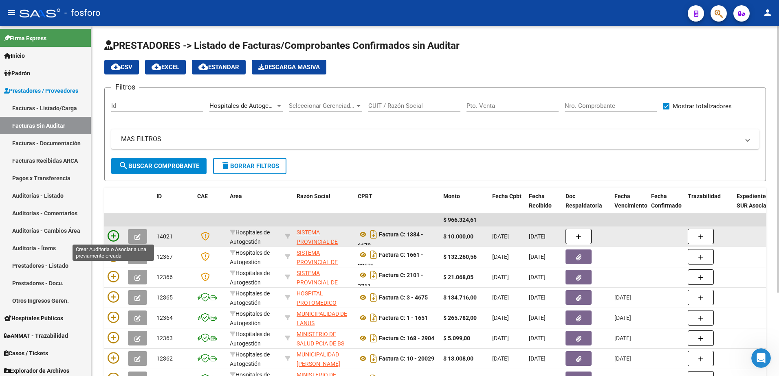
click at [112, 235] on icon at bounding box center [113, 236] width 11 height 11
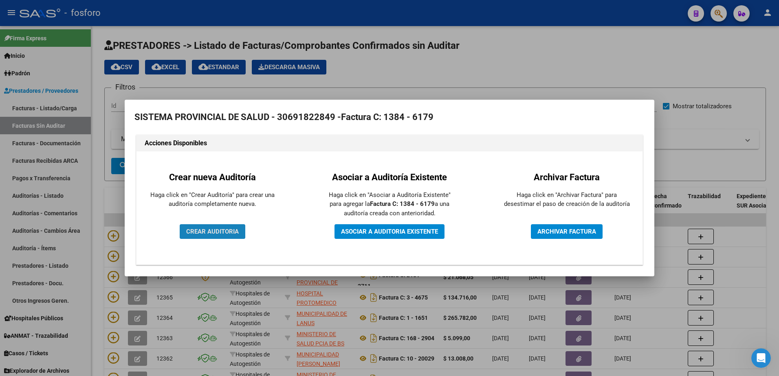
click at [197, 230] on span "CREAR AUDITORIA" at bounding box center [212, 231] width 53 height 7
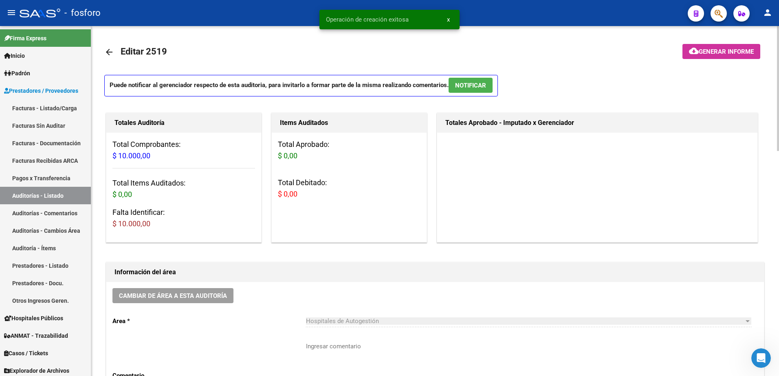
scroll to position [163, 0]
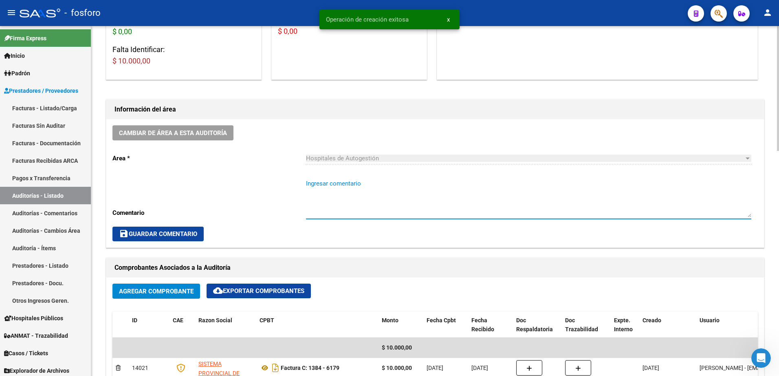
click at [329, 184] on textarea "Ingresar comentario" at bounding box center [528, 198] width 445 height 38
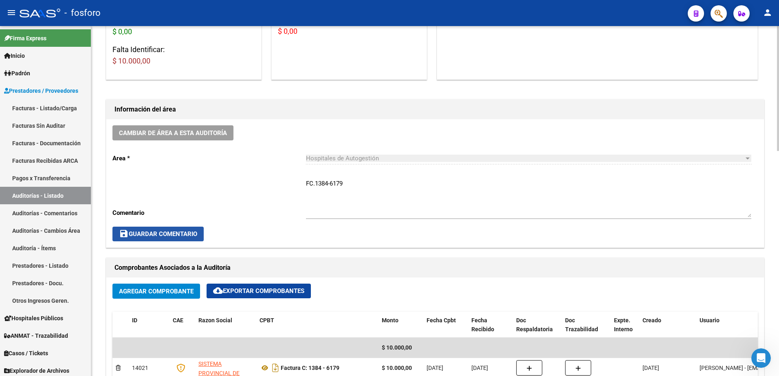
click at [156, 233] on span "save Guardar Comentario" at bounding box center [158, 234] width 78 height 7
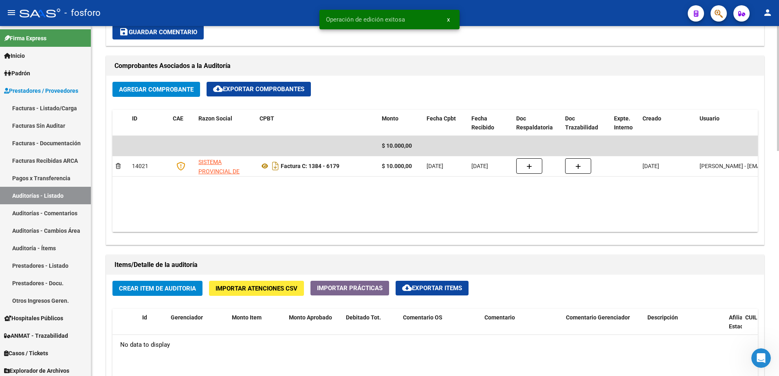
scroll to position [367, 0]
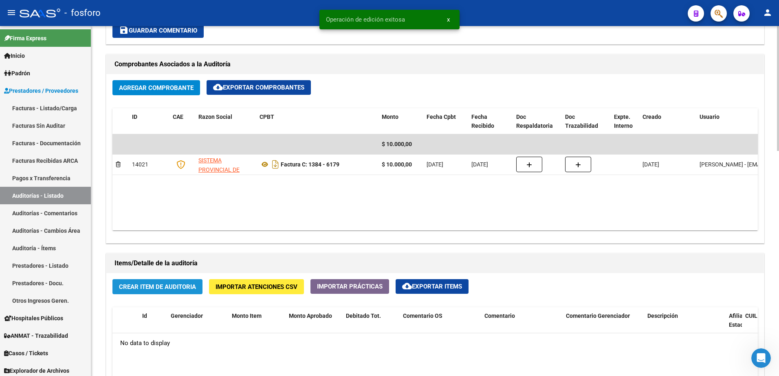
click at [177, 291] on button "Crear Item de Auditoria" at bounding box center [157, 286] width 90 height 15
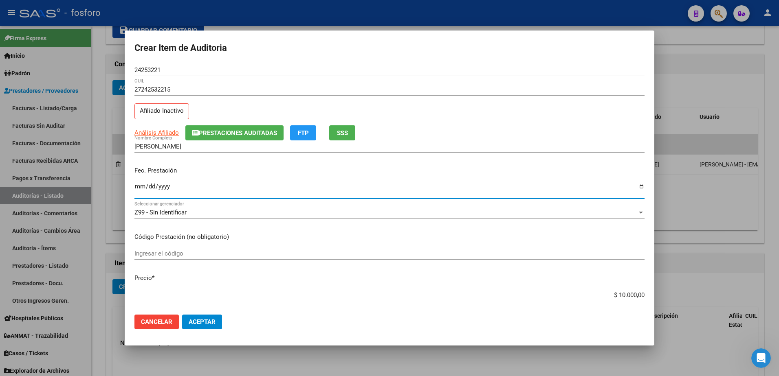
click at [137, 187] on input "Ingresar la fecha" at bounding box center [389, 189] width 510 height 13
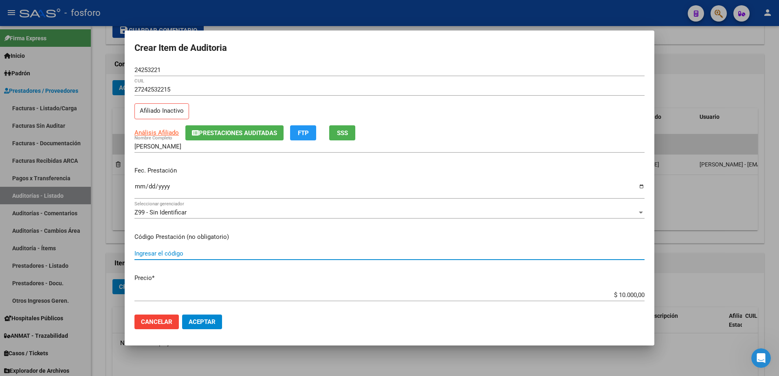
click at [149, 253] on input "Ingresar el código" at bounding box center [389, 253] width 510 height 7
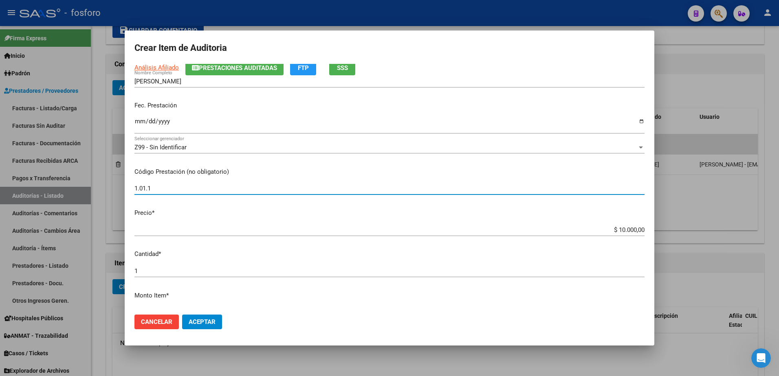
scroll to position [163, 0]
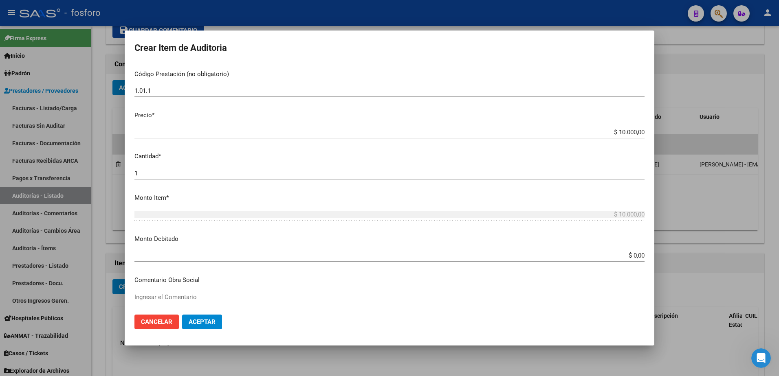
click at [637, 255] on app-form-text-field "Monto Debitado $ 0,00 Ingresar el monto" at bounding box center [392, 247] width 516 height 25
click at [637, 255] on input "$ 0,00" at bounding box center [389, 255] width 510 height 7
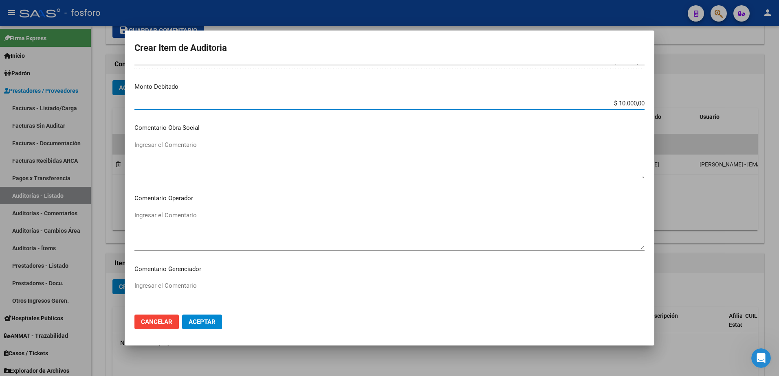
scroll to position [326, 0]
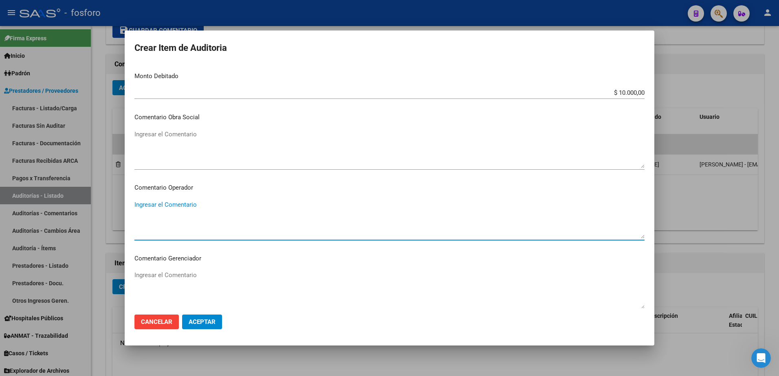
click at [161, 204] on textarea "Ingresar el Comentario" at bounding box center [389, 219] width 510 height 38
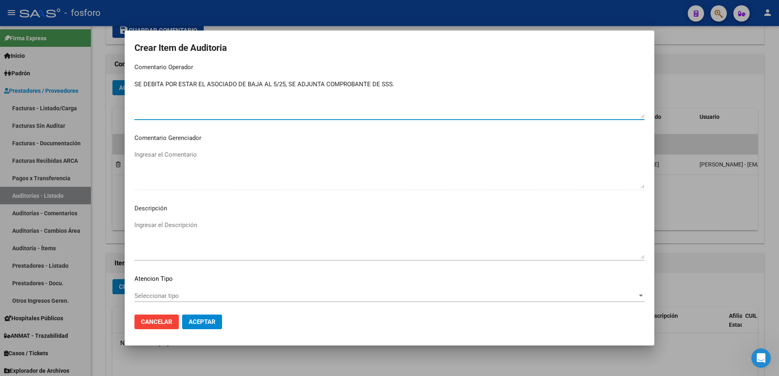
scroll to position [489, 0]
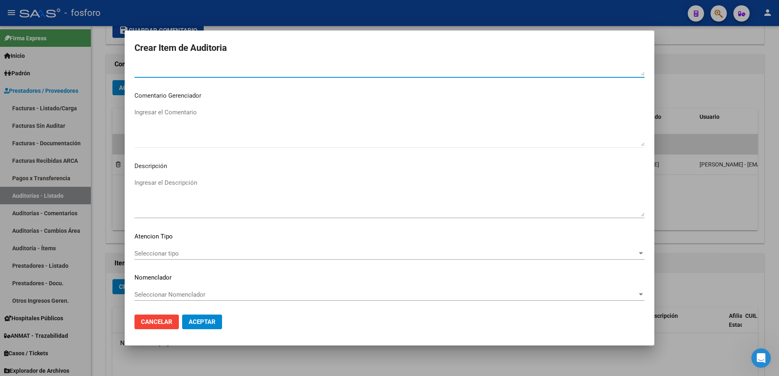
click at [169, 253] on span "Seleccionar tipo" at bounding box center [385, 253] width 503 height 7
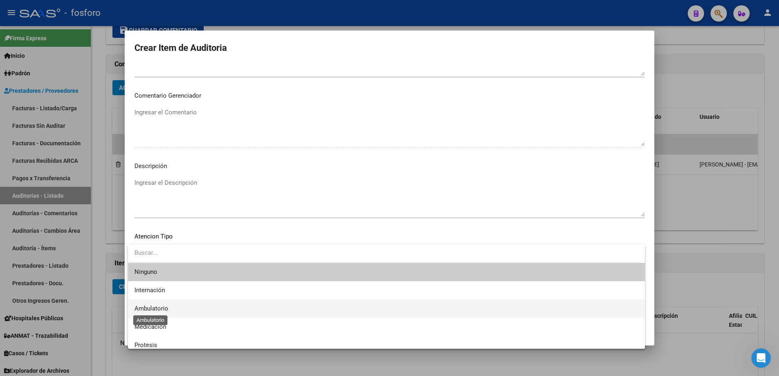
click at [160, 311] on span "Ambulatorio" at bounding box center [151, 308] width 34 height 7
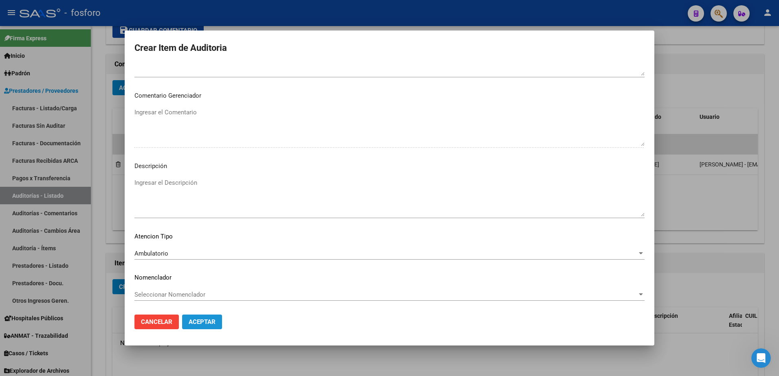
click at [197, 323] on span "Aceptar" at bounding box center [202, 322] width 27 height 7
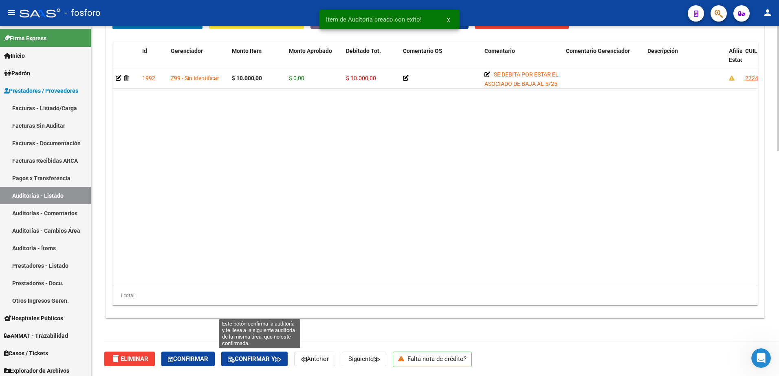
click at [276, 356] on span "Confirmar y" at bounding box center [254, 359] width 53 height 7
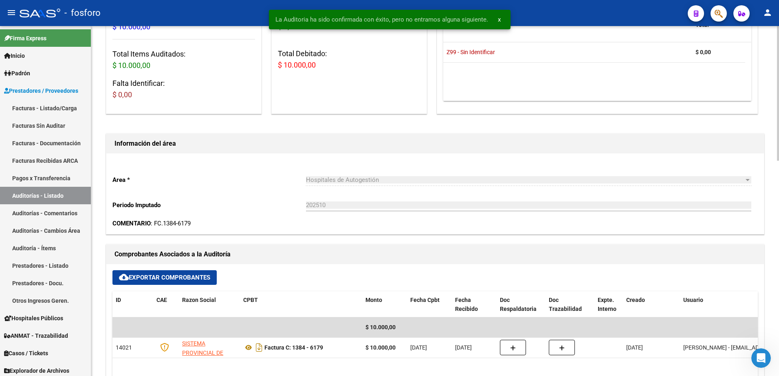
scroll to position [0, 0]
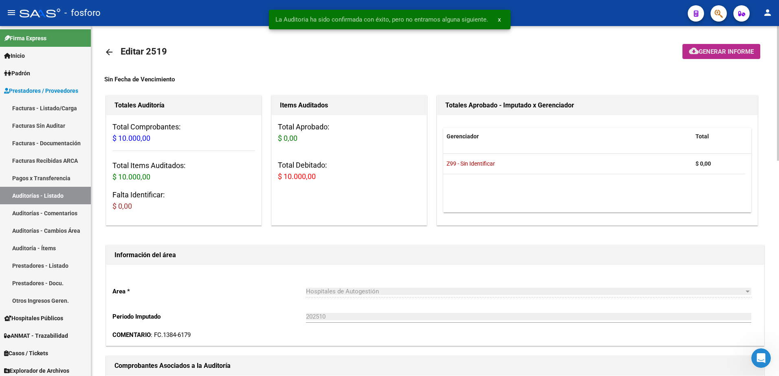
click at [705, 49] on button "cloud_download Generar informe" at bounding box center [721, 51] width 78 height 15
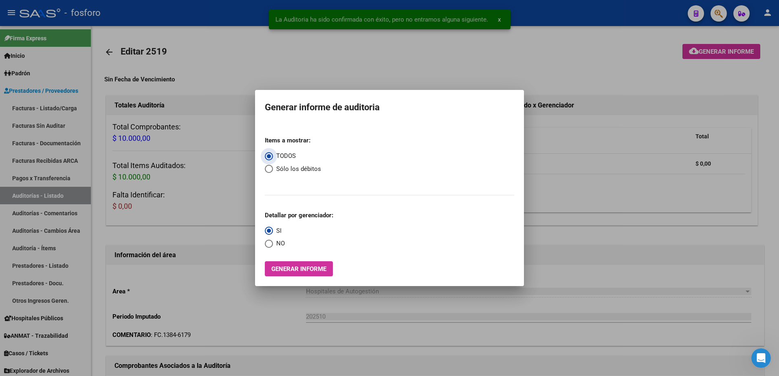
drag, startPoint x: 294, startPoint y: 268, endPoint x: 288, endPoint y: 272, distance: 7.5
click at [288, 272] on span "Generar informe" at bounding box center [298, 269] width 55 height 7
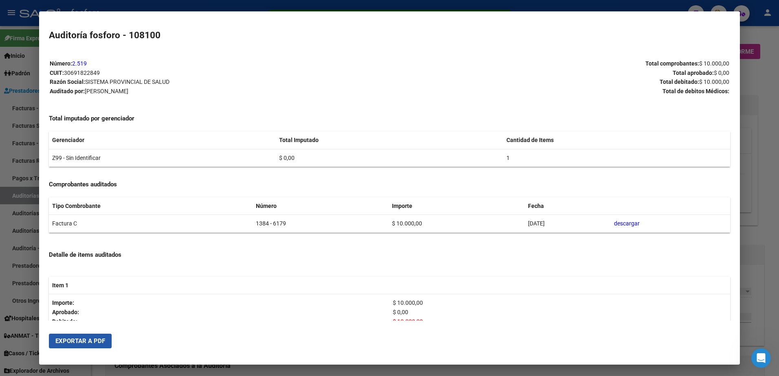
drag, startPoint x: 79, startPoint y: 347, endPoint x: 83, endPoint y: 345, distance: 4.3
click at [81, 346] on button "Exportar a PDF" at bounding box center [80, 341] width 63 height 15
click at [23, 108] on div at bounding box center [389, 188] width 779 height 376
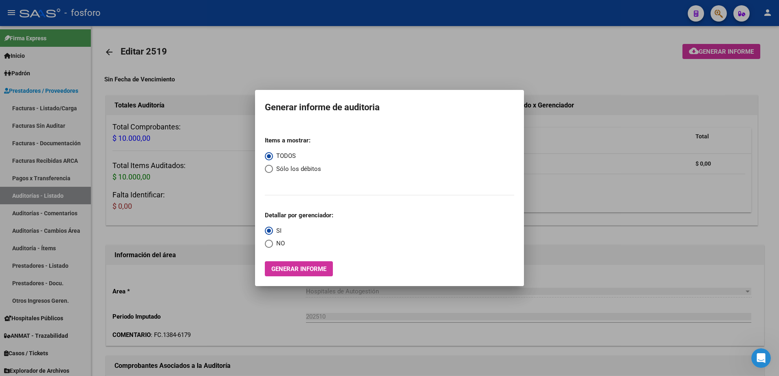
click at [33, 109] on div at bounding box center [389, 188] width 779 height 376
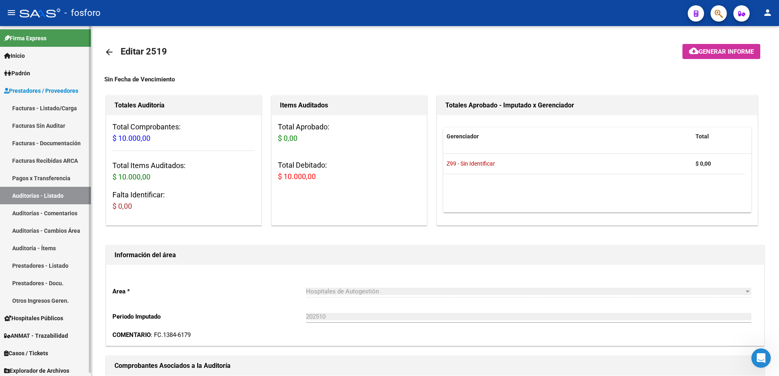
drag, startPoint x: 36, startPoint y: 108, endPoint x: 42, endPoint y: 108, distance: 5.7
click at [36, 108] on link "Facturas - Listado/Carga" at bounding box center [45, 108] width 91 height 18
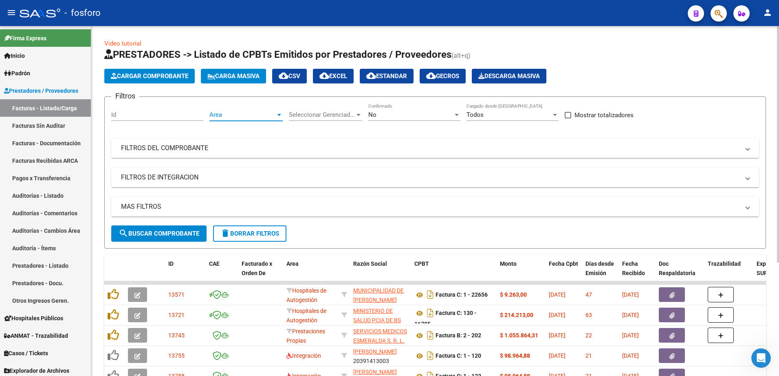
click at [279, 115] on div at bounding box center [279, 115] width 4 height 2
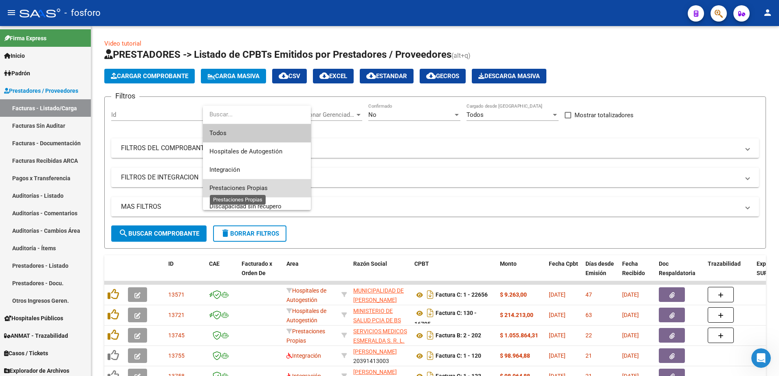
click at [245, 186] on span "Prestaciones Propias" at bounding box center [238, 188] width 58 height 7
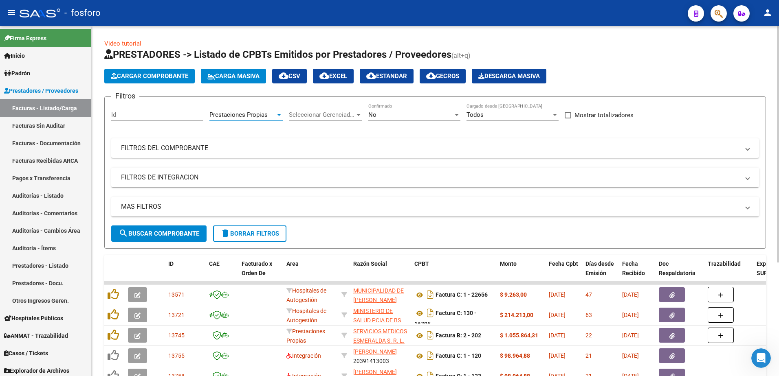
click at [157, 233] on span "search Buscar Comprobante" at bounding box center [159, 233] width 81 height 7
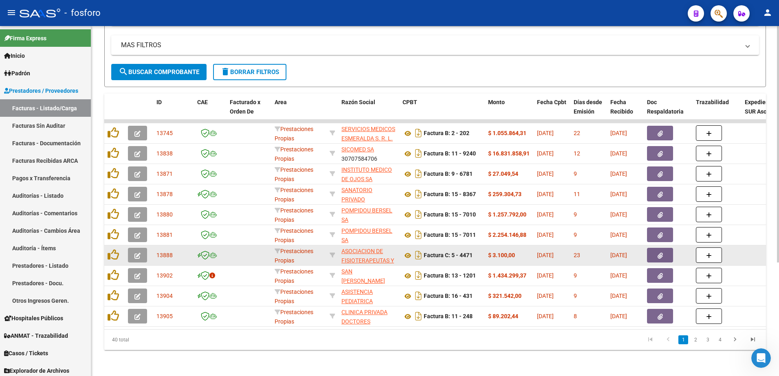
scroll to position [168, 0]
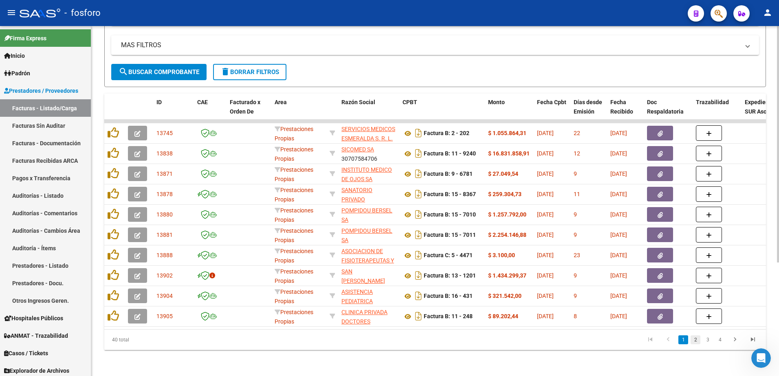
click at [694, 342] on link "2" at bounding box center [695, 340] width 10 height 9
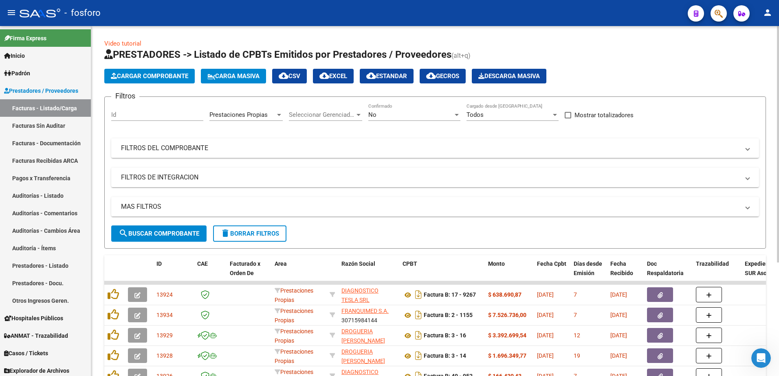
scroll to position [168, 0]
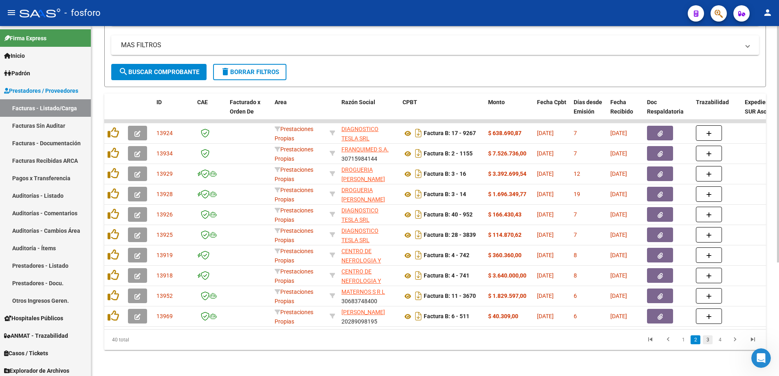
click at [706, 343] on link "3" at bounding box center [708, 340] width 10 height 9
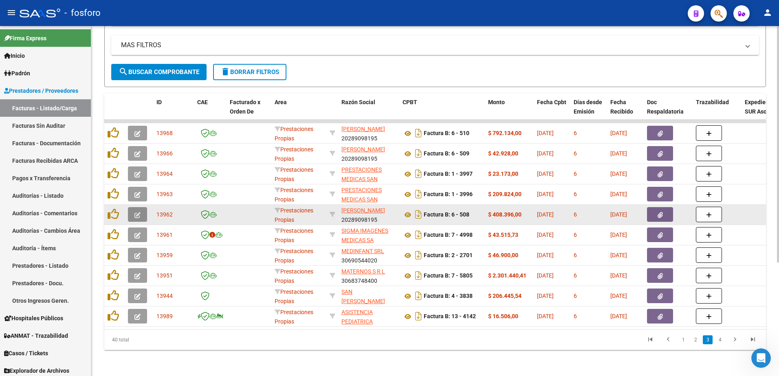
click at [140, 212] on icon "button" at bounding box center [137, 215] width 6 height 6
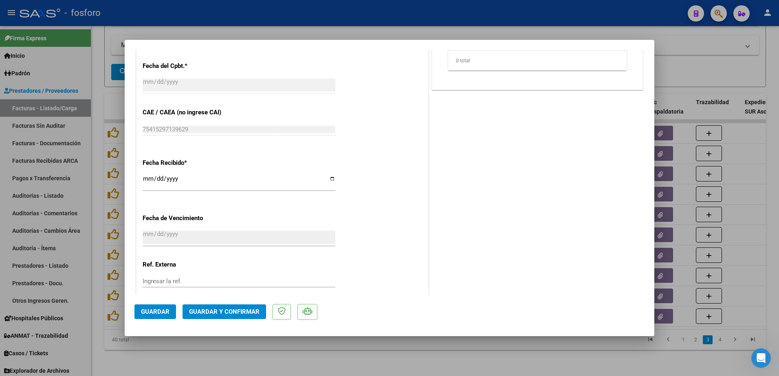
scroll to position [422, 0]
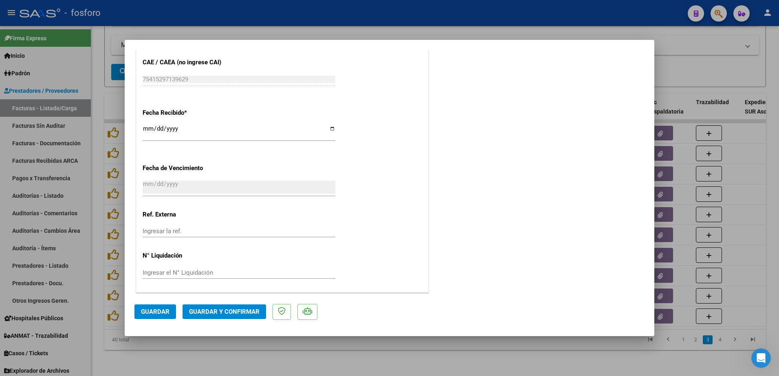
click at [220, 309] on span "Guardar y Confirmar" at bounding box center [224, 311] width 70 height 7
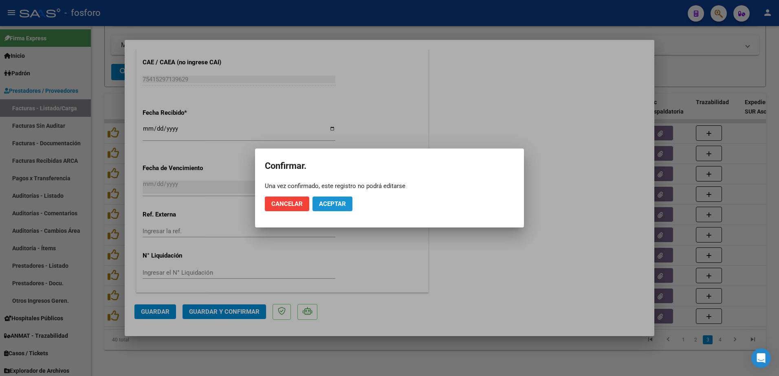
click at [333, 204] on span "Aceptar" at bounding box center [332, 203] width 27 height 7
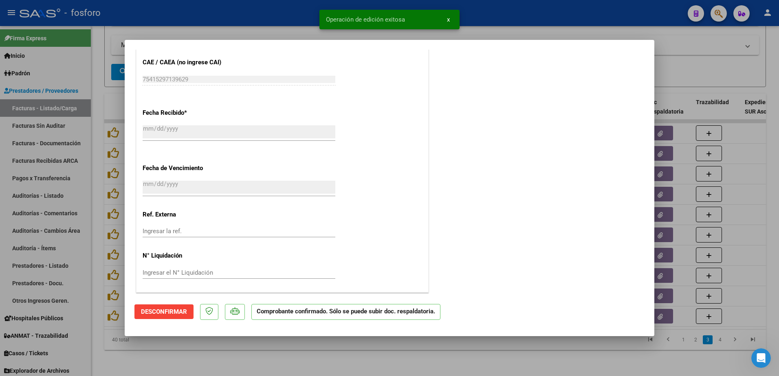
click at [95, 144] on div at bounding box center [389, 188] width 779 height 376
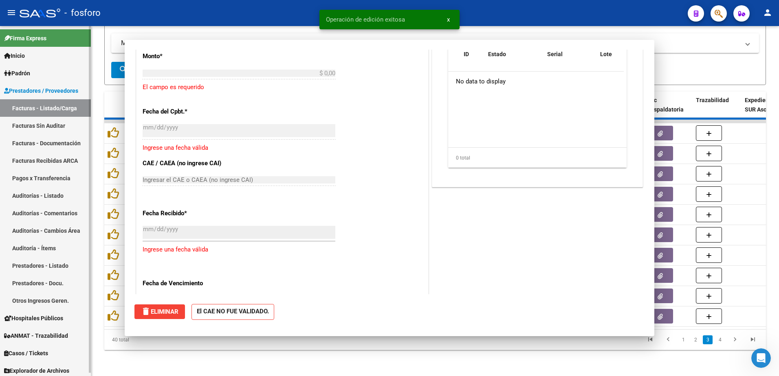
scroll to position [0, 0]
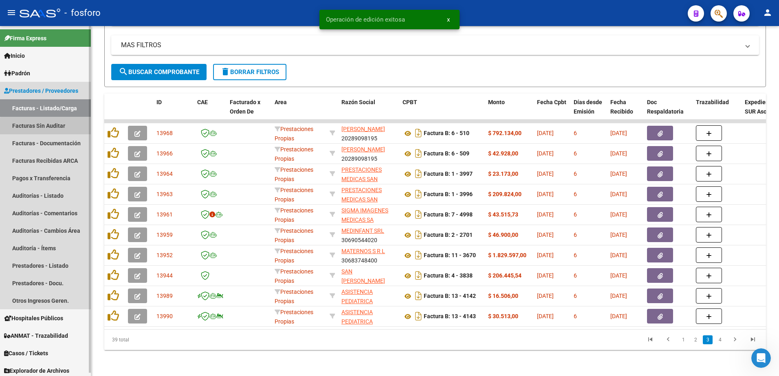
click at [68, 128] on link "Facturas Sin Auditar" at bounding box center [45, 126] width 91 height 18
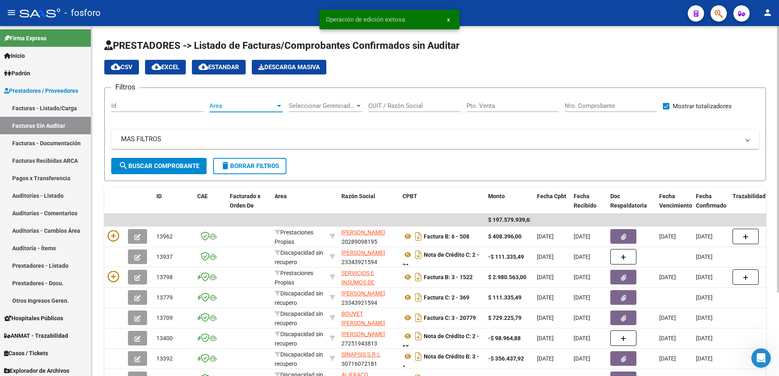
click at [279, 105] on div at bounding box center [279, 106] width 4 height 2
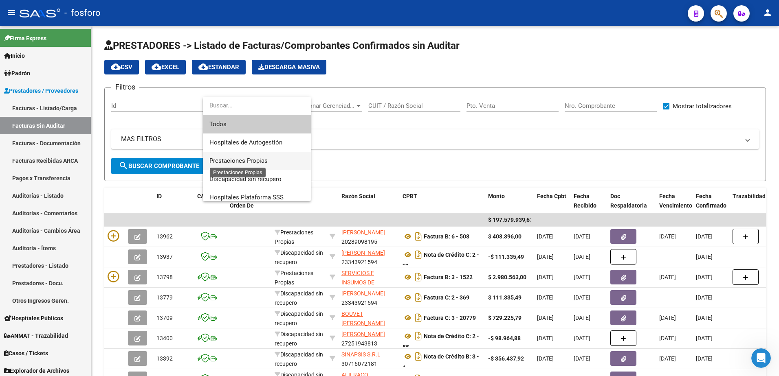
click at [257, 160] on span "Prestaciones Propias" at bounding box center [238, 160] width 58 height 7
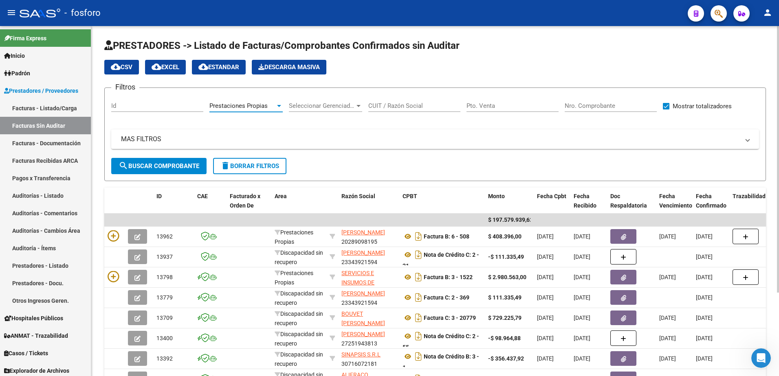
click at [168, 171] on button "search Buscar Comprobante" at bounding box center [158, 166] width 95 height 16
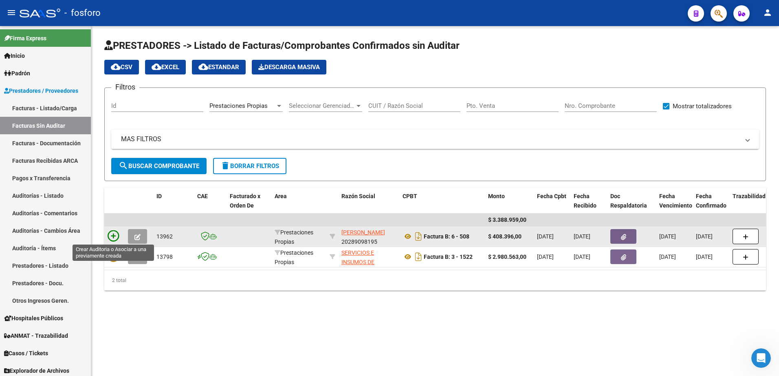
click at [112, 236] on icon at bounding box center [113, 236] width 11 height 11
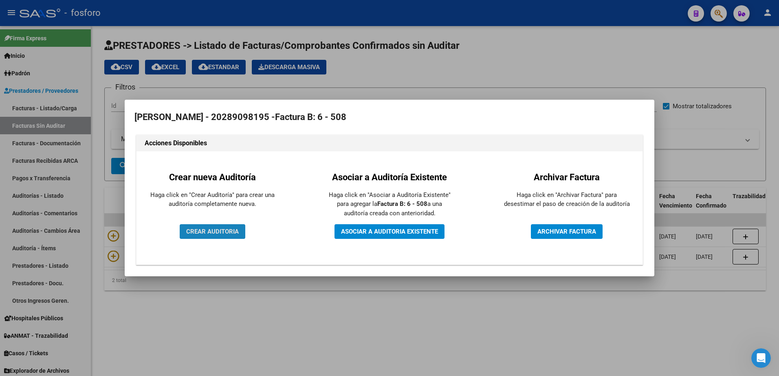
click at [232, 233] on span "CREAR AUDITORIA" at bounding box center [212, 231] width 53 height 7
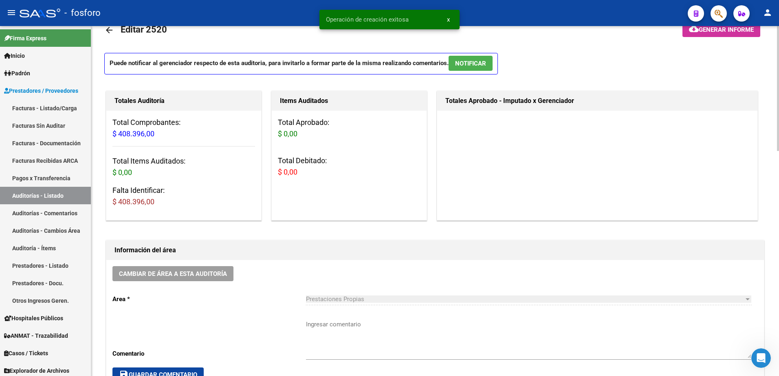
scroll to position [81, 0]
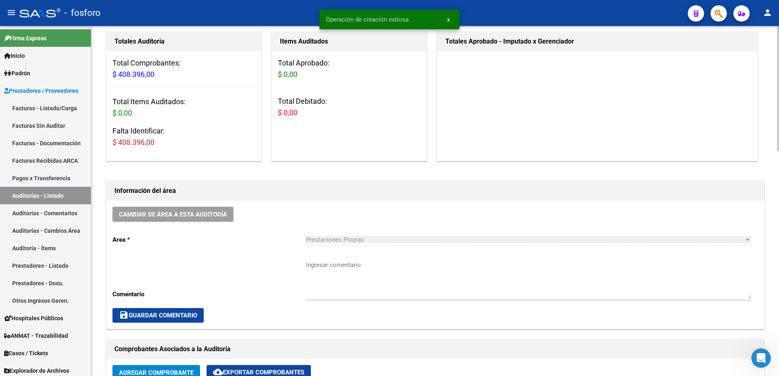
click at [318, 265] on textarea "Ingresar comentario" at bounding box center [528, 280] width 445 height 38
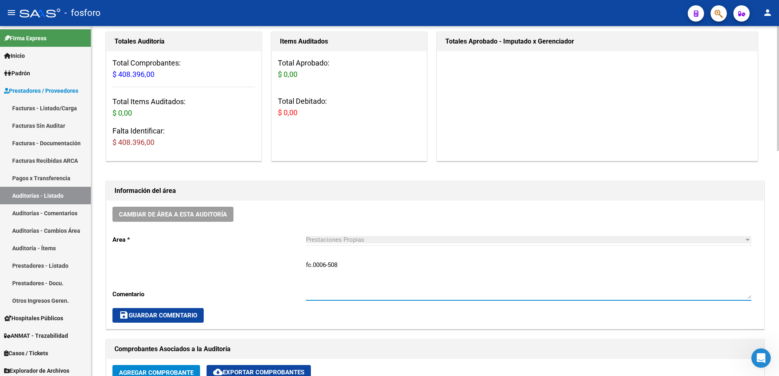
type textarea "fc.0006-508"
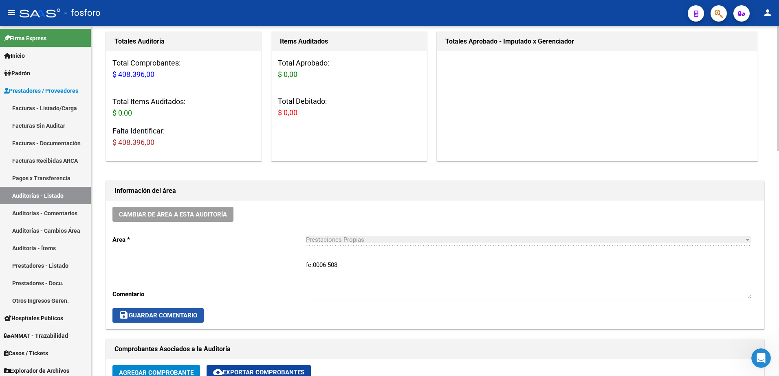
click at [155, 319] on button "save Guardar Comentario" at bounding box center [157, 315] width 91 height 15
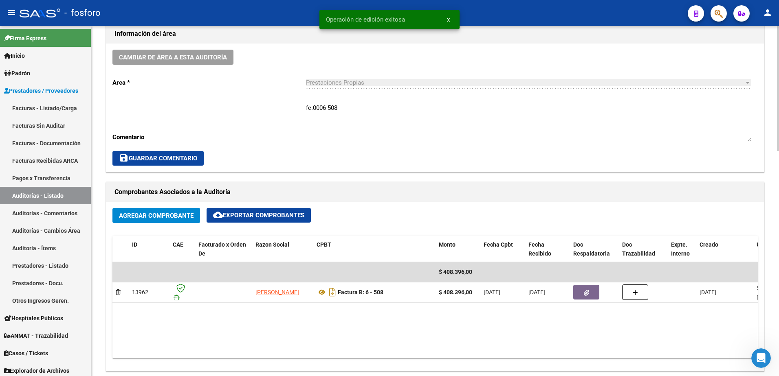
scroll to position [326, 0]
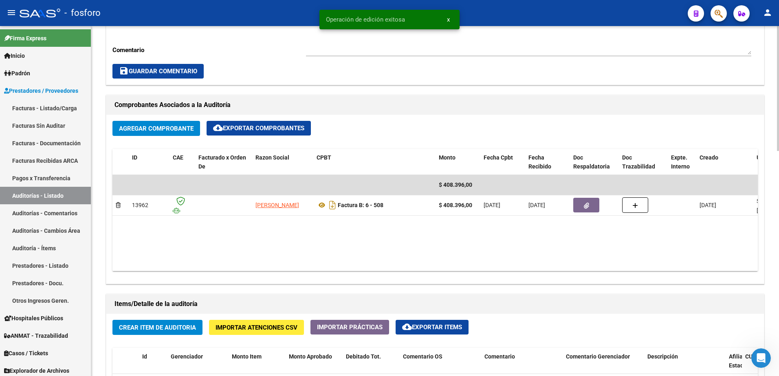
click at [153, 325] on span "Crear Item de Auditoria" at bounding box center [157, 327] width 77 height 7
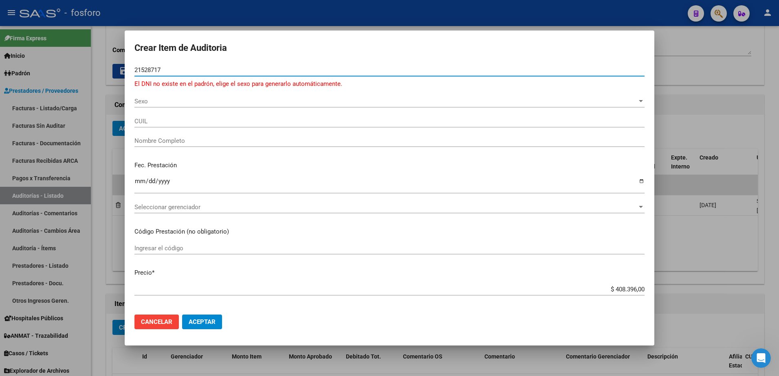
type input "21528717"
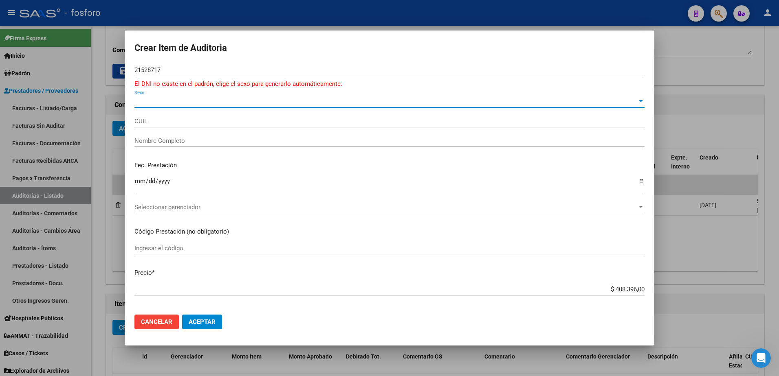
click at [142, 104] on span "Sexo" at bounding box center [385, 101] width 503 height 7
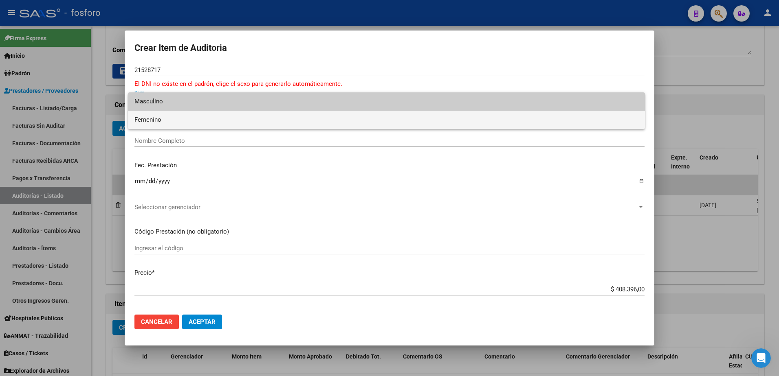
click at [151, 122] on span "Femenino" at bounding box center [386, 120] width 504 height 18
type input "27215287179"
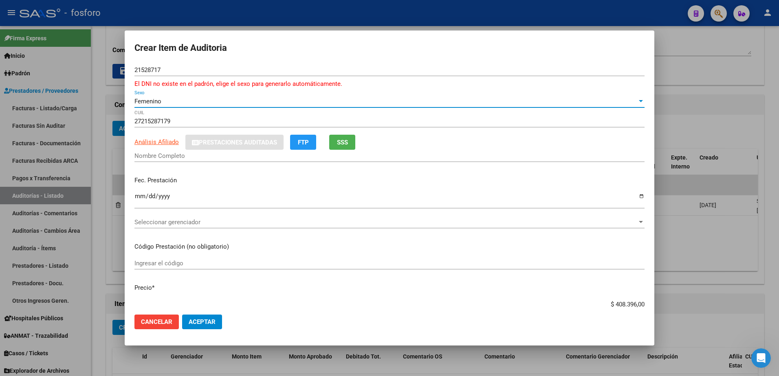
type input "ROLDAN CARLA NOEMI"
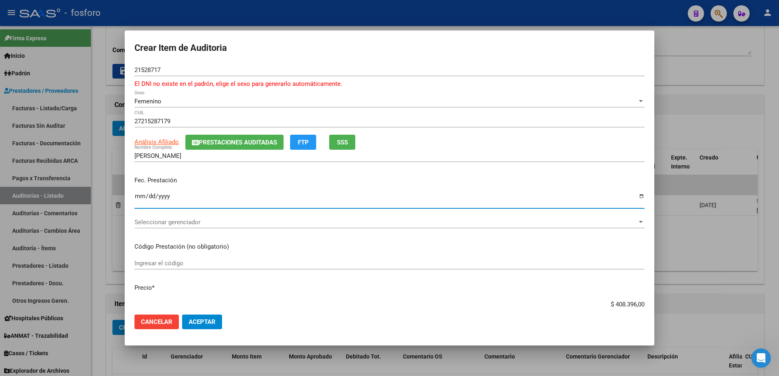
click at [135, 196] on input "Ingresar la fecha" at bounding box center [389, 199] width 510 height 13
type input "2025-08-15"
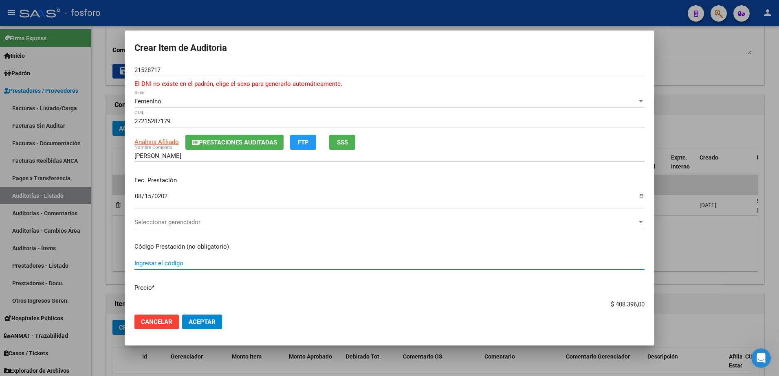
click at [155, 262] on input "Ingresar el código" at bounding box center [389, 263] width 510 height 7
type input "m"
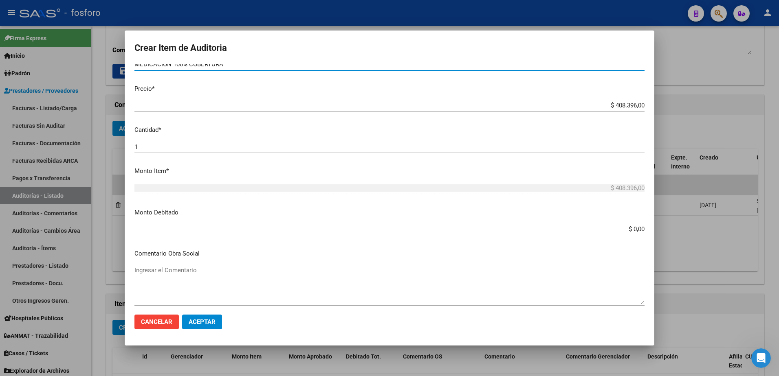
scroll to position [204, 0]
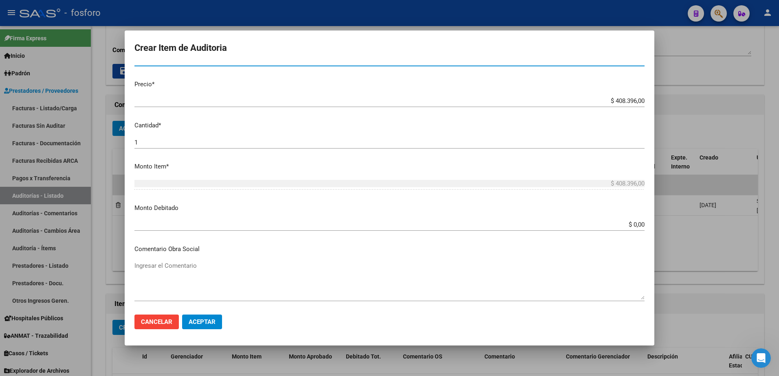
type input "MEDICACION 100% COBERTURA"
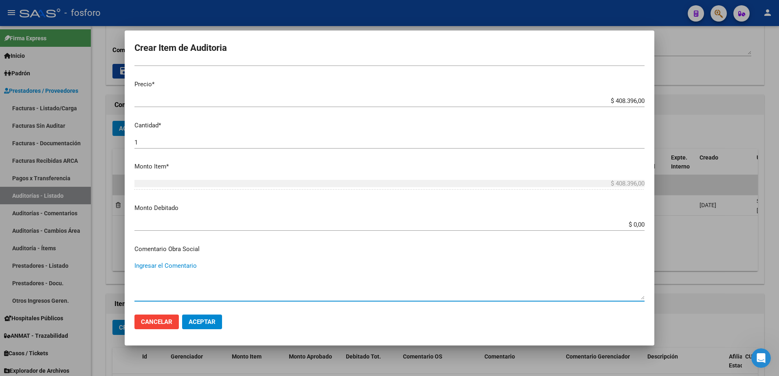
click at [172, 273] on textarea "Ingresar el Comentario" at bounding box center [389, 280] width 510 height 38
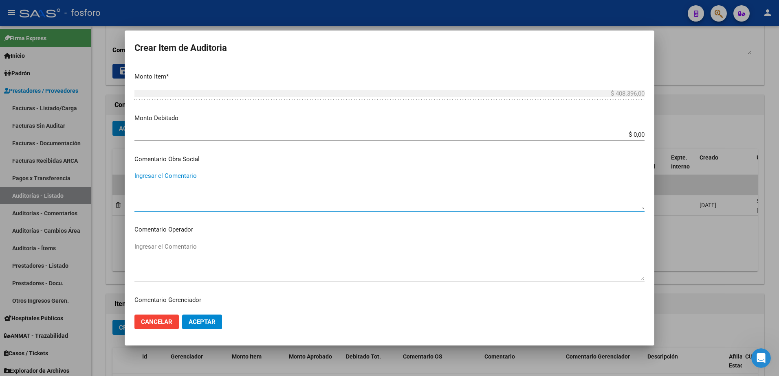
scroll to position [326, 0]
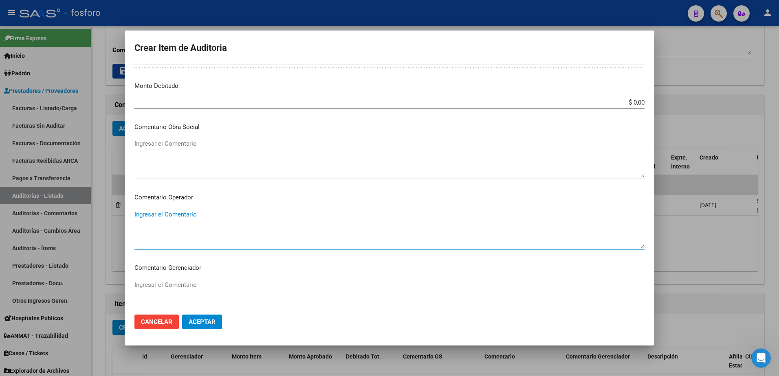
click at [169, 219] on textarea "Ingresar el Comentario" at bounding box center [389, 229] width 510 height 38
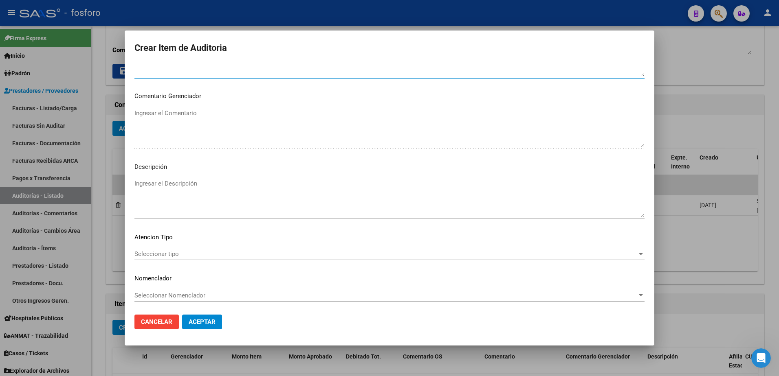
scroll to position [499, 0]
type textarea "SIN DEBITOS"
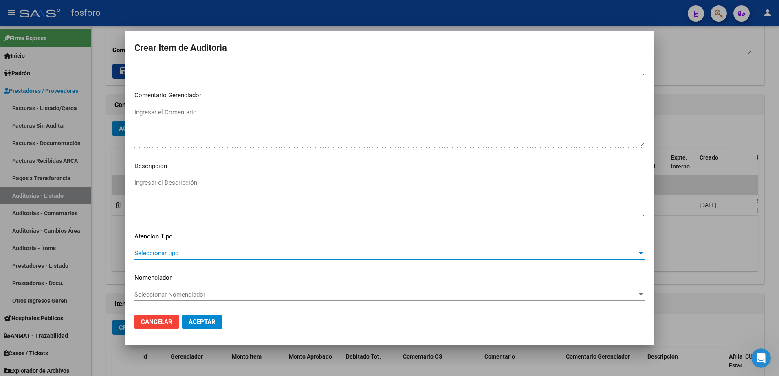
click at [163, 252] on span "Seleccionar tipo" at bounding box center [385, 253] width 503 height 7
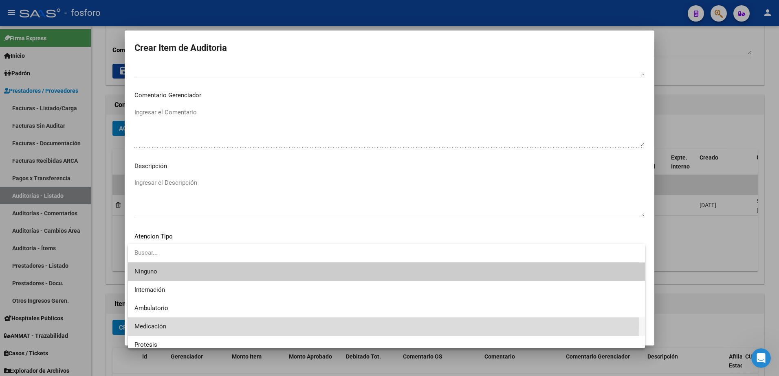
click at [170, 325] on span "Medicación" at bounding box center [386, 327] width 504 height 18
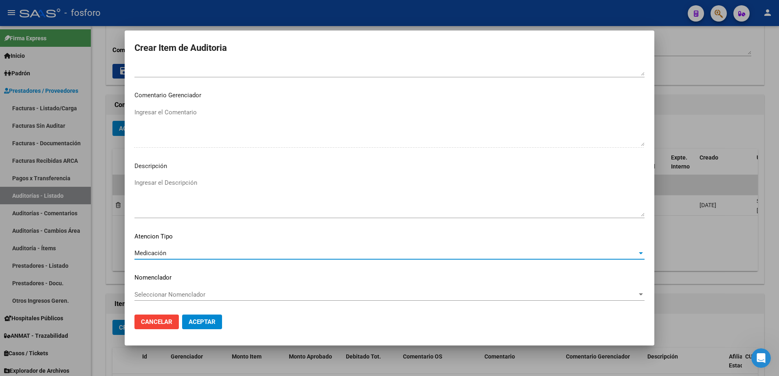
click at [206, 320] on span "Aceptar" at bounding box center [202, 322] width 27 height 7
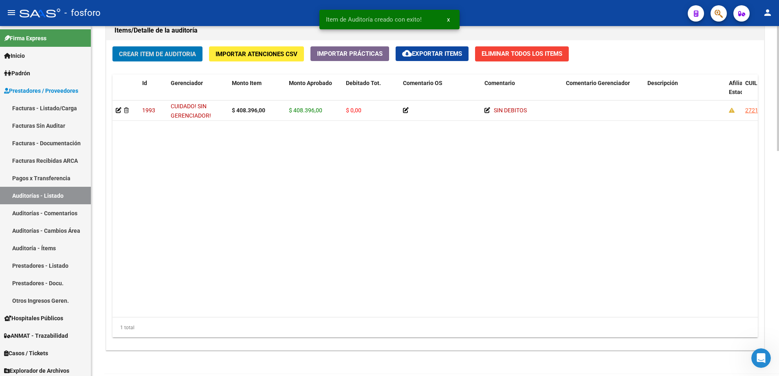
scroll to position [632, 0]
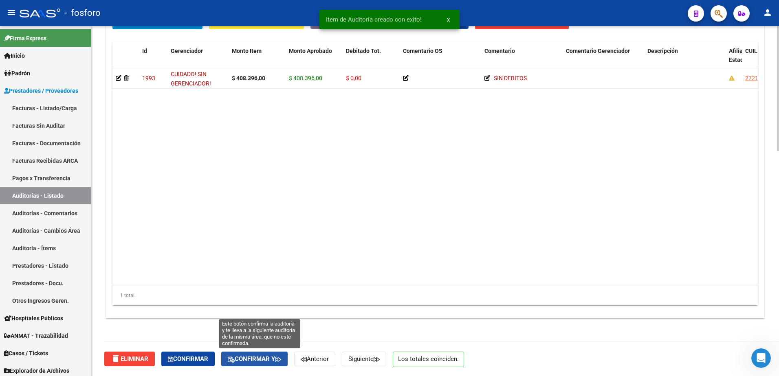
click at [257, 361] on span "Confirmar y" at bounding box center [254, 359] width 53 height 7
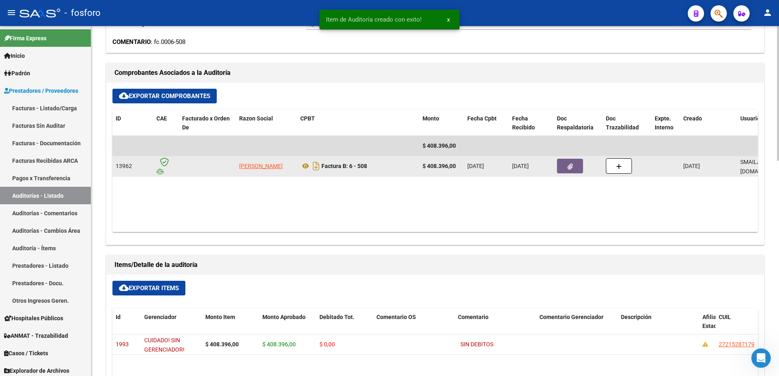
type input "202510"
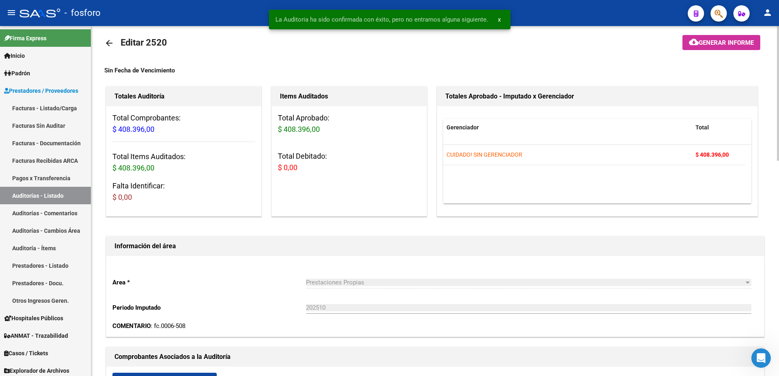
scroll to position [0, 0]
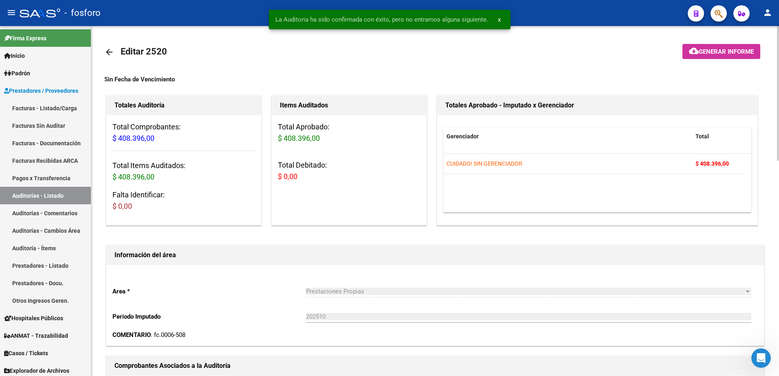
click at [691, 55] on mat-icon "cloud_download" at bounding box center [694, 51] width 10 height 10
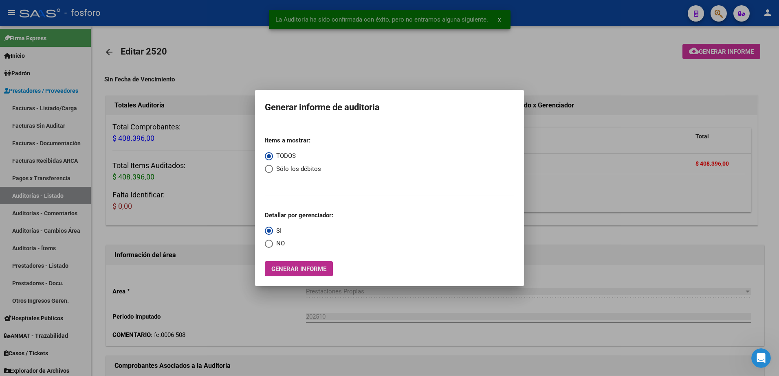
click at [303, 271] on span "Generar informe" at bounding box center [298, 269] width 55 height 7
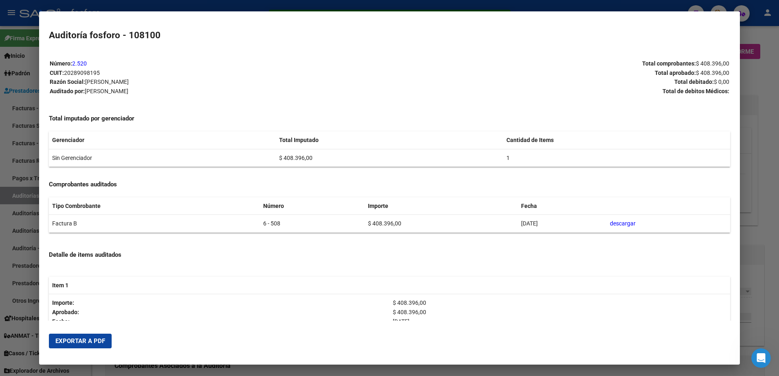
drag, startPoint x: 72, startPoint y: 343, endPoint x: 104, endPoint y: 333, distance: 34.1
click at [72, 343] on span "Exportar a PDF" at bounding box center [80, 341] width 50 height 7
click at [23, 62] on div at bounding box center [389, 188] width 779 height 376
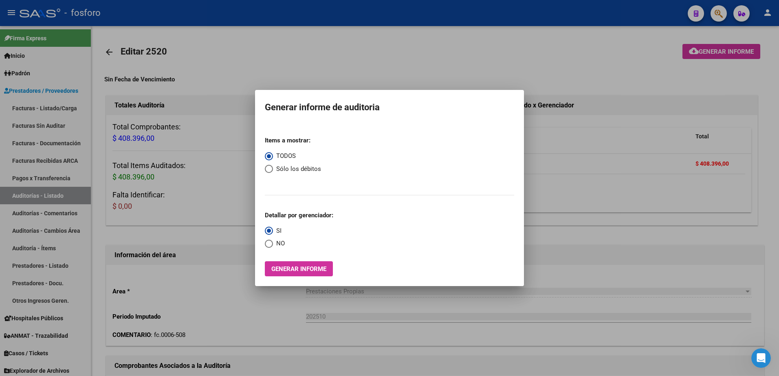
drag, startPoint x: 261, startPoint y: 303, endPoint x: 255, endPoint y: 299, distance: 6.7
click at [255, 299] on div at bounding box center [389, 188] width 779 height 376
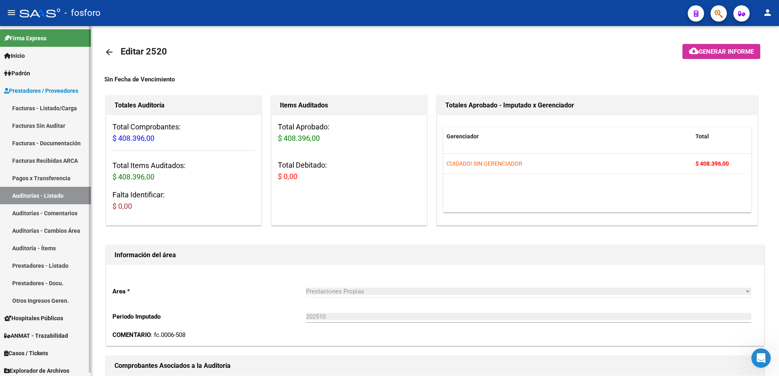
click at [56, 111] on link "Facturas - Listado/Carga" at bounding box center [45, 108] width 91 height 18
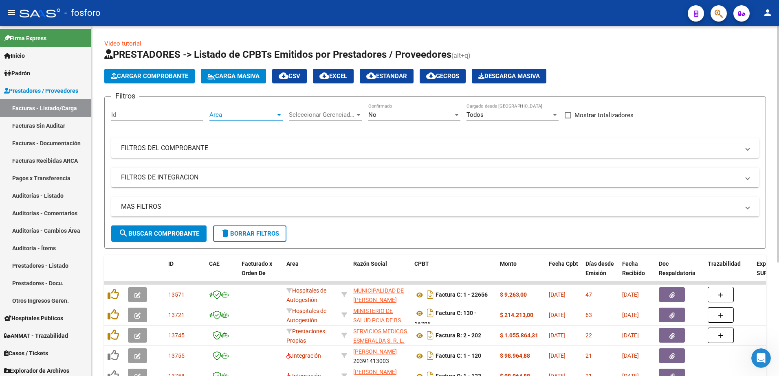
click at [277, 112] on div at bounding box center [278, 115] width 7 height 7
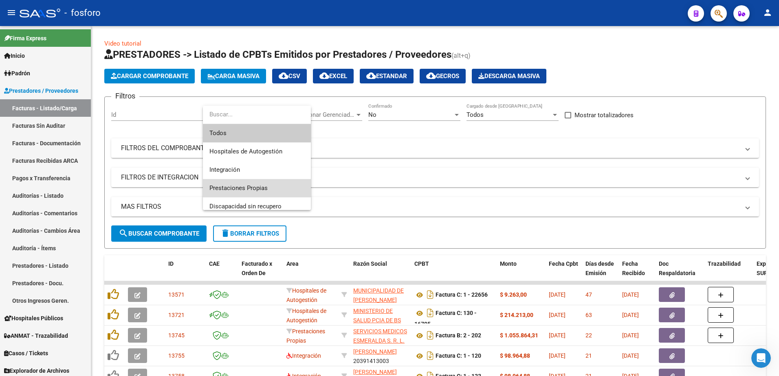
click at [245, 184] on span "Prestaciones Propias" at bounding box center [256, 188] width 95 height 18
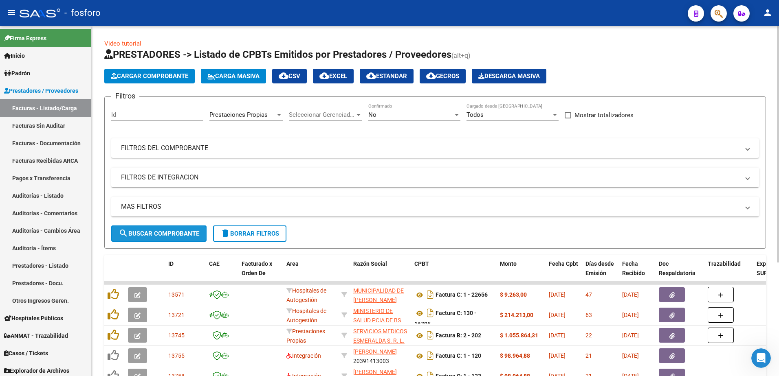
click at [186, 233] on span "search Buscar Comprobante" at bounding box center [159, 233] width 81 height 7
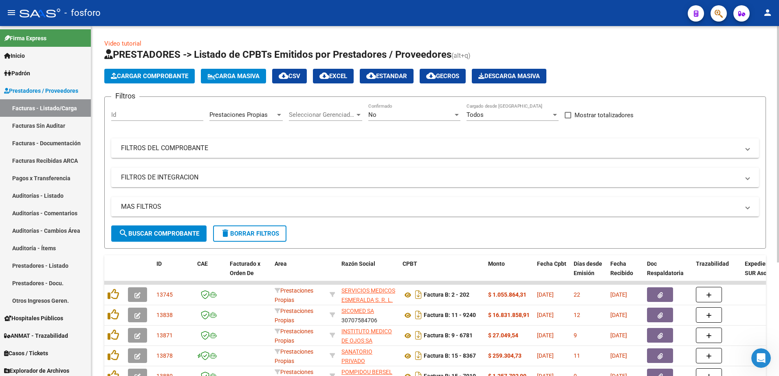
click at [176, 230] on span "search Buscar Comprobante" at bounding box center [159, 233] width 81 height 7
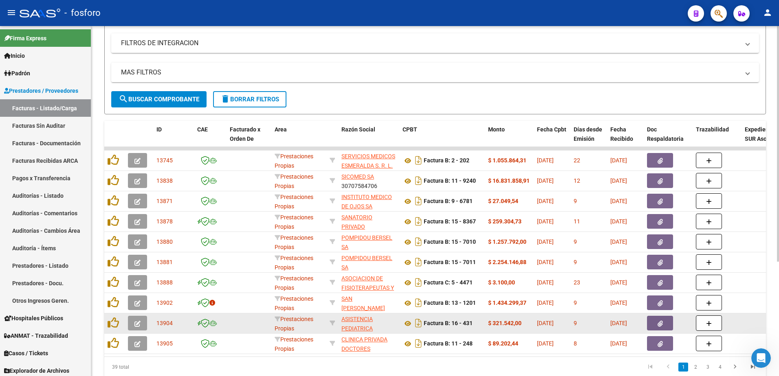
scroll to position [168, 0]
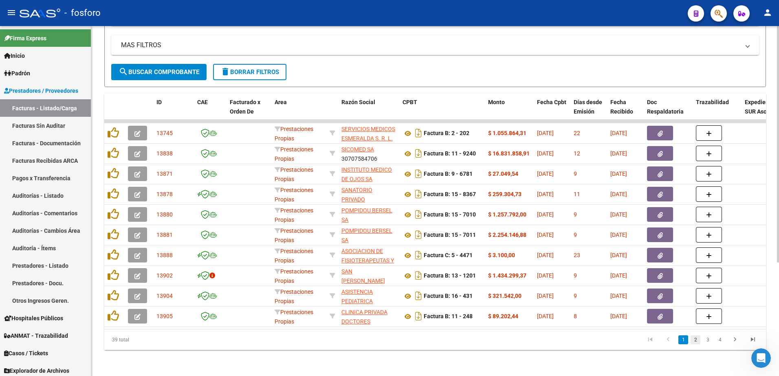
click at [696, 340] on link "2" at bounding box center [695, 340] width 10 height 9
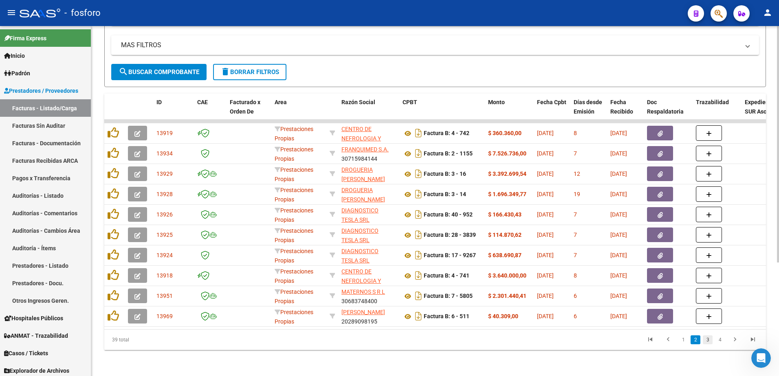
click at [707, 341] on link "3" at bounding box center [708, 340] width 10 height 9
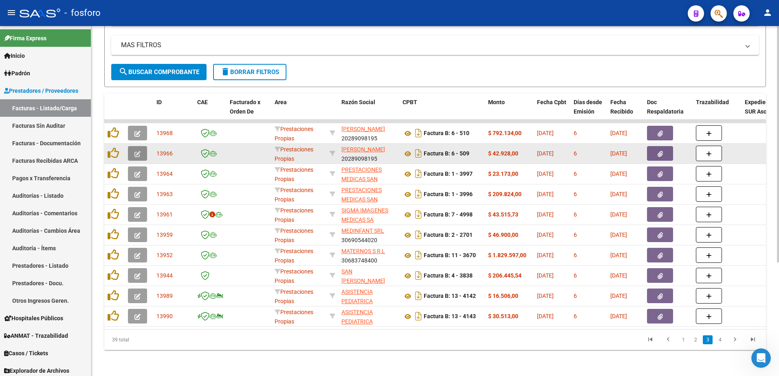
click at [134, 151] on icon "button" at bounding box center [137, 154] width 6 height 6
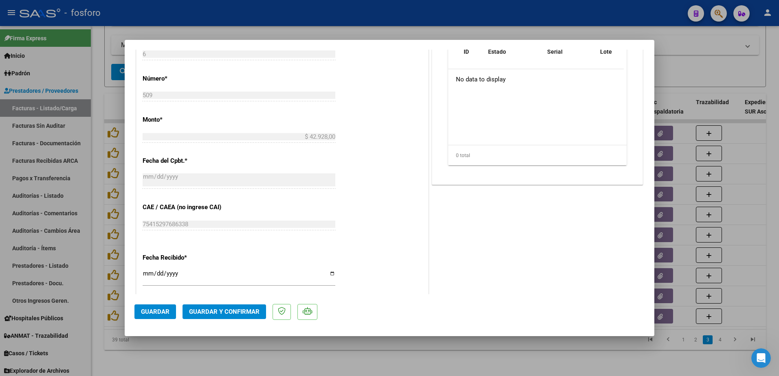
scroll to position [367, 0]
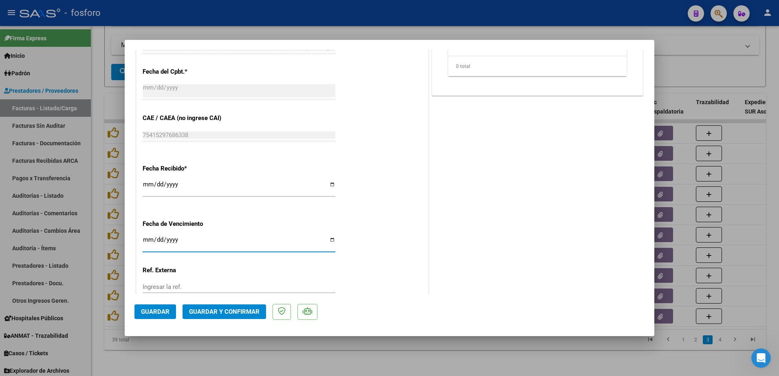
click at [147, 239] on input "Ingresar la fecha" at bounding box center [239, 243] width 193 height 13
type input "2025-10-19"
click at [218, 316] on button "Guardar y Confirmar" at bounding box center [223, 312] width 83 height 15
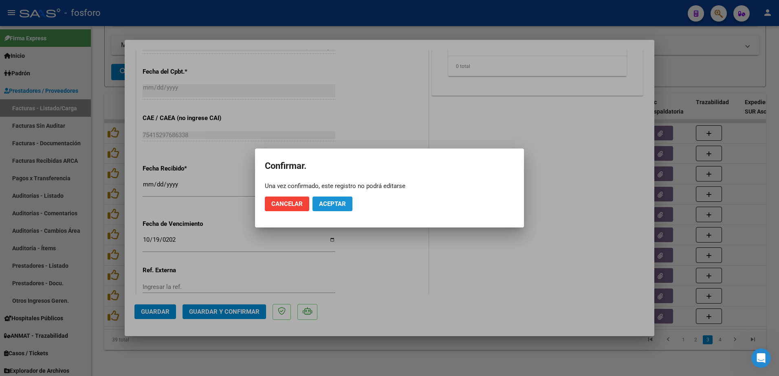
click at [323, 206] on span "Aceptar" at bounding box center [332, 203] width 27 height 7
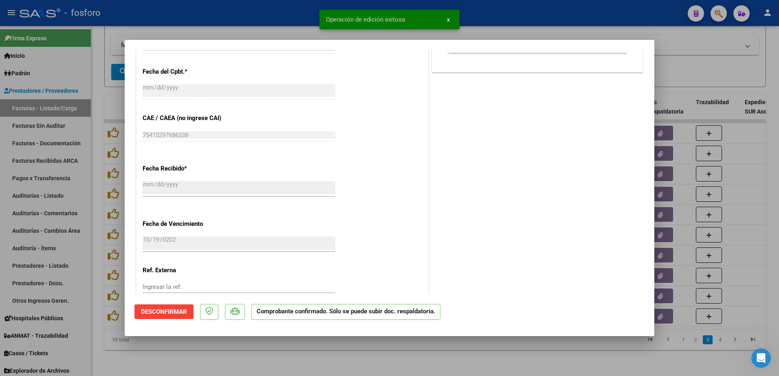
click at [69, 188] on div at bounding box center [389, 188] width 779 height 376
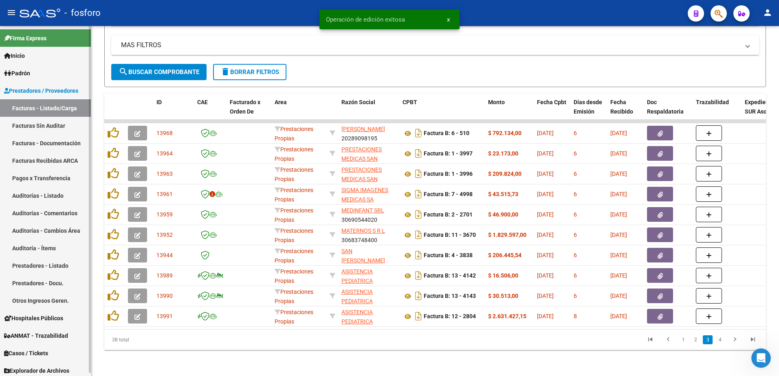
click at [53, 127] on link "Facturas Sin Auditar" at bounding box center [45, 126] width 91 height 18
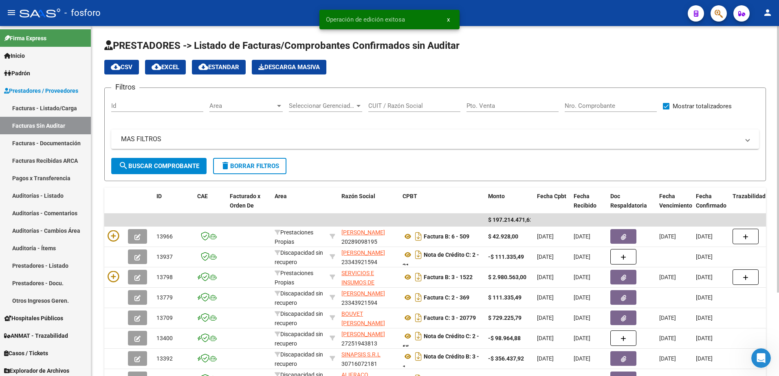
click at [279, 104] on div at bounding box center [278, 106] width 7 height 7
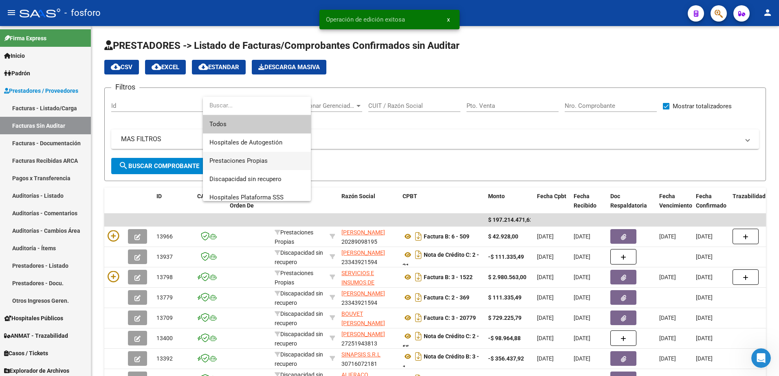
click at [250, 156] on span "Prestaciones Propias" at bounding box center [256, 161] width 95 height 18
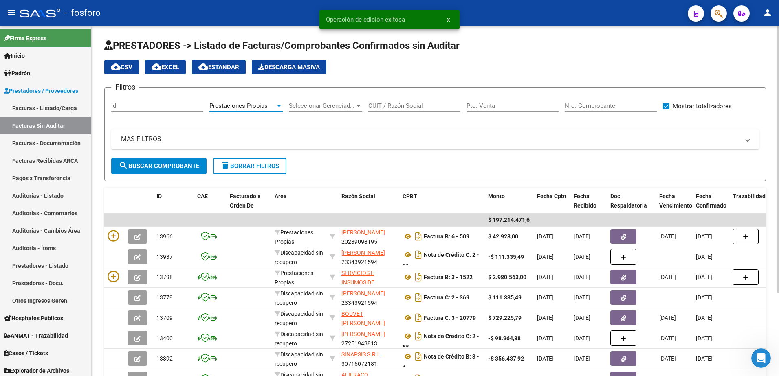
click at [157, 160] on button "search Buscar Comprobante" at bounding box center [158, 166] width 95 height 16
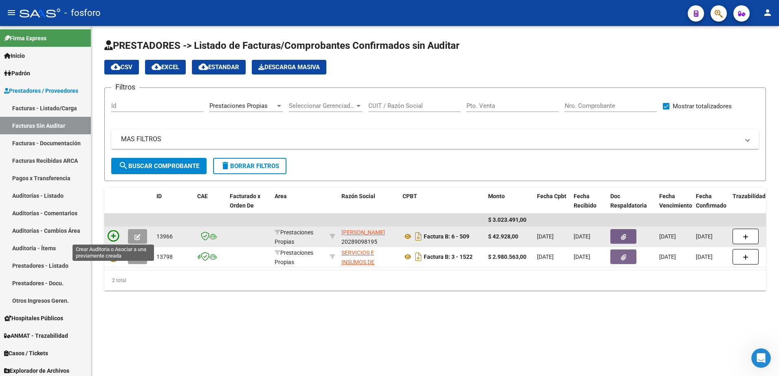
click at [112, 237] on icon at bounding box center [113, 236] width 11 height 11
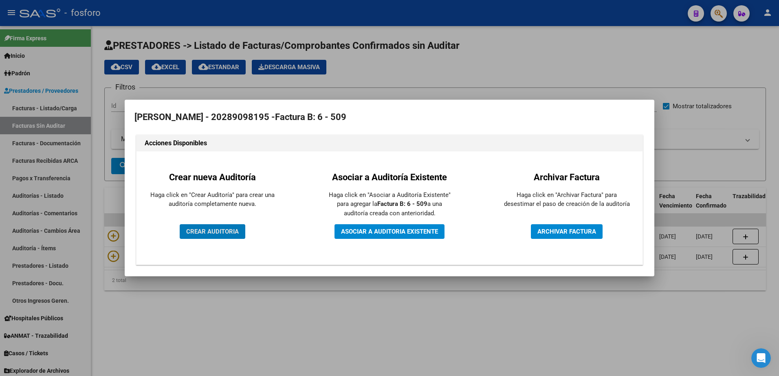
click at [196, 234] on span "CREAR AUDITORIA" at bounding box center [212, 231] width 53 height 7
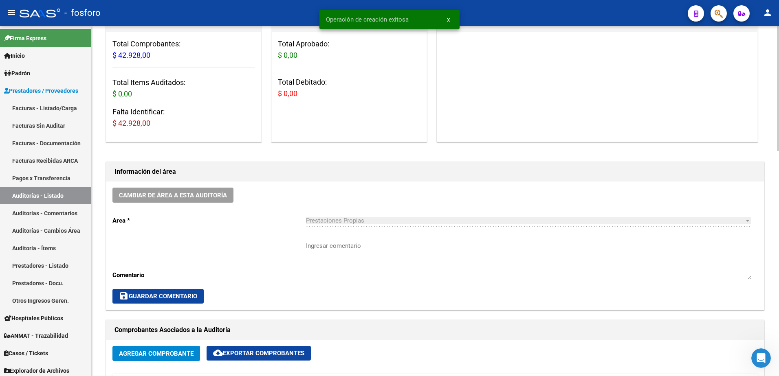
scroll to position [122, 0]
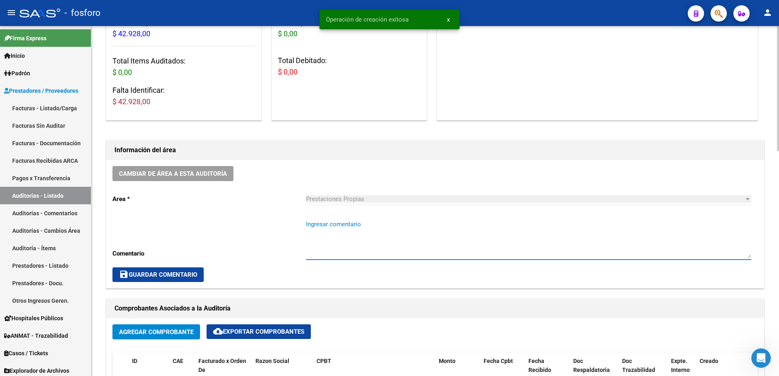
click at [327, 233] on textarea "Ingresar comentario" at bounding box center [528, 239] width 445 height 38
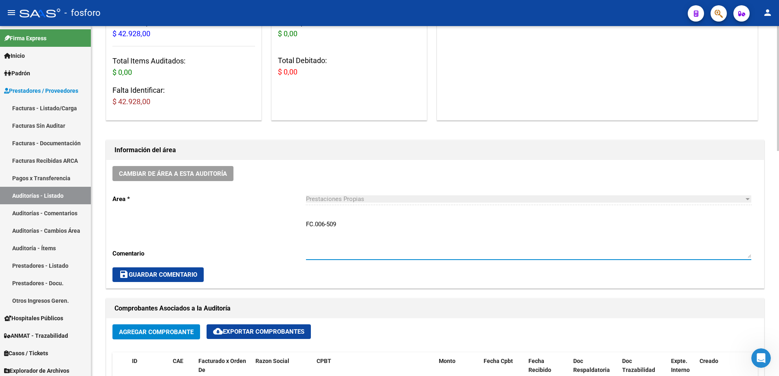
type textarea "FC.006-509"
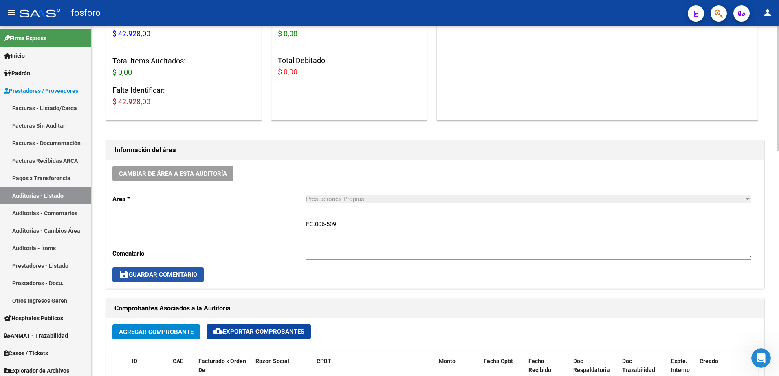
click at [143, 275] on span "save Guardar Comentario" at bounding box center [158, 274] width 78 height 7
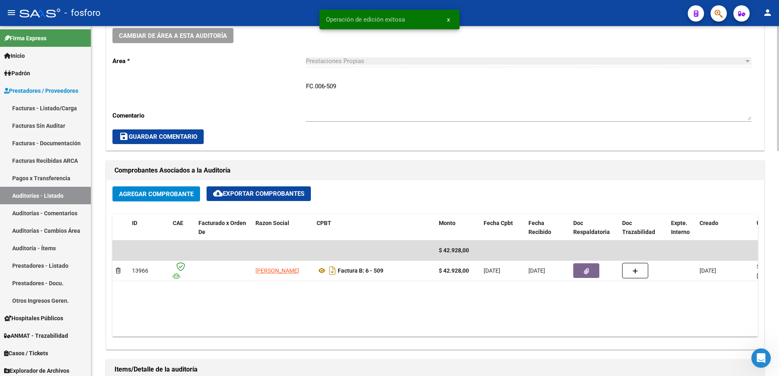
scroll to position [285, 0]
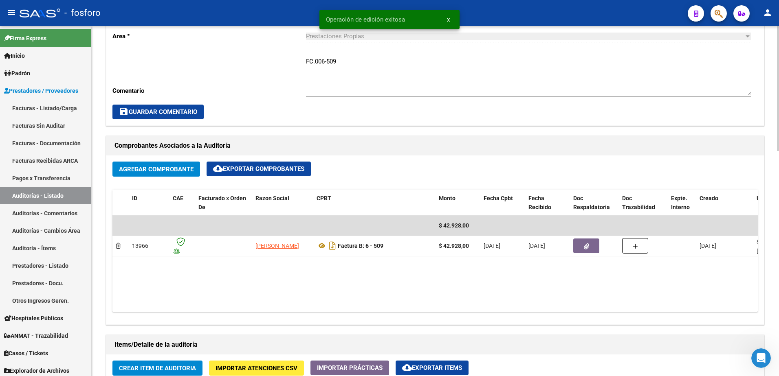
click at [165, 367] on span "Crear Item de Auditoria" at bounding box center [157, 368] width 77 height 7
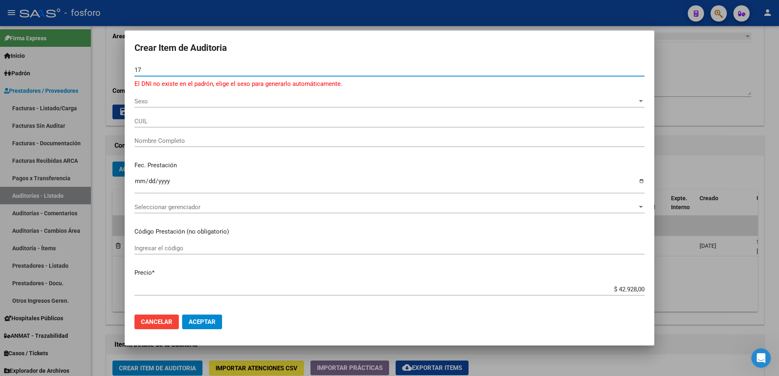
type input "1"
type input "29514404"
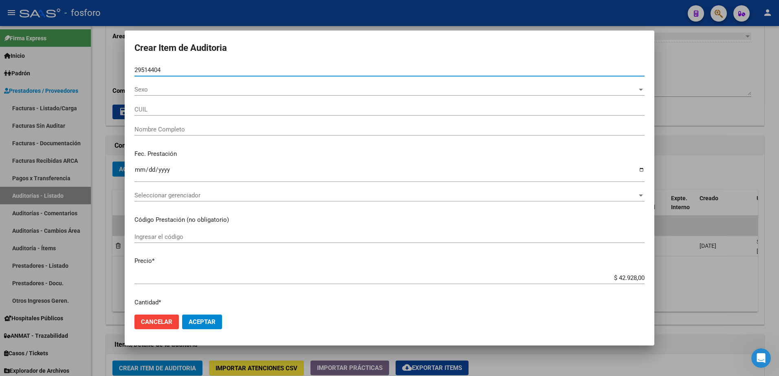
type input "20295144042"
type input "DIAZ JAVIER ALEJANDRO -"
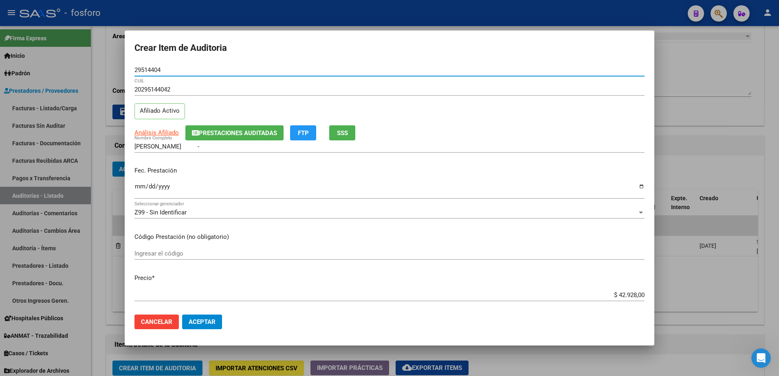
type input "29514404"
click at [140, 185] on input "Ingresar la fecha" at bounding box center [389, 189] width 510 height 13
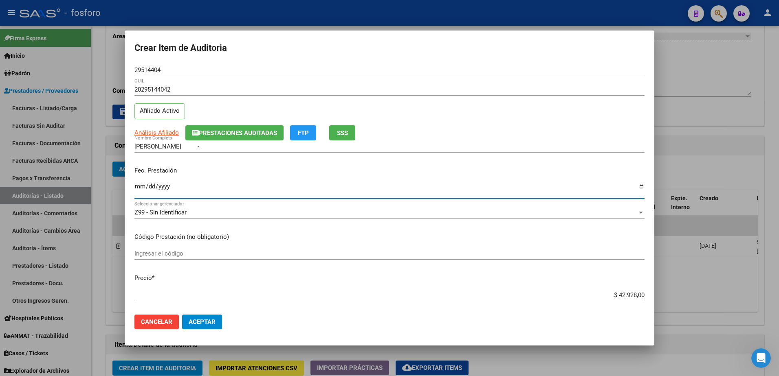
type input "2025-01-09"
type input "[DATE]"
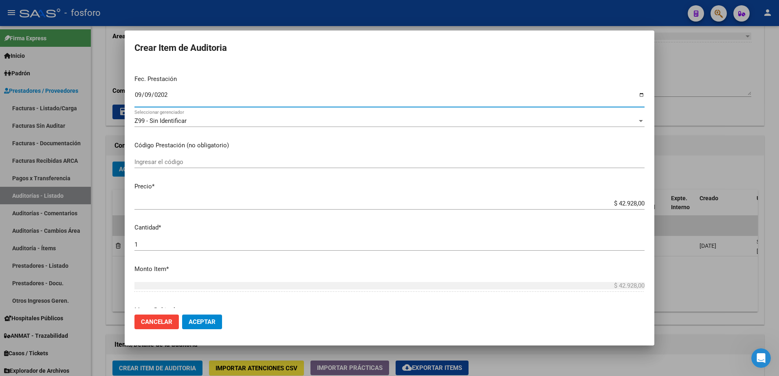
scroll to position [41, 0]
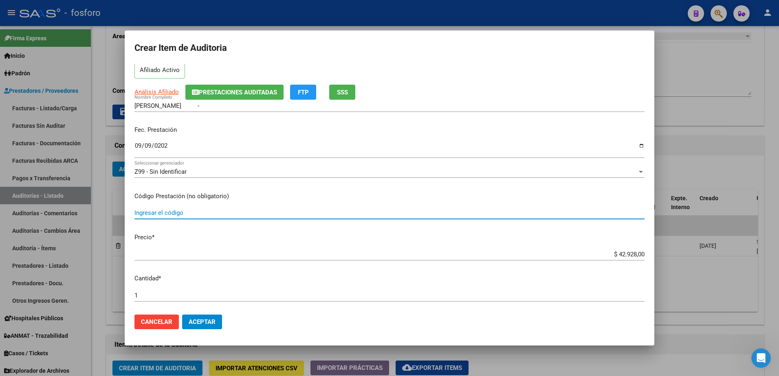
click at [176, 211] on input "Ingresar el código" at bounding box center [389, 212] width 510 height 7
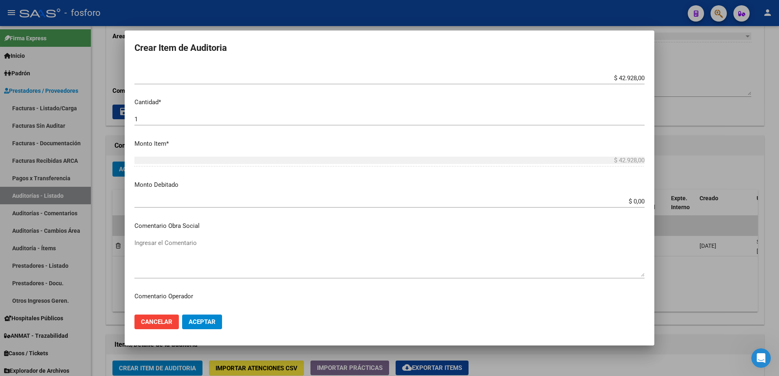
scroll to position [285, 0]
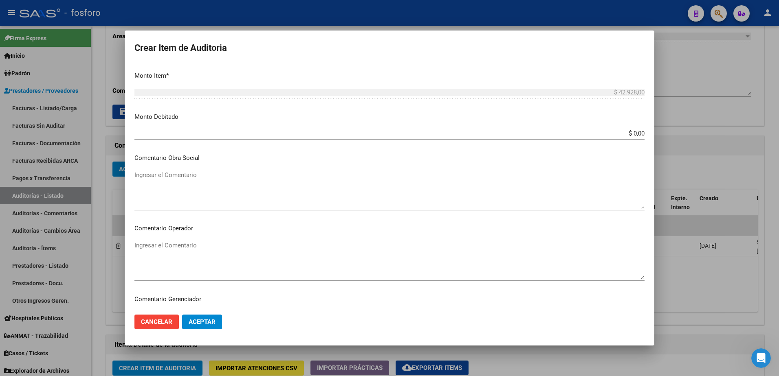
type input "MEDICACION 100% COBERTURA"
click at [168, 244] on textarea "Ingresar el Comentario" at bounding box center [389, 260] width 510 height 38
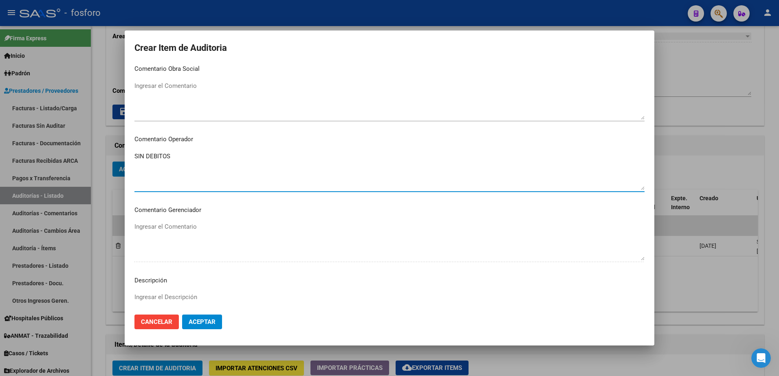
scroll to position [489, 0]
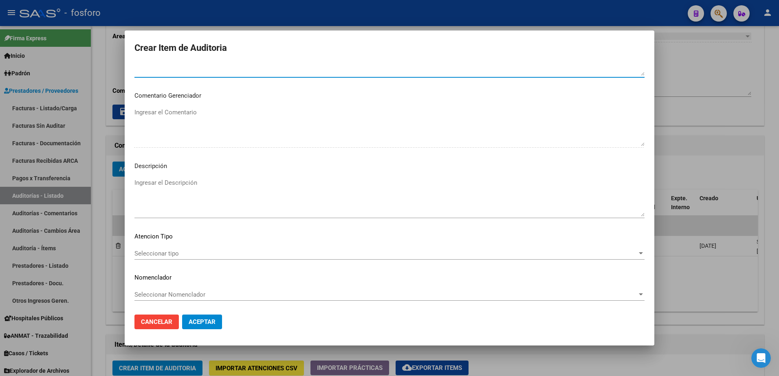
type textarea "SIN DEBITOS"
click at [162, 250] on span "Seleccionar tipo" at bounding box center [385, 253] width 503 height 7
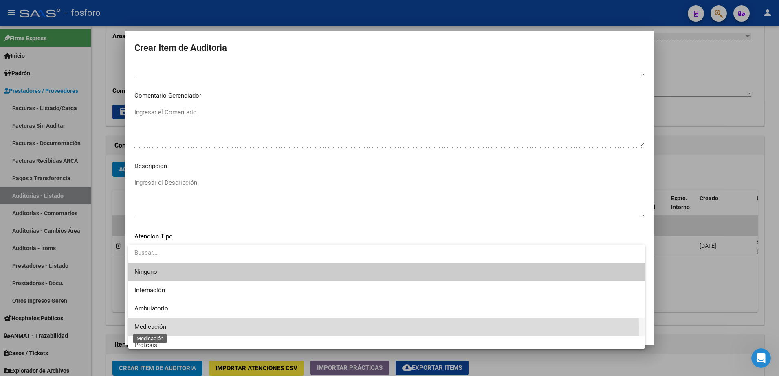
click at [160, 328] on span "Medicación" at bounding box center [150, 326] width 32 height 7
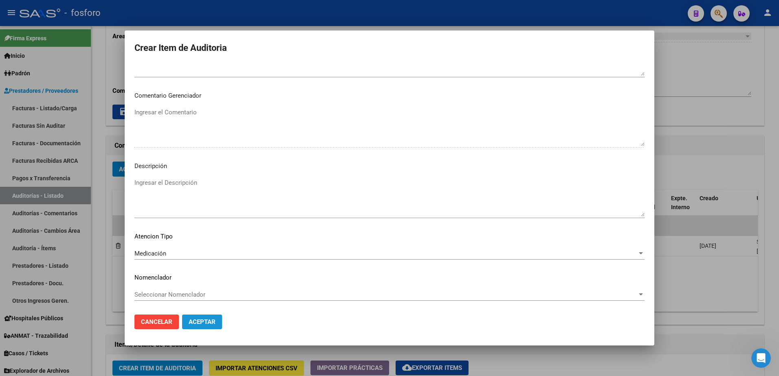
click at [202, 325] on span "Aceptar" at bounding box center [202, 322] width 27 height 7
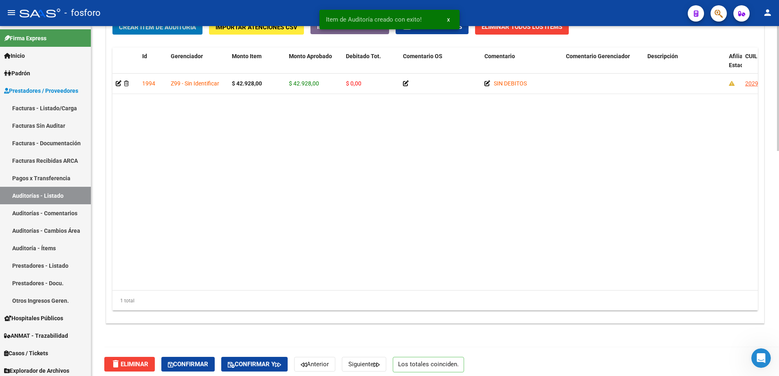
scroll to position [632, 0]
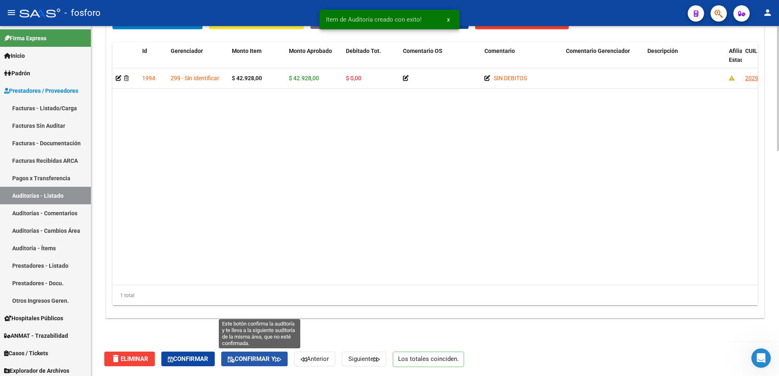
drag, startPoint x: 269, startPoint y: 358, endPoint x: 277, endPoint y: 349, distance: 11.6
click at [270, 358] on span "Confirmar y" at bounding box center [254, 359] width 53 height 7
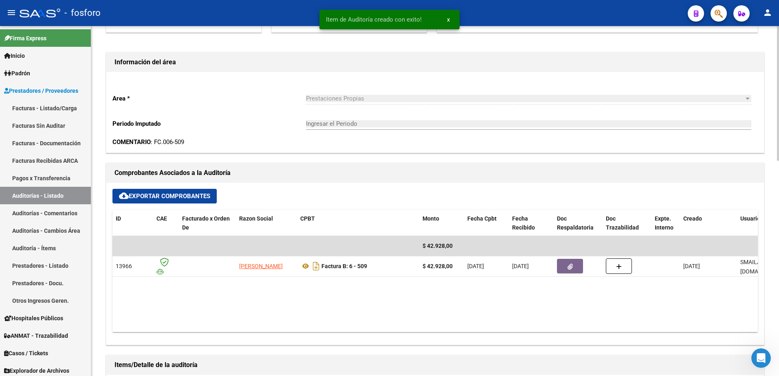
type input "202510"
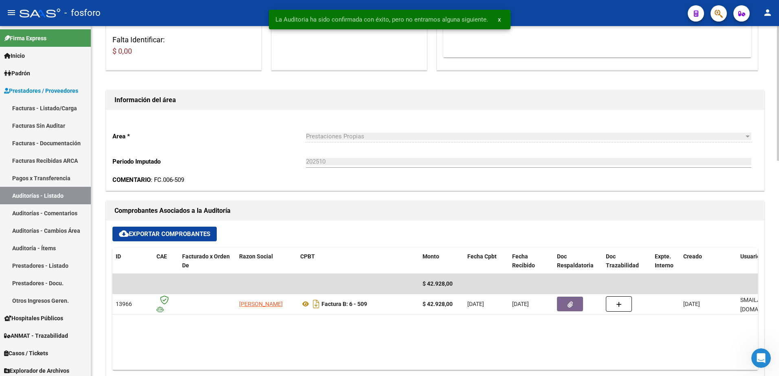
scroll to position [0, 0]
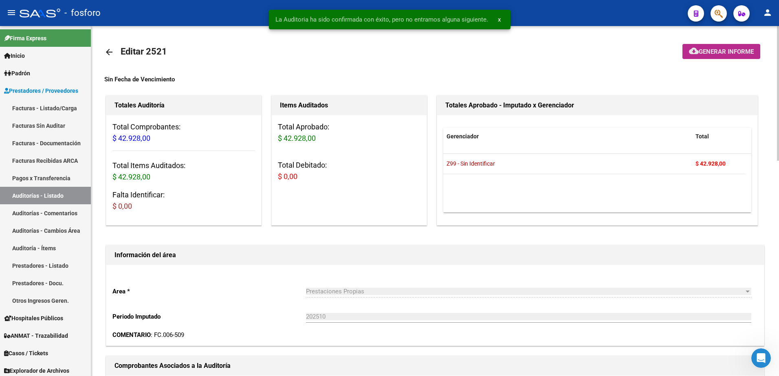
click at [712, 53] on span "Generar informe" at bounding box center [726, 51] width 55 height 7
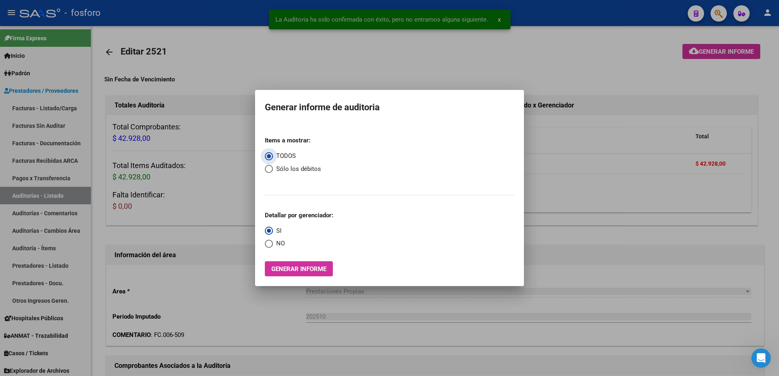
click at [284, 268] on span "Generar informe" at bounding box center [298, 269] width 55 height 7
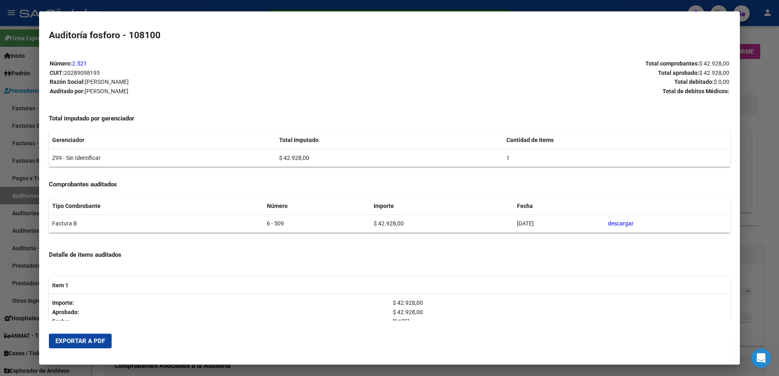
click at [98, 344] on span "Exportar a PDF" at bounding box center [80, 341] width 50 height 7
click at [13, 60] on div at bounding box center [389, 188] width 779 height 376
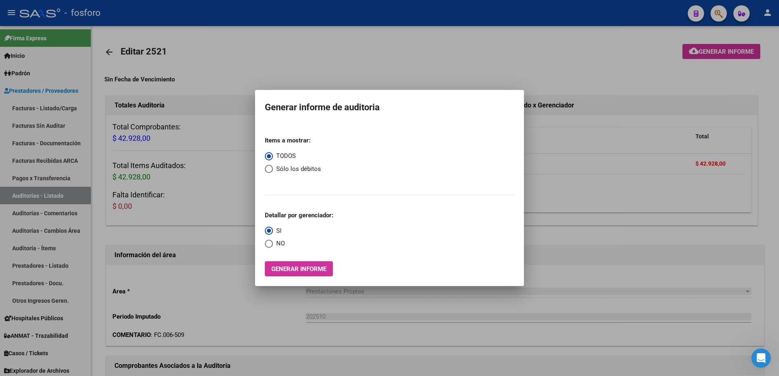
drag, startPoint x: 355, startPoint y: 62, endPoint x: 632, endPoint y: 94, distance: 278.8
click at [358, 62] on div at bounding box center [389, 188] width 779 height 376
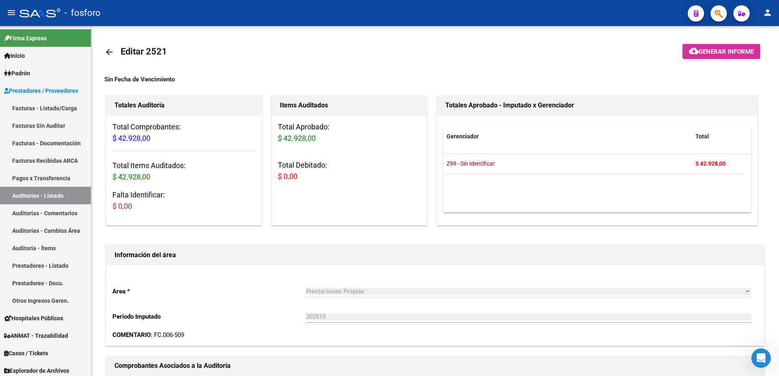
click at [723, 13] on button "button" at bounding box center [718, 13] width 16 height 16
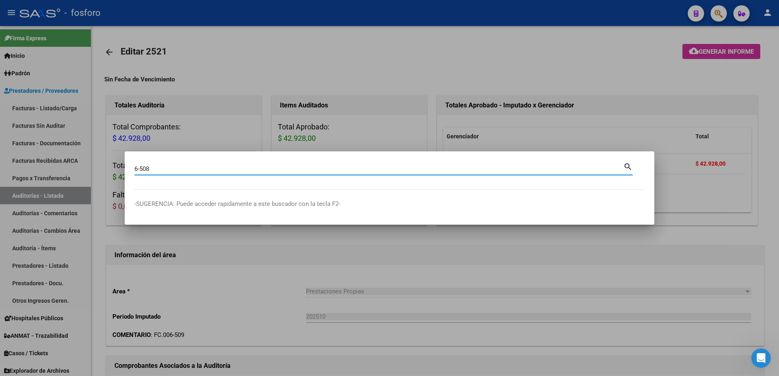
type input "6-508"
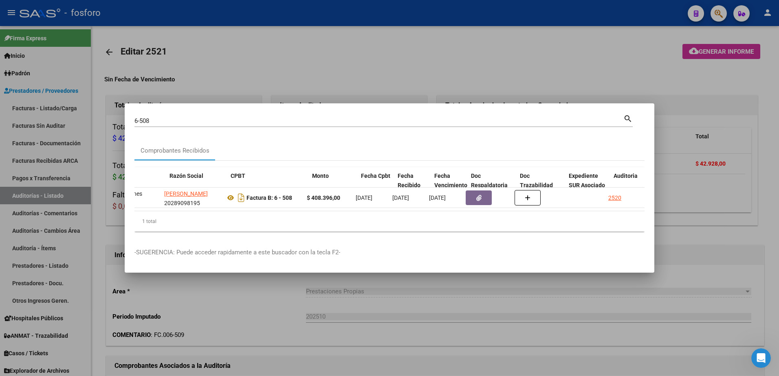
scroll to position [0, 228]
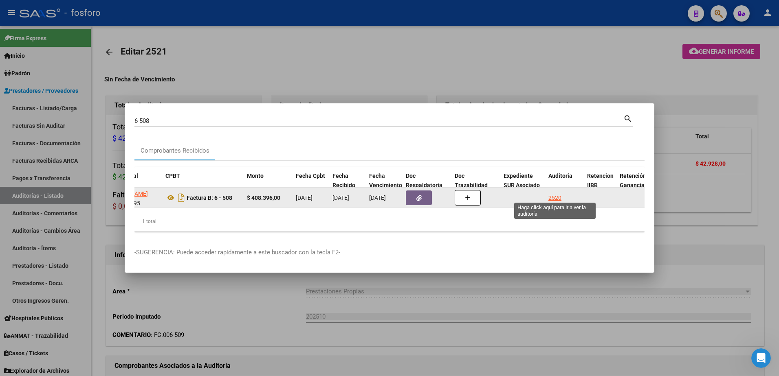
click at [558, 194] on div "2520" at bounding box center [554, 197] width 13 height 9
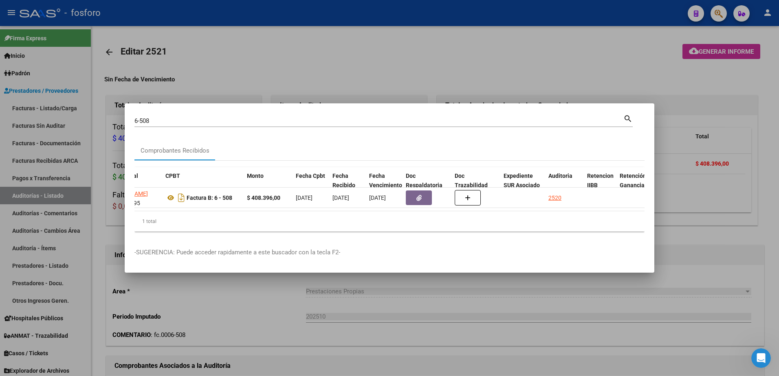
click at [555, 80] on div at bounding box center [389, 188] width 779 height 376
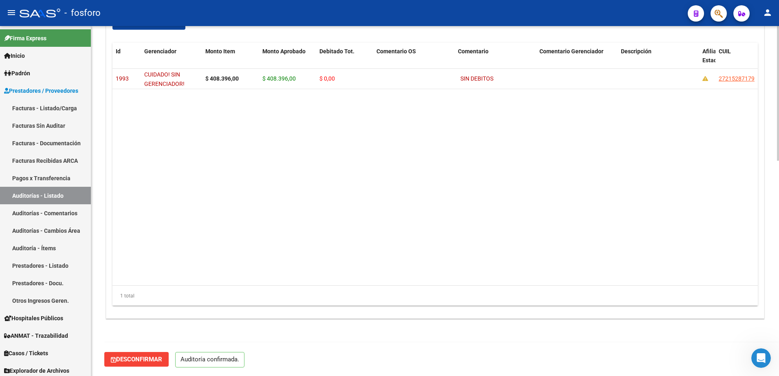
scroll to position [560, 0]
click at [143, 360] on span "Desconfirmar" at bounding box center [136, 359] width 51 height 7
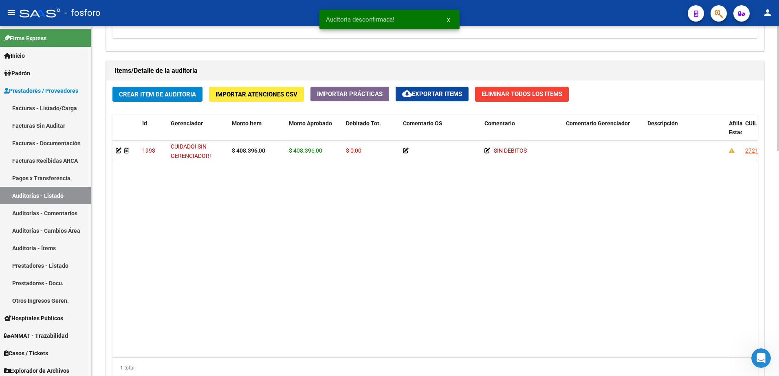
scroll to position [632, 0]
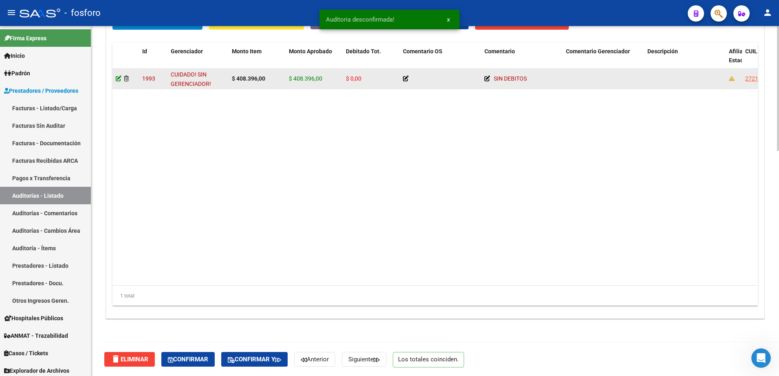
click at [116, 76] on icon at bounding box center [119, 79] width 6 height 6
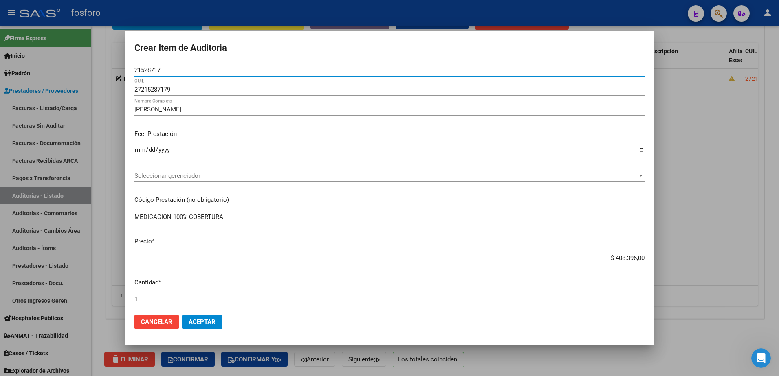
click at [183, 173] on span "Seleccionar gerenciador" at bounding box center [385, 175] width 503 height 7
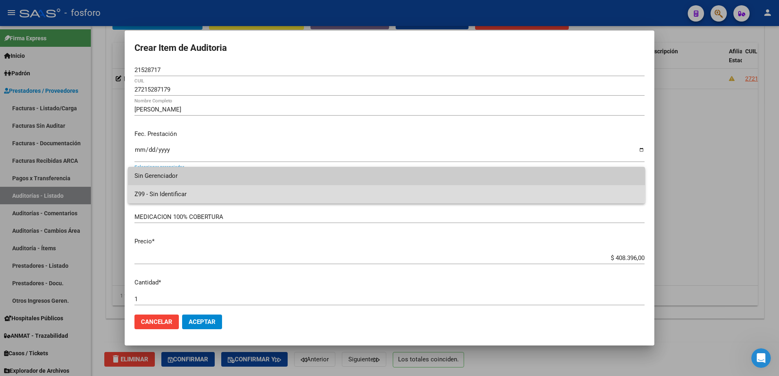
click at [171, 191] on span "Z99 - Sin Identificar" at bounding box center [386, 194] width 504 height 18
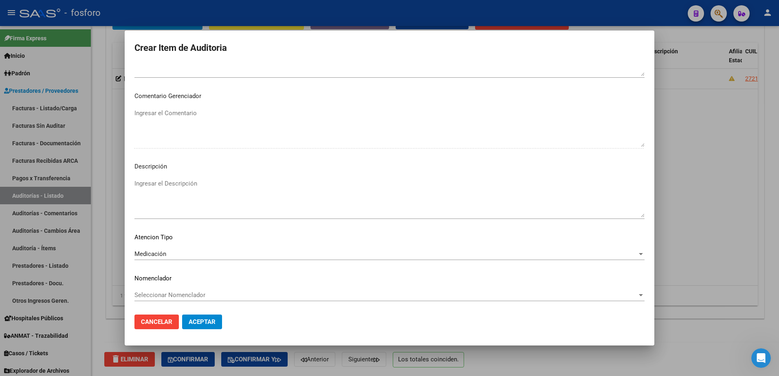
scroll to position [452, 0]
click at [202, 321] on span "Aceptar" at bounding box center [202, 322] width 27 height 7
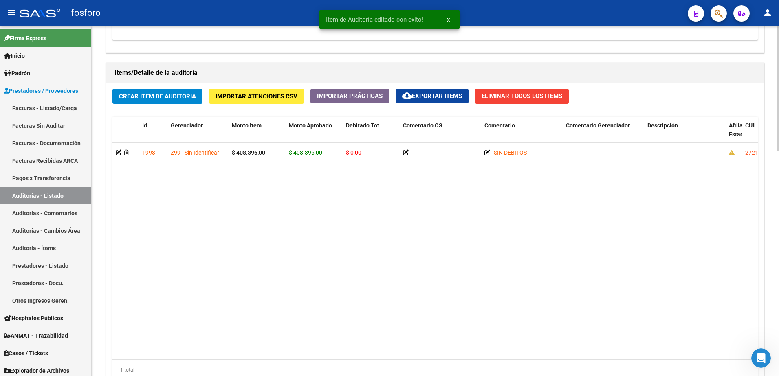
scroll to position [632, 0]
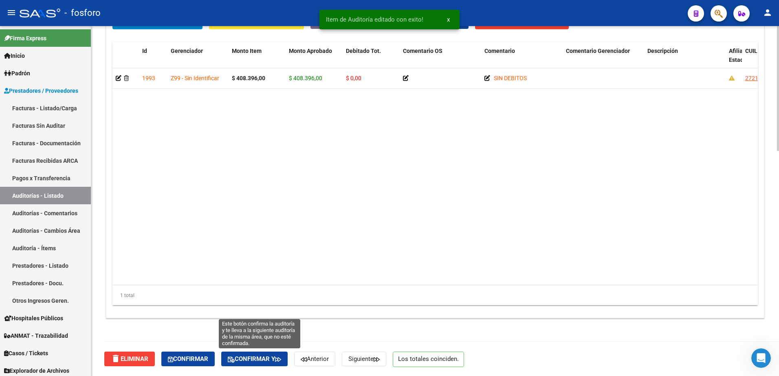
drag, startPoint x: 248, startPoint y: 358, endPoint x: 251, endPoint y: 352, distance: 6.7
click at [249, 358] on span "Confirmar y" at bounding box center [254, 359] width 53 height 7
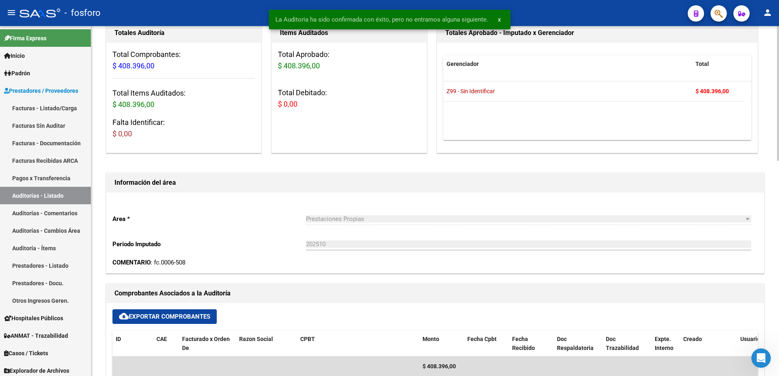
scroll to position [0, 0]
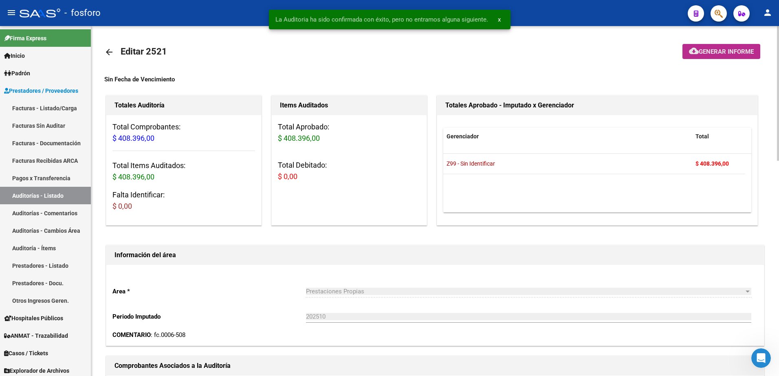
click at [695, 53] on mat-icon "cloud_download" at bounding box center [694, 51] width 10 height 10
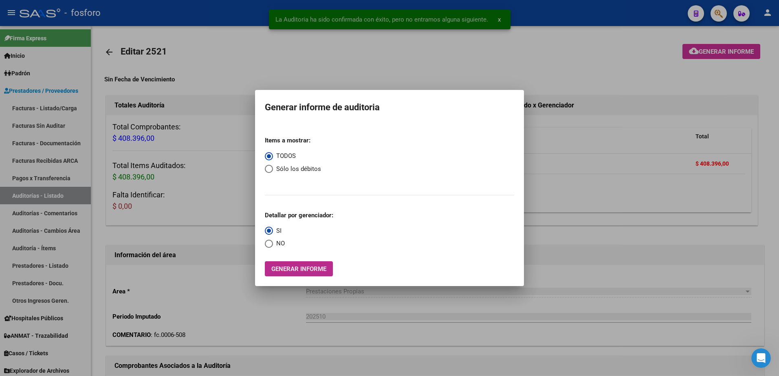
click at [304, 275] on button "Generar informe" at bounding box center [299, 268] width 68 height 15
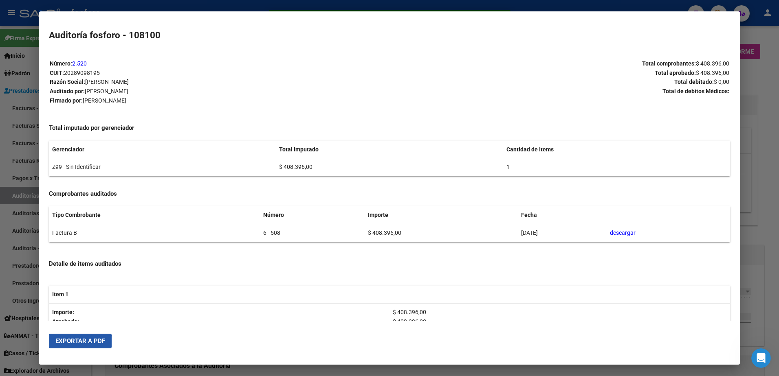
click at [67, 345] on button "Exportar a PDF" at bounding box center [80, 341] width 63 height 15
click at [456, 141] on th "Total Imputado" at bounding box center [389, 150] width 227 height 18
click at [9, 255] on div at bounding box center [389, 188] width 779 height 376
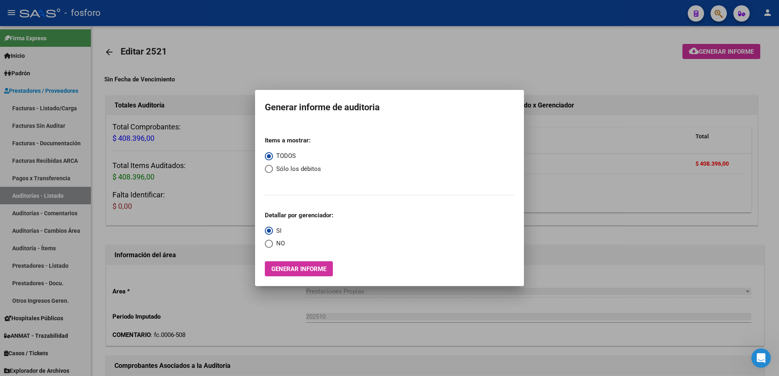
click at [75, 138] on div at bounding box center [389, 188] width 779 height 376
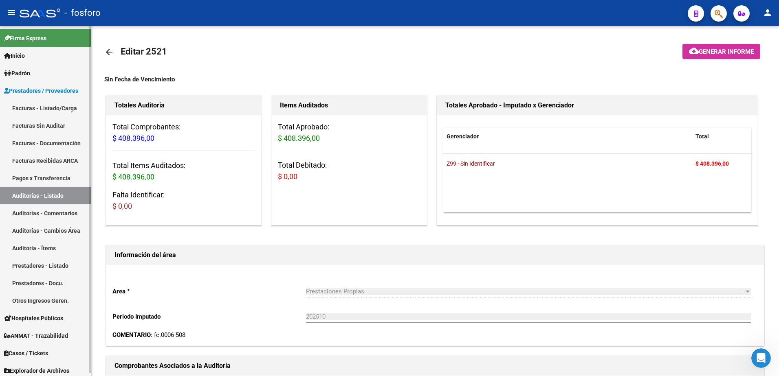
click at [57, 109] on link "Facturas - Listado/Carga" at bounding box center [45, 108] width 91 height 18
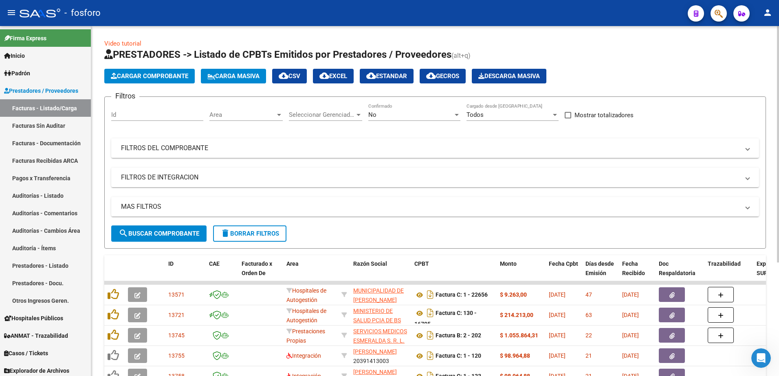
click at [278, 114] on div at bounding box center [279, 115] width 4 height 2
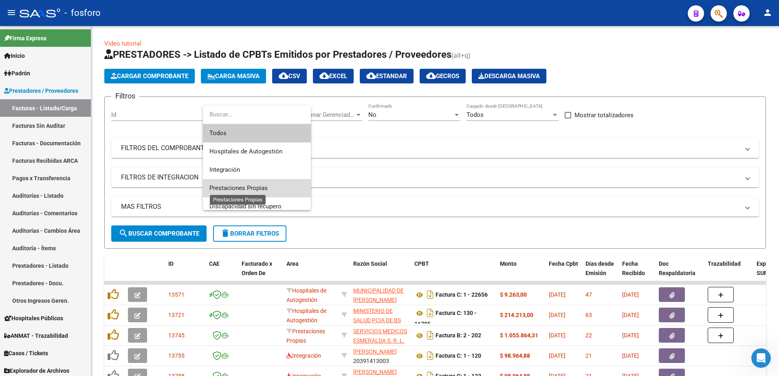
click at [253, 185] on span "Prestaciones Propias" at bounding box center [238, 188] width 58 height 7
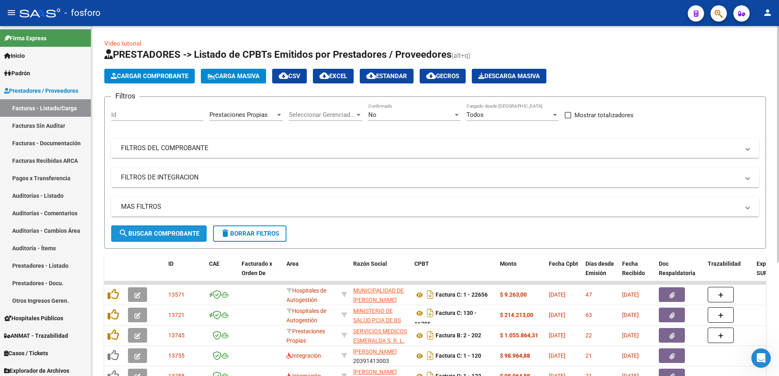
drag, startPoint x: 180, startPoint y: 231, endPoint x: 189, endPoint y: 222, distance: 13.2
click at [181, 230] on span "search Buscar Comprobante" at bounding box center [159, 233] width 81 height 7
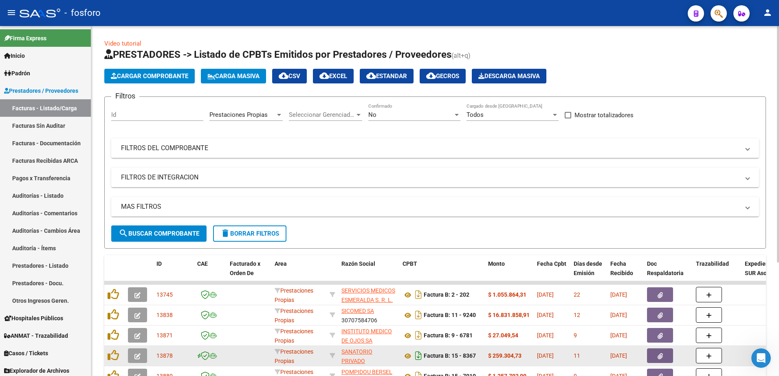
scroll to position [168, 0]
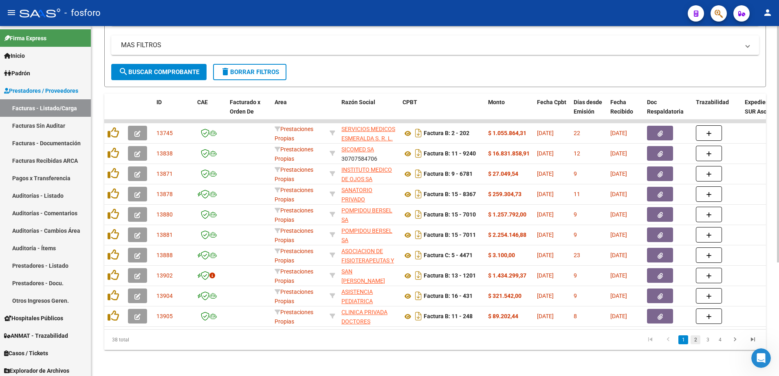
click at [698, 338] on link "2" at bounding box center [695, 340] width 10 height 9
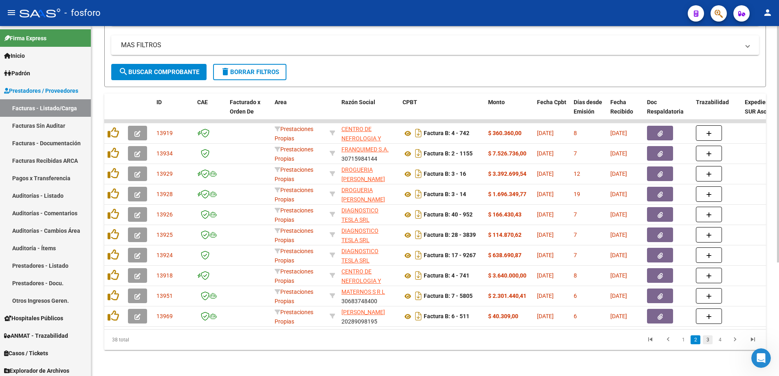
click at [707, 337] on link "3" at bounding box center [708, 340] width 10 height 9
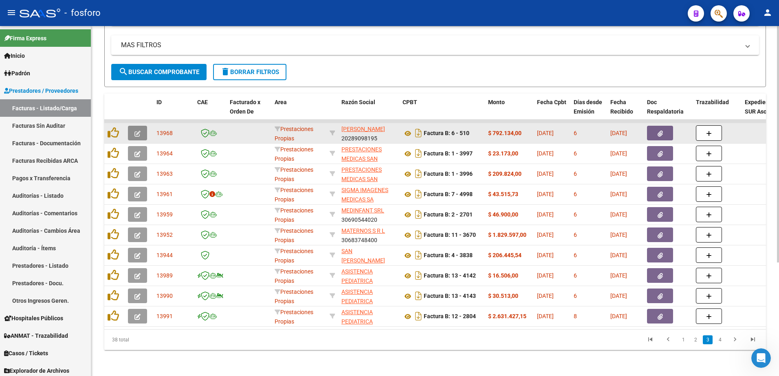
click at [138, 131] on icon "button" at bounding box center [137, 134] width 6 height 6
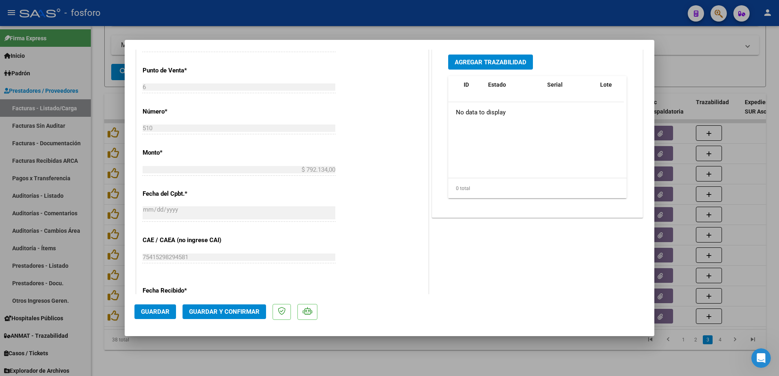
scroll to position [422, 0]
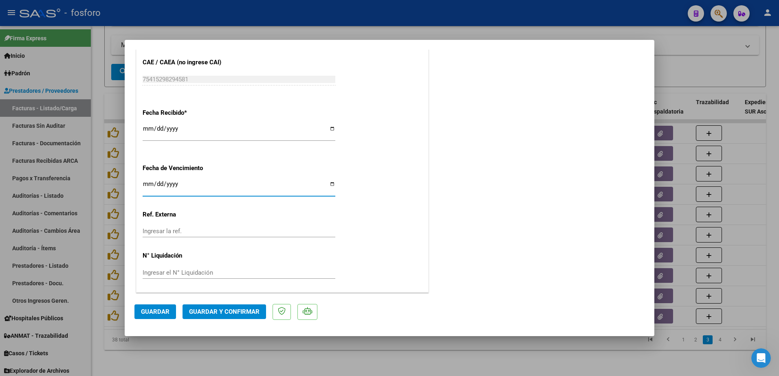
click at [149, 187] on input "Ingresar la fecha" at bounding box center [239, 187] width 193 height 13
type input "2025-10-19"
click at [215, 316] on span "Guardar y Confirmar" at bounding box center [224, 311] width 70 height 7
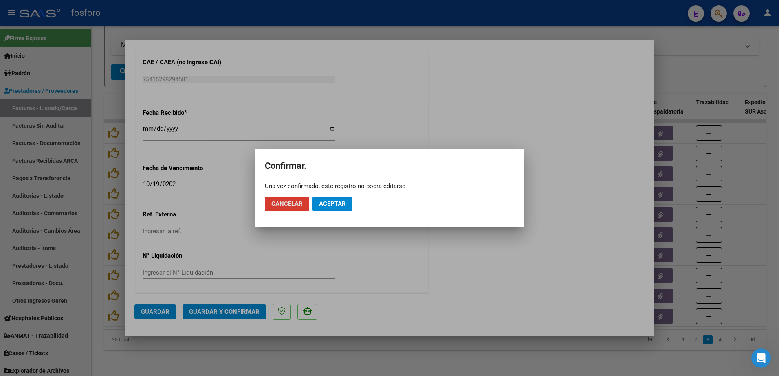
click at [326, 207] on span "Aceptar" at bounding box center [332, 203] width 27 height 7
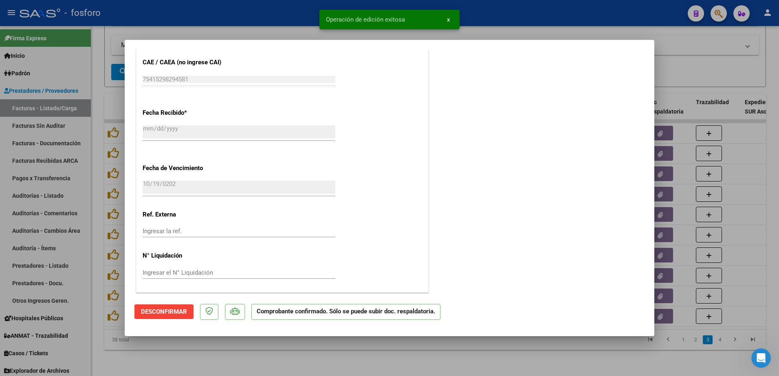
click at [103, 172] on div at bounding box center [389, 188] width 779 height 376
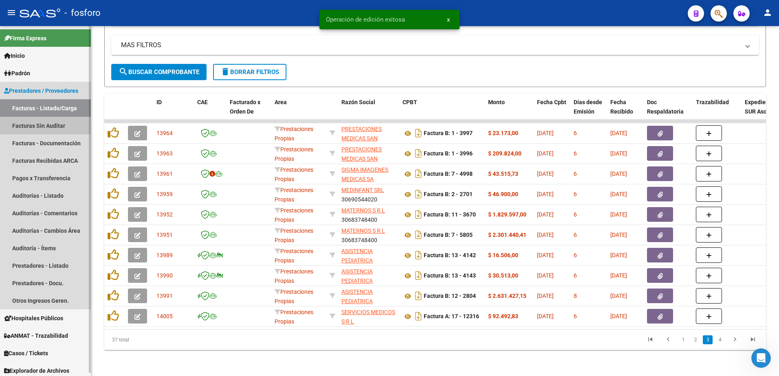
click at [64, 130] on link "Facturas Sin Auditar" at bounding box center [45, 126] width 91 height 18
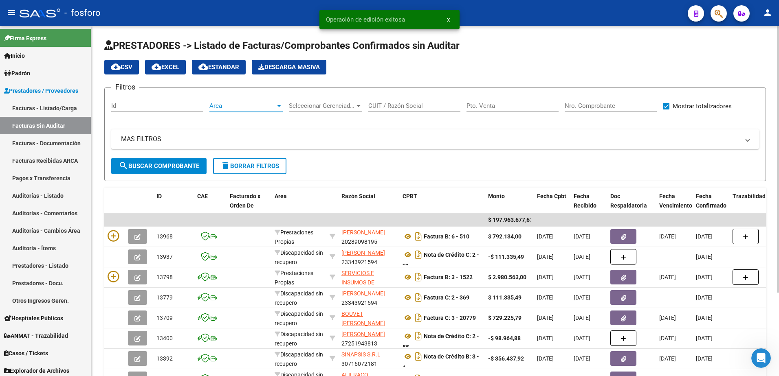
click at [277, 108] on div at bounding box center [278, 106] width 7 height 7
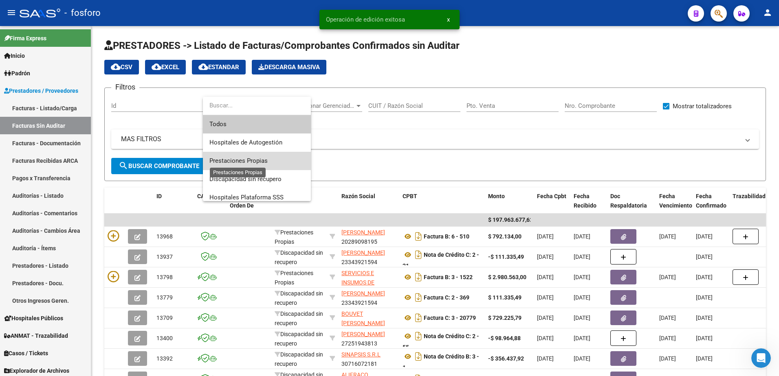
click at [254, 161] on span "Prestaciones Propias" at bounding box center [238, 160] width 58 height 7
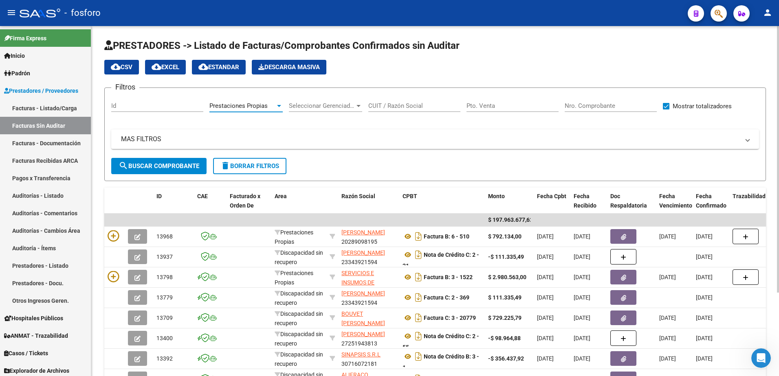
click at [139, 169] on span "search Buscar Comprobante" at bounding box center [159, 166] width 81 height 7
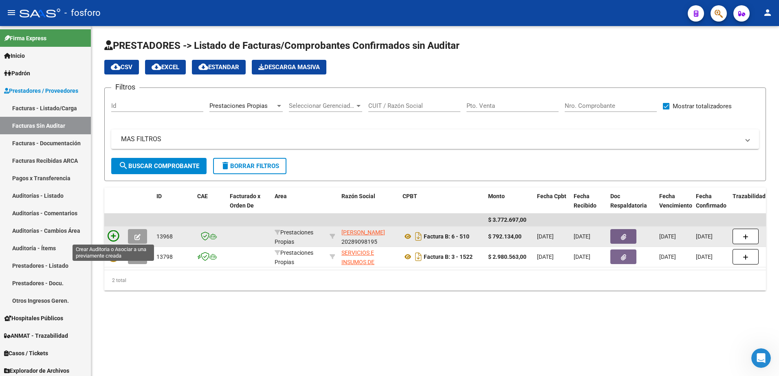
click at [115, 233] on icon at bounding box center [113, 236] width 11 height 11
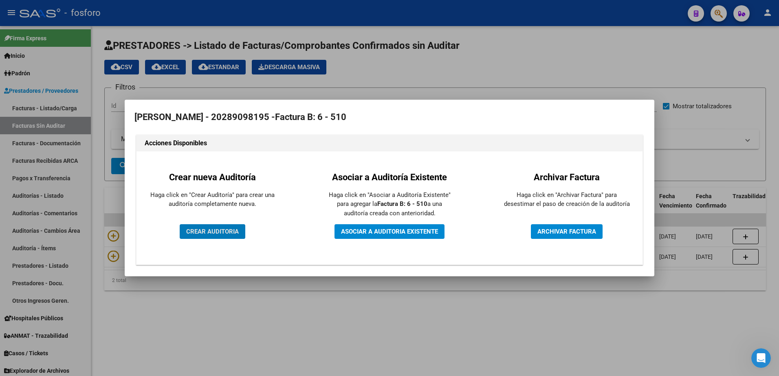
click at [197, 228] on span "CREAR AUDITORIA" at bounding box center [212, 231] width 53 height 7
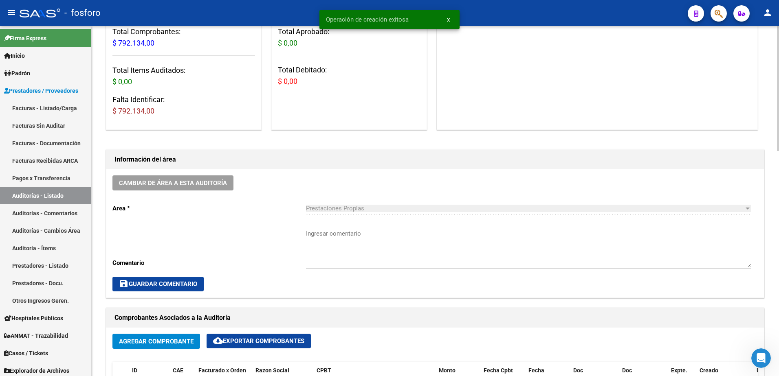
scroll to position [163, 0]
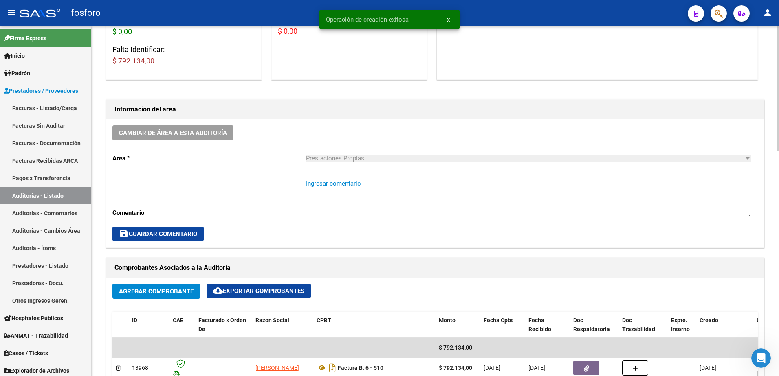
click at [330, 185] on textarea "Ingresar comentario" at bounding box center [528, 198] width 445 height 38
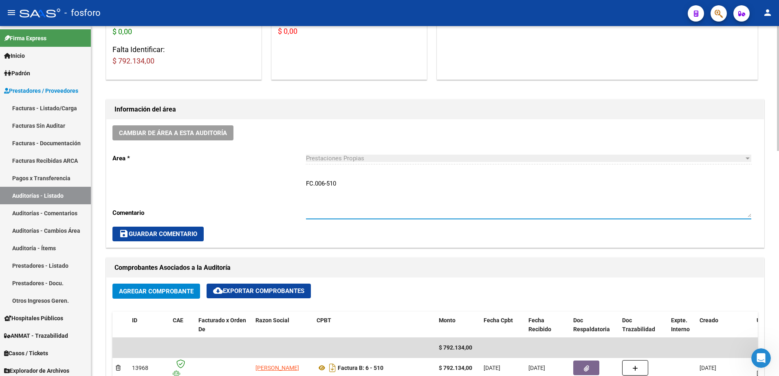
type textarea "FC.006-510"
click at [154, 239] on button "save Guardar Comentario" at bounding box center [157, 234] width 91 height 15
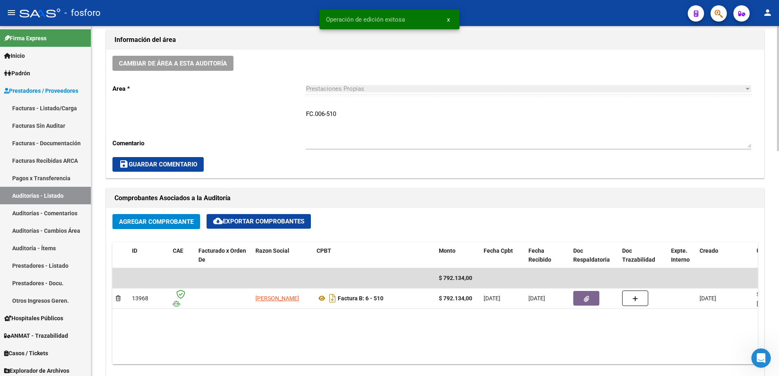
scroll to position [367, 0]
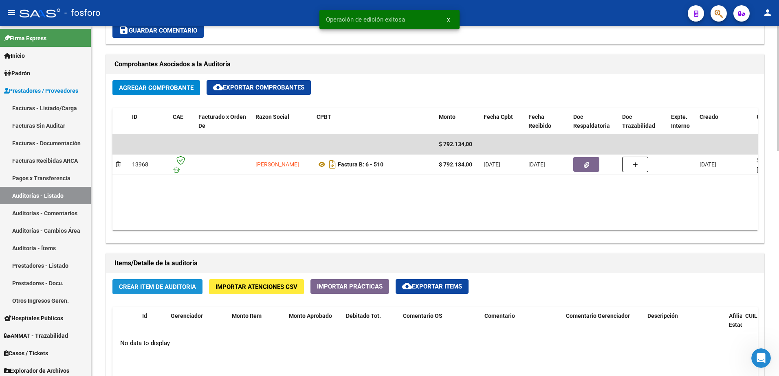
click at [145, 288] on span "Crear Item de Auditoria" at bounding box center [157, 286] width 77 height 7
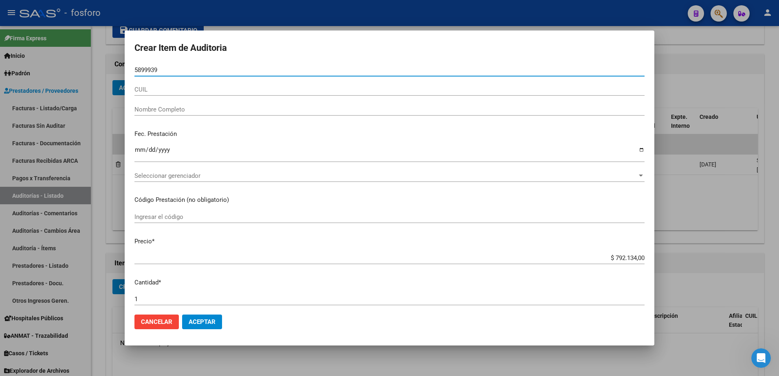
type input "58999394"
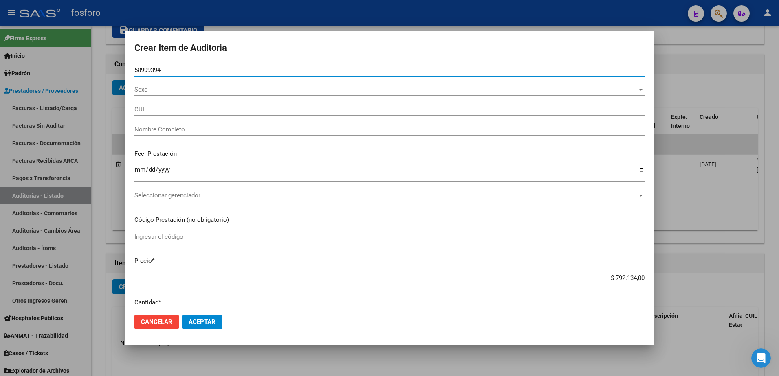
type input "27589993948"
type input "ORELLANA PILAR OFELIA -"
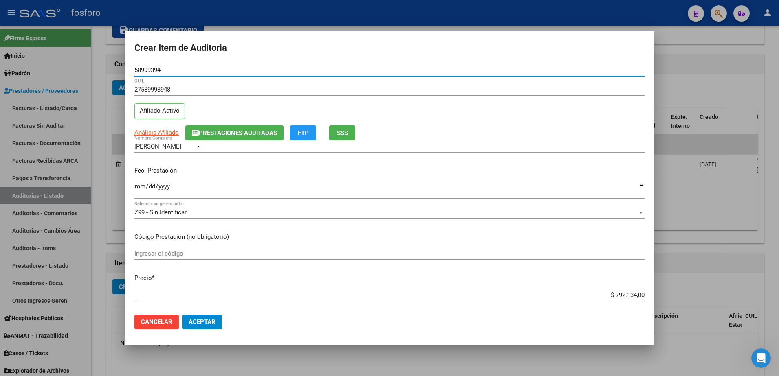
type input "58999394"
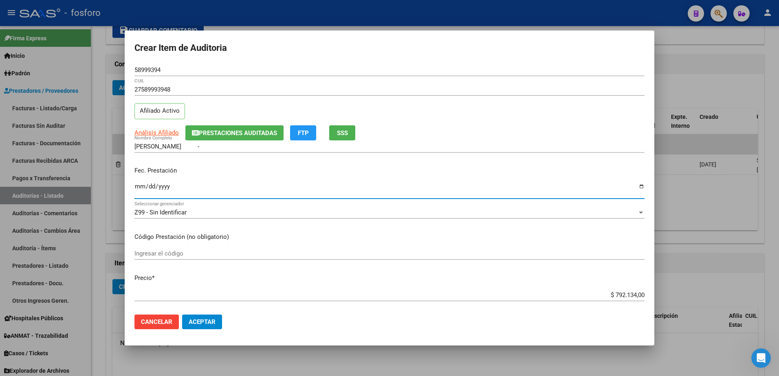
click at [138, 188] on input "Ingresar la fecha" at bounding box center [389, 189] width 510 height 13
type input "2025-09-01"
click at [145, 254] on input "Ingresar el código" at bounding box center [389, 253] width 510 height 7
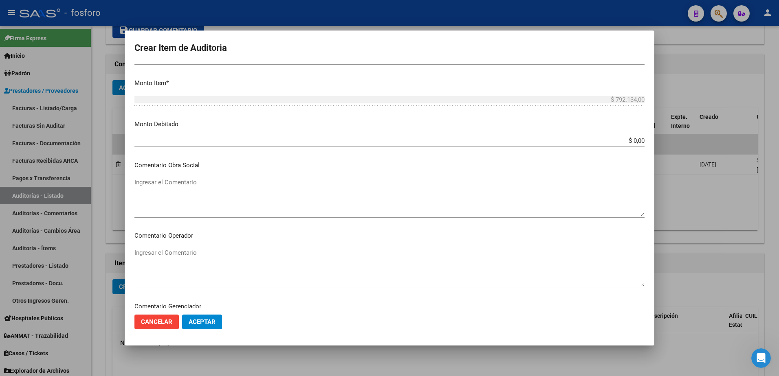
scroll to position [285, 0]
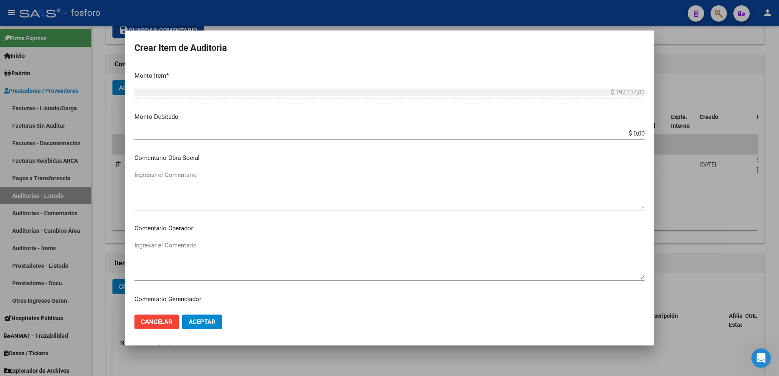
type input "ALIMENTO MEDICAMENTOSO, COBERTURA 100%"
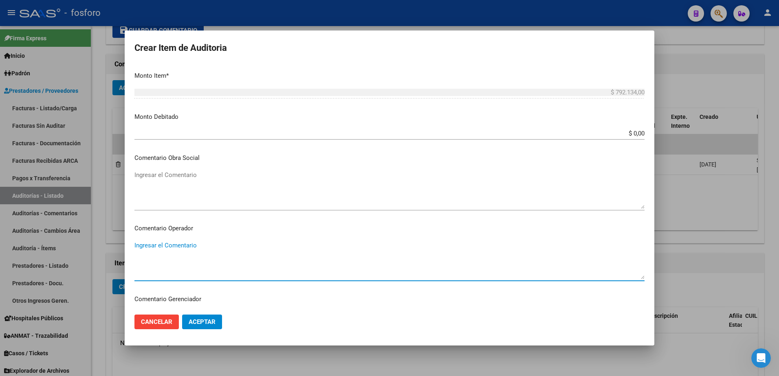
click at [178, 250] on textarea "Ingresar el Comentario" at bounding box center [389, 260] width 510 height 38
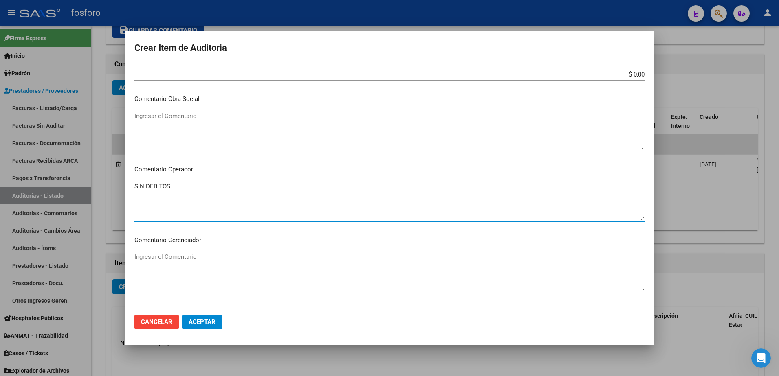
scroll to position [448, 0]
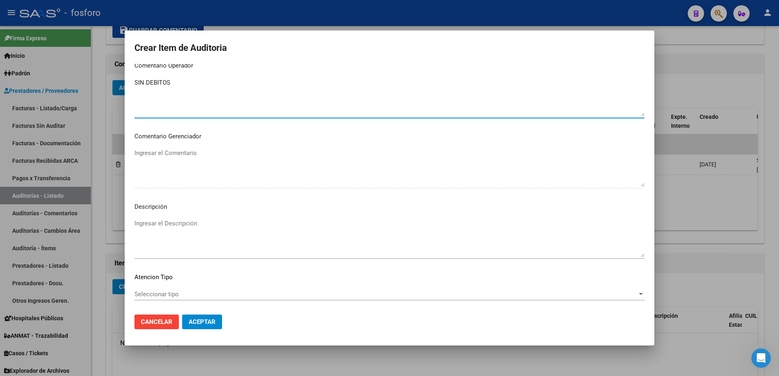
type textarea "SIN DEBITOS"
click at [154, 292] on span "Seleccionar tipo" at bounding box center [385, 294] width 503 height 7
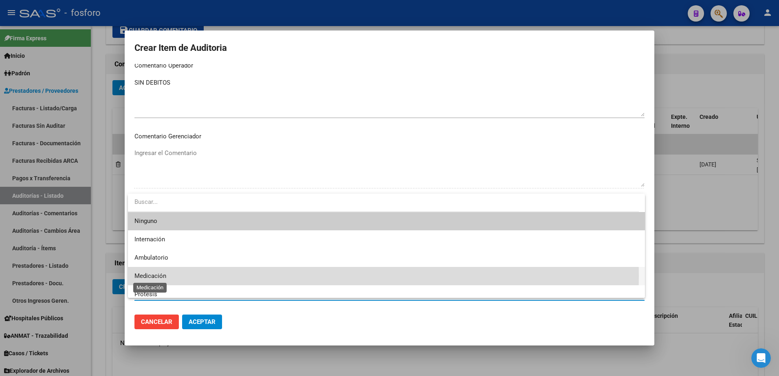
click at [156, 276] on span "Medicación" at bounding box center [150, 275] width 32 height 7
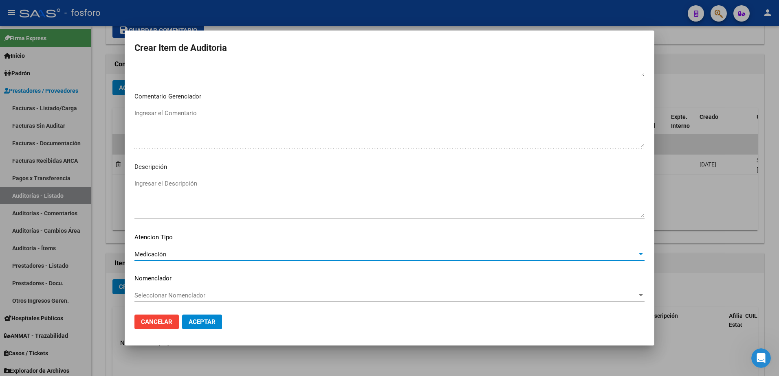
scroll to position [489, 0]
click at [200, 322] on span "Aceptar" at bounding box center [202, 322] width 27 height 7
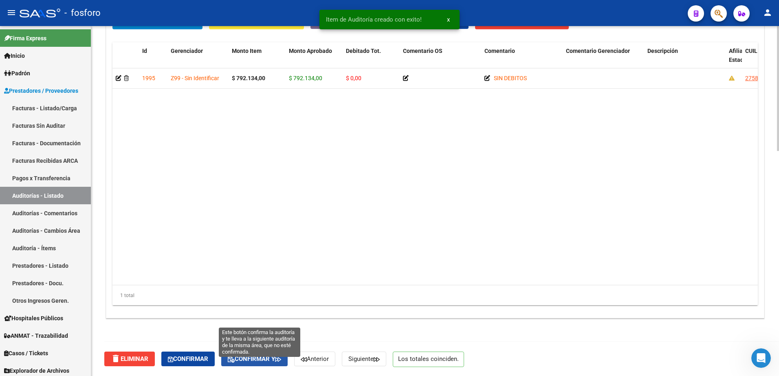
click at [253, 361] on span "Confirmar y" at bounding box center [254, 359] width 53 height 7
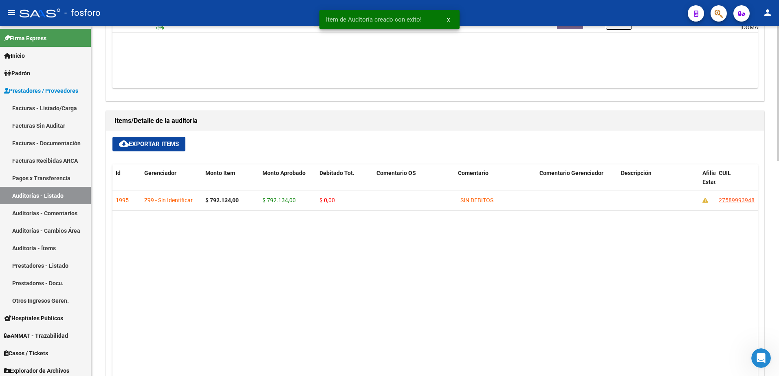
type input "202510"
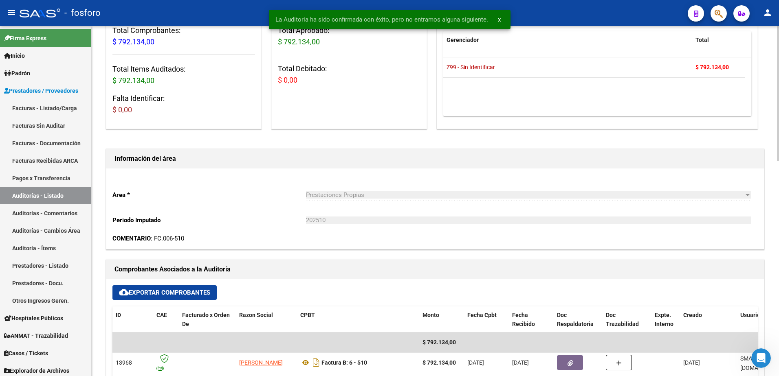
scroll to position [0, 0]
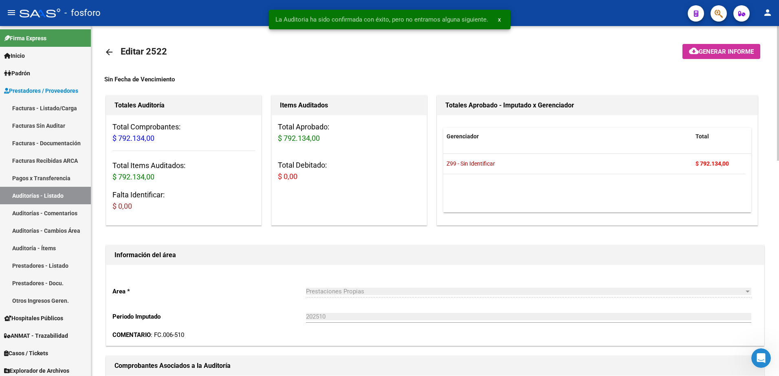
click at [709, 48] on span "Generar informe" at bounding box center [726, 51] width 55 height 7
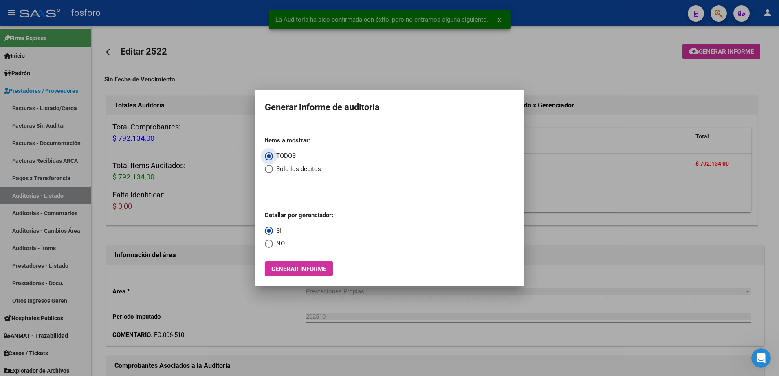
click at [282, 275] on button "Generar informe" at bounding box center [299, 268] width 68 height 15
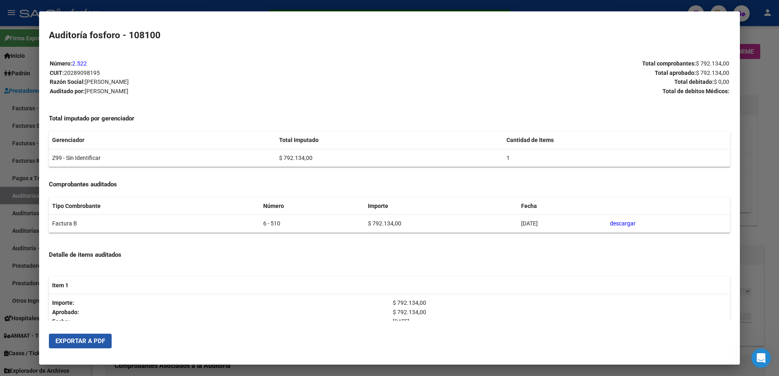
click at [70, 334] on button "Exportar a PDF" at bounding box center [80, 341] width 63 height 15
click at [29, 150] on div at bounding box center [389, 188] width 779 height 376
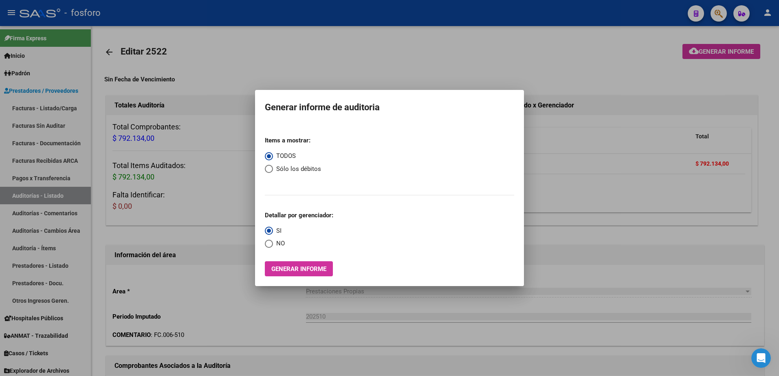
click at [36, 190] on div at bounding box center [389, 188] width 779 height 376
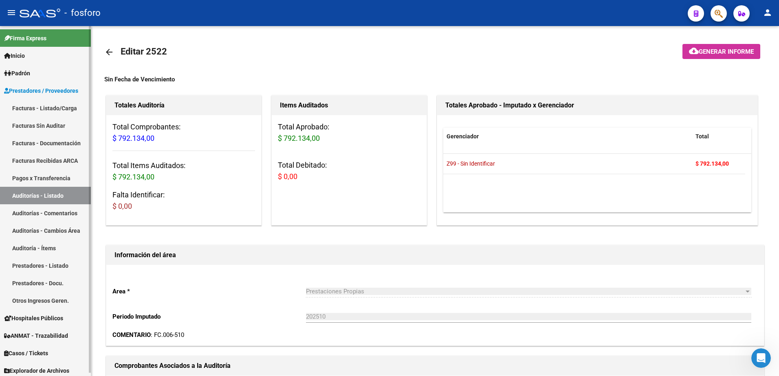
click at [63, 110] on link "Facturas - Listado/Carga" at bounding box center [45, 108] width 91 height 18
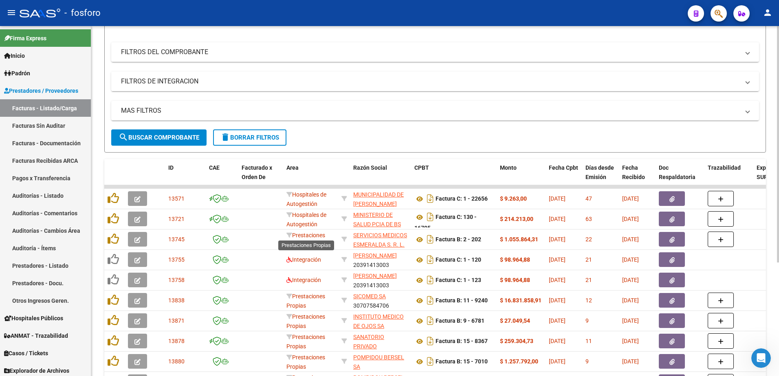
scroll to position [5, 0]
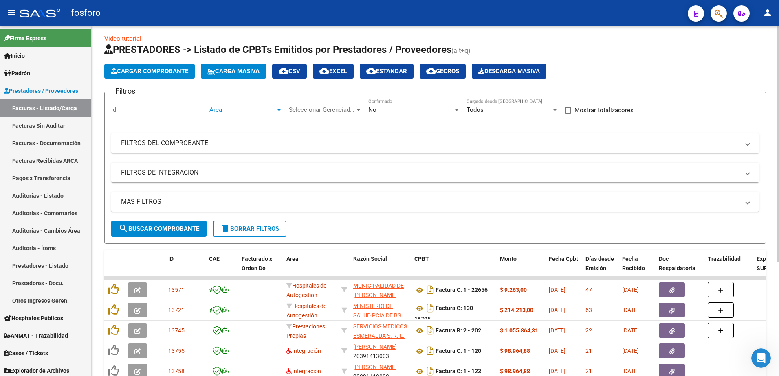
click at [279, 110] on div at bounding box center [279, 110] width 4 height 2
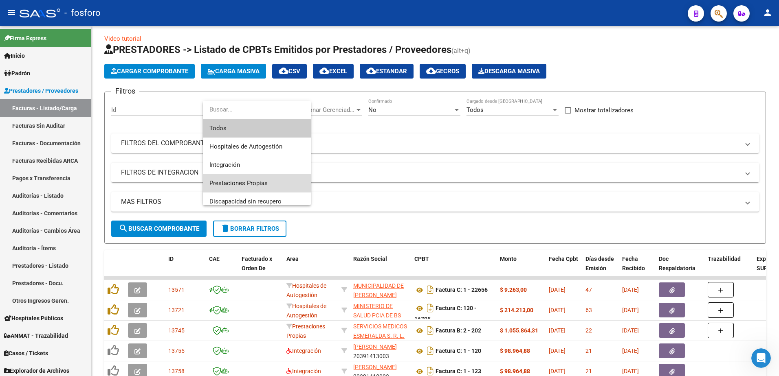
click at [240, 178] on span "Prestaciones Propias" at bounding box center [256, 183] width 95 height 18
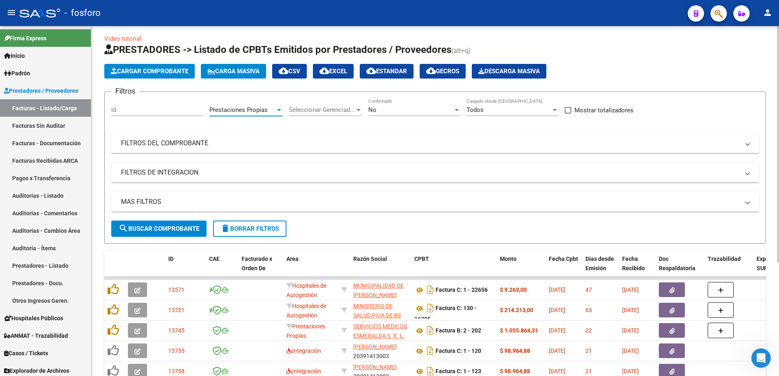
click at [167, 228] on span "search Buscar Comprobante" at bounding box center [159, 228] width 81 height 7
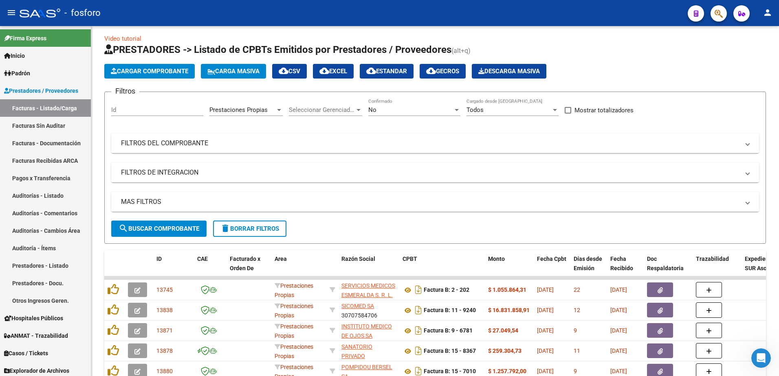
scroll to position [168, 0]
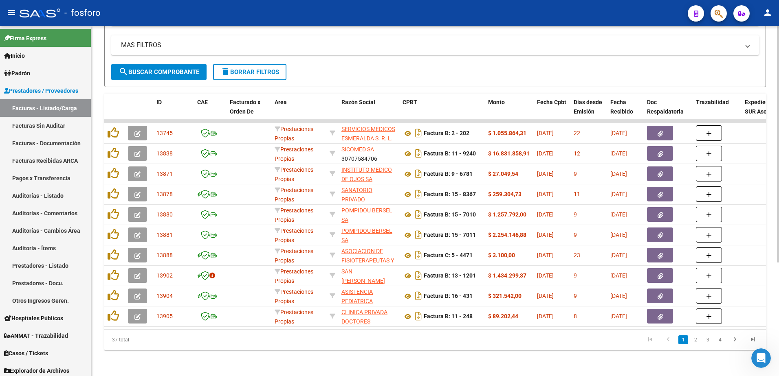
click at [707, 345] on li "3" at bounding box center [707, 340] width 12 height 14
click at [694, 340] on link "2" at bounding box center [695, 340] width 10 height 9
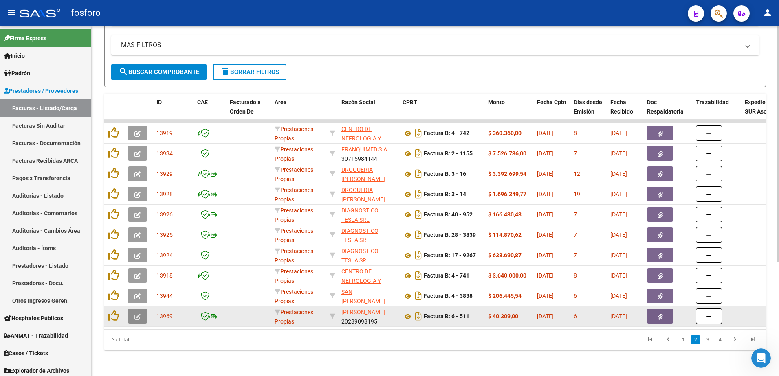
click at [137, 314] on icon "button" at bounding box center [137, 317] width 6 height 6
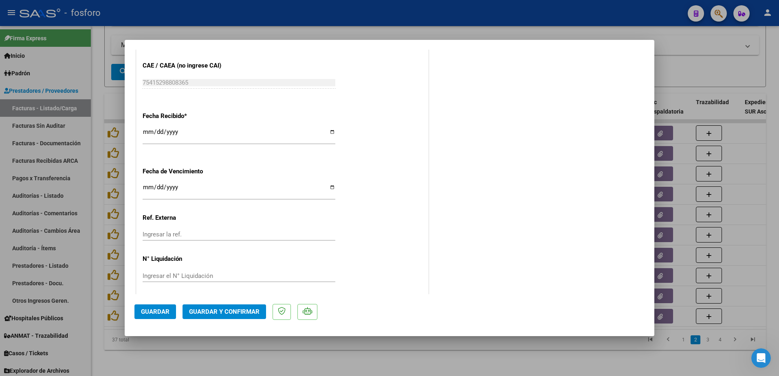
scroll to position [422, 0]
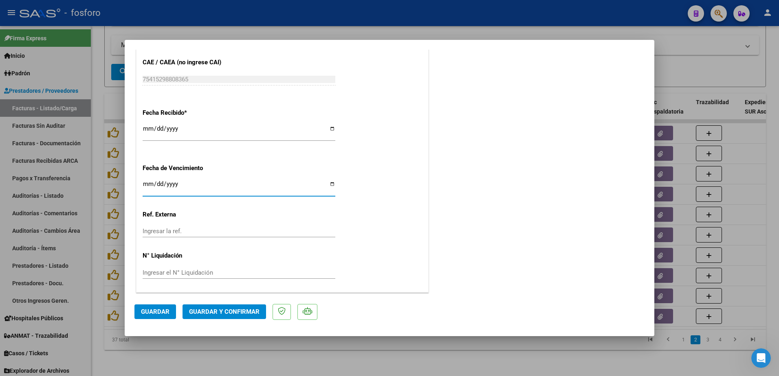
click at [145, 183] on input "Ingresar la fecha" at bounding box center [239, 187] width 193 height 13
type input "2025-10-19"
click at [217, 308] on span "Guardar y Confirmar" at bounding box center [224, 311] width 70 height 7
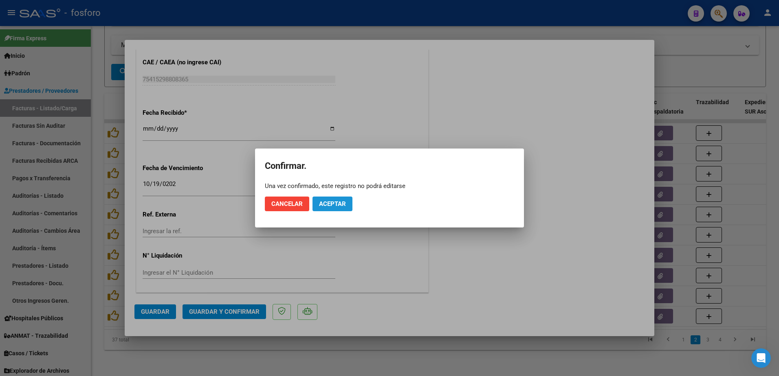
click at [334, 207] on span "Aceptar" at bounding box center [332, 203] width 27 height 7
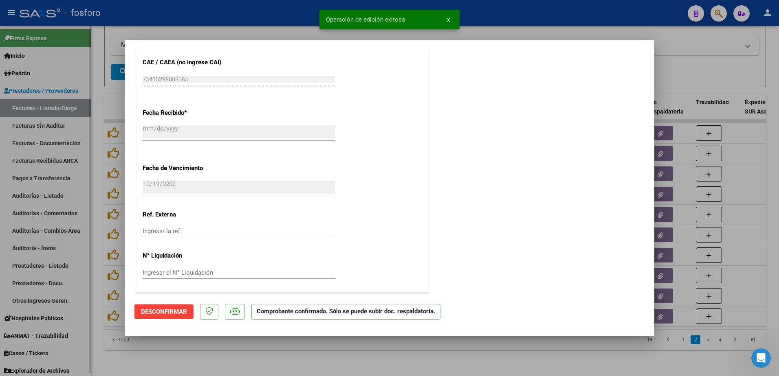
drag, startPoint x: 88, startPoint y: 191, endPoint x: 74, endPoint y: 148, distance: 45.6
click at [89, 191] on div at bounding box center [389, 188] width 779 height 376
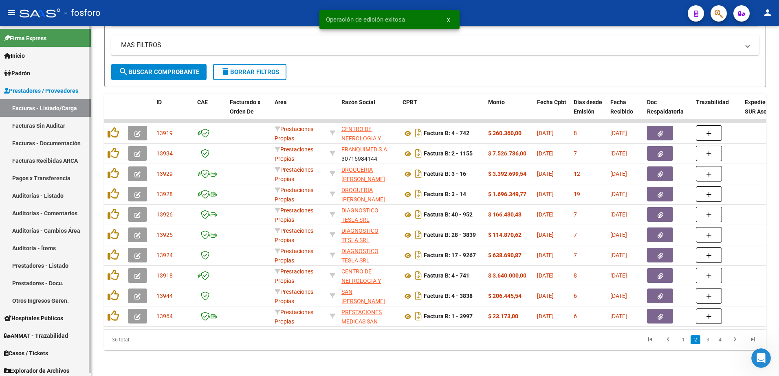
click at [55, 126] on link "Facturas Sin Auditar" at bounding box center [45, 126] width 91 height 18
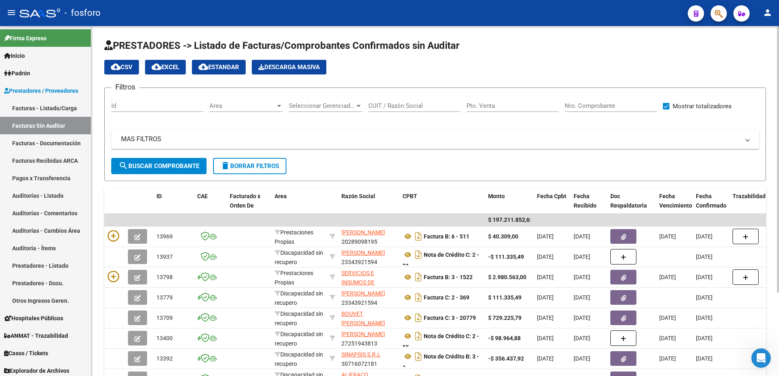
click at [278, 104] on div at bounding box center [278, 106] width 7 height 7
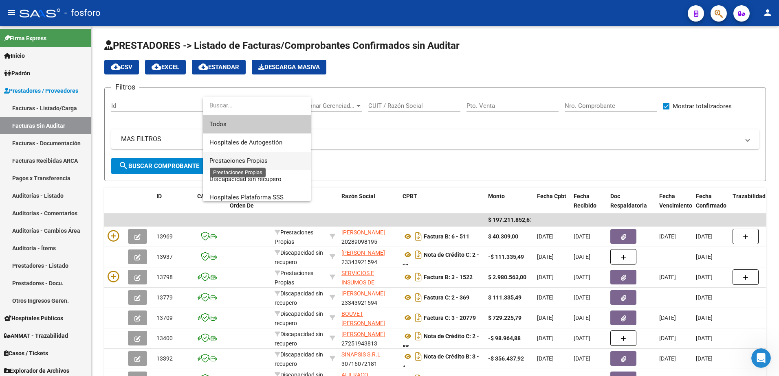
click at [261, 160] on span "Prestaciones Propias" at bounding box center [238, 160] width 58 height 7
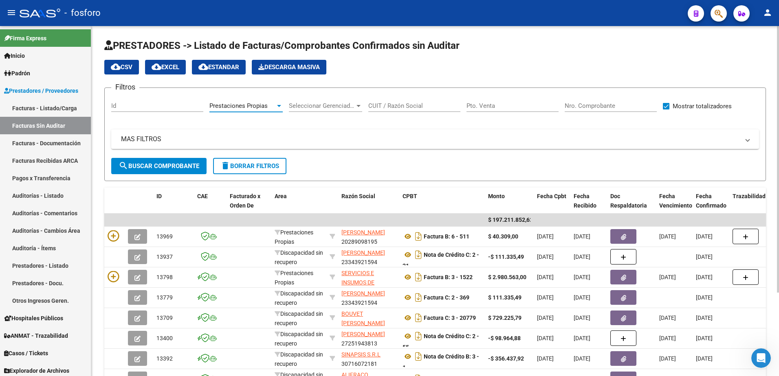
click at [150, 166] on span "search Buscar Comprobante" at bounding box center [159, 166] width 81 height 7
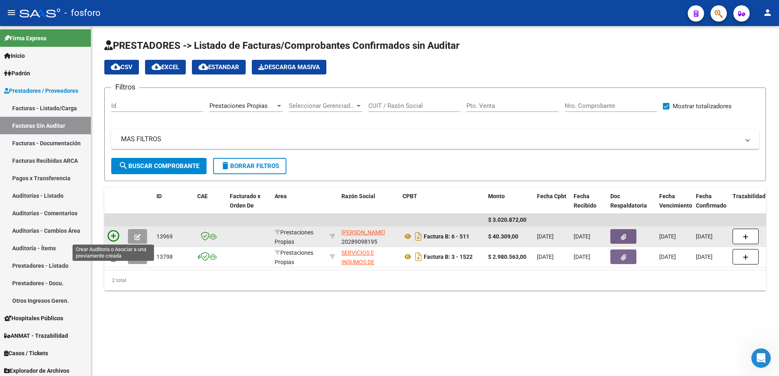
click at [114, 235] on icon at bounding box center [113, 236] width 11 height 11
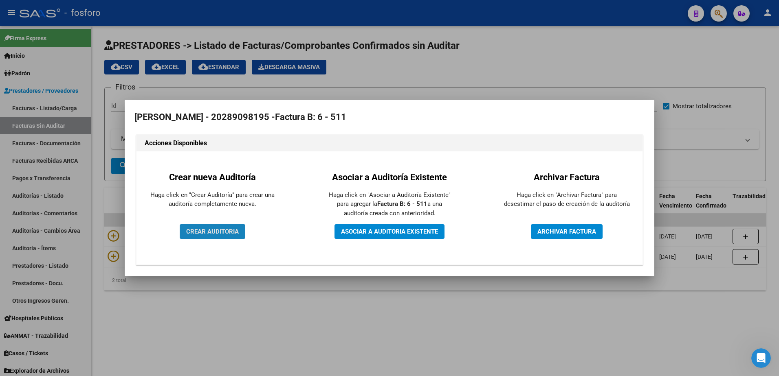
click at [206, 232] on span "CREAR AUDITORIA" at bounding box center [212, 231] width 53 height 7
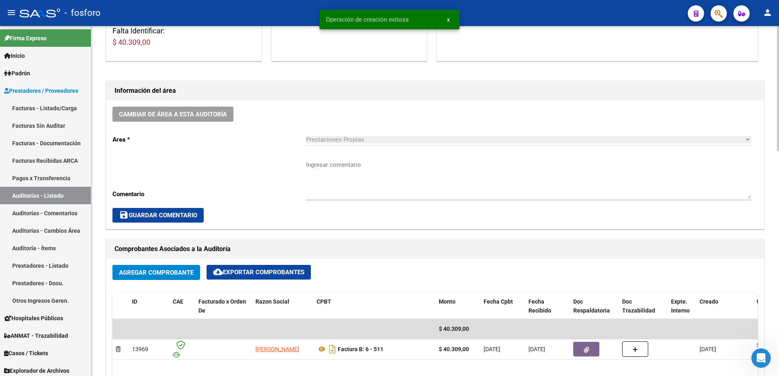
scroll to position [204, 0]
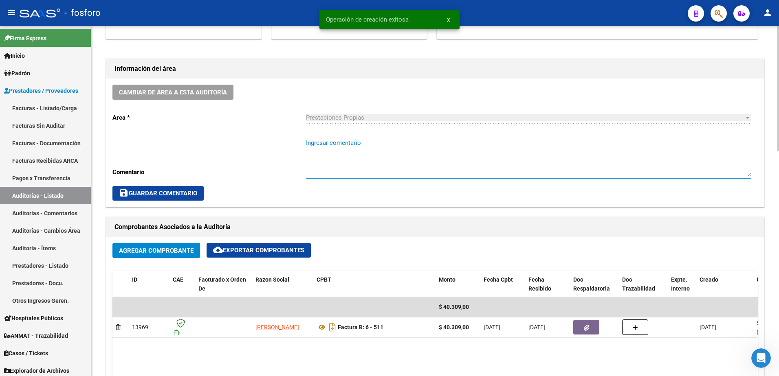
click at [320, 145] on textarea "Ingresar comentario" at bounding box center [528, 157] width 445 height 38
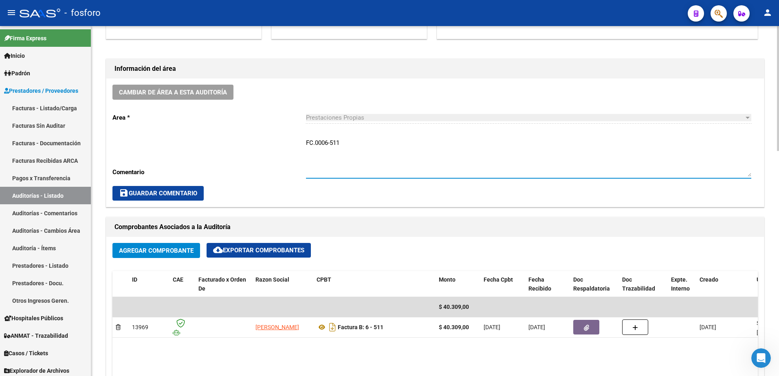
type textarea "FC.0006-511"
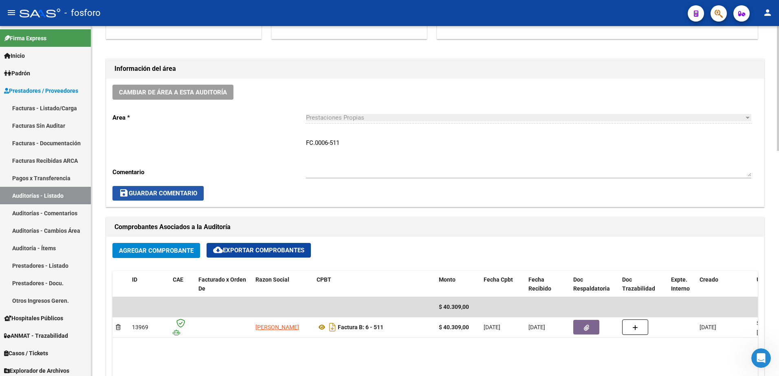
click at [140, 193] on span "save Guardar Comentario" at bounding box center [158, 193] width 78 height 7
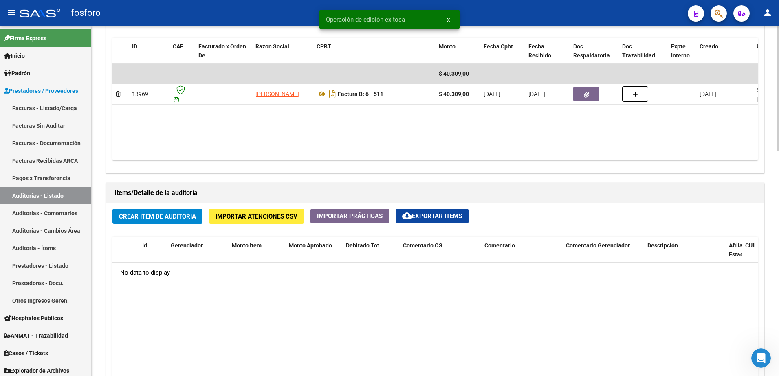
scroll to position [448, 0]
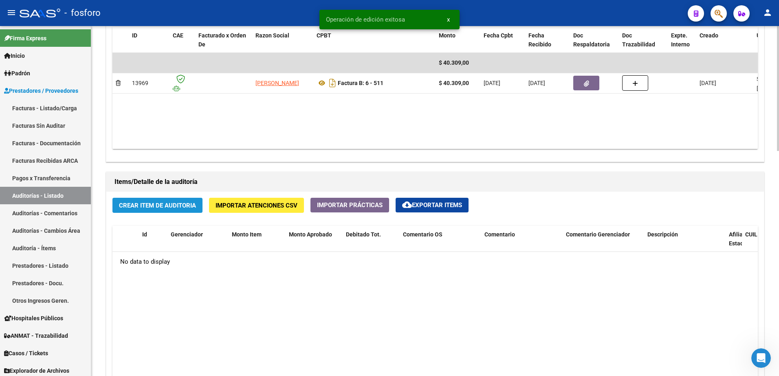
click at [173, 206] on span "Crear Item de Auditoria" at bounding box center [157, 205] width 77 height 7
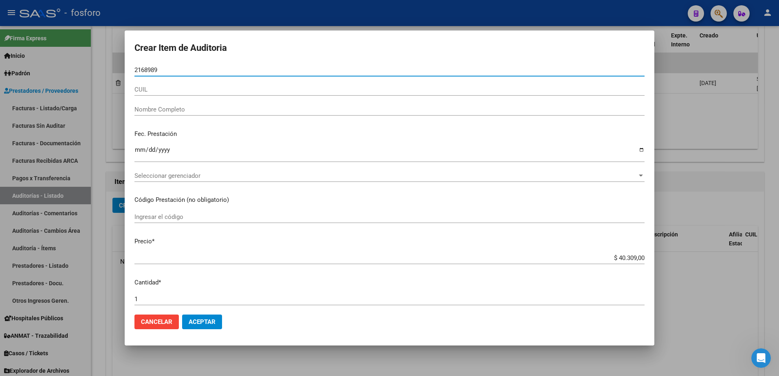
type input "21689899"
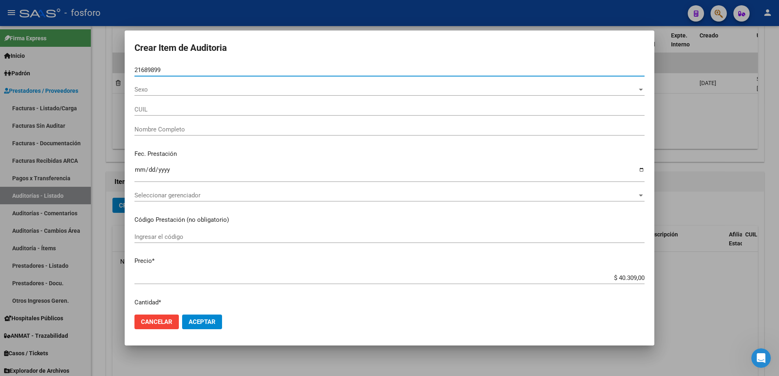
type input "20216898991"
type input "QUINTANA SERGIO ALBERTO -"
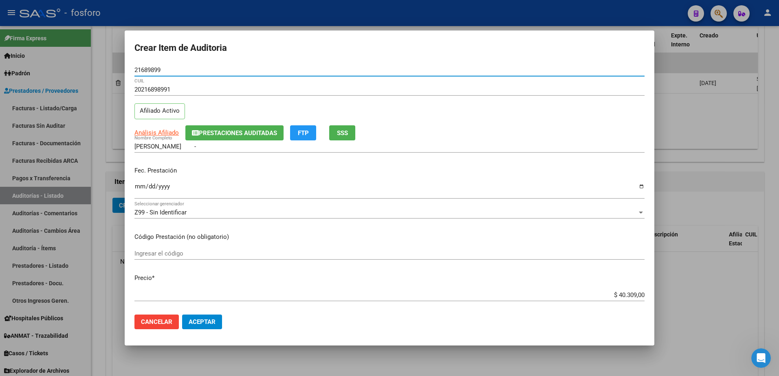
type input "21689899"
click at [137, 187] on input "Ingresar la fecha" at bounding box center [389, 189] width 510 height 13
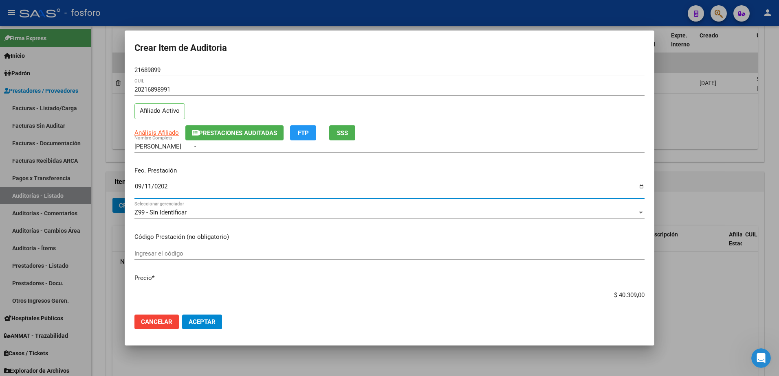
type input "[DATE]"
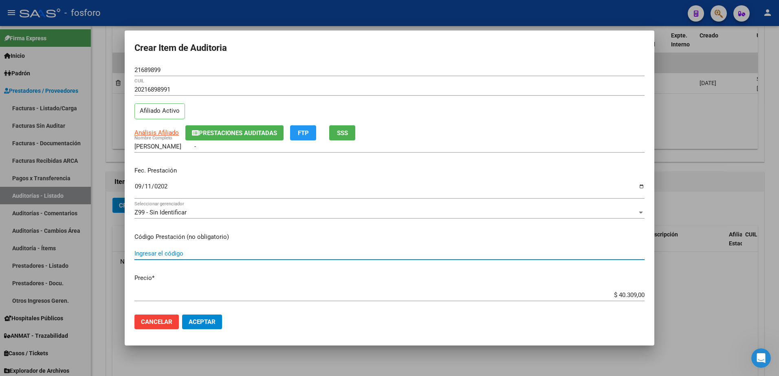
click at [145, 254] on input "Ingresar el código" at bounding box center [389, 253] width 510 height 7
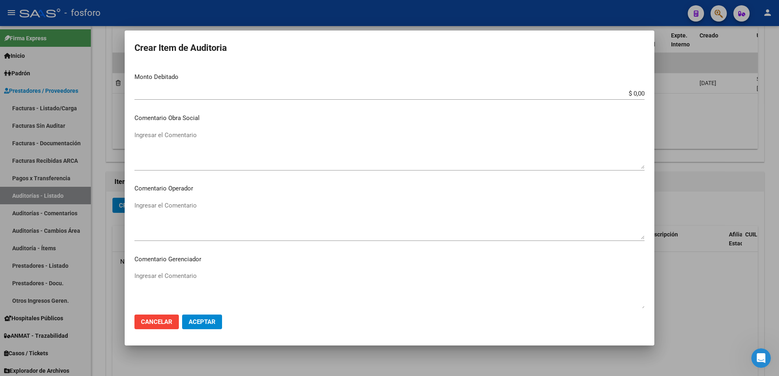
scroll to position [326, 0]
type input "MATERIAL DESCARTABLE PARA DBT, 100% COBERTURA"
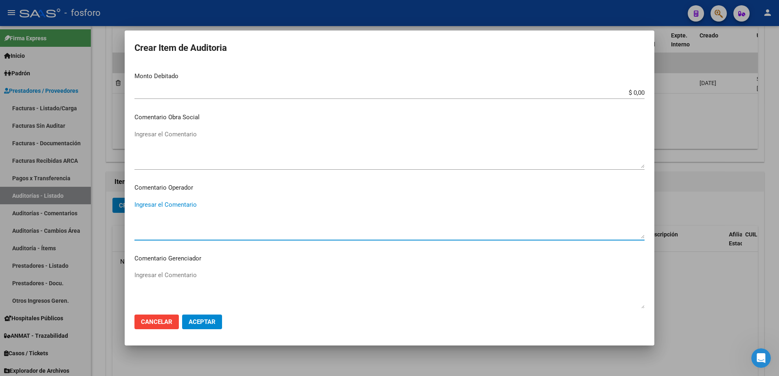
click at [176, 206] on textarea "Ingresar el Comentario" at bounding box center [389, 219] width 510 height 38
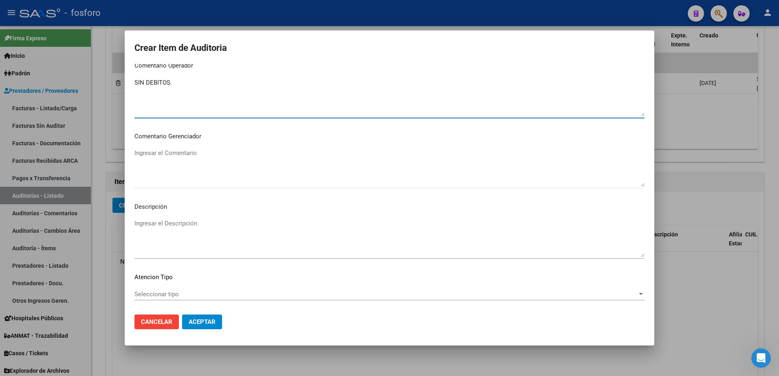
scroll to position [489, 0]
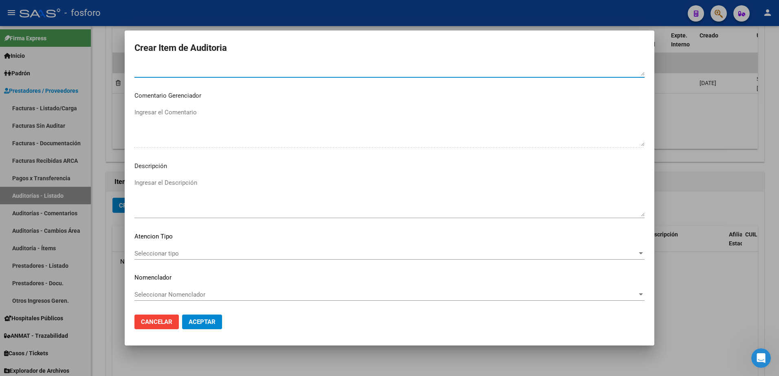
type textarea "SIN DEBITOS."
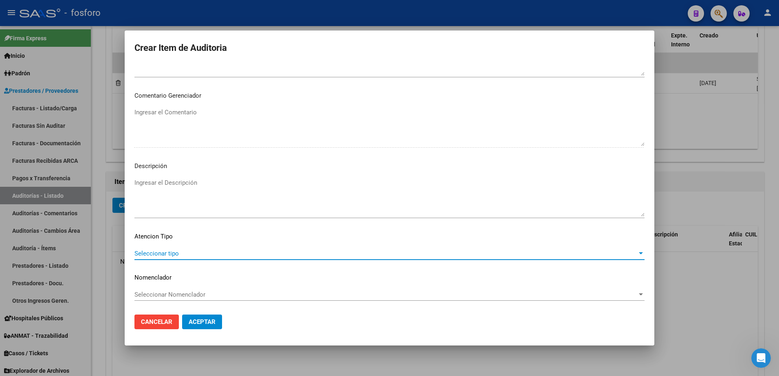
click at [164, 252] on span "Seleccionar tipo" at bounding box center [385, 253] width 503 height 7
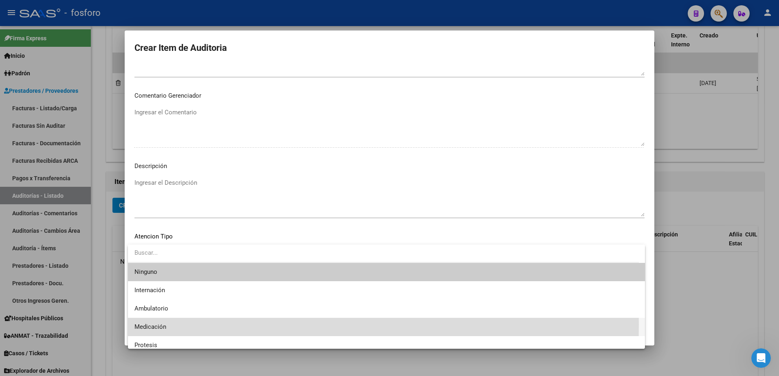
drag, startPoint x: 166, startPoint y: 325, endPoint x: 187, endPoint y: 321, distance: 20.9
click at [166, 325] on span "Medicación" at bounding box center [386, 327] width 504 height 18
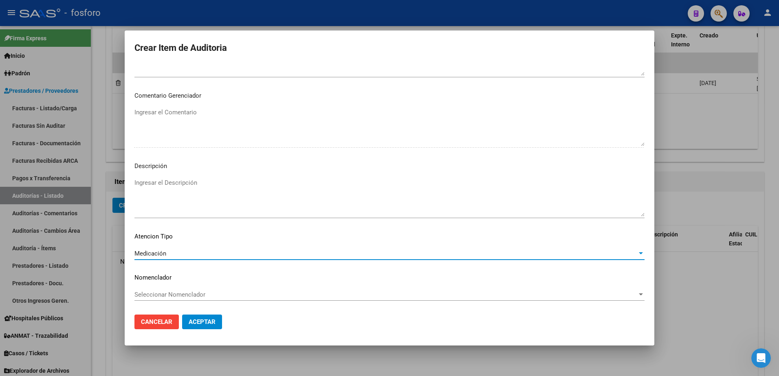
click at [206, 316] on button "Aceptar" at bounding box center [202, 322] width 40 height 15
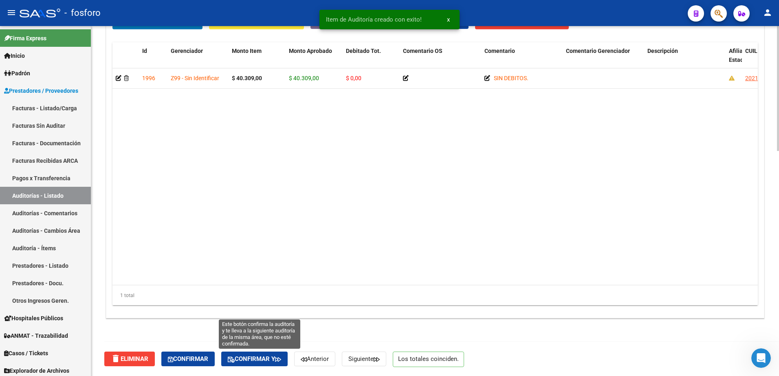
click at [276, 358] on span "Confirmar y" at bounding box center [254, 359] width 53 height 7
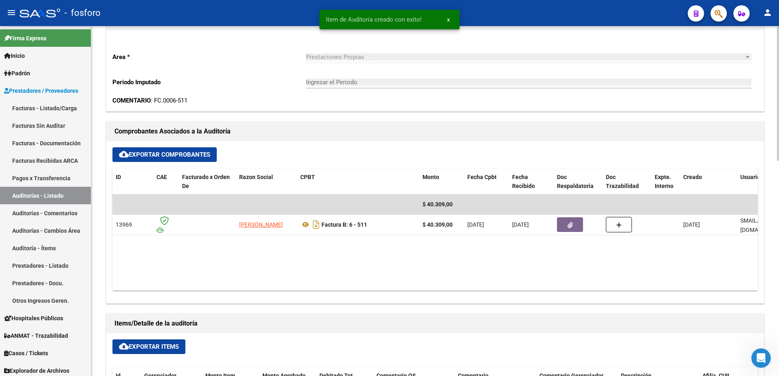
type input "202510"
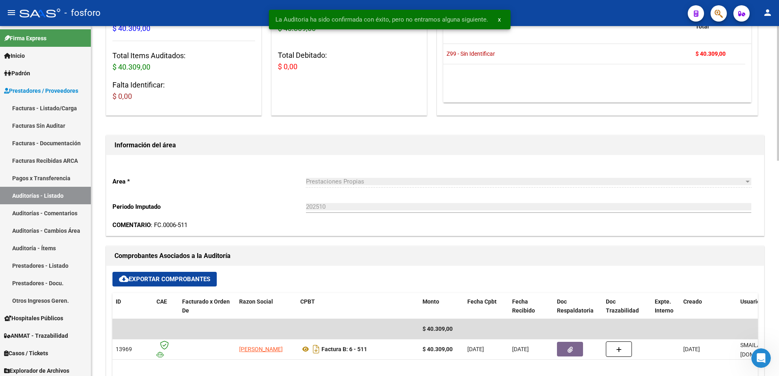
scroll to position [0, 0]
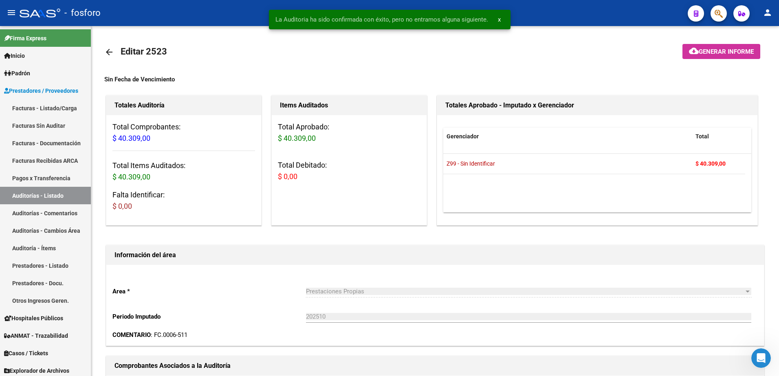
click at [699, 53] on span "Generar informe" at bounding box center [726, 51] width 55 height 7
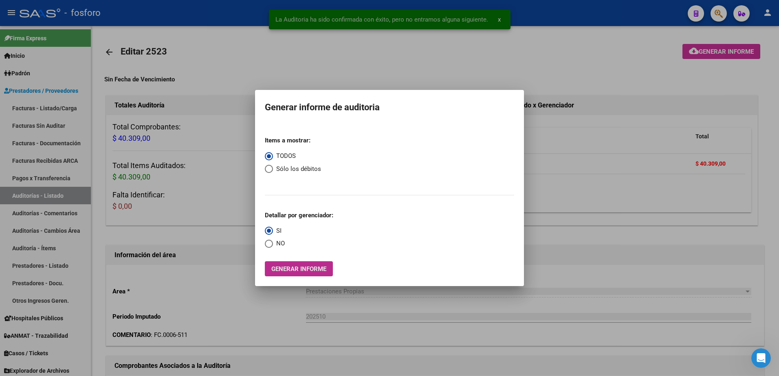
click at [291, 266] on span "Generar informe" at bounding box center [298, 269] width 55 height 7
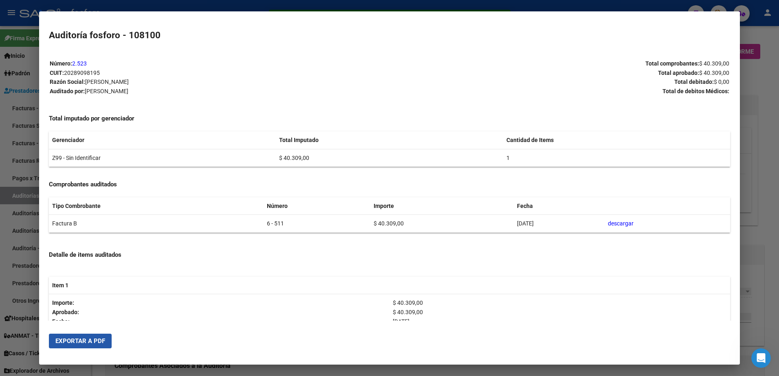
click at [85, 340] on span "Exportar a PDF" at bounding box center [80, 341] width 50 height 7
click at [20, 74] on div at bounding box center [389, 188] width 779 height 376
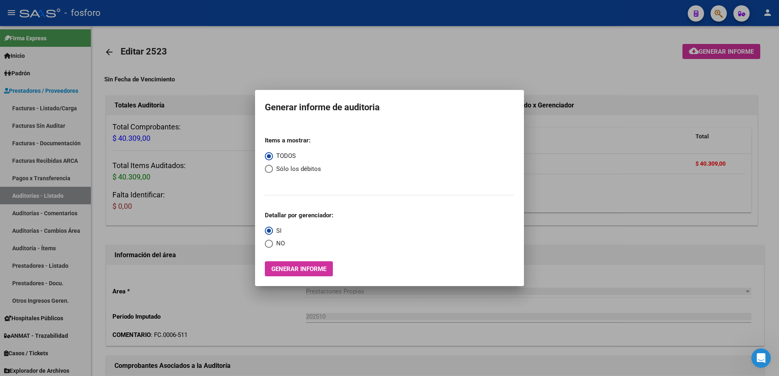
click at [68, 103] on div at bounding box center [389, 188] width 779 height 376
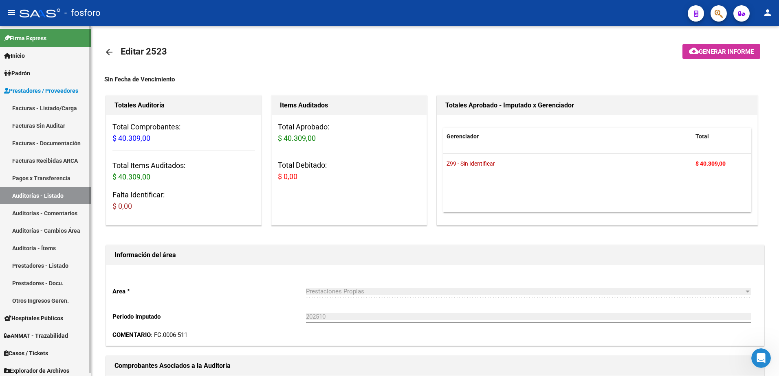
click at [69, 105] on link "Facturas - Listado/Carga" at bounding box center [45, 108] width 91 height 18
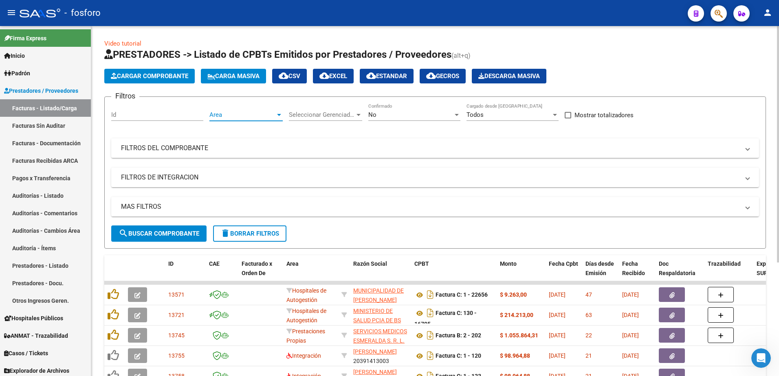
click at [279, 115] on div at bounding box center [279, 115] width 4 height 2
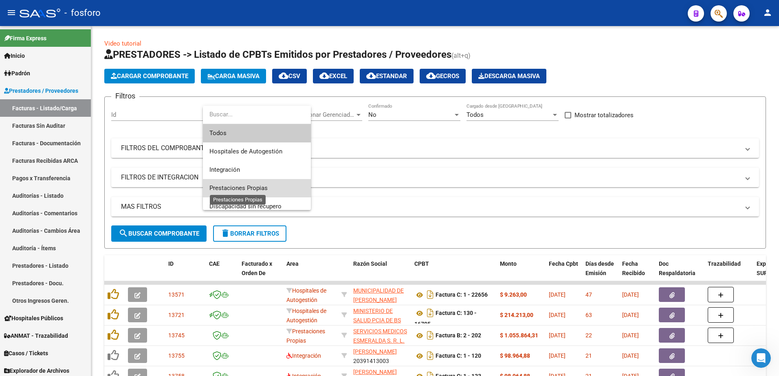
click at [253, 191] on span "Prestaciones Propias" at bounding box center [238, 188] width 58 height 7
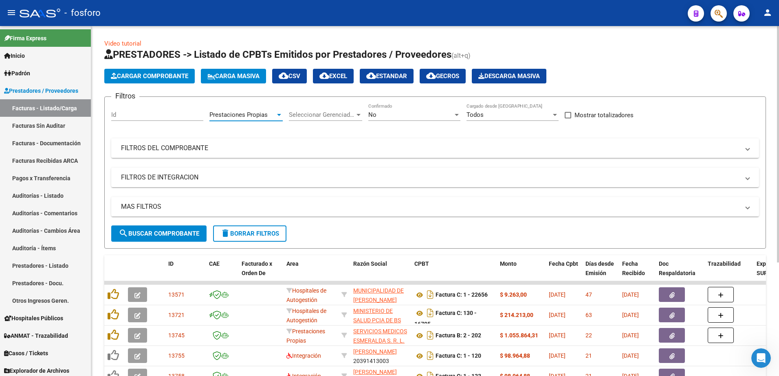
click at [185, 231] on span "search Buscar Comprobante" at bounding box center [159, 233] width 81 height 7
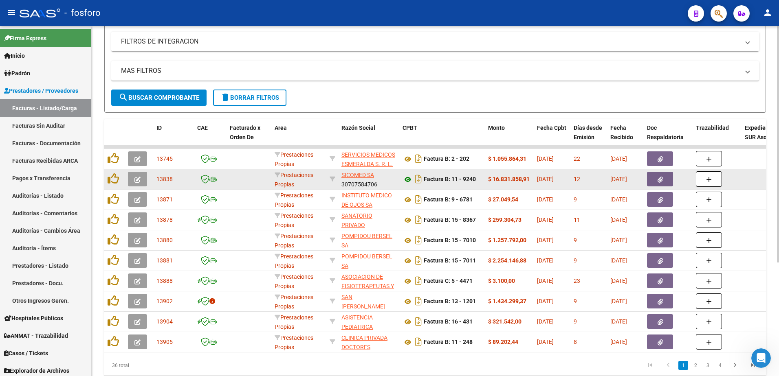
scroll to position [127, 0]
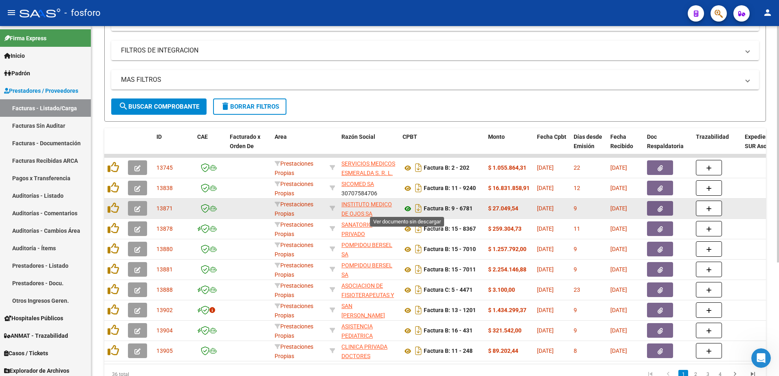
click at [406, 209] on icon at bounding box center [407, 209] width 11 height 10
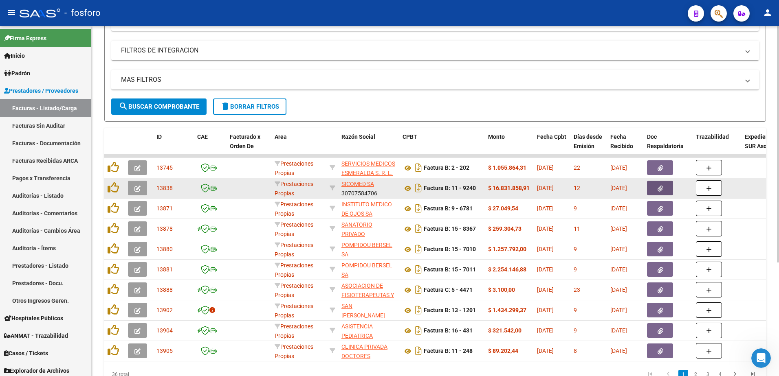
click at [662, 187] on icon "button" at bounding box center [659, 189] width 5 height 6
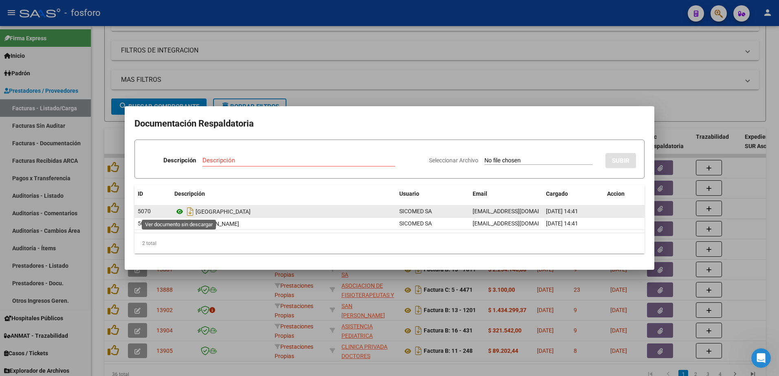
click at [178, 212] on icon at bounding box center [179, 212] width 11 height 10
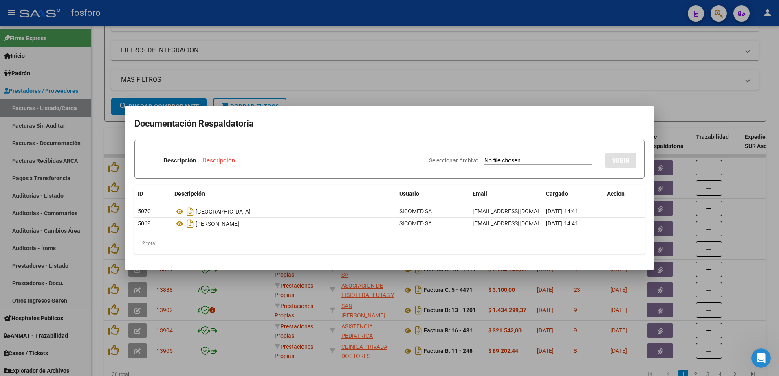
click at [435, 66] on div at bounding box center [389, 188] width 779 height 376
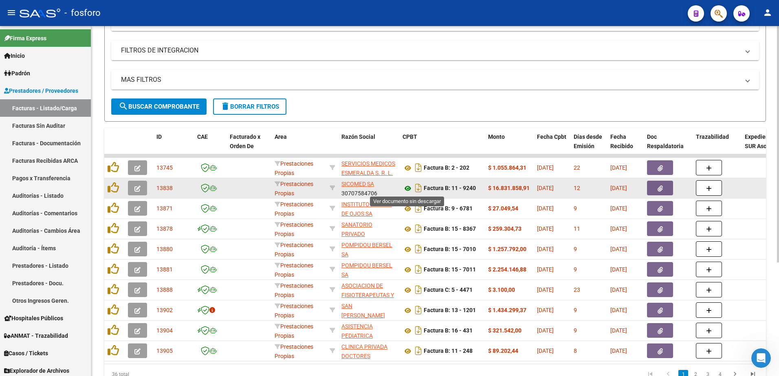
click at [408, 186] on icon at bounding box center [407, 189] width 11 height 10
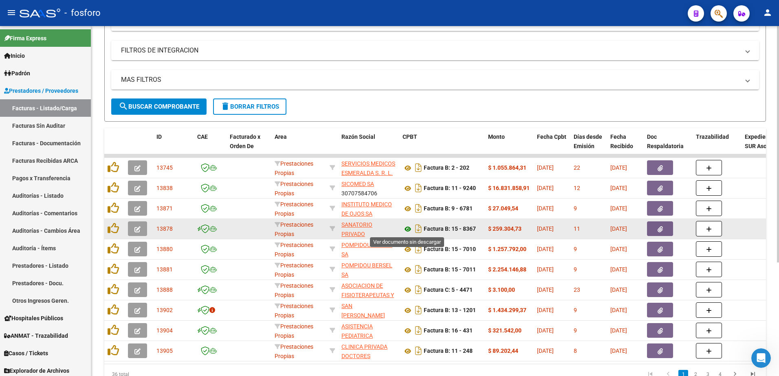
click at [406, 228] on icon at bounding box center [407, 229] width 11 height 10
click at [662, 225] on button "button" at bounding box center [660, 229] width 26 height 15
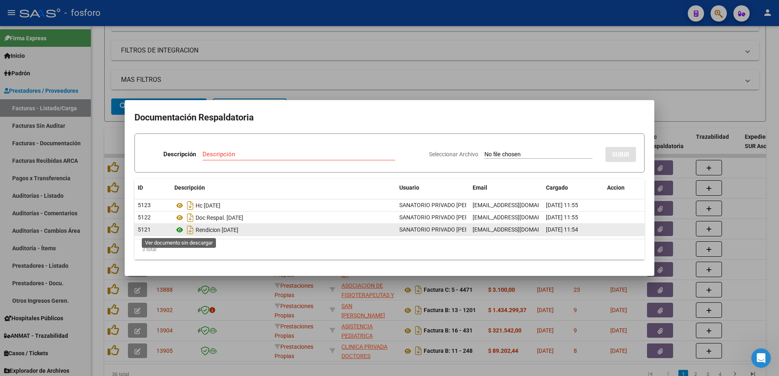
click at [180, 229] on icon at bounding box center [179, 230] width 11 height 10
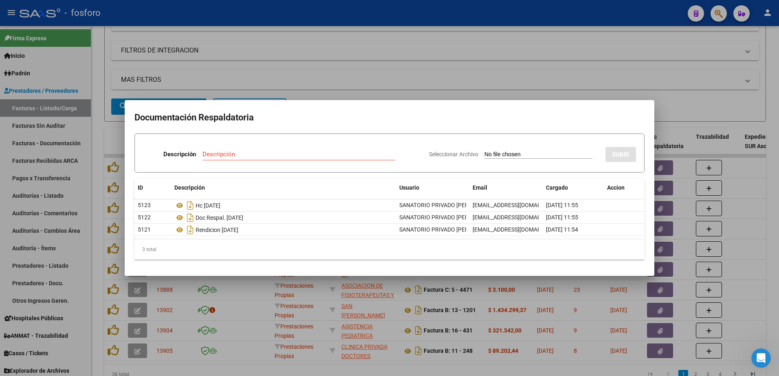
click at [213, 300] on div at bounding box center [389, 188] width 779 height 376
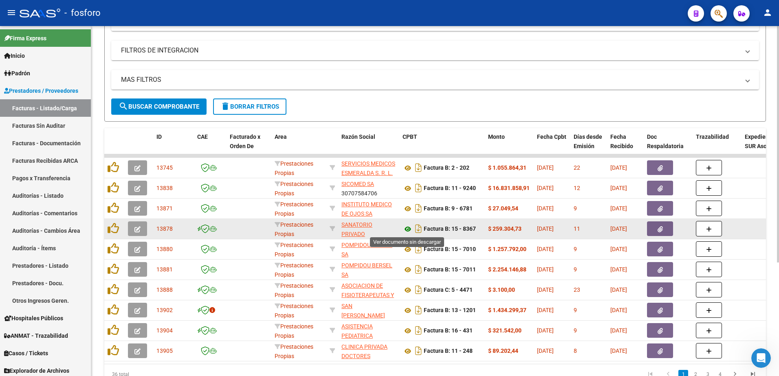
click at [406, 229] on icon at bounding box center [407, 229] width 11 height 10
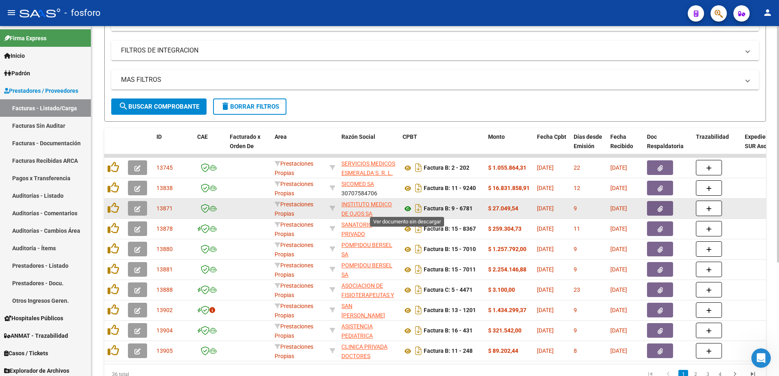
click at [409, 211] on icon at bounding box center [407, 209] width 11 height 10
click at [657, 205] on button "button" at bounding box center [660, 208] width 26 height 15
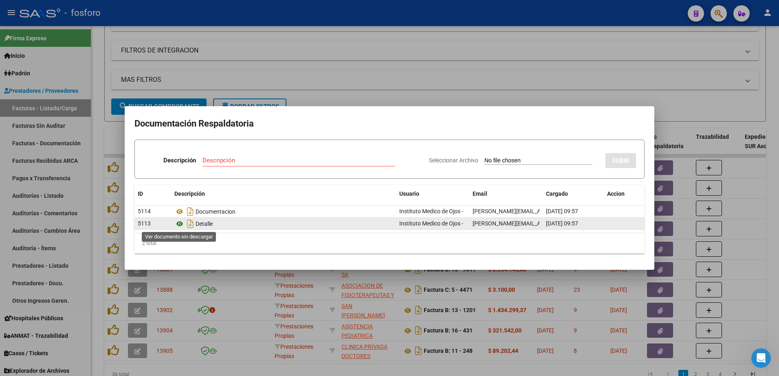
click at [180, 223] on icon at bounding box center [179, 224] width 11 height 10
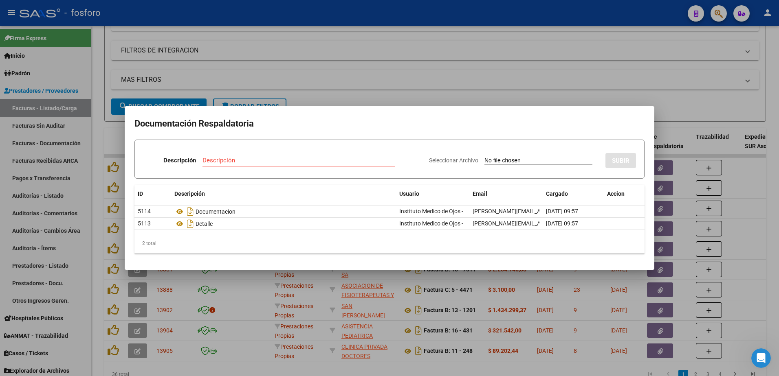
click at [304, 73] on div at bounding box center [389, 188] width 779 height 376
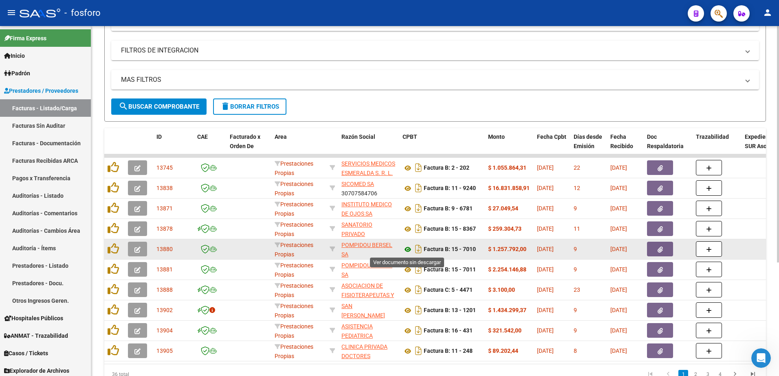
click at [407, 250] on icon at bounding box center [407, 250] width 11 height 10
click at [658, 251] on icon "button" at bounding box center [659, 250] width 5 height 6
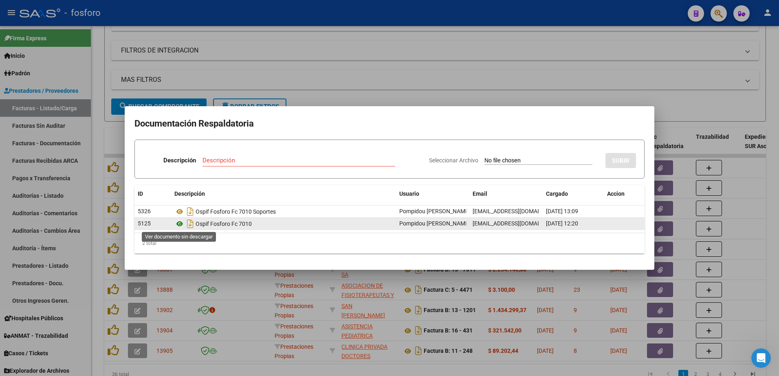
click at [179, 223] on icon at bounding box center [179, 224] width 11 height 10
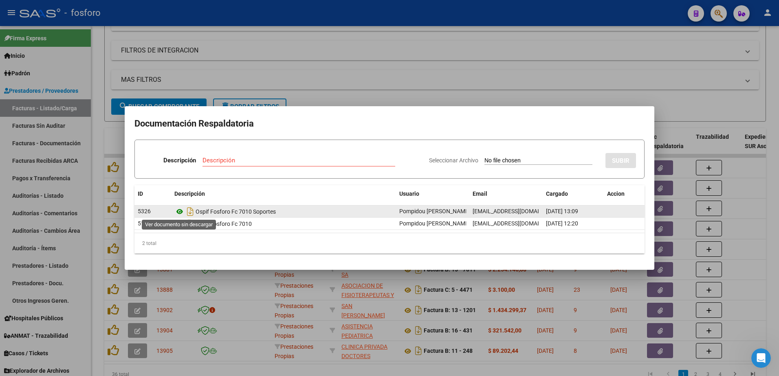
click at [177, 211] on icon at bounding box center [179, 212] width 11 height 10
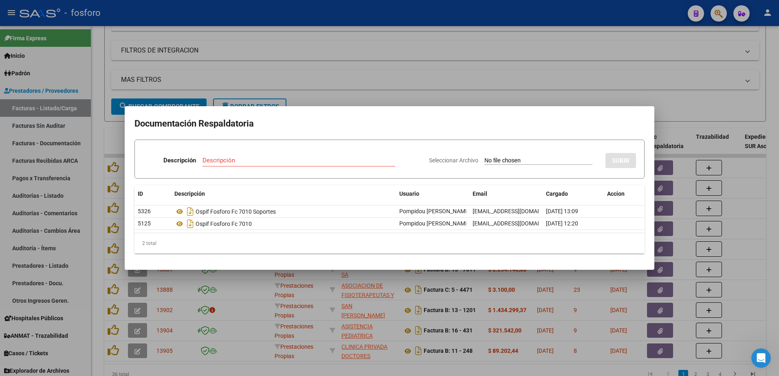
click at [325, 295] on div at bounding box center [389, 188] width 779 height 376
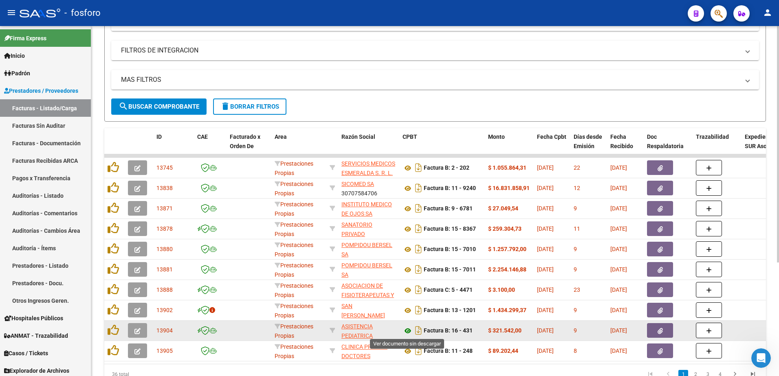
click at [406, 331] on icon at bounding box center [407, 331] width 11 height 10
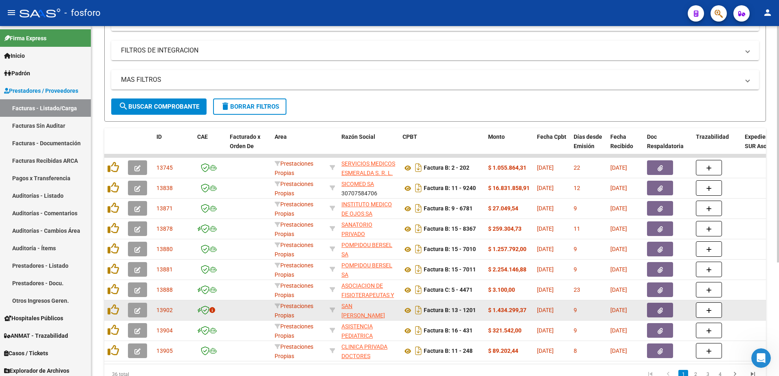
click at [657, 311] on icon "button" at bounding box center [659, 311] width 5 height 6
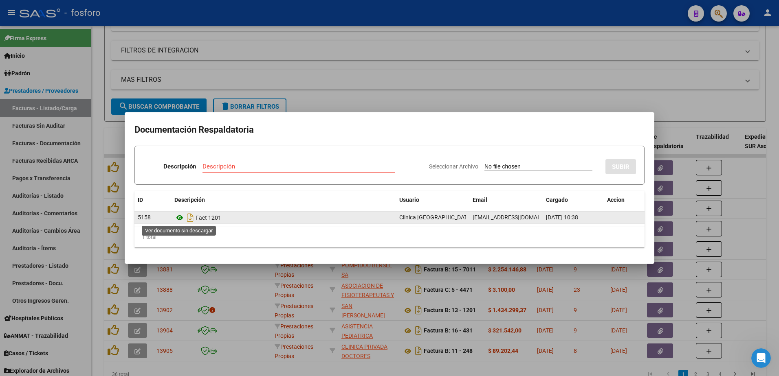
click at [178, 215] on icon at bounding box center [179, 218] width 11 height 10
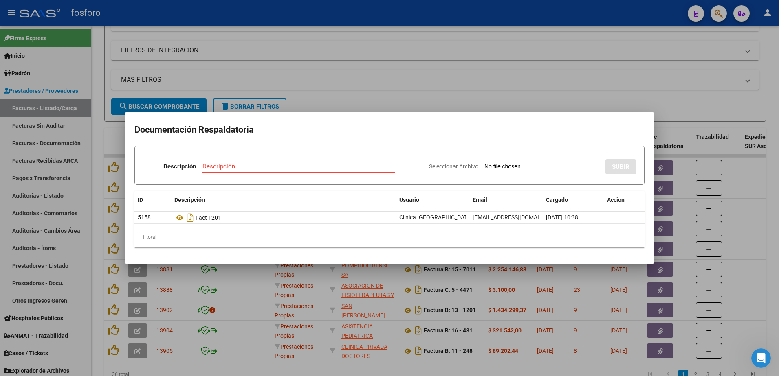
click at [320, 288] on div at bounding box center [389, 188] width 779 height 376
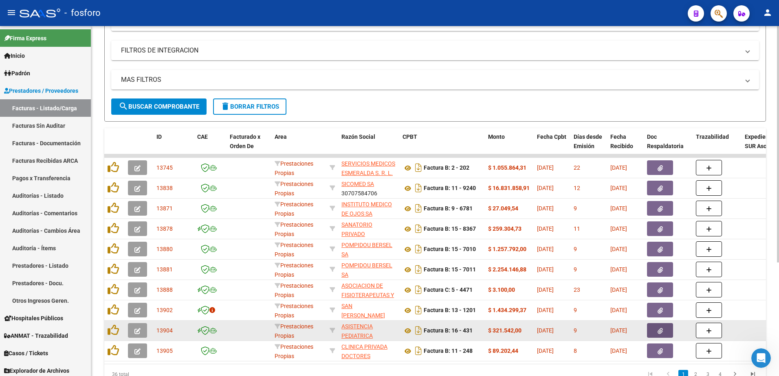
click at [660, 334] on icon "button" at bounding box center [659, 331] width 5 height 6
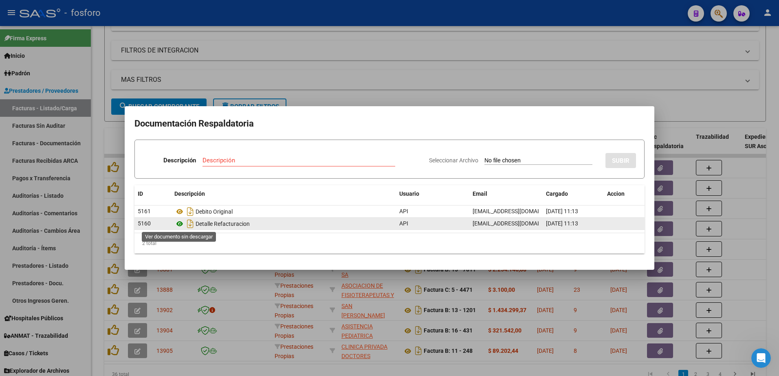
click at [178, 224] on icon at bounding box center [179, 224] width 11 height 10
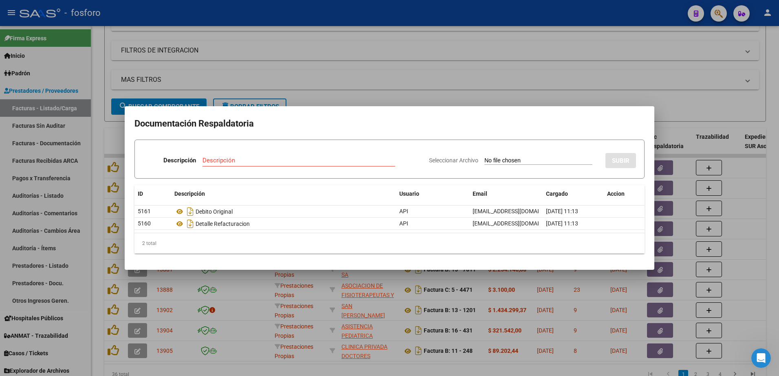
click at [474, 346] on div at bounding box center [389, 188] width 779 height 376
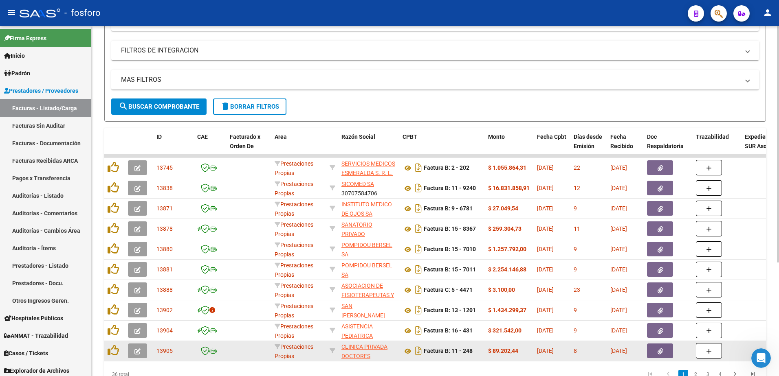
scroll to position [168, 0]
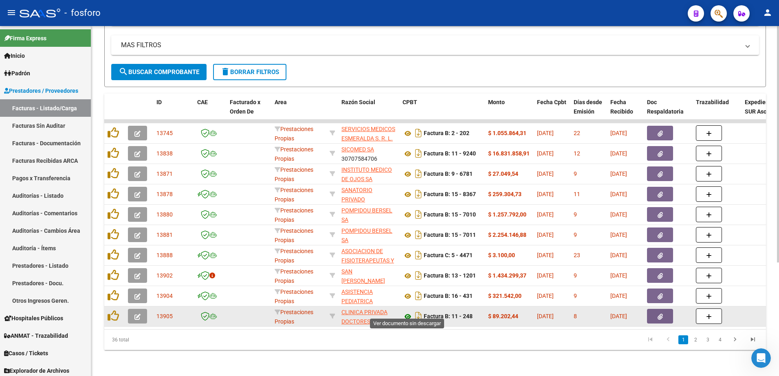
click at [406, 312] on icon at bounding box center [407, 317] width 11 height 10
click at [660, 314] on icon "button" at bounding box center [659, 317] width 5 height 6
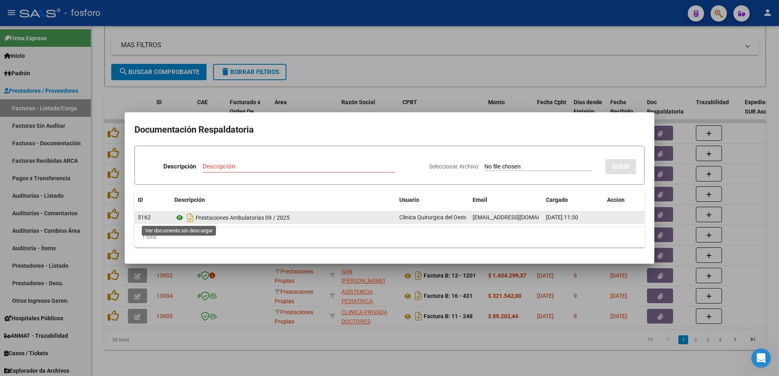
click at [180, 217] on icon at bounding box center [179, 218] width 11 height 10
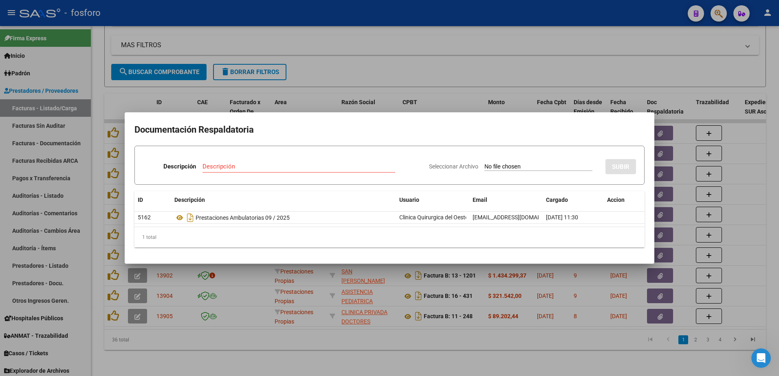
click at [499, 342] on div at bounding box center [389, 188] width 779 height 376
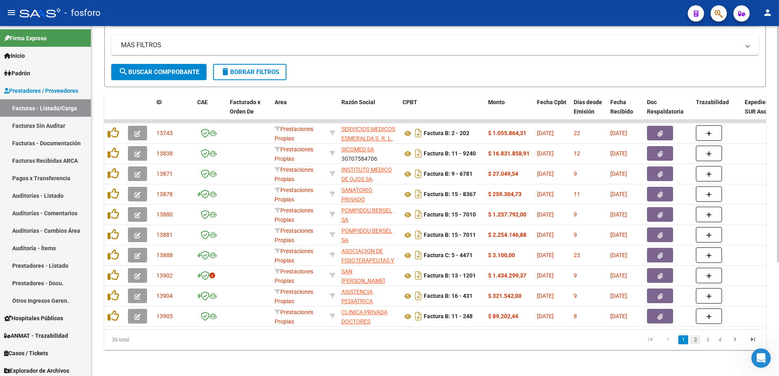
click at [692, 340] on link "2" at bounding box center [695, 340] width 10 height 9
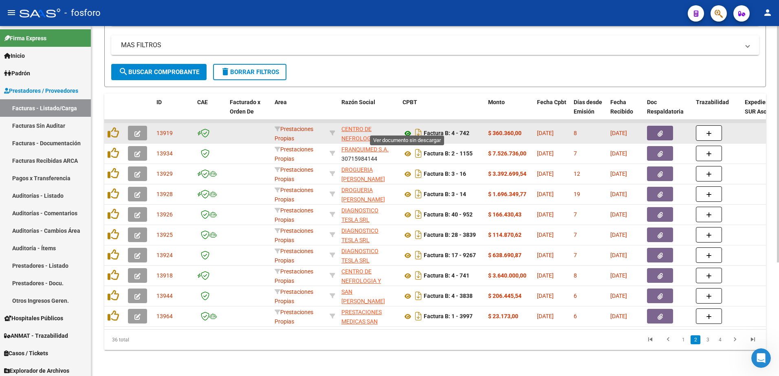
click at [407, 129] on icon at bounding box center [407, 134] width 11 height 10
click at [654, 127] on button "button" at bounding box center [660, 133] width 26 height 15
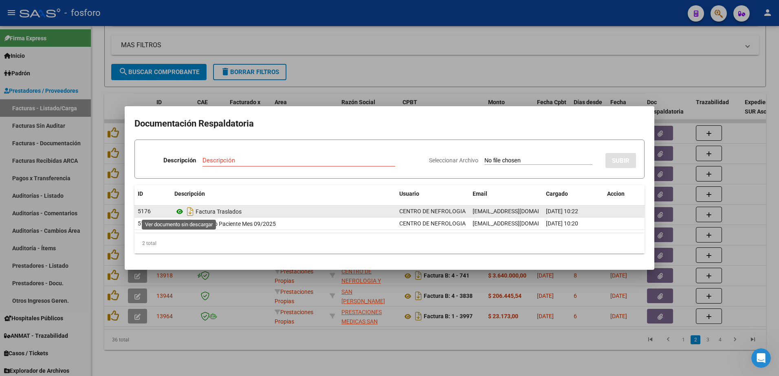
click at [179, 213] on icon at bounding box center [179, 212] width 11 height 10
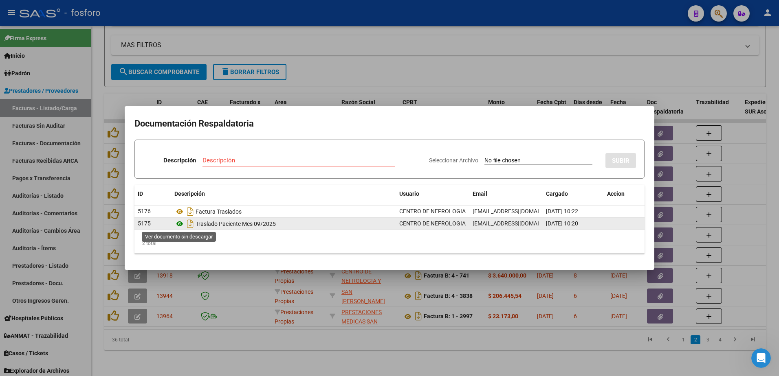
click at [180, 225] on icon at bounding box center [179, 224] width 11 height 10
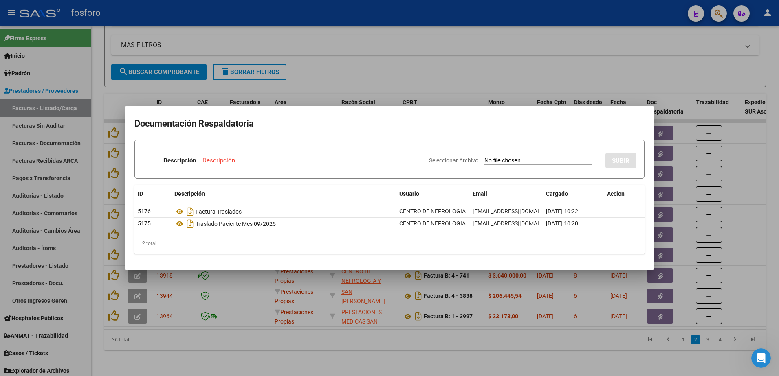
click at [282, 101] on div at bounding box center [389, 188] width 779 height 376
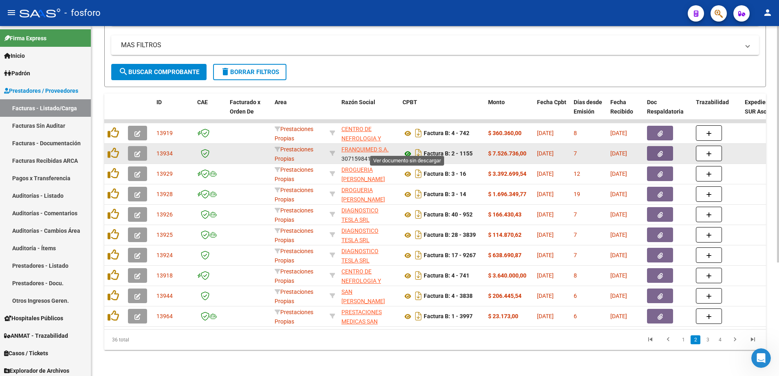
click at [405, 149] on icon at bounding box center [407, 154] width 11 height 10
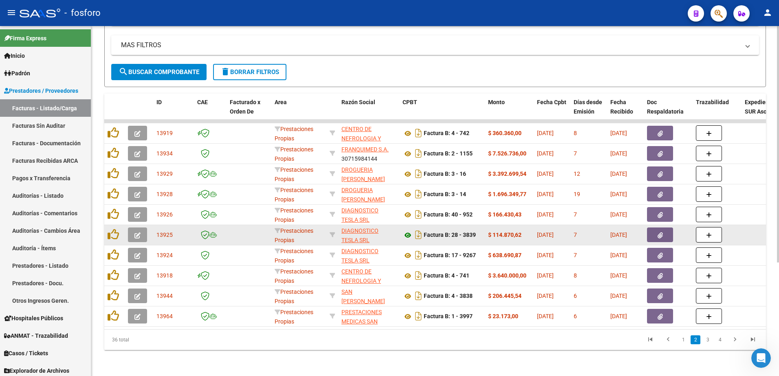
drag, startPoint x: 409, startPoint y: 224, endPoint x: 406, endPoint y: 226, distance: 4.2
click at [409, 225] on datatable-body-cell "Factura B: 28 - 3839" at bounding box center [442, 235] width 86 height 20
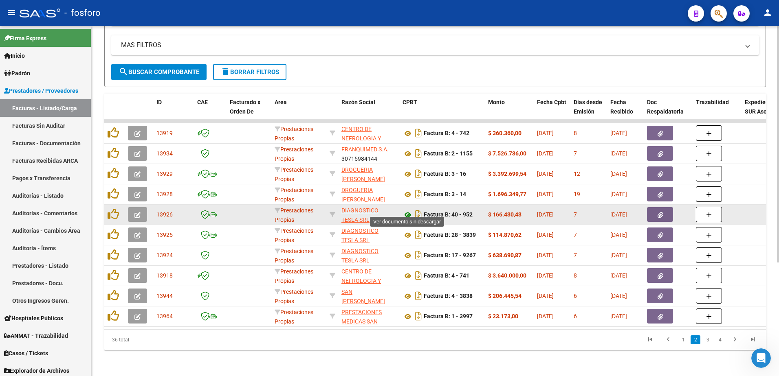
click at [410, 210] on icon at bounding box center [407, 215] width 11 height 10
click at [655, 208] on button "button" at bounding box center [660, 214] width 26 height 15
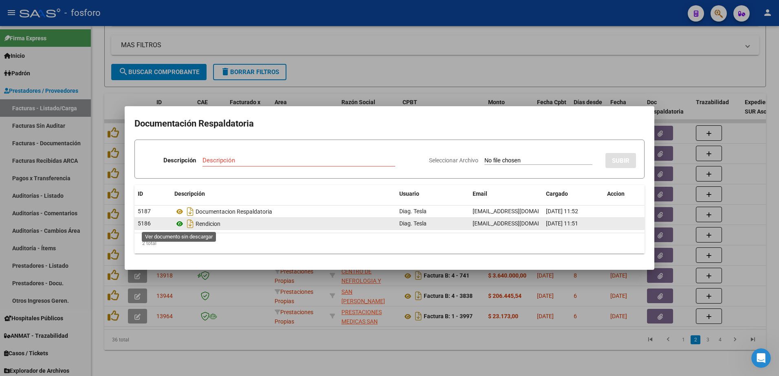
click at [179, 223] on icon at bounding box center [179, 224] width 11 height 10
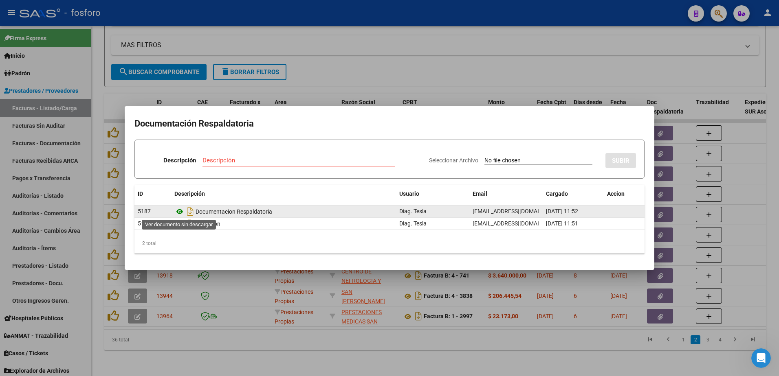
click at [178, 210] on icon at bounding box center [179, 212] width 11 height 10
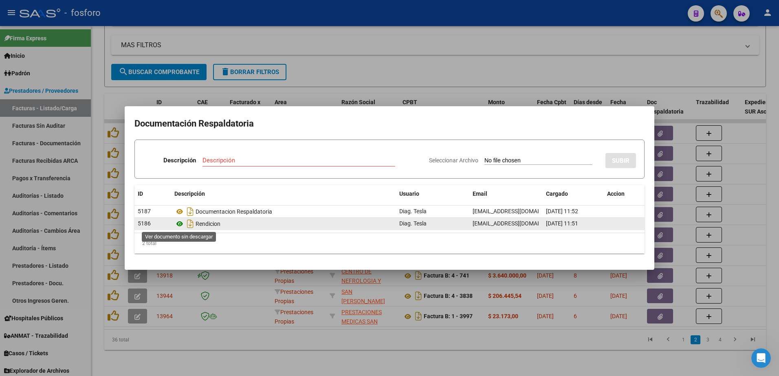
click at [178, 224] on icon at bounding box center [179, 224] width 11 height 10
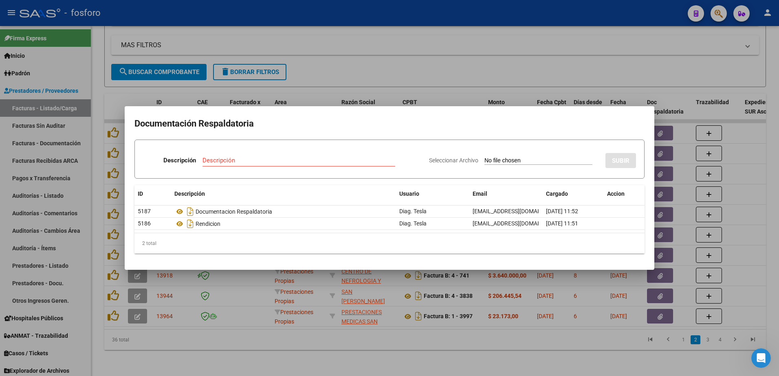
click at [360, 93] on div at bounding box center [389, 188] width 779 height 376
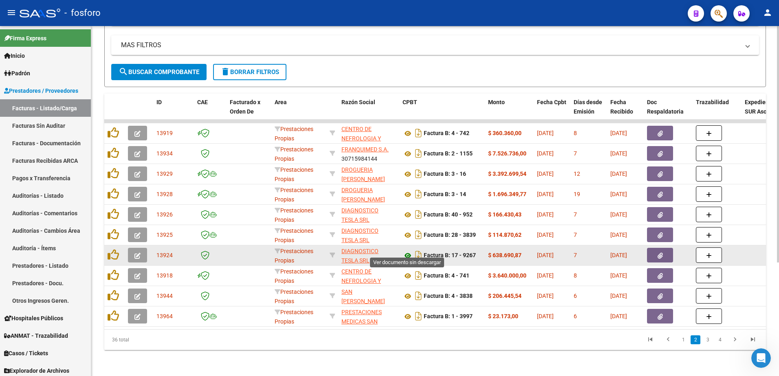
click at [409, 251] on icon at bounding box center [407, 256] width 11 height 10
click at [662, 253] on icon "button" at bounding box center [659, 256] width 5 height 6
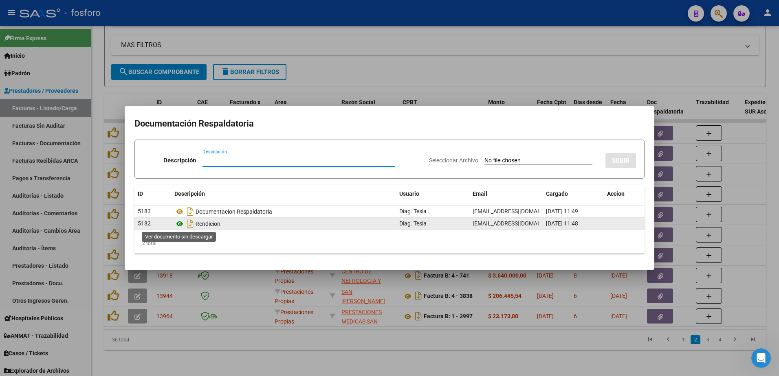
click at [180, 223] on icon at bounding box center [179, 224] width 11 height 10
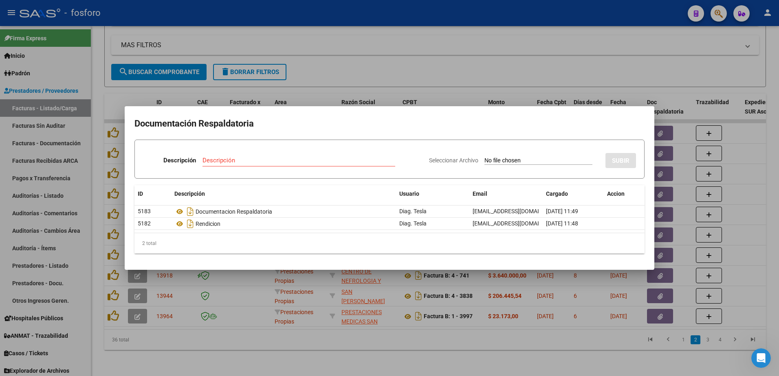
click at [346, 70] on div at bounding box center [389, 188] width 779 height 376
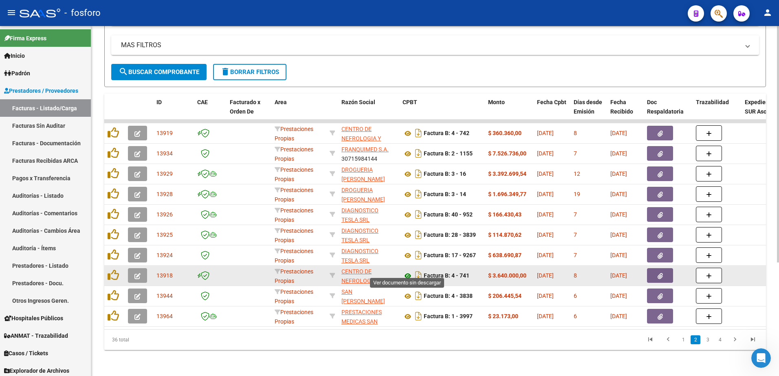
click at [407, 271] on icon at bounding box center [407, 276] width 11 height 10
click at [660, 272] on span "button" at bounding box center [659, 275] width 5 height 7
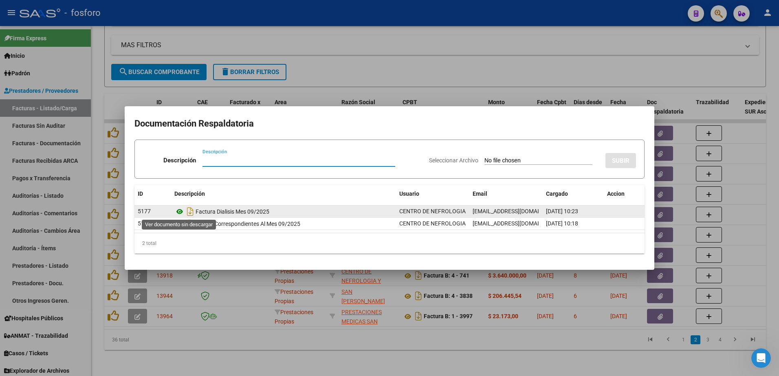
click at [177, 213] on icon at bounding box center [179, 212] width 11 height 10
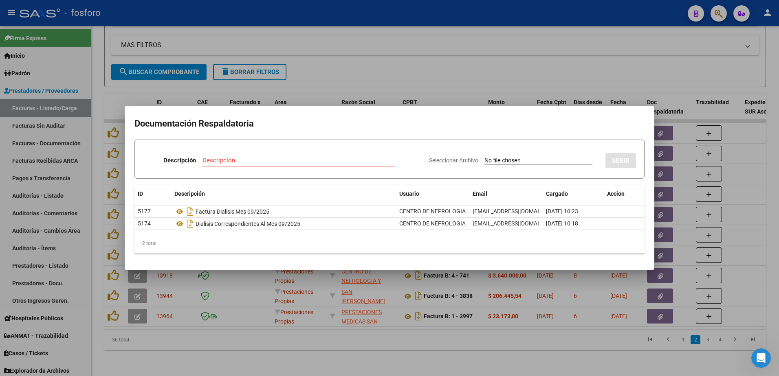
click at [371, 68] on div at bounding box center [389, 188] width 779 height 376
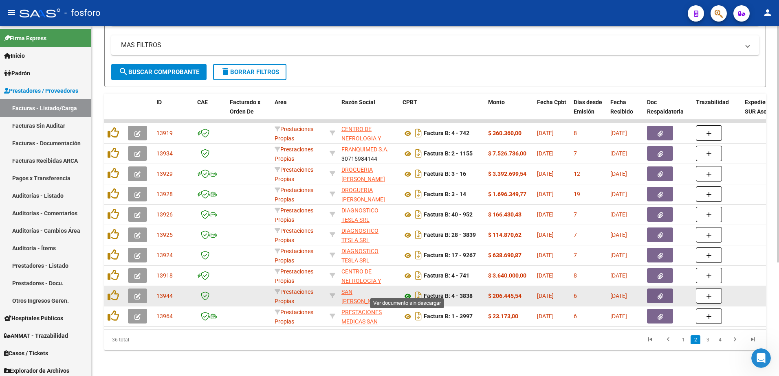
click at [409, 292] on icon at bounding box center [407, 297] width 11 height 10
click at [655, 291] on button "button" at bounding box center [660, 296] width 26 height 15
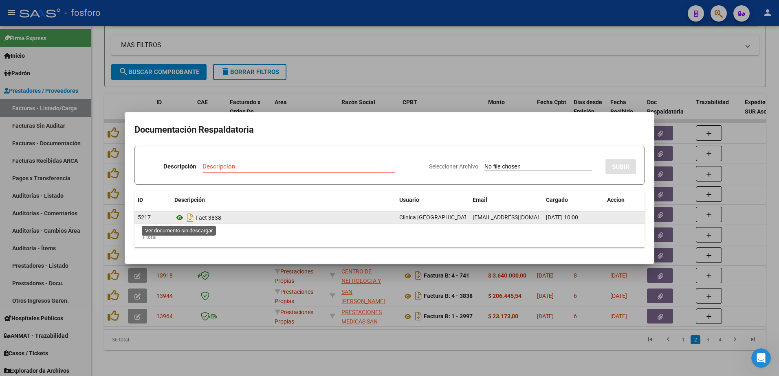
click at [180, 217] on icon at bounding box center [179, 218] width 11 height 10
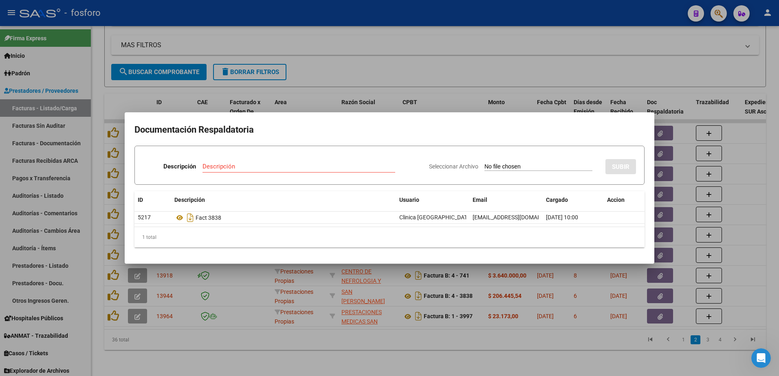
click at [330, 99] on div at bounding box center [389, 188] width 779 height 376
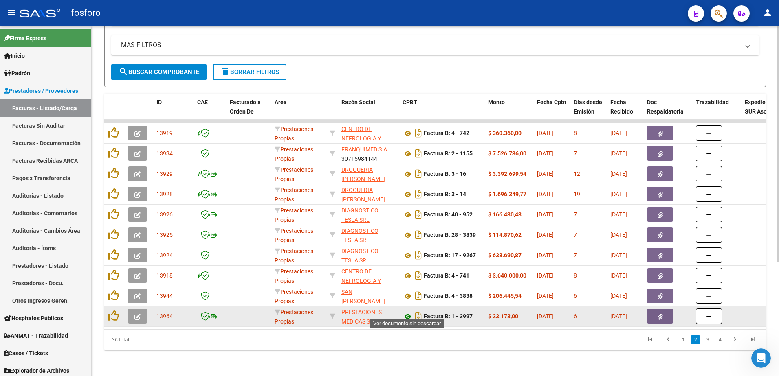
click at [404, 312] on icon at bounding box center [407, 317] width 11 height 10
click at [656, 309] on button "button" at bounding box center [660, 316] width 26 height 15
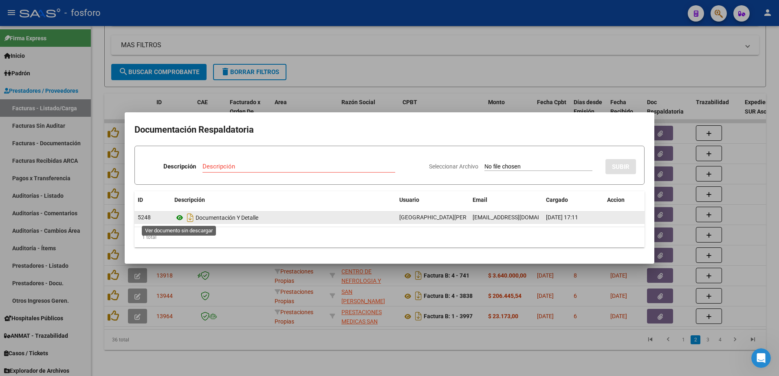
click at [180, 218] on icon at bounding box center [179, 218] width 11 height 10
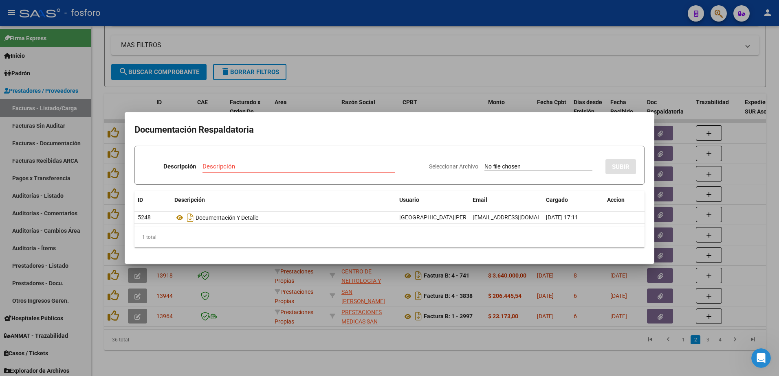
click at [425, 106] on div at bounding box center [389, 188] width 779 height 376
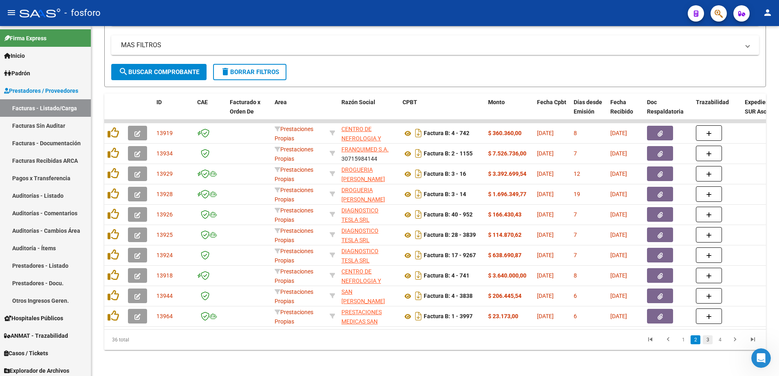
click at [710, 337] on link "3" at bounding box center [708, 340] width 10 height 9
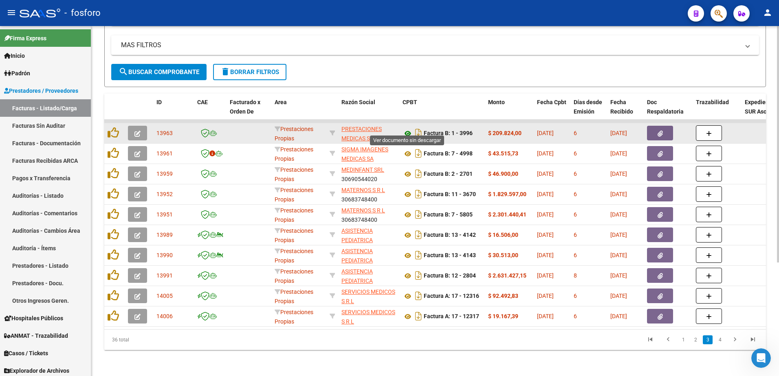
click at [411, 129] on icon at bounding box center [407, 134] width 11 height 10
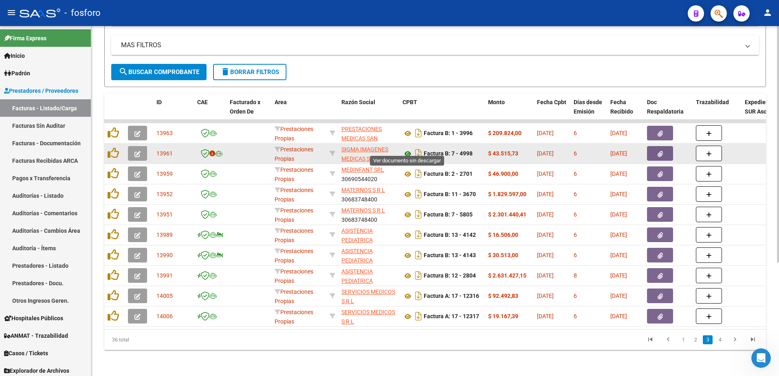
click at [406, 149] on icon at bounding box center [407, 154] width 11 height 10
click at [654, 148] on button "button" at bounding box center [660, 153] width 26 height 15
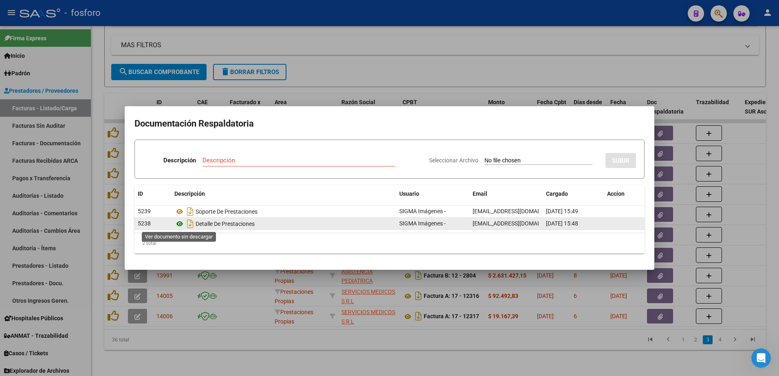
click at [180, 224] on icon at bounding box center [179, 224] width 11 height 10
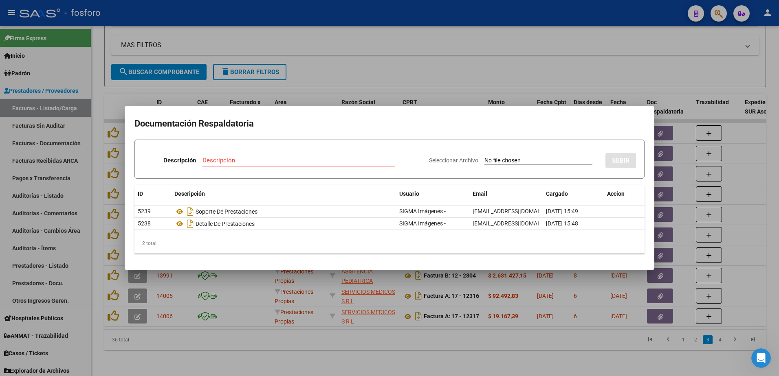
click at [383, 62] on div at bounding box center [389, 188] width 779 height 376
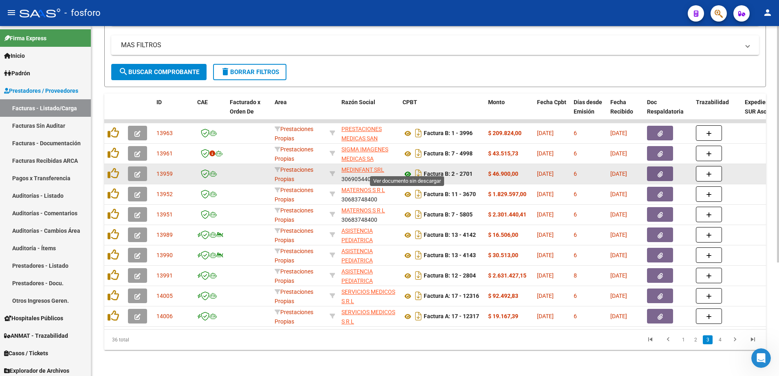
click at [405, 169] on icon at bounding box center [407, 174] width 11 height 10
click at [659, 171] on icon "button" at bounding box center [659, 174] width 5 height 6
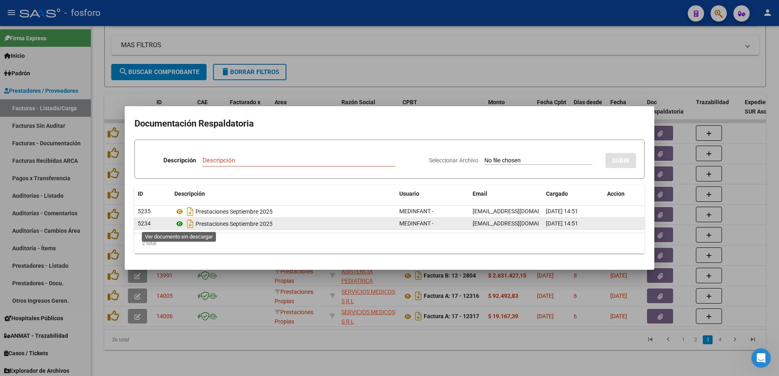
click at [181, 224] on icon at bounding box center [179, 224] width 11 height 10
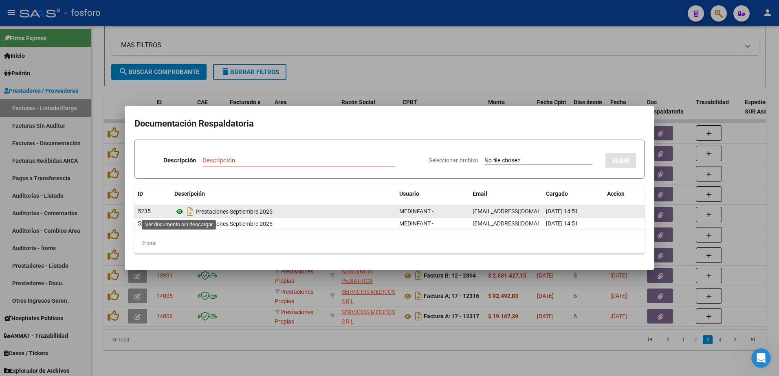
click at [180, 211] on icon at bounding box center [179, 212] width 11 height 10
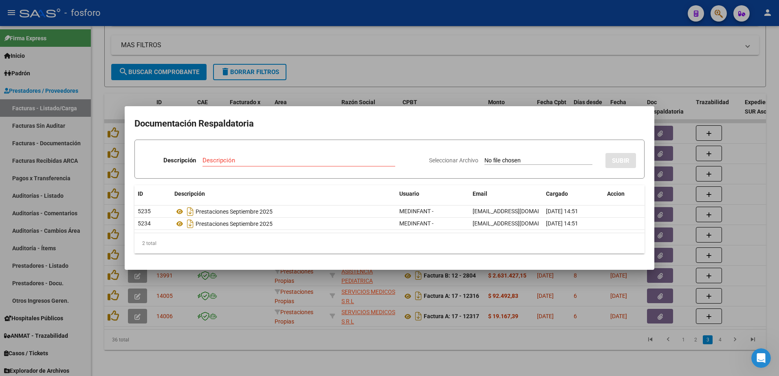
click at [262, 75] on div at bounding box center [389, 188] width 779 height 376
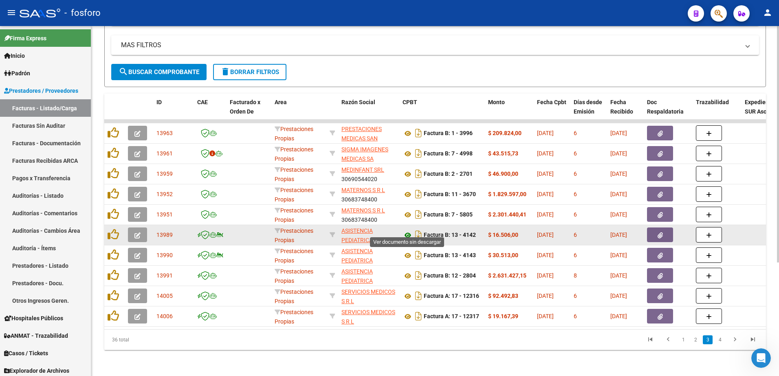
click at [408, 231] on icon at bounding box center [407, 236] width 11 height 10
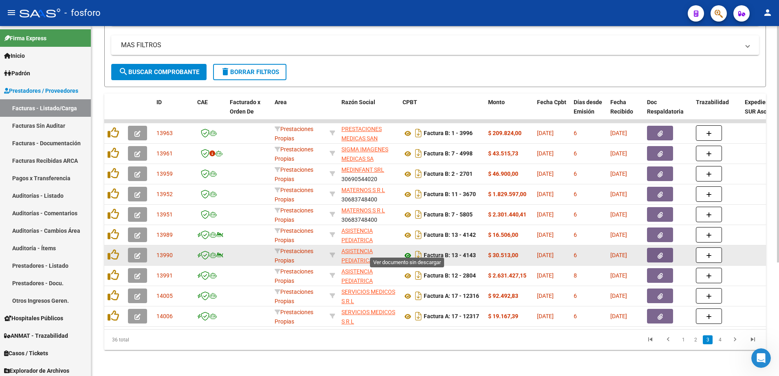
click at [407, 251] on icon at bounding box center [407, 256] width 11 height 10
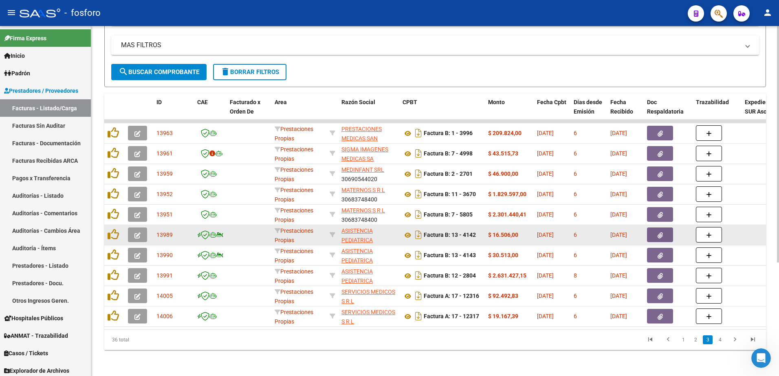
click at [664, 232] on button "button" at bounding box center [660, 235] width 26 height 15
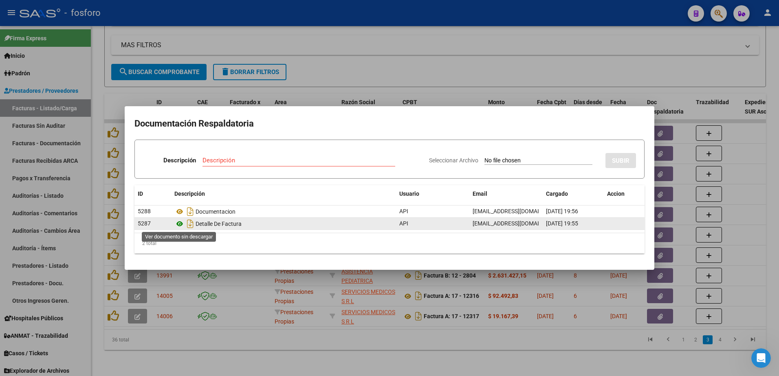
click at [179, 222] on icon at bounding box center [179, 224] width 11 height 10
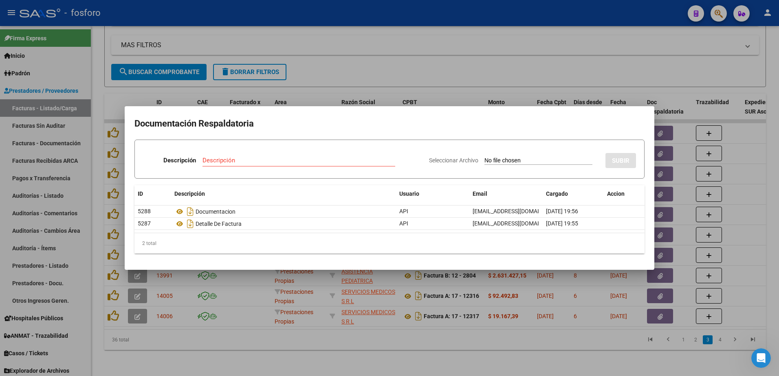
click at [437, 323] on div at bounding box center [389, 188] width 779 height 376
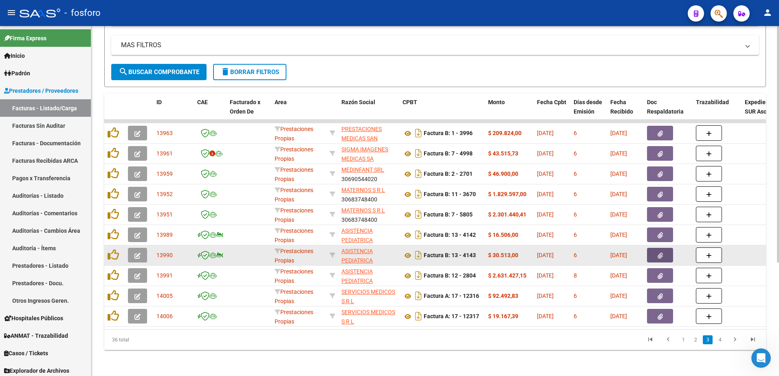
click at [657, 251] on button "button" at bounding box center [660, 255] width 26 height 15
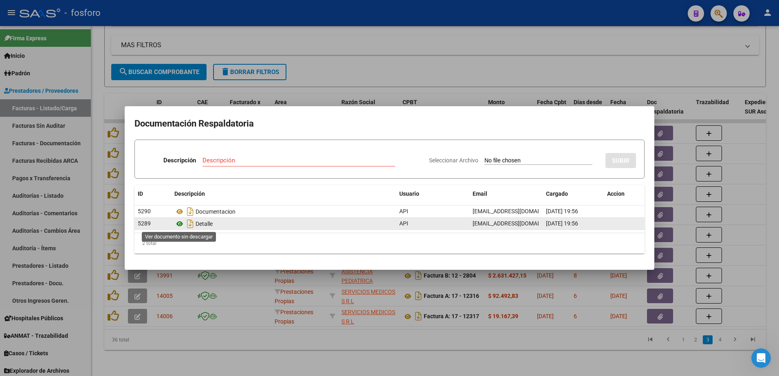
click at [179, 224] on icon at bounding box center [179, 224] width 11 height 10
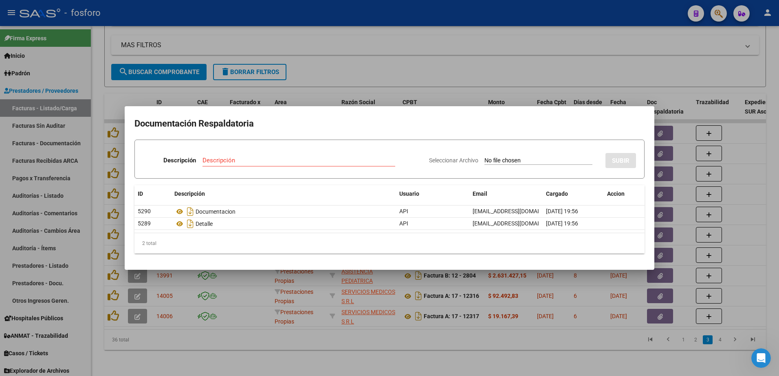
click at [332, 297] on div at bounding box center [389, 188] width 779 height 376
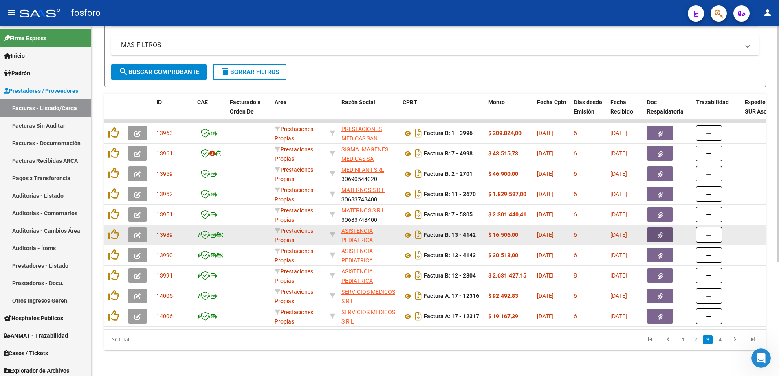
click at [651, 228] on button "button" at bounding box center [660, 235] width 26 height 15
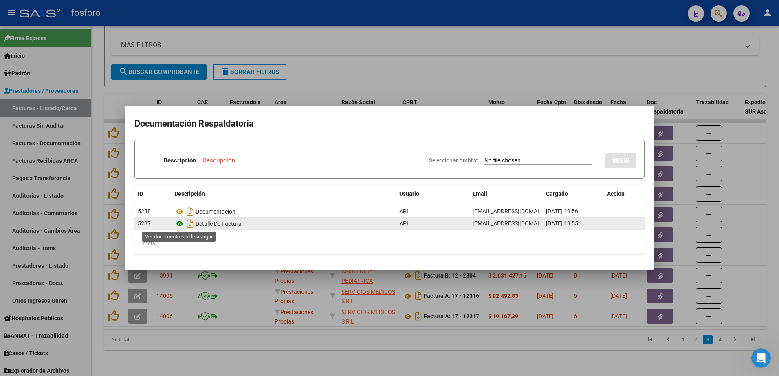
click at [181, 225] on icon at bounding box center [179, 224] width 11 height 10
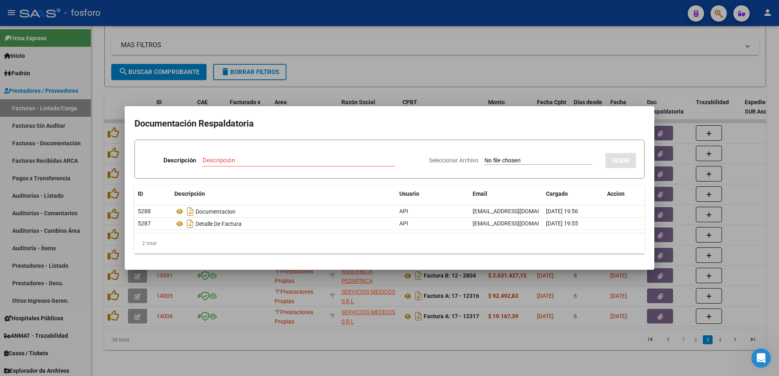
click at [317, 303] on div at bounding box center [389, 188] width 779 height 376
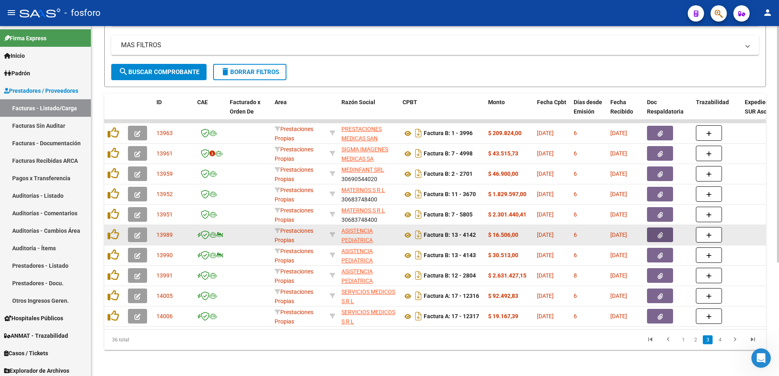
click at [657, 233] on icon "button" at bounding box center [659, 236] width 5 height 6
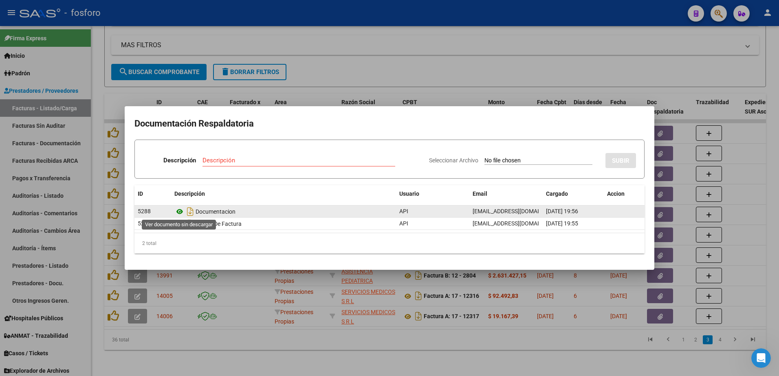
click at [179, 213] on icon at bounding box center [179, 212] width 11 height 10
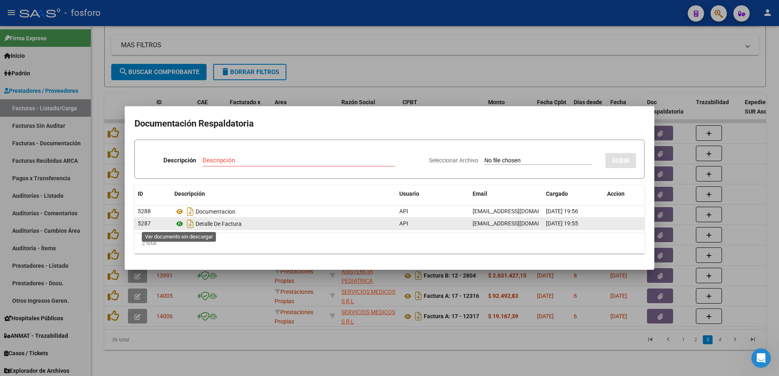
click at [180, 221] on icon at bounding box center [179, 224] width 11 height 10
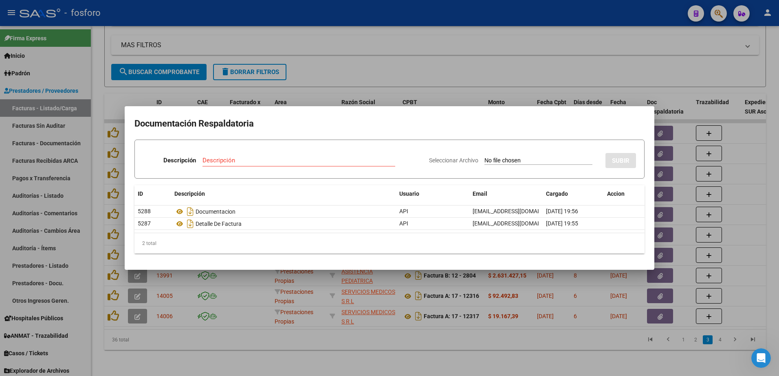
drag, startPoint x: 392, startPoint y: 342, endPoint x: 394, endPoint y: 332, distance: 9.6
click at [392, 338] on div at bounding box center [389, 188] width 779 height 376
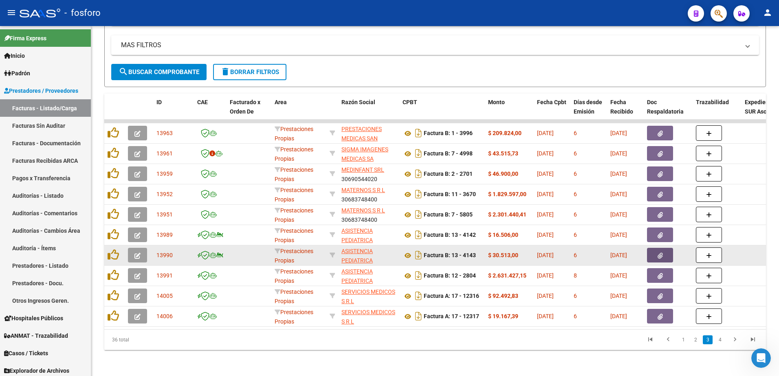
click at [655, 250] on button "button" at bounding box center [660, 255] width 26 height 15
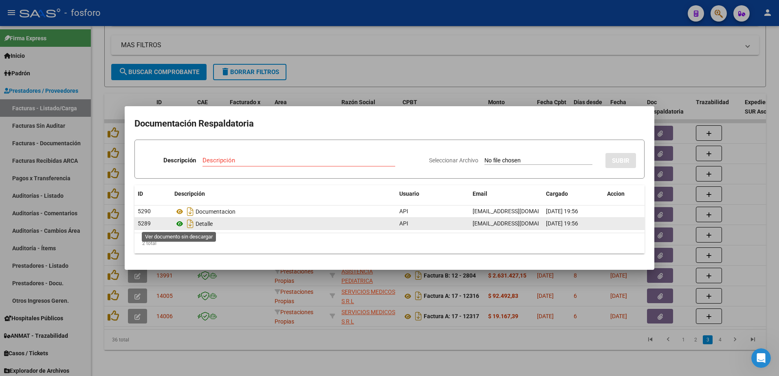
click at [179, 224] on icon at bounding box center [179, 224] width 11 height 10
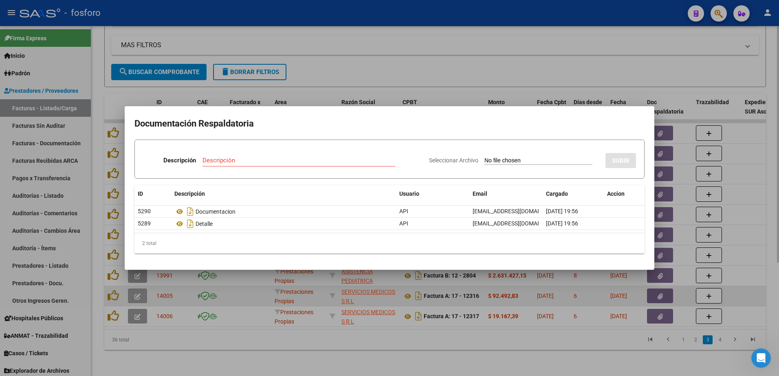
drag, startPoint x: 525, startPoint y: 302, endPoint x: 562, endPoint y: 288, distance: 39.7
click at [534, 300] on div at bounding box center [389, 188] width 779 height 376
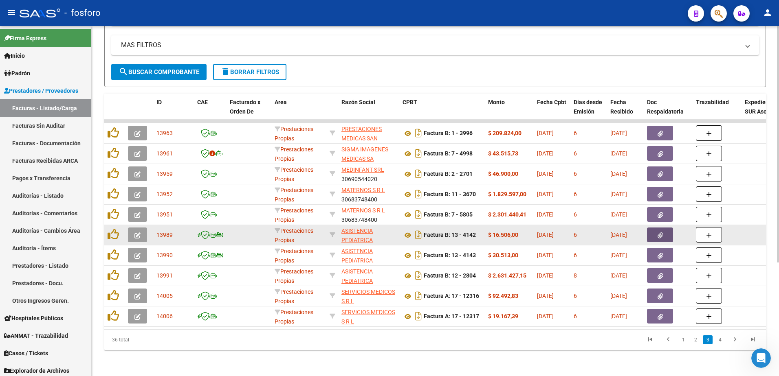
click at [659, 233] on icon "button" at bounding box center [659, 236] width 5 height 6
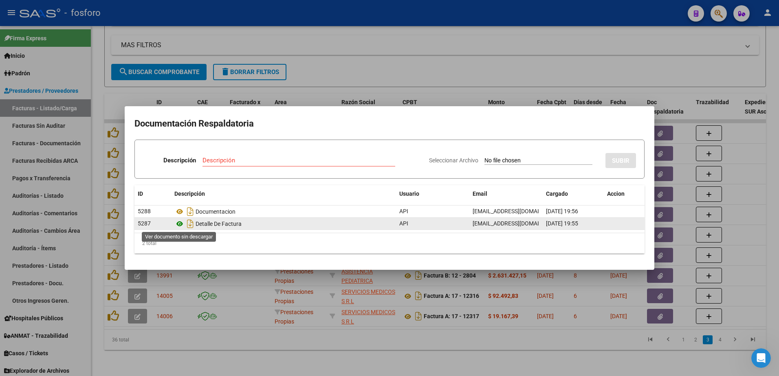
click at [180, 222] on icon at bounding box center [179, 224] width 11 height 10
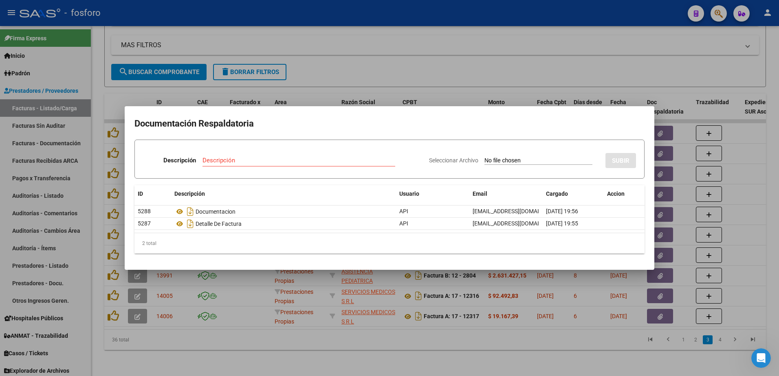
click at [437, 323] on div at bounding box center [389, 188] width 779 height 376
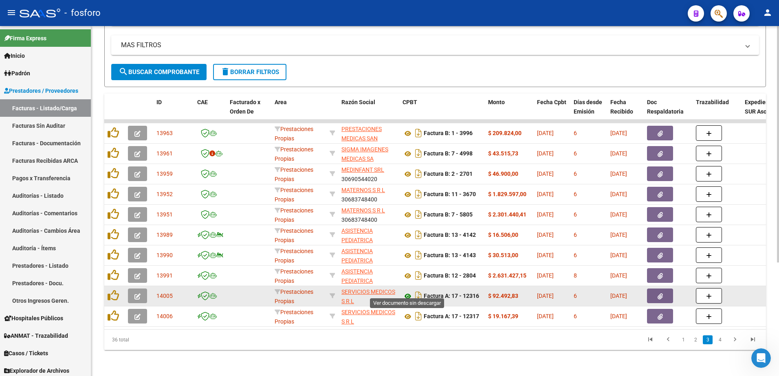
click at [406, 292] on icon at bounding box center [407, 297] width 11 height 10
click at [662, 294] on icon "button" at bounding box center [659, 297] width 5 height 6
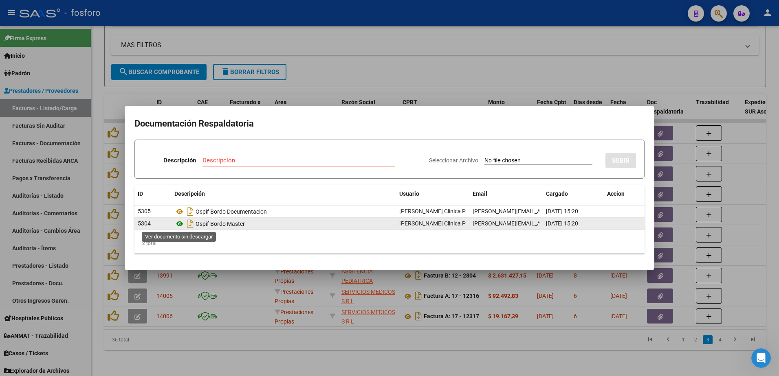
click at [181, 223] on icon at bounding box center [179, 224] width 11 height 10
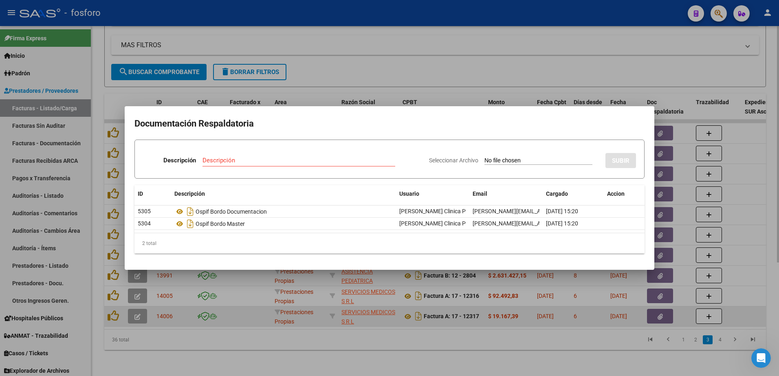
drag, startPoint x: 384, startPoint y: 344, endPoint x: 406, endPoint y: 316, distance: 35.8
click at [391, 340] on div at bounding box center [389, 188] width 779 height 376
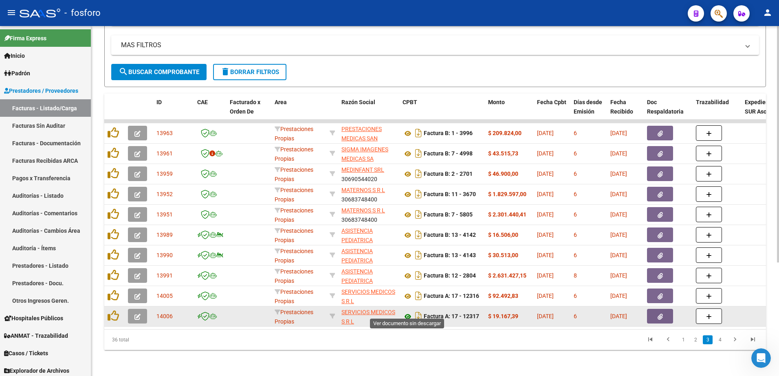
click at [406, 312] on icon at bounding box center [407, 317] width 11 height 10
click at [657, 309] on button "button" at bounding box center [660, 316] width 26 height 15
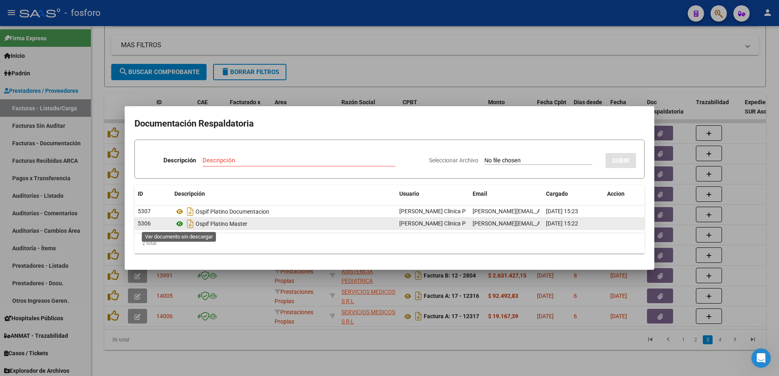
click at [178, 223] on icon at bounding box center [179, 224] width 11 height 10
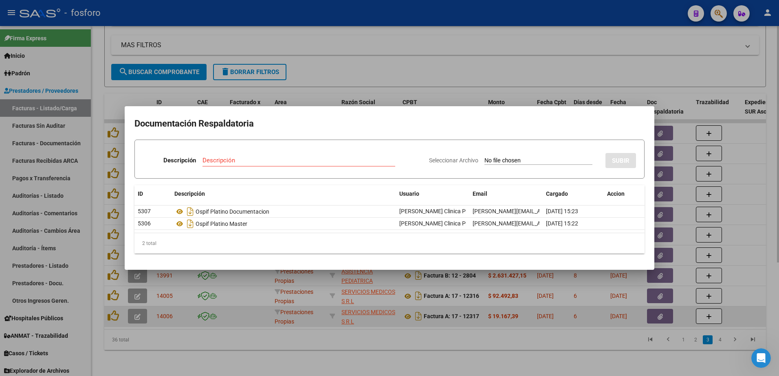
drag, startPoint x: 505, startPoint y: 317, endPoint x: 591, endPoint y: 319, distance: 85.5
click at [508, 311] on div at bounding box center [389, 188] width 779 height 376
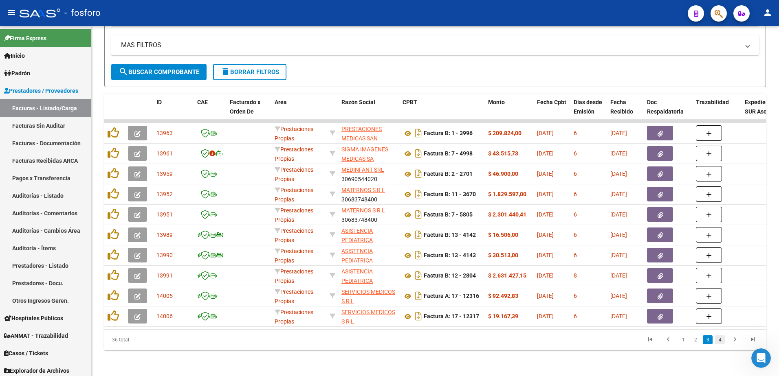
click at [718, 338] on link "4" at bounding box center [720, 340] width 10 height 9
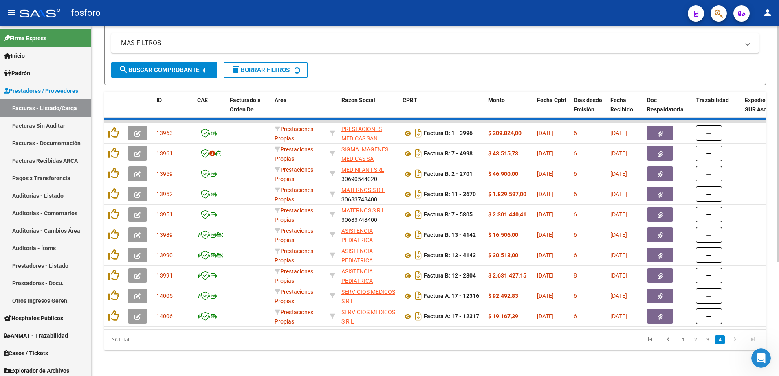
scroll to position [86, 0]
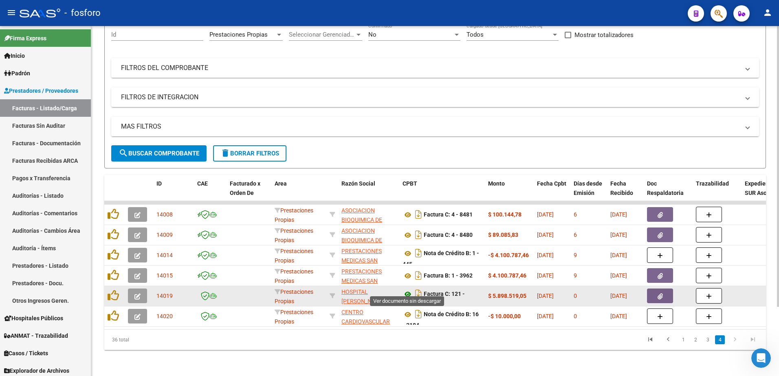
click at [409, 290] on icon at bounding box center [407, 295] width 11 height 10
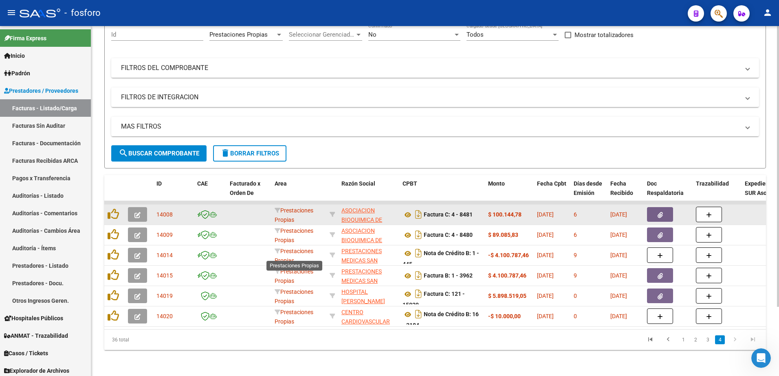
scroll to position [2, 0]
click at [404, 210] on icon at bounding box center [407, 215] width 11 height 10
click at [652, 207] on button "button" at bounding box center [660, 214] width 26 height 15
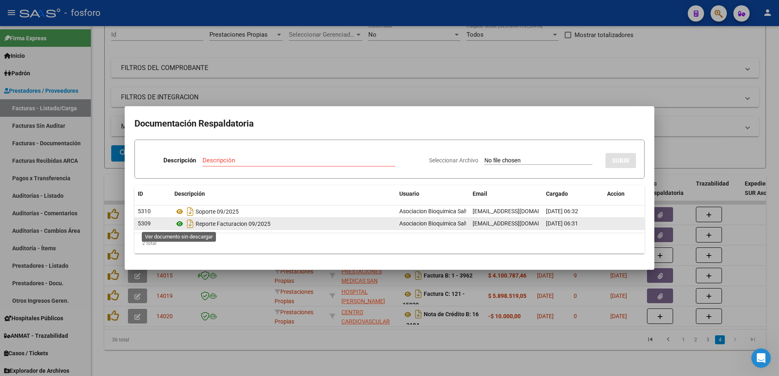
click at [179, 220] on icon at bounding box center [179, 224] width 11 height 10
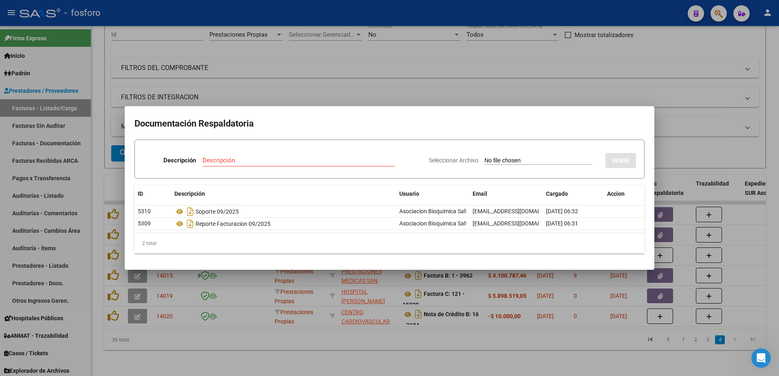
click at [462, 349] on div at bounding box center [389, 188] width 779 height 376
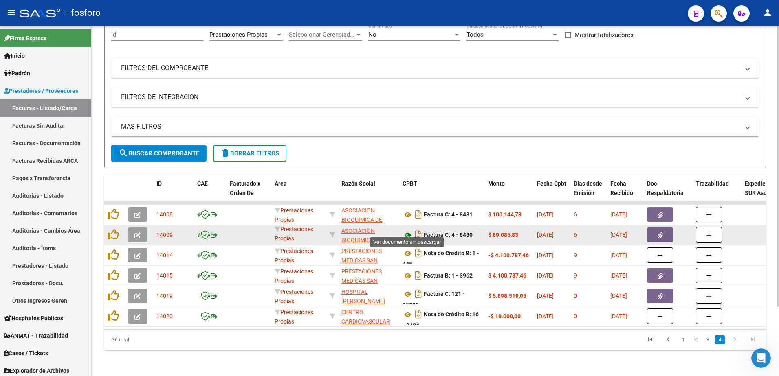
click at [409, 231] on icon at bounding box center [407, 236] width 11 height 10
click at [661, 233] on span "button" at bounding box center [659, 234] width 5 height 7
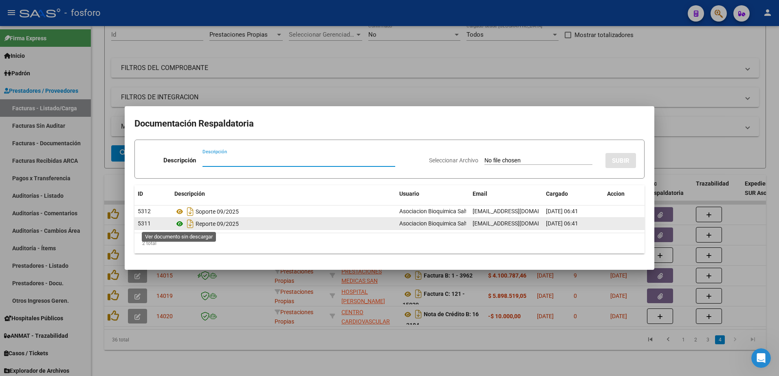
click at [179, 224] on icon at bounding box center [179, 224] width 11 height 10
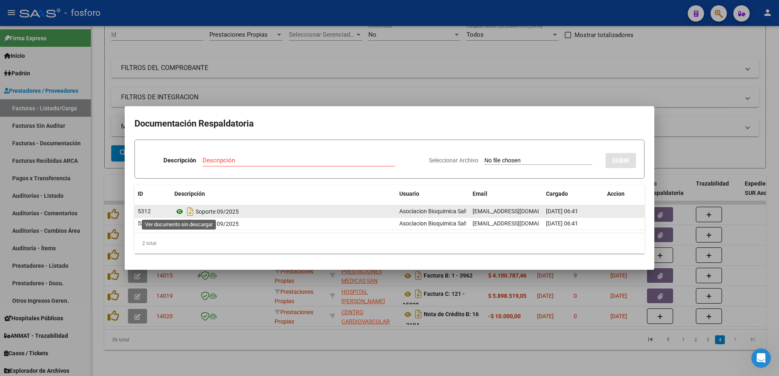
click at [178, 211] on icon at bounding box center [179, 212] width 11 height 10
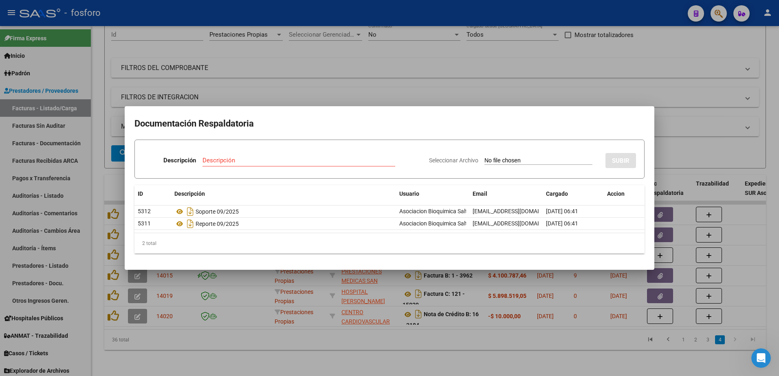
click at [312, 330] on div at bounding box center [389, 188] width 779 height 376
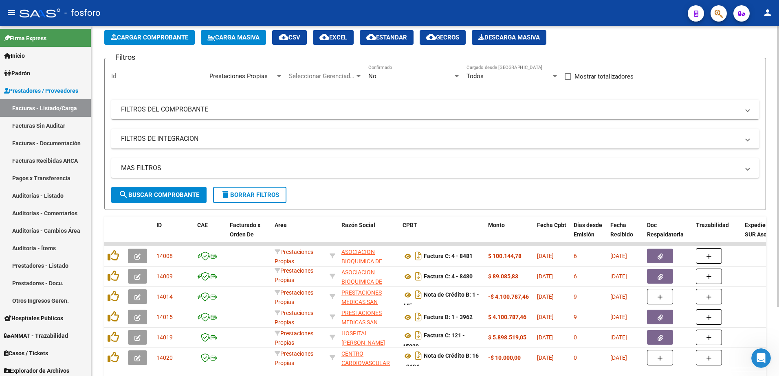
scroll to position [0, 0]
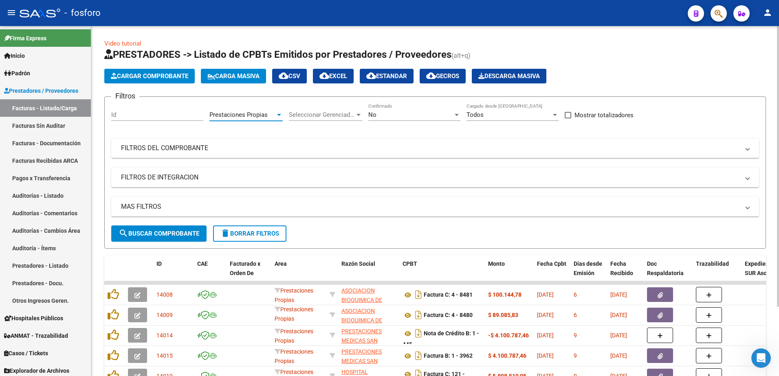
click at [279, 114] on div at bounding box center [279, 115] width 4 height 2
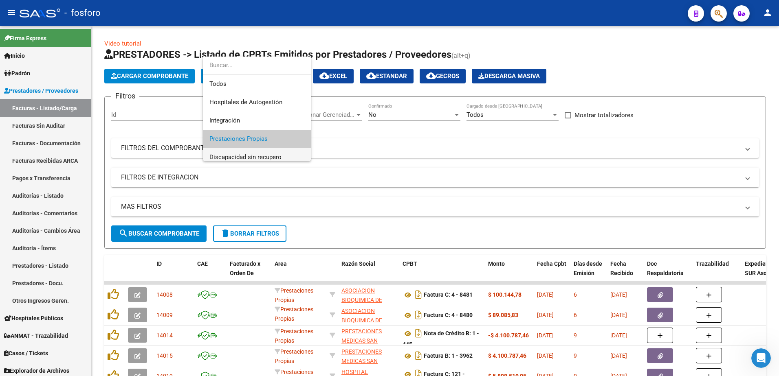
scroll to position [24, 0]
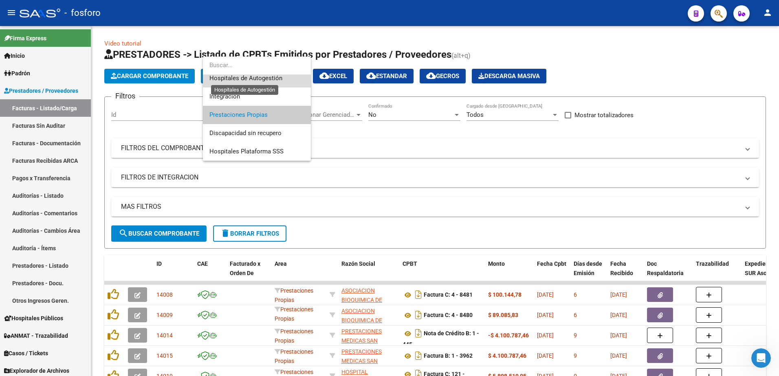
click at [273, 78] on span "Hospitales de Autogestión" at bounding box center [245, 78] width 73 height 7
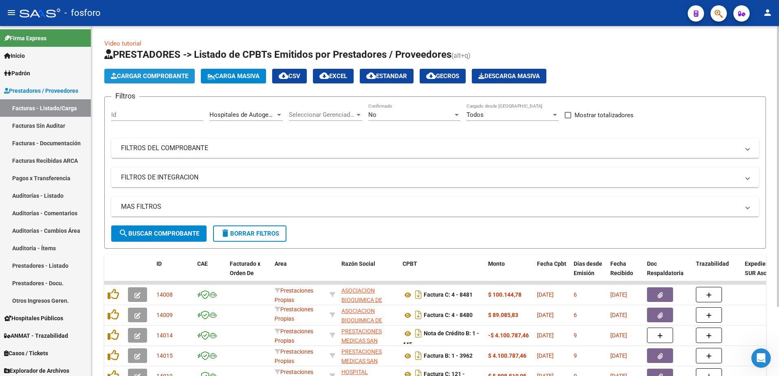
click at [161, 69] on button "Cargar Comprobante" at bounding box center [149, 76] width 90 height 15
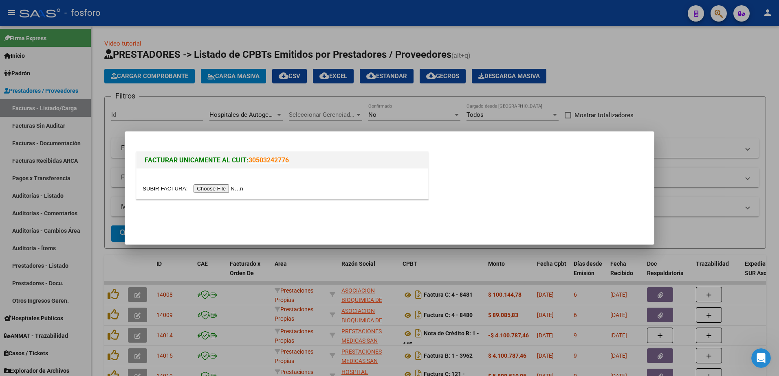
click at [203, 187] on input "file" at bounding box center [194, 189] width 103 height 9
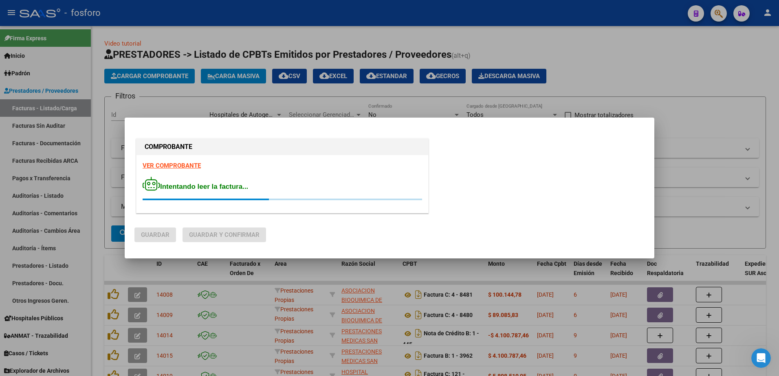
click at [178, 167] on strong "VER COMPROBANTE" at bounding box center [172, 165] width 58 height 7
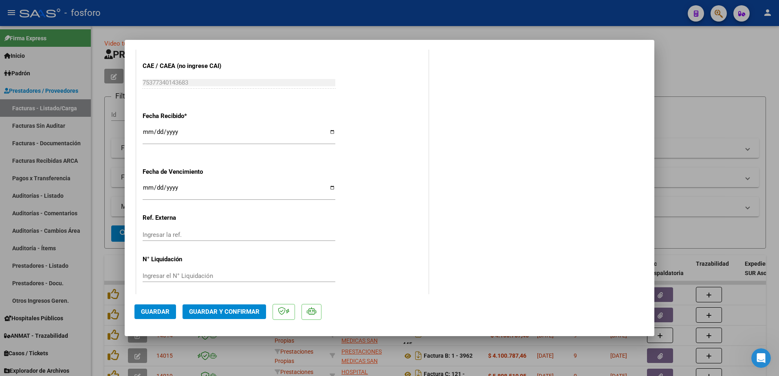
scroll to position [453, 0]
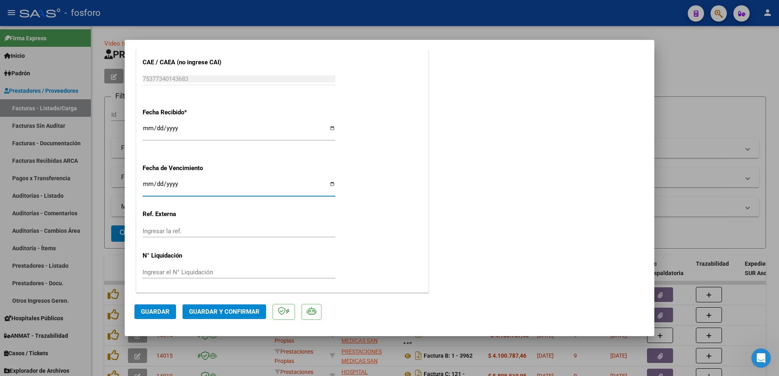
click at [146, 185] on input "Ingresar la fecha" at bounding box center [239, 187] width 193 height 13
type input "2025-09-26"
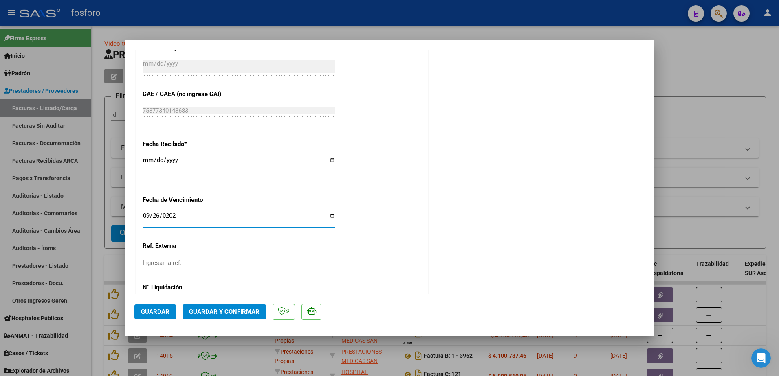
scroll to position [371, 0]
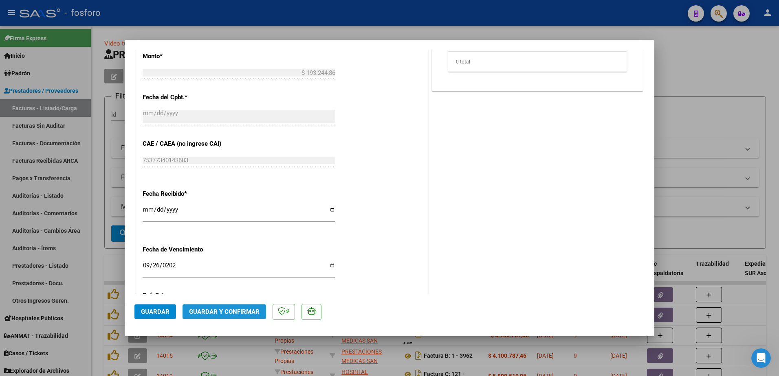
click at [219, 310] on span "Guardar y Confirmar" at bounding box center [224, 311] width 70 height 7
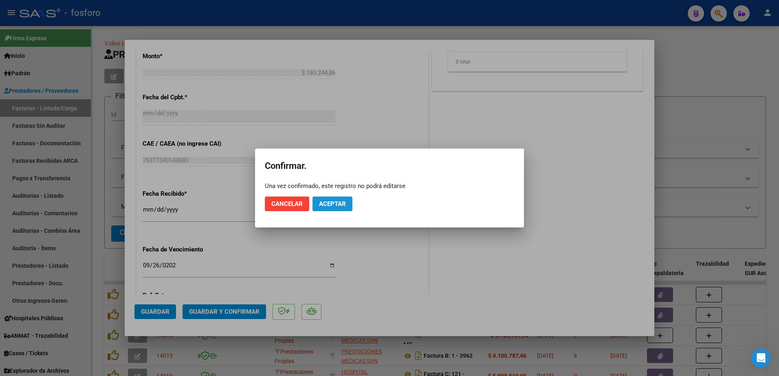
click at [340, 200] on span "Aceptar" at bounding box center [332, 203] width 27 height 7
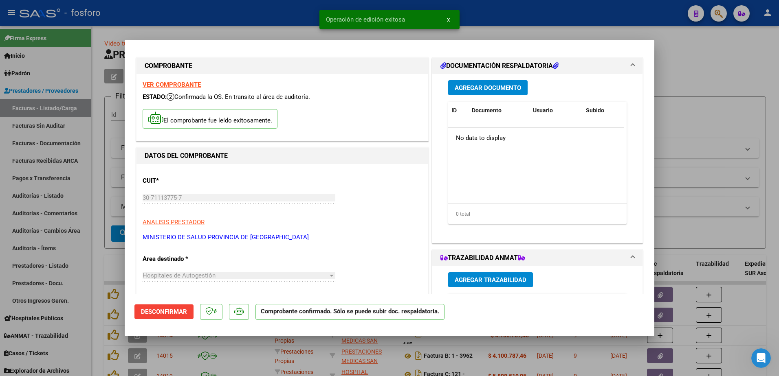
scroll to position [0, 0]
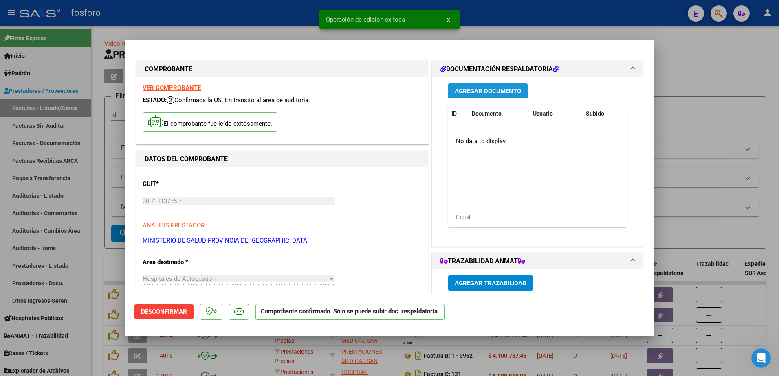
click at [483, 94] on span "Agregar Documento" at bounding box center [488, 91] width 66 height 7
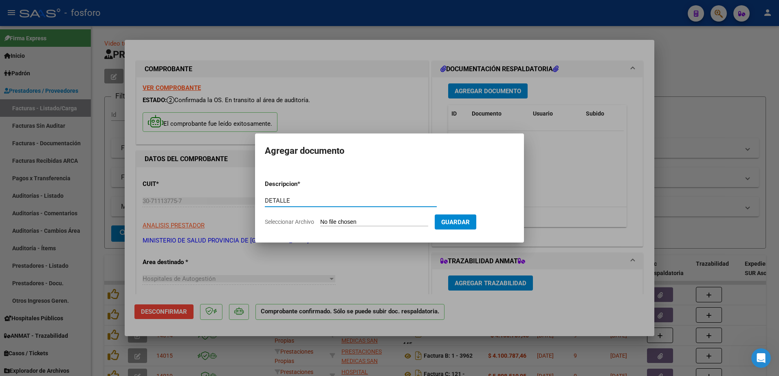
type input "DETALLE"
click at [334, 224] on input "Seleccionar Archivo" at bounding box center [374, 223] width 108 height 8
type input "C:\fakepath\BRN3C2AF40205FA_047247.pdf"
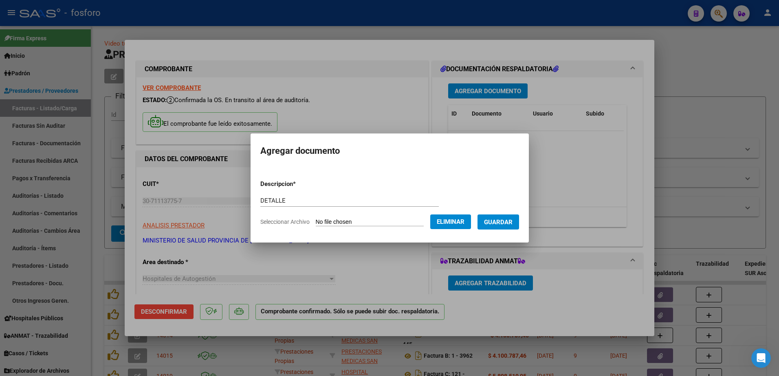
click at [490, 218] on button "Guardar" at bounding box center [498, 222] width 42 height 15
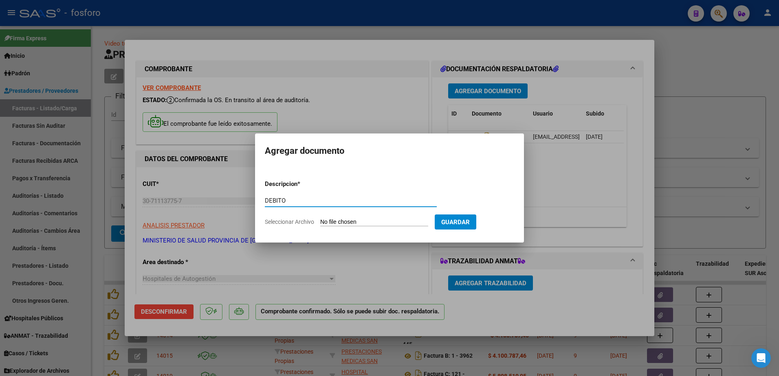
type input "DEBITO"
click at [327, 222] on input "Seleccionar Archivo" at bounding box center [374, 223] width 108 height 8
type input "C:\fakepath\BRN3C2AF40205FA_047248.pdf"
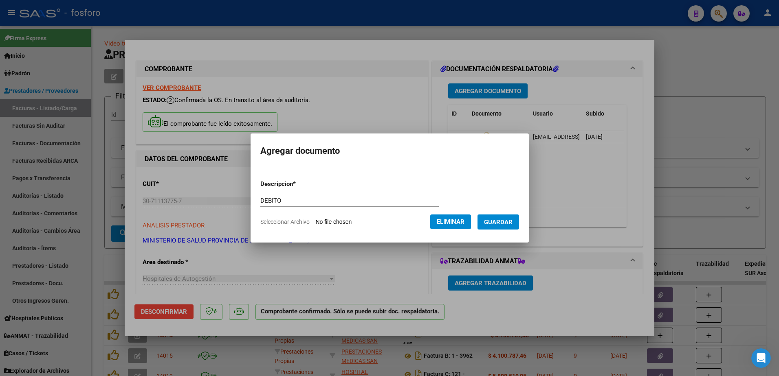
drag, startPoint x: 488, startPoint y: 225, endPoint x: 485, endPoint y: 216, distance: 9.4
click at [488, 223] on span "Guardar" at bounding box center [498, 222] width 29 height 7
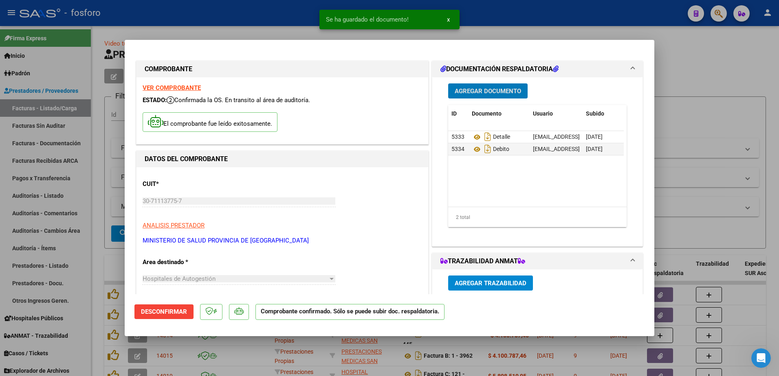
click at [70, 229] on div at bounding box center [389, 188] width 779 height 376
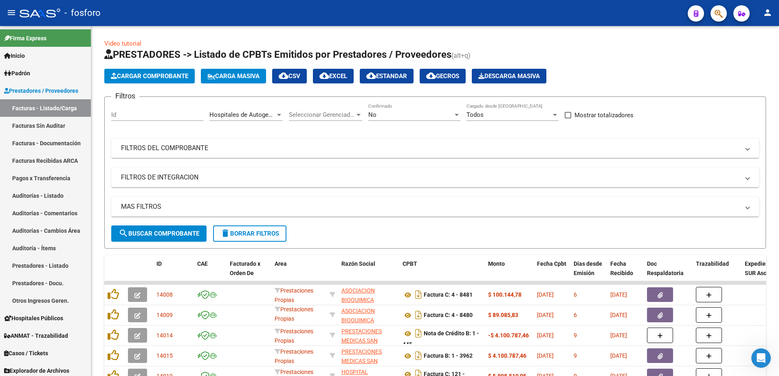
click at [767, 15] on mat-icon "person" at bounding box center [767, 13] width 10 height 10
click at [752, 52] on button "exit_to_app Salir" at bounding box center [751, 54] width 50 height 20
